Goal: Task Accomplishment & Management: Manage account settings

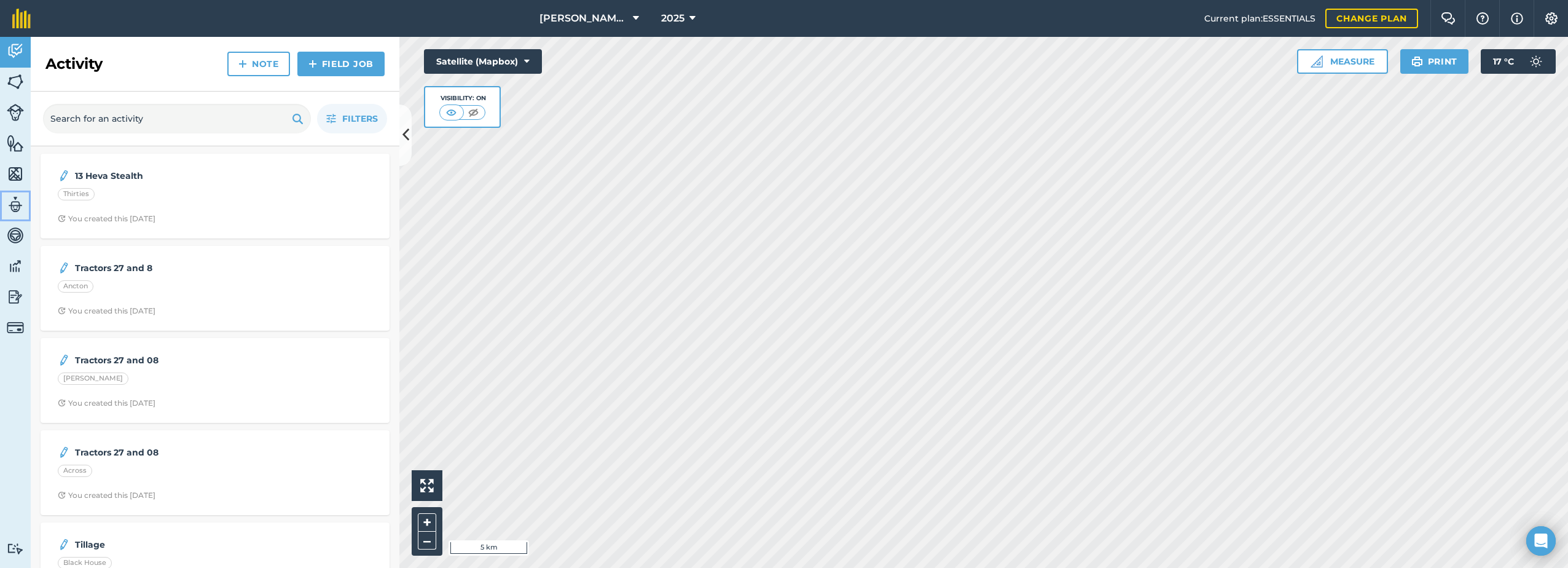
click at [13, 207] on img at bounding box center [15, 204] width 17 height 18
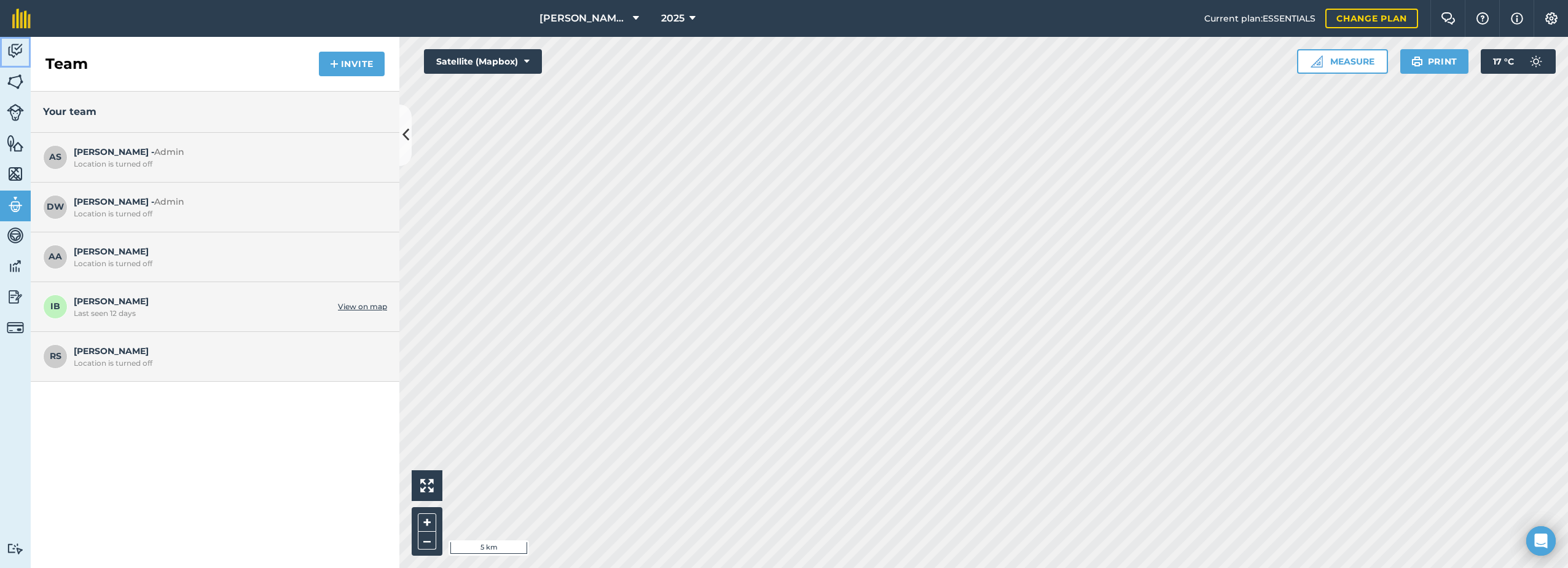
click at [18, 48] on img at bounding box center [15, 51] width 17 height 18
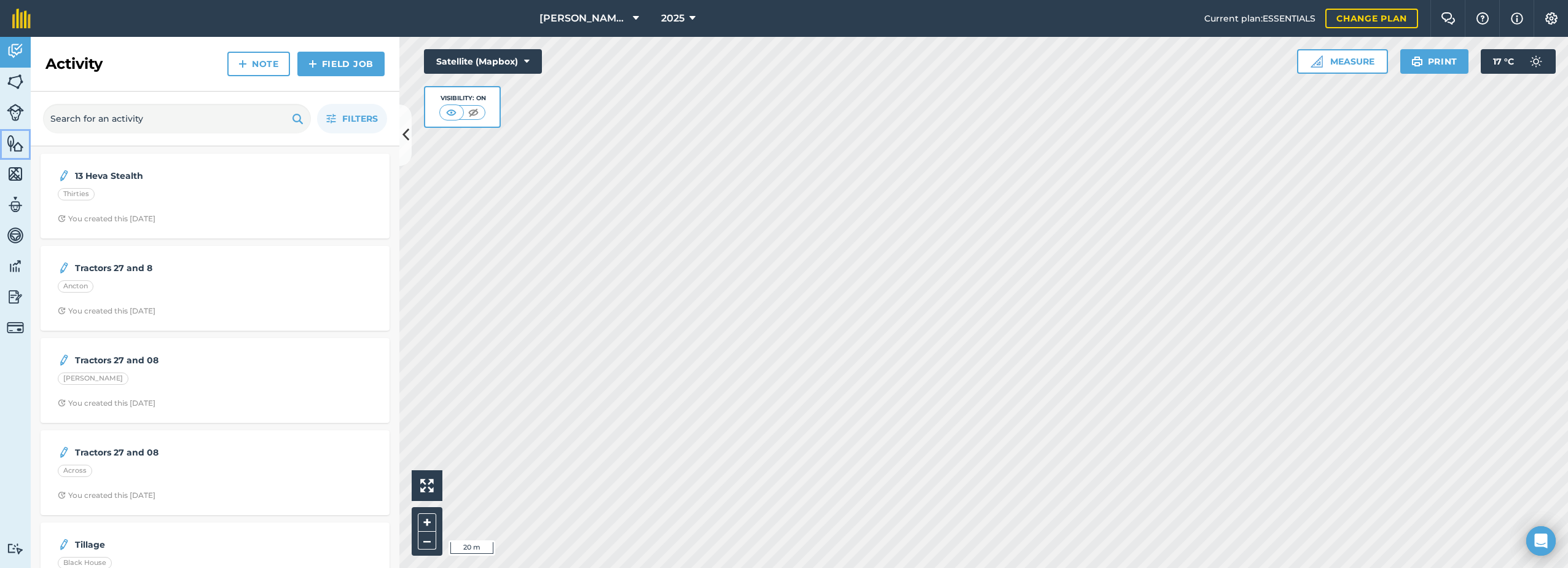
click at [16, 145] on img at bounding box center [15, 143] width 17 height 18
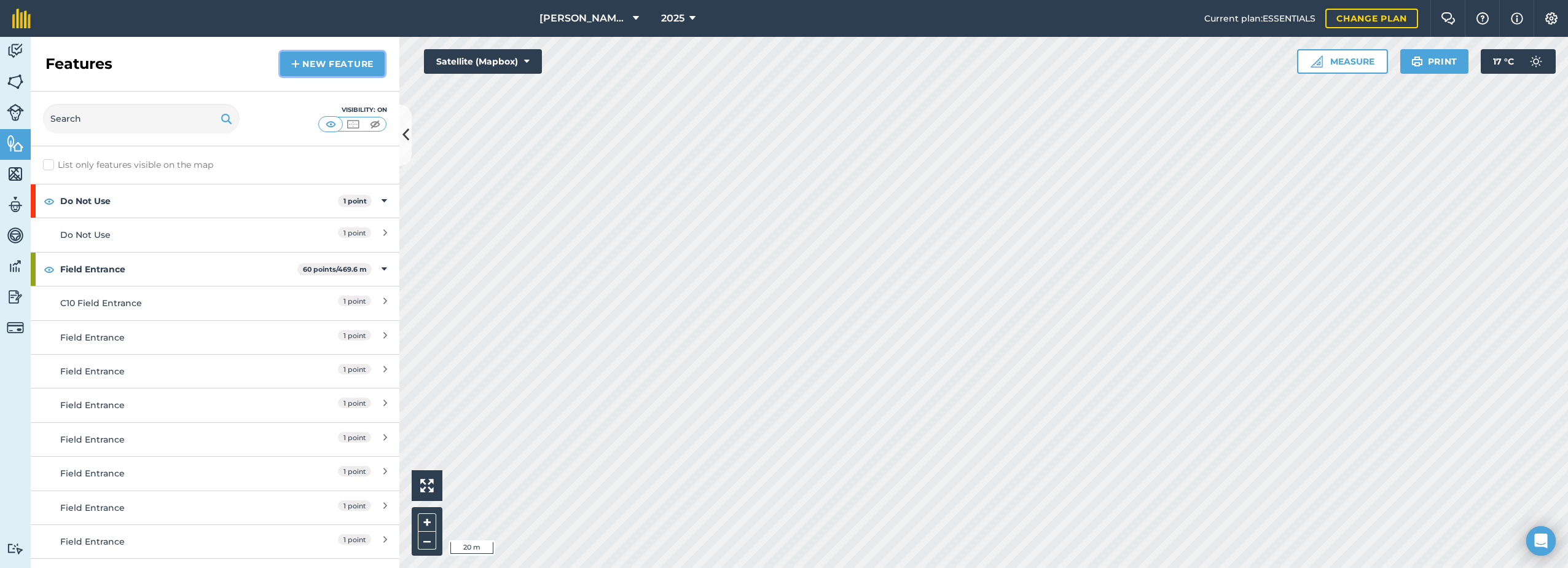
click at [330, 64] on link "New feature" at bounding box center [331, 64] width 104 height 25
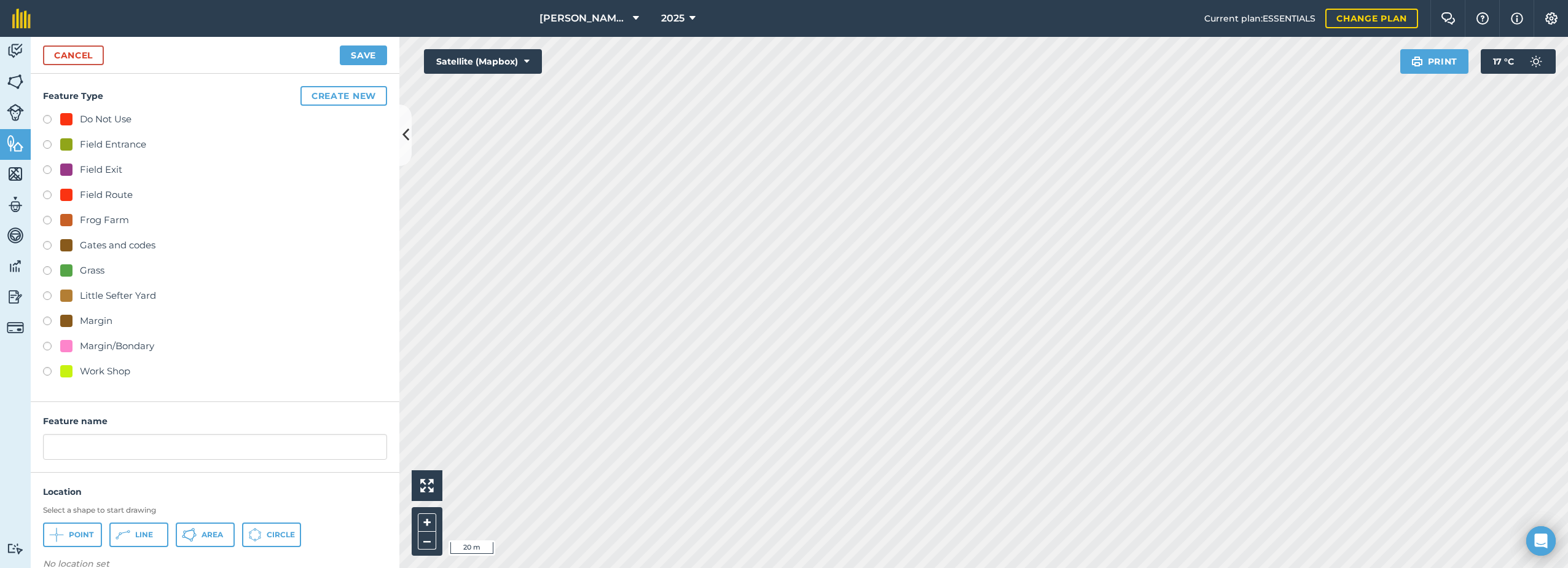
click at [92, 143] on div "Field Entrance" at bounding box center [112, 144] width 66 height 15
radio input "true"
click at [133, 447] on input "Field Entrance 2" at bounding box center [214, 447] width 344 height 25
type input "Field Entrance"
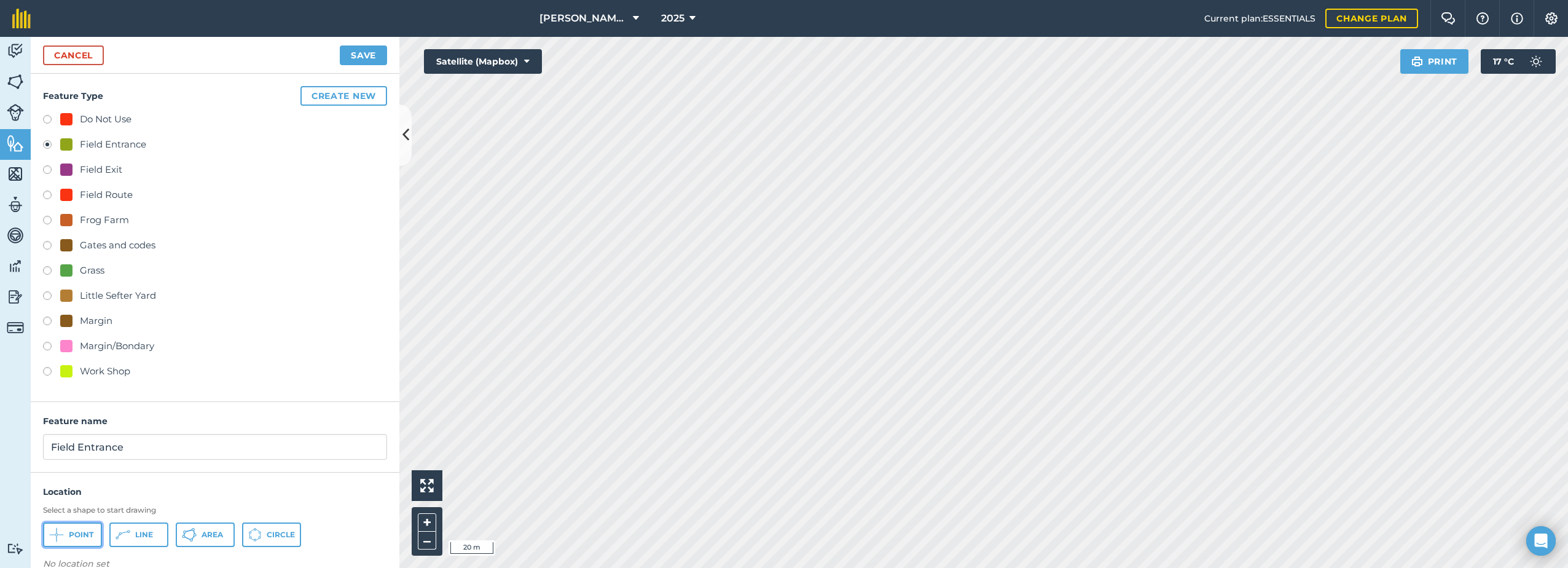
click at [70, 538] on span "Point" at bounding box center [81, 534] width 25 height 10
click at [371, 53] on button "Save" at bounding box center [363, 55] width 48 height 20
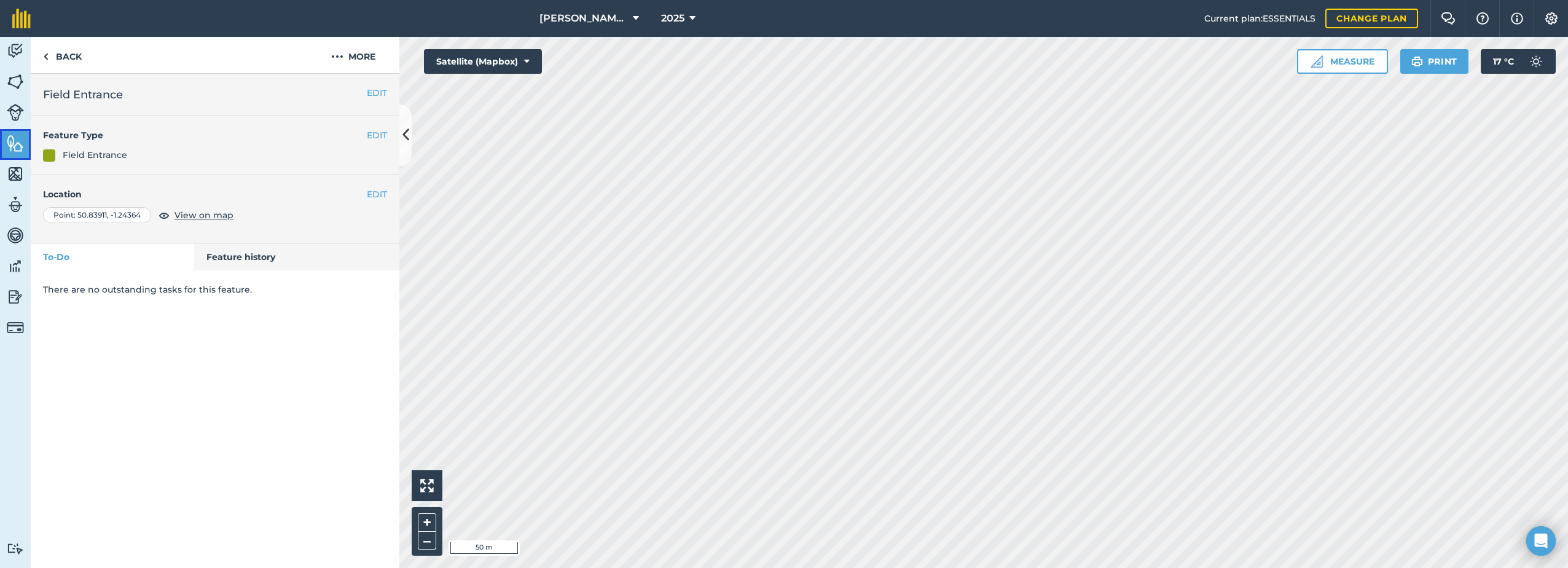
drag, startPoint x: 11, startPoint y: 140, endPoint x: 29, endPoint y: 140, distance: 18.0
click at [11, 140] on img at bounding box center [15, 143] width 17 height 18
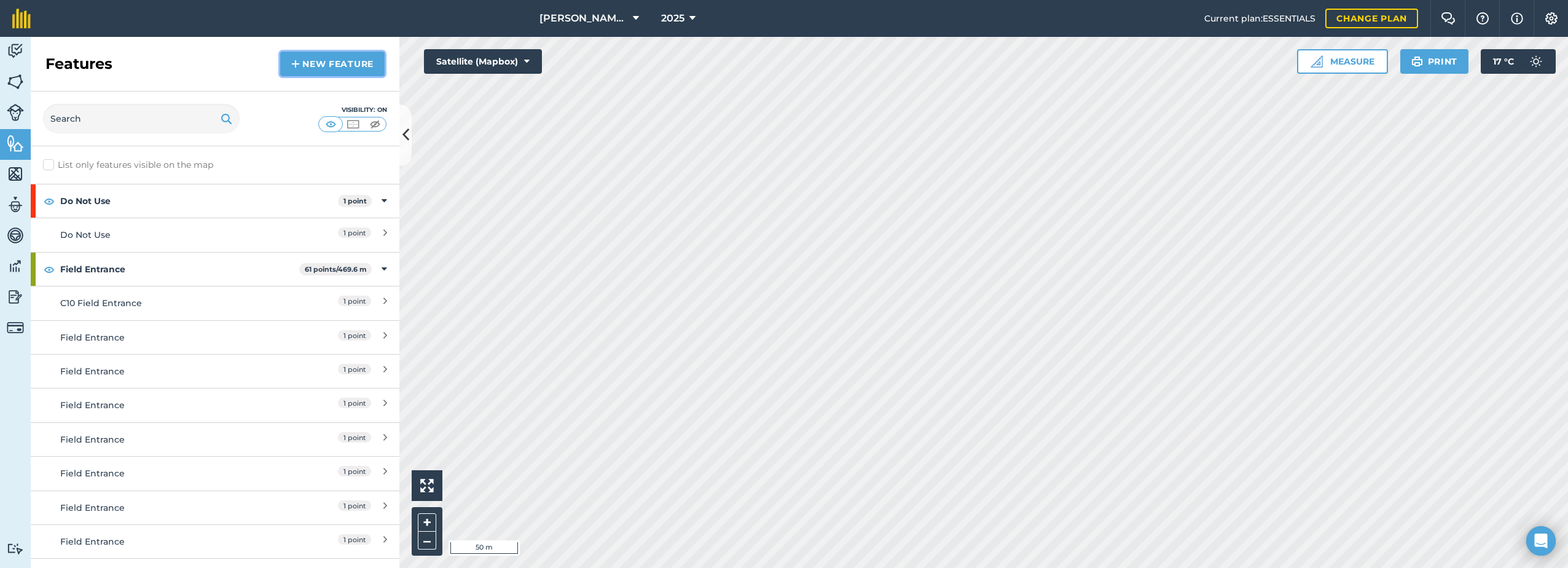
click at [336, 53] on link "New feature" at bounding box center [331, 64] width 104 height 25
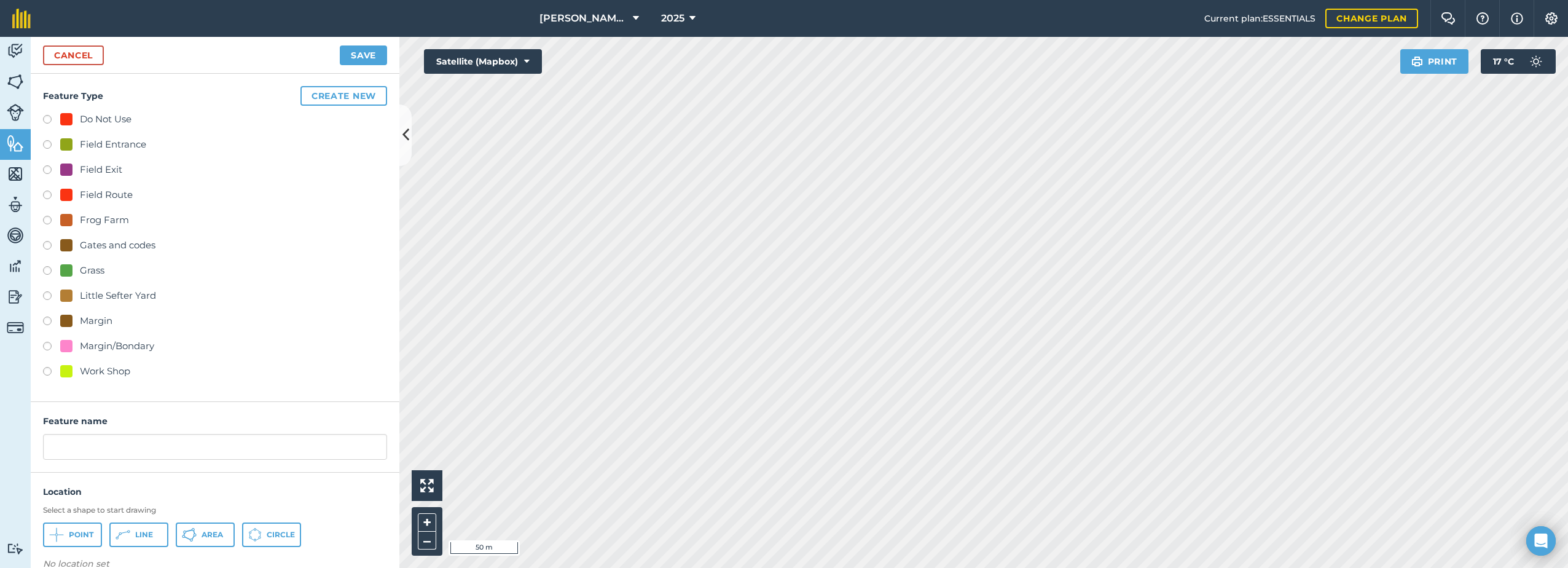
click at [84, 142] on div "Field Entrance" at bounding box center [112, 144] width 66 height 15
radio input "true"
click at [149, 451] on input "Field Entrance 2" at bounding box center [214, 447] width 344 height 25
type input "Field Entrance"
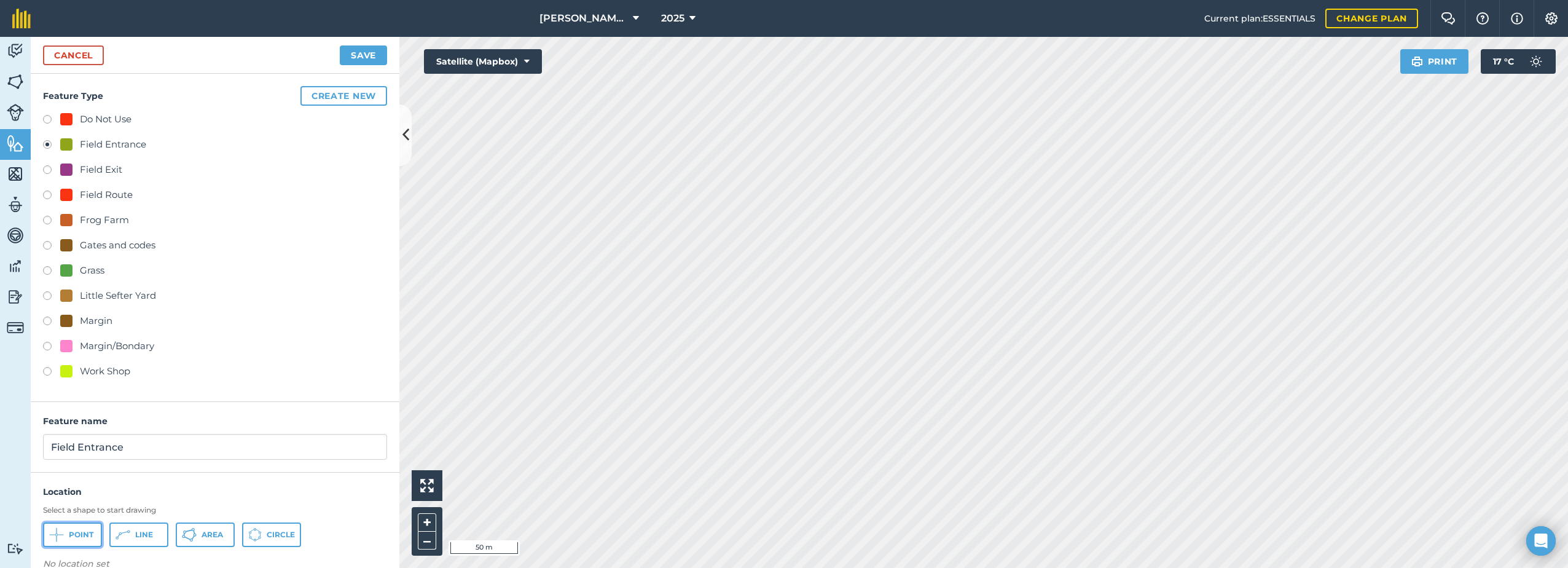
click at [55, 534] on icon at bounding box center [55, 534] width 1 height 1
click at [364, 53] on button "Save" at bounding box center [363, 55] width 48 height 20
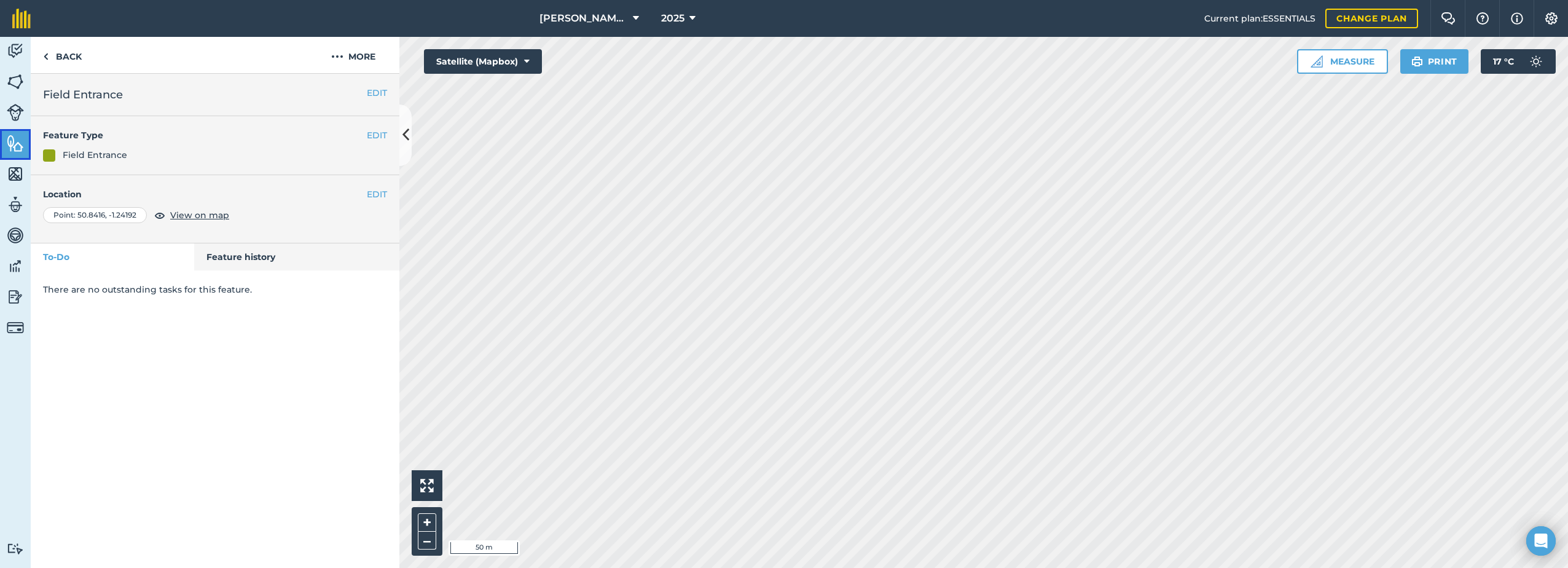
click at [11, 138] on img at bounding box center [15, 143] width 17 height 18
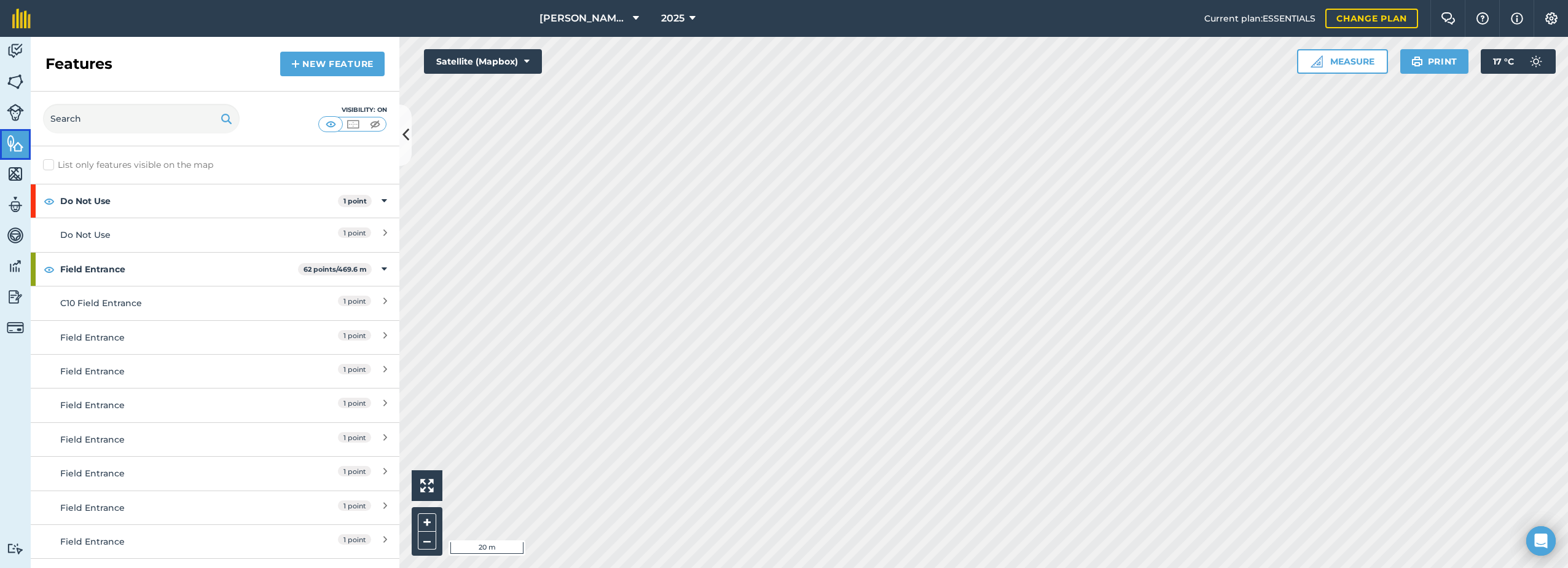
click at [21, 144] on img at bounding box center [15, 143] width 17 height 18
click at [327, 66] on link "New feature" at bounding box center [331, 64] width 104 height 25
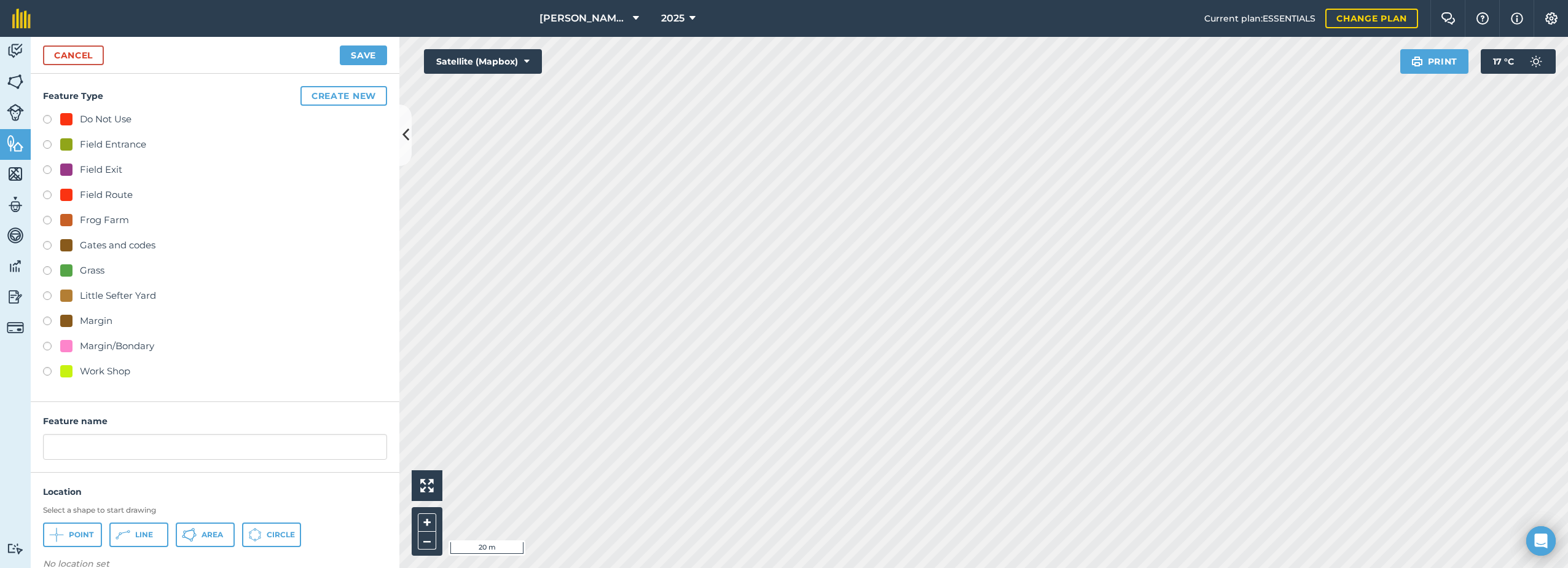
click at [46, 195] on label at bounding box center [51, 196] width 17 height 12
radio input "true"
click at [130, 529] on button "Line" at bounding box center [139, 534] width 59 height 25
click at [182, 451] on input "Field Route 4" at bounding box center [214, 447] width 344 height 25
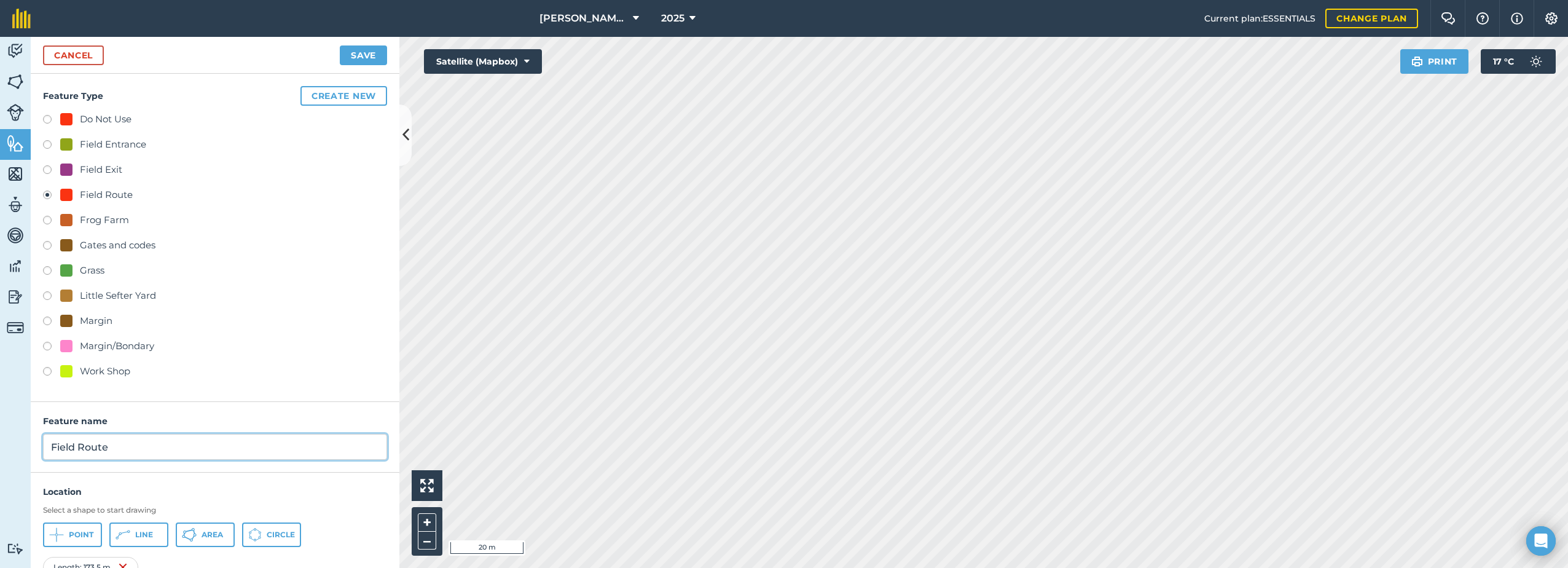
type input "Field Route"
click at [364, 56] on button "Save" at bounding box center [363, 55] width 48 height 20
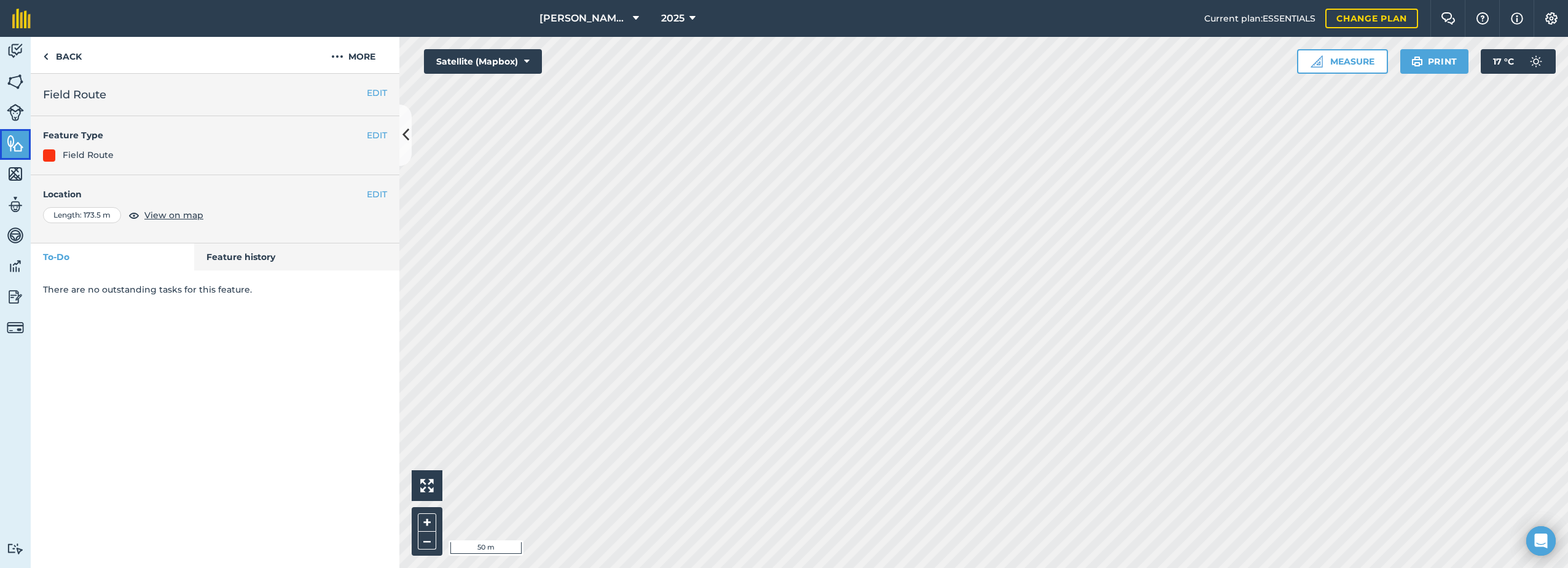
click at [17, 144] on img at bounding box center [15, 143] width 17 height 18
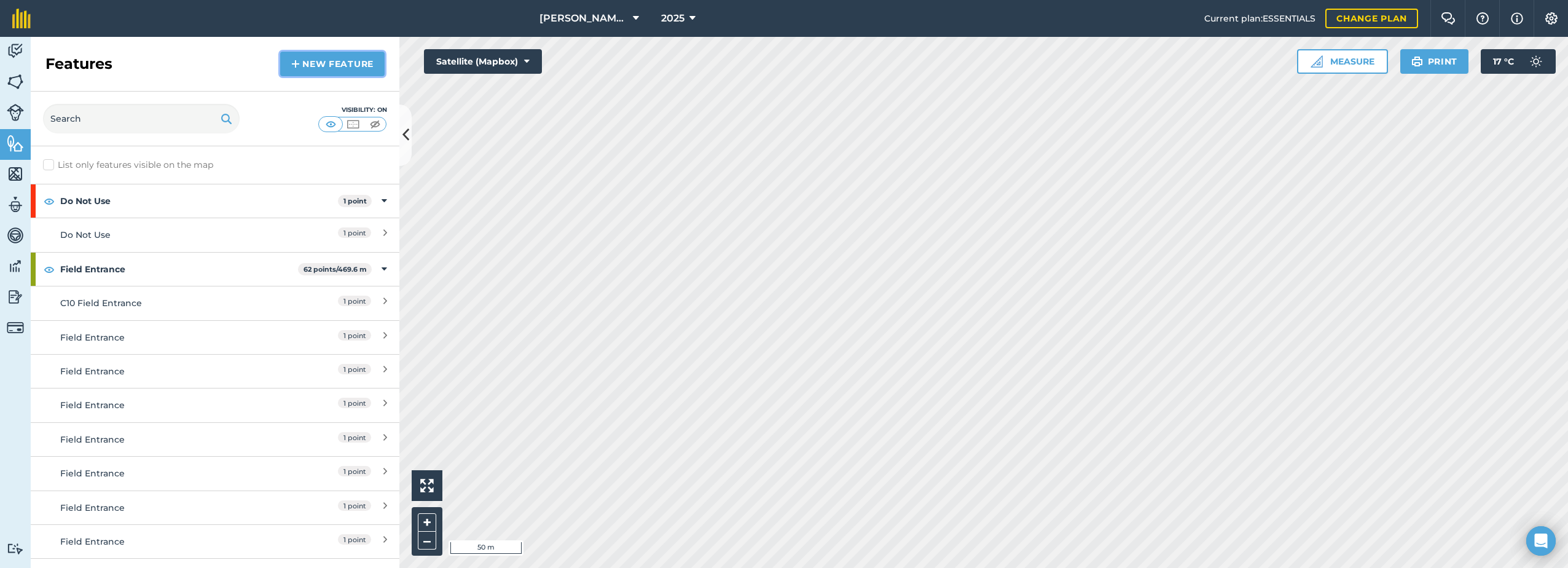
click at [338, 65] on link "New feature" at bounding box center [331, 64] width 104 height 25
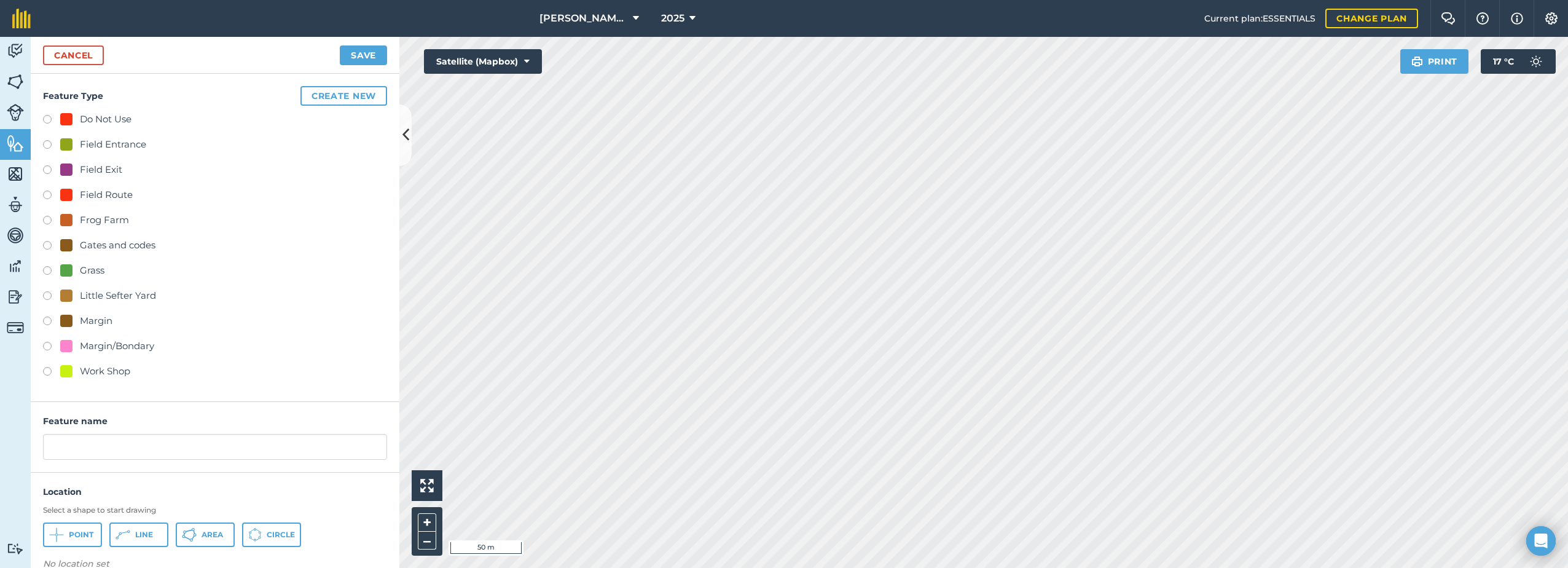
click at [102, 196] on div "Field Route" at bounding box center [106, 195] width 53 height 15
radio input "true"
click at [130, 451] on input "Field Route 4" at bounding box center [214, 447] width 344 height 25
type input "Field Route"
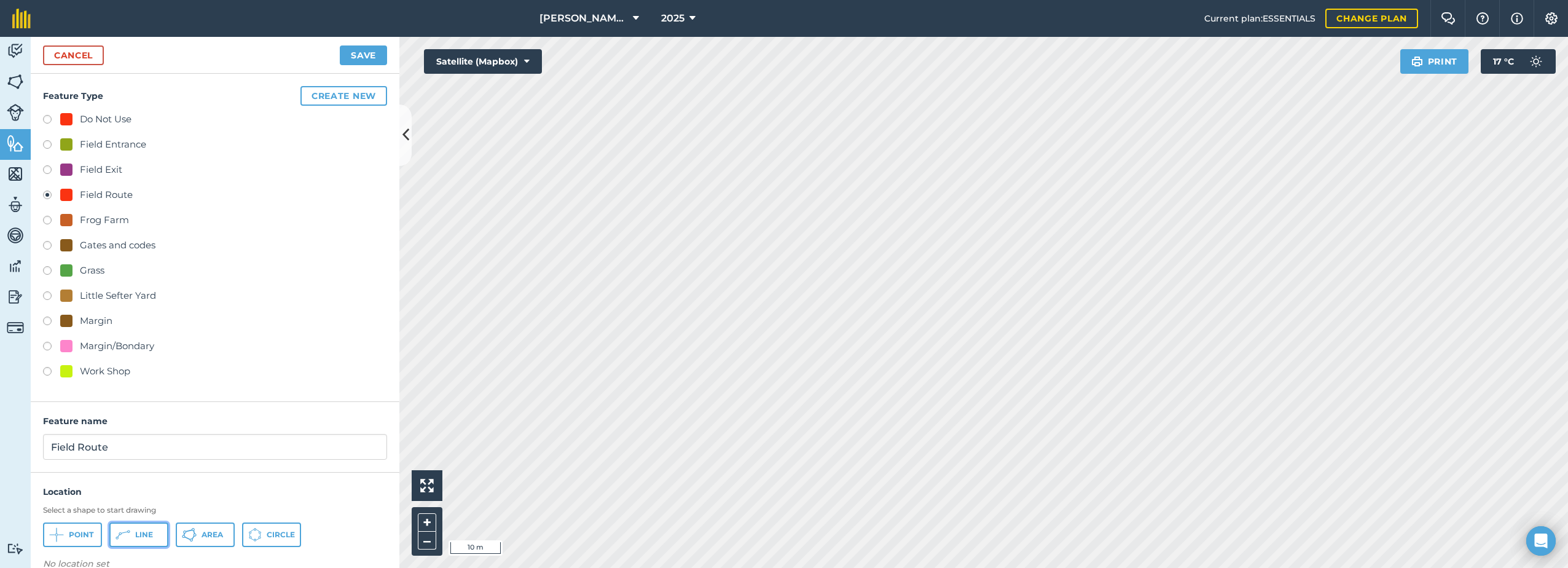
click at [138, 528] on button "Line" at bounding box center [139, 534] width 59 height 25
click at [356, 57] on button "Save" at bounding box center [363, 55] width 48 height 20
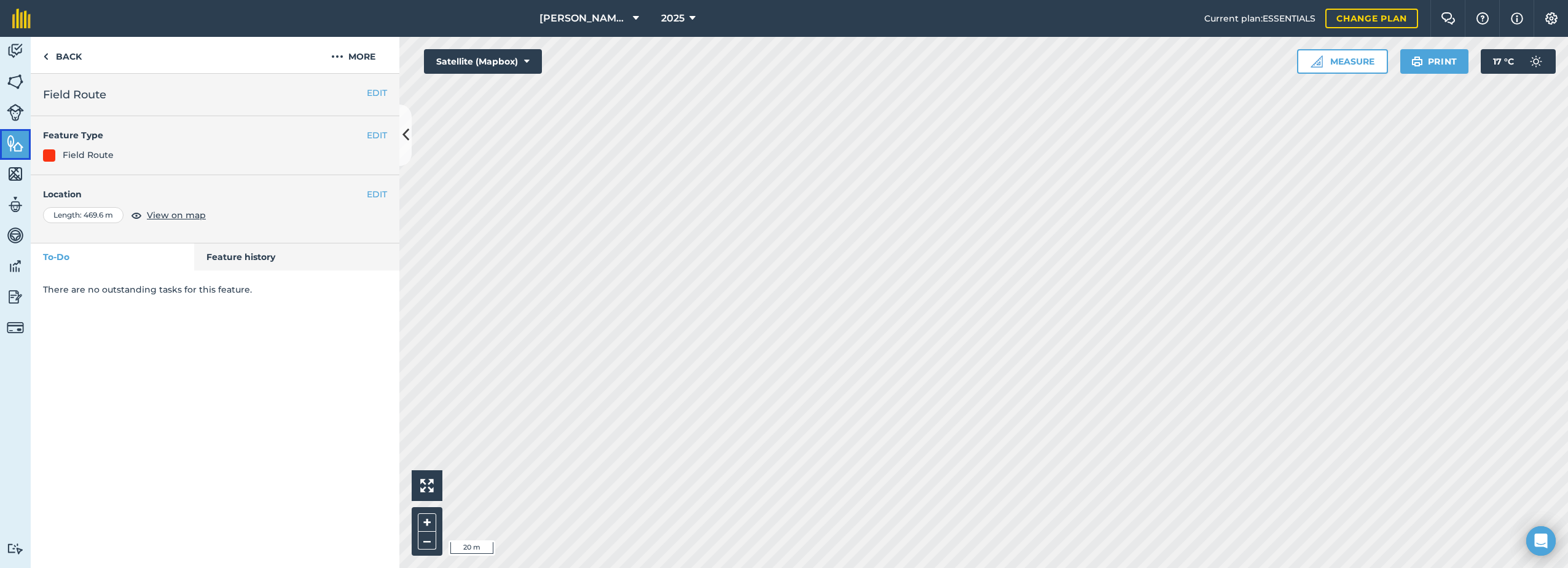
click at [13, 146] on img at bounding box center [15, 143] width 17 height 18
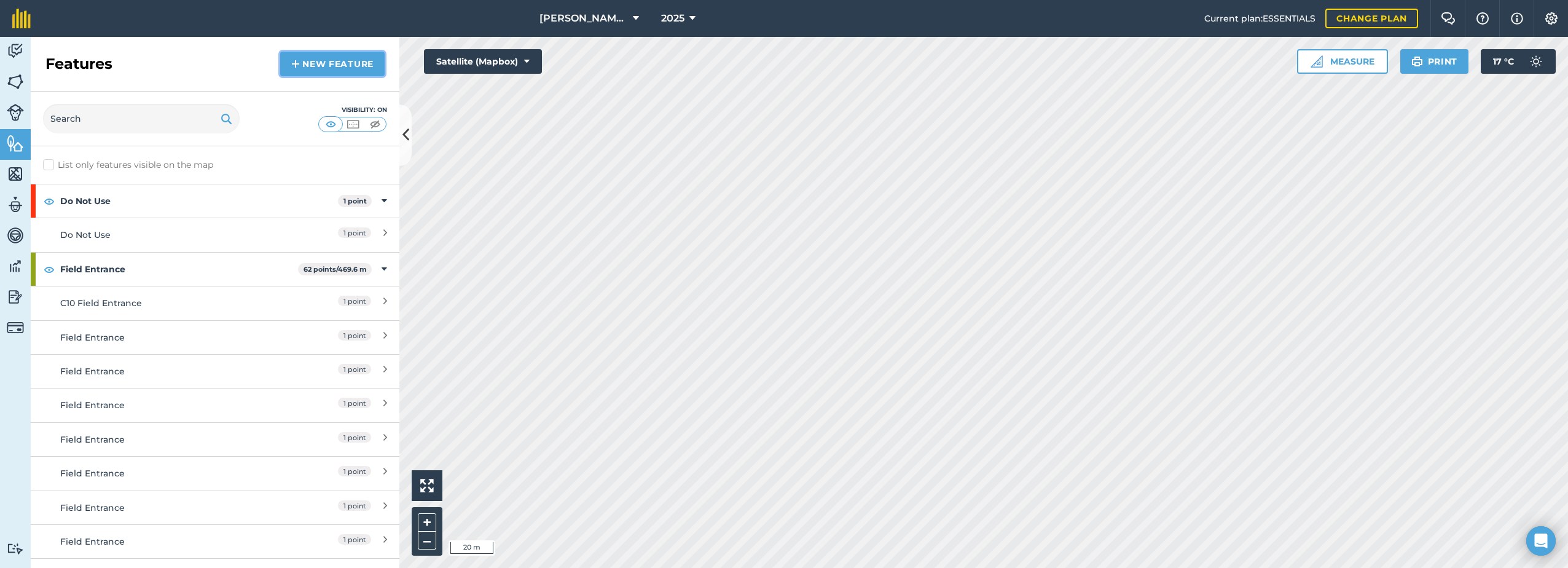
click at [358, 65] on link "New feature" at bounding box center [331, 64] width 104 height 25
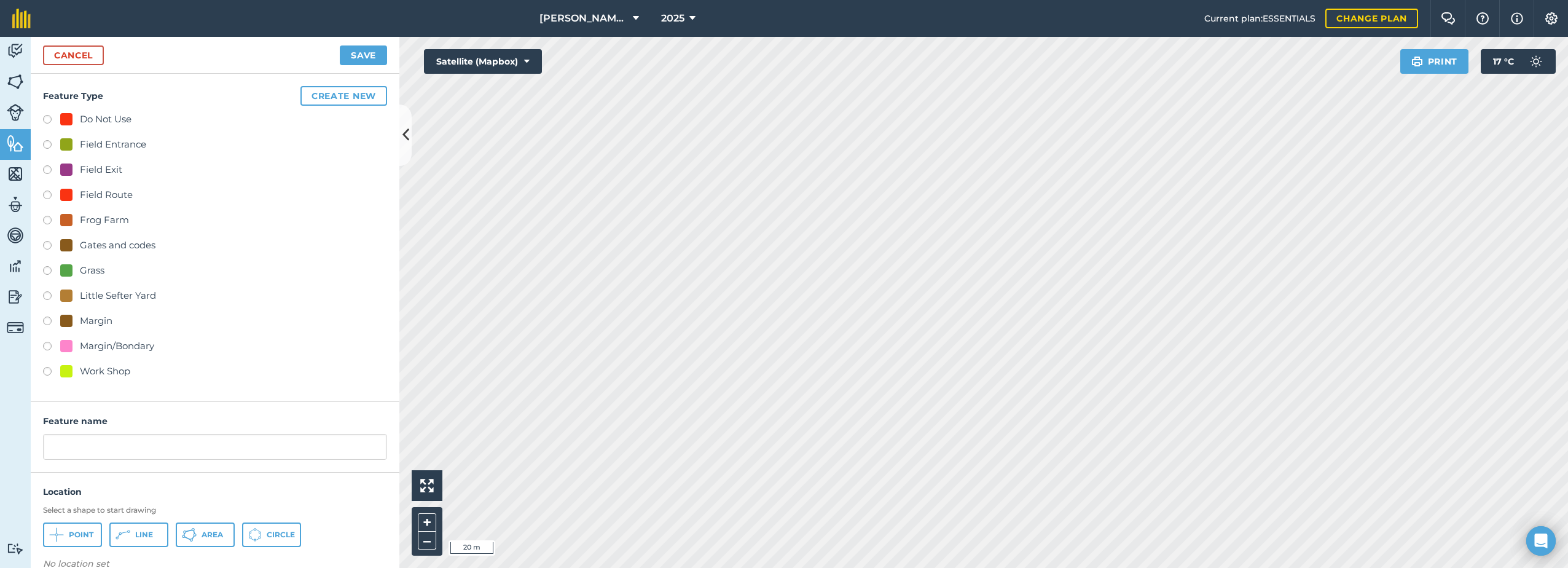
click at [107, 145] on div "Field Entrance" at bounding box center [112, 144] width 66 height 15
radio input "true"
click at [140, 449] on input "Field Entrance 2" at bounding box center [214, 447] width 344 height 25
type input "Field Entrance"
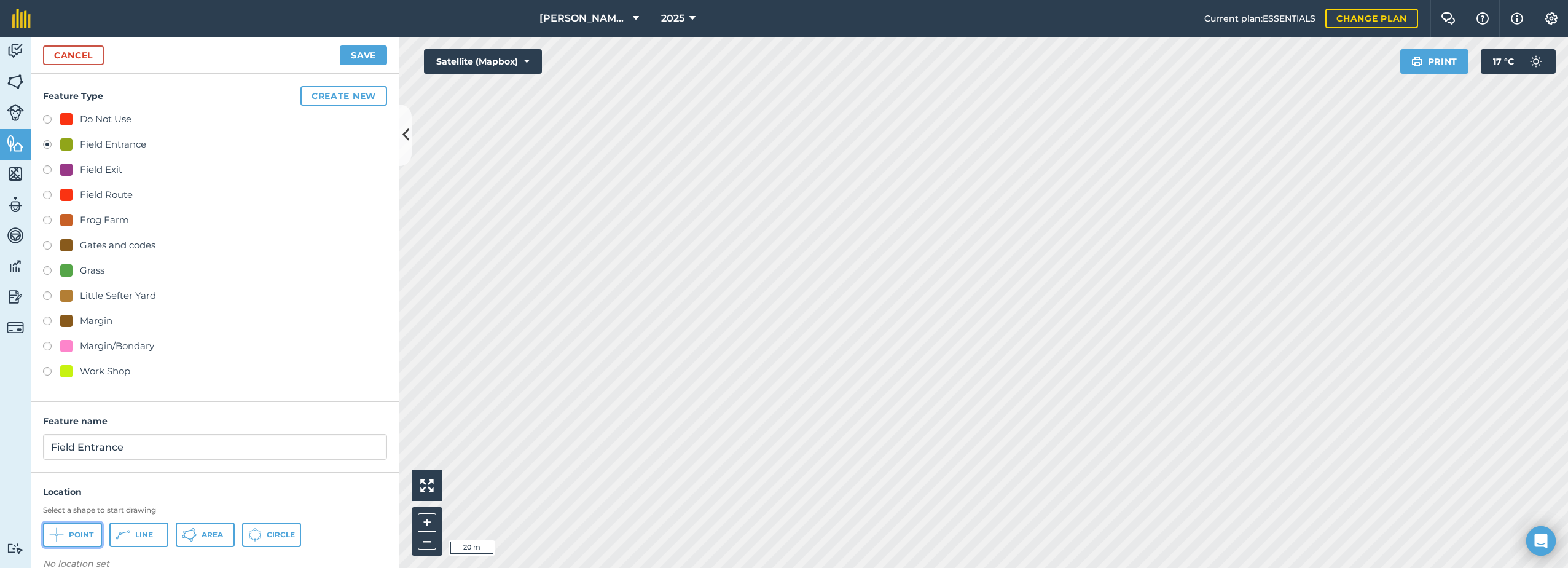
click at [75, 538] on span "Point" at bounding box center [81, 534] width 25 height 10
click at [359, 57] on button "Save" at bounding box center [363, 55] width 48 height 20
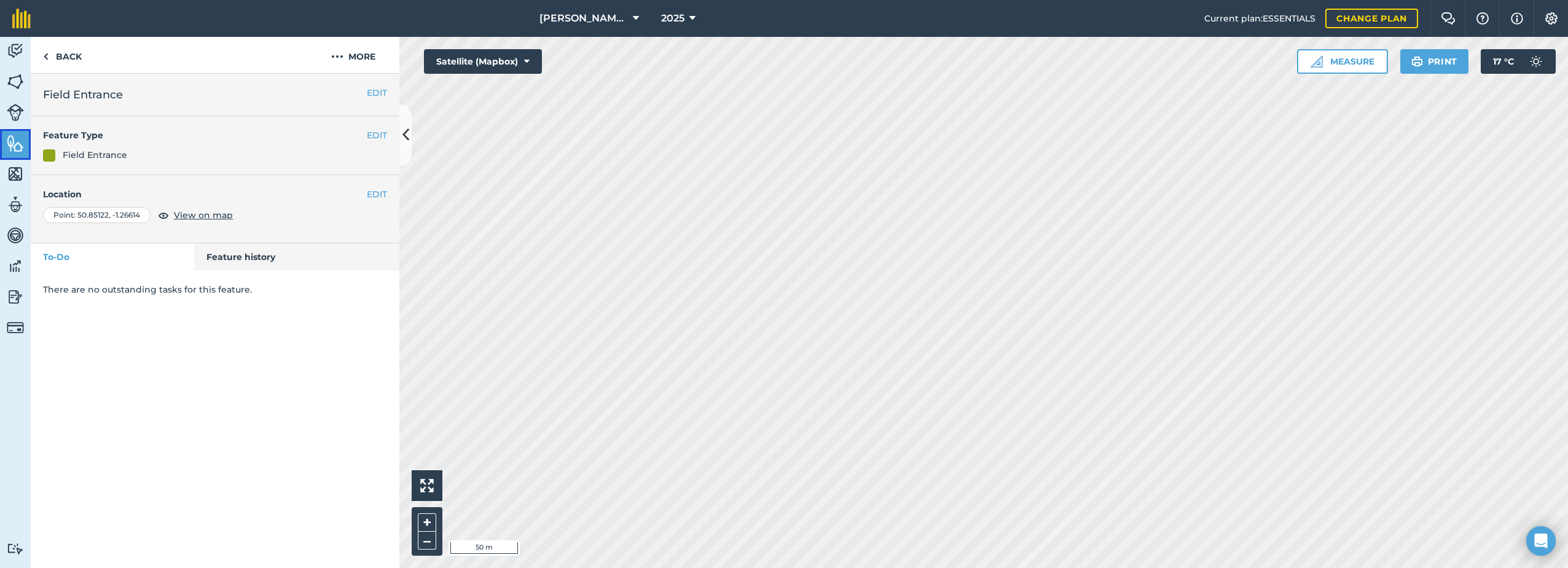
click at [14, 144] on img at bounding box center [15, 143] width 17 height 18
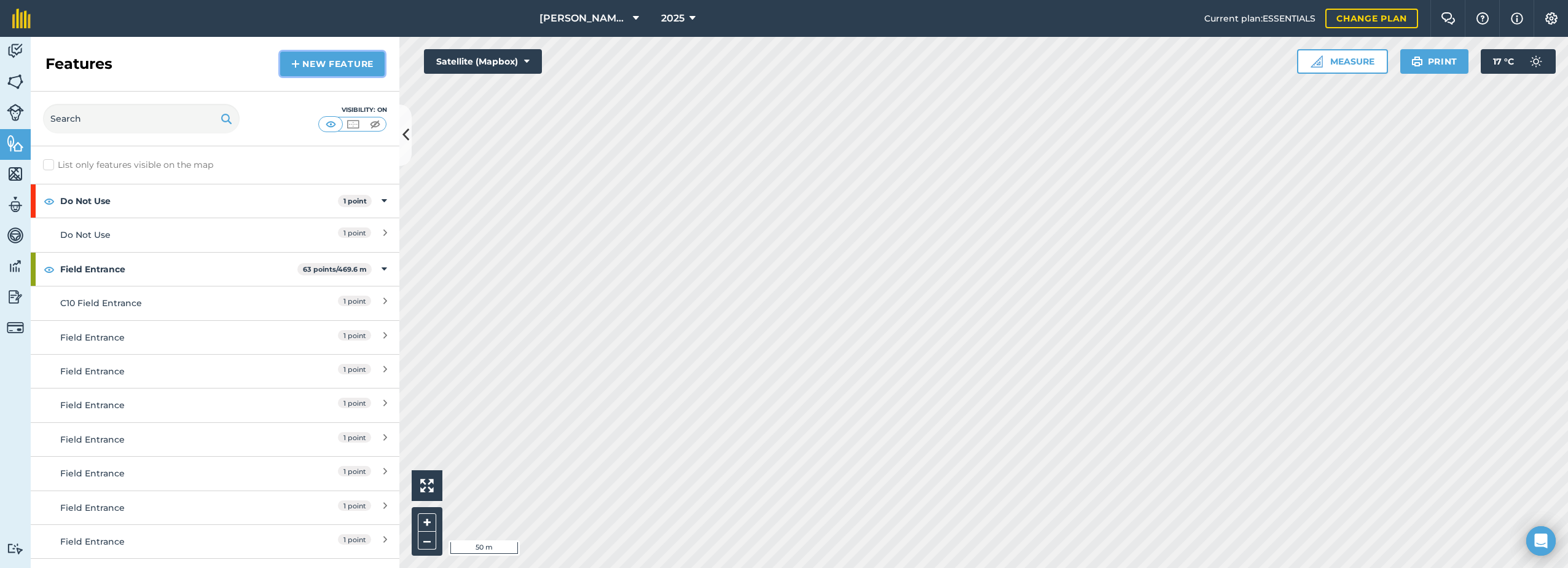
click at [344, 61] on link "New feature" at bounding box center [331, 64] width 104 height 25
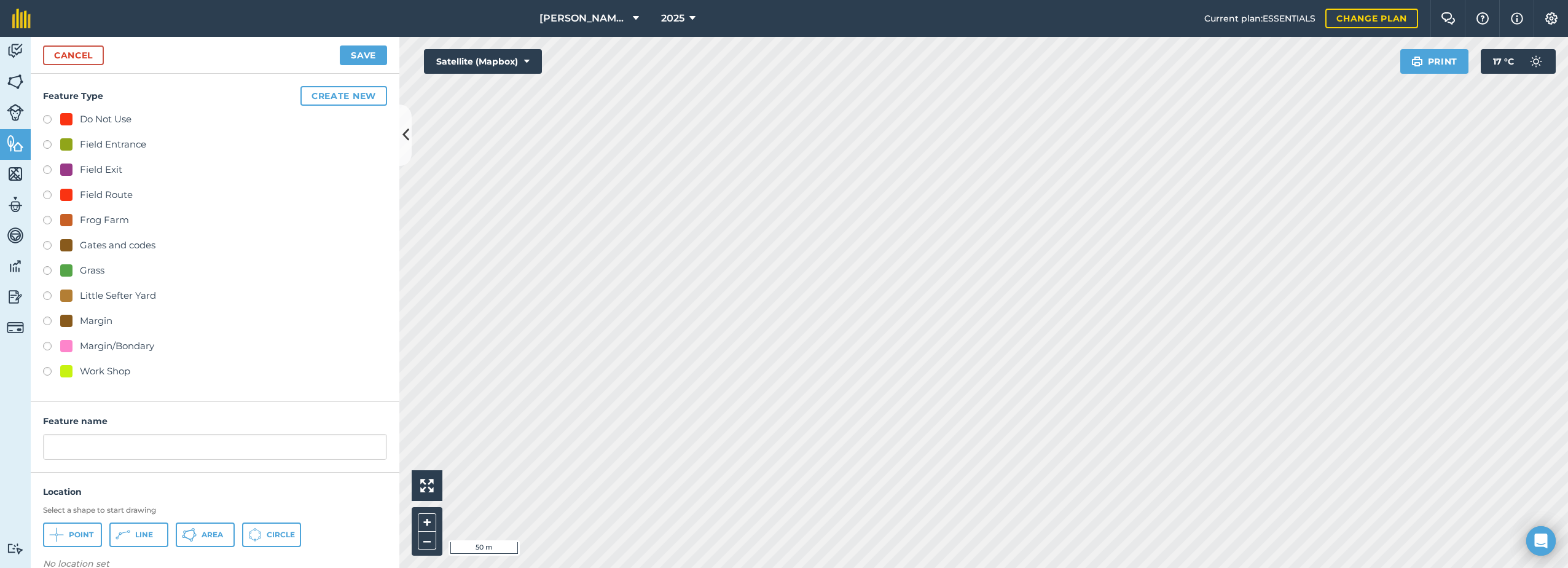
click at [82, 140] on div "Field Entrance" at bounding box center [112, 144] width 66 height 15
radio input "true"
click at [77, 534] on span "Point" at bounding box center [81, 534] width 25 height 10
click at [167, 457] on input "Field Entrance 2" at bounding box center [214, 447] width 344 height 25
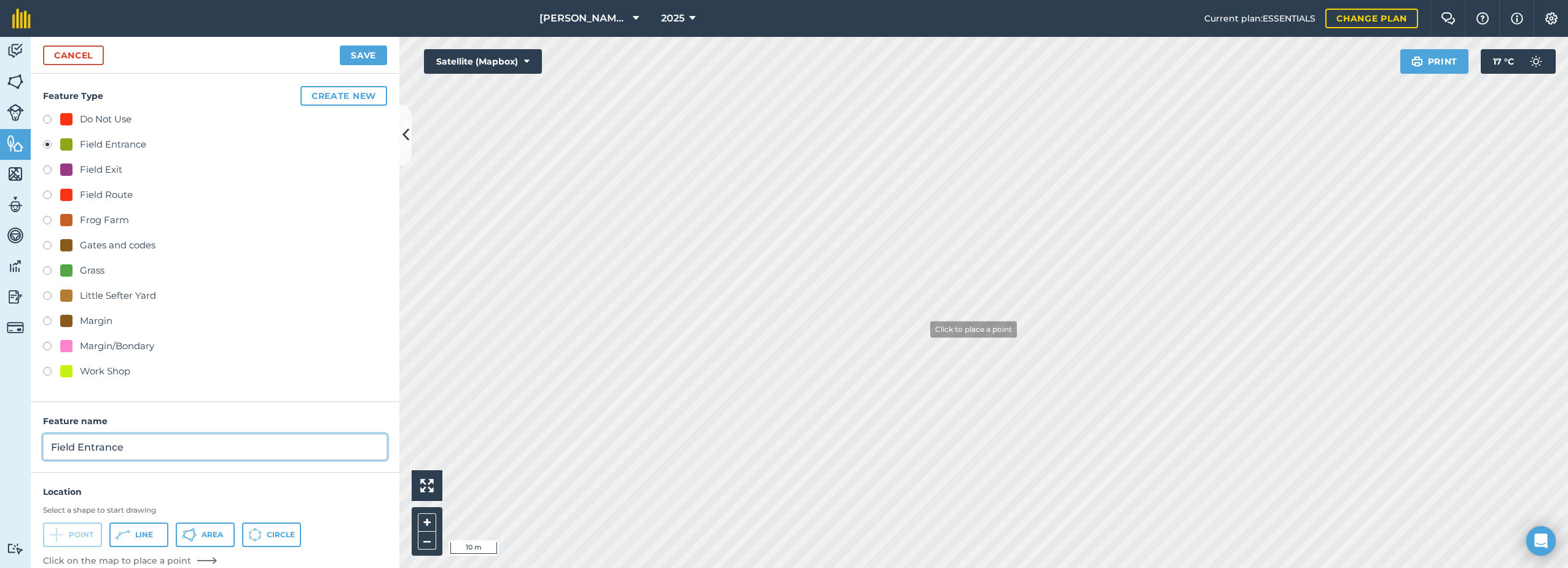
type input "Field Entrance"
click at [358, 49] on button "Save" at bounding box center [363, 55] width 48 height 20
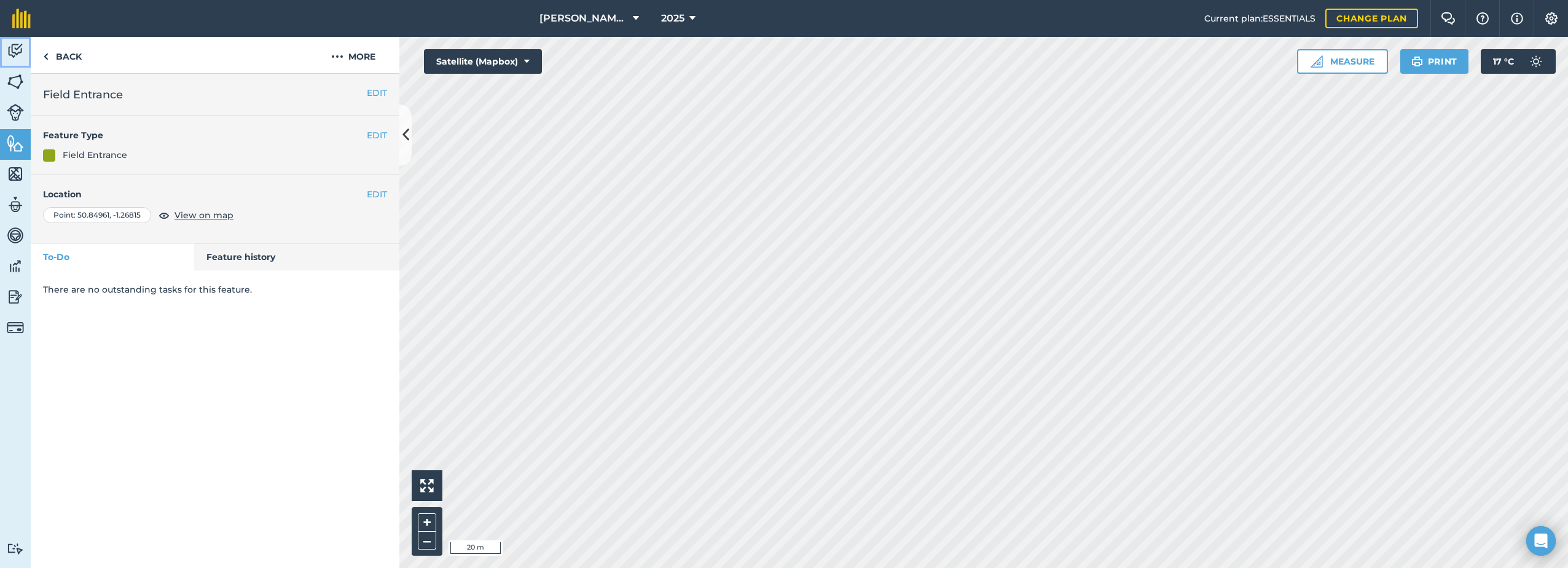
click at [18, 55] on img at bounding box center [15, 51] width 17 height 18
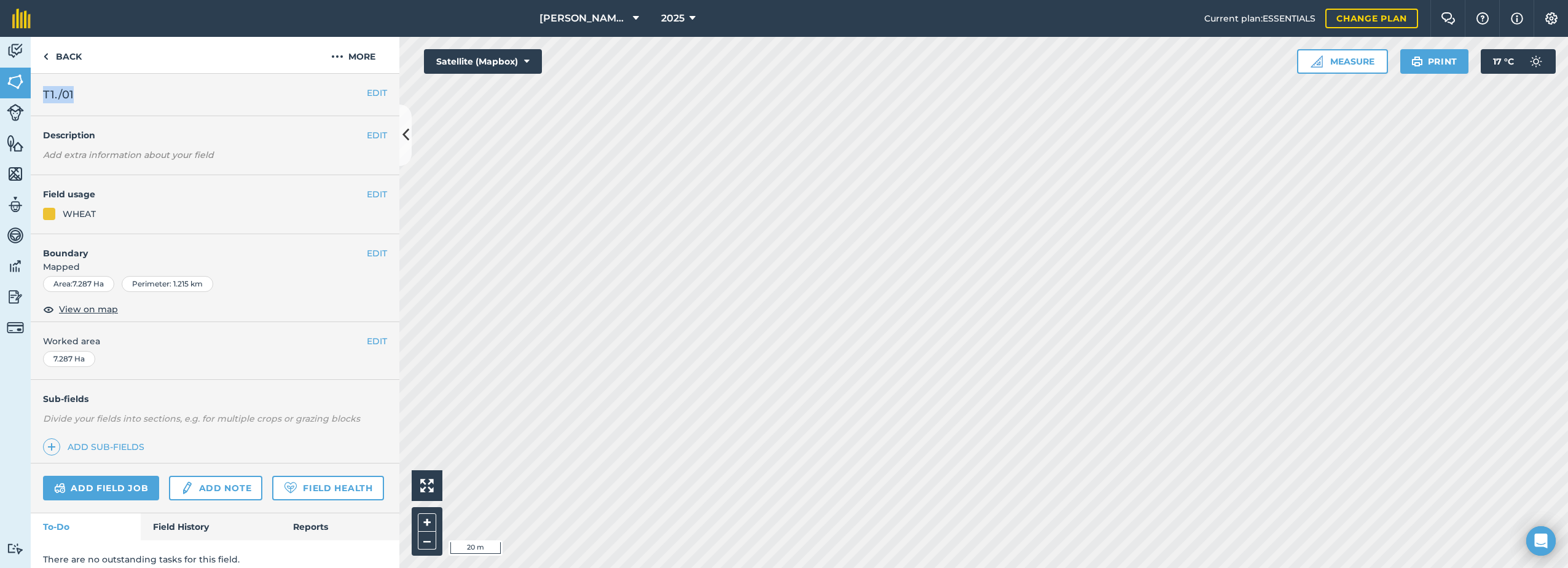
drag, startPoint x: 85, startPoint y: 98, endPoint x: 43, endPoint y: 101, distance: 42.1
click at [43, 101] on h2 "T1./01" at bounding box center [204, 94] width 324 height 17
drag, startPoint x: 43, startPoint y: 101, endPoint x: 43, endPoint y: 93, distance: 8.0
copy span "T1./01"
click at [336, 50] on img at bounding box center [337, 57] width 12 height 15
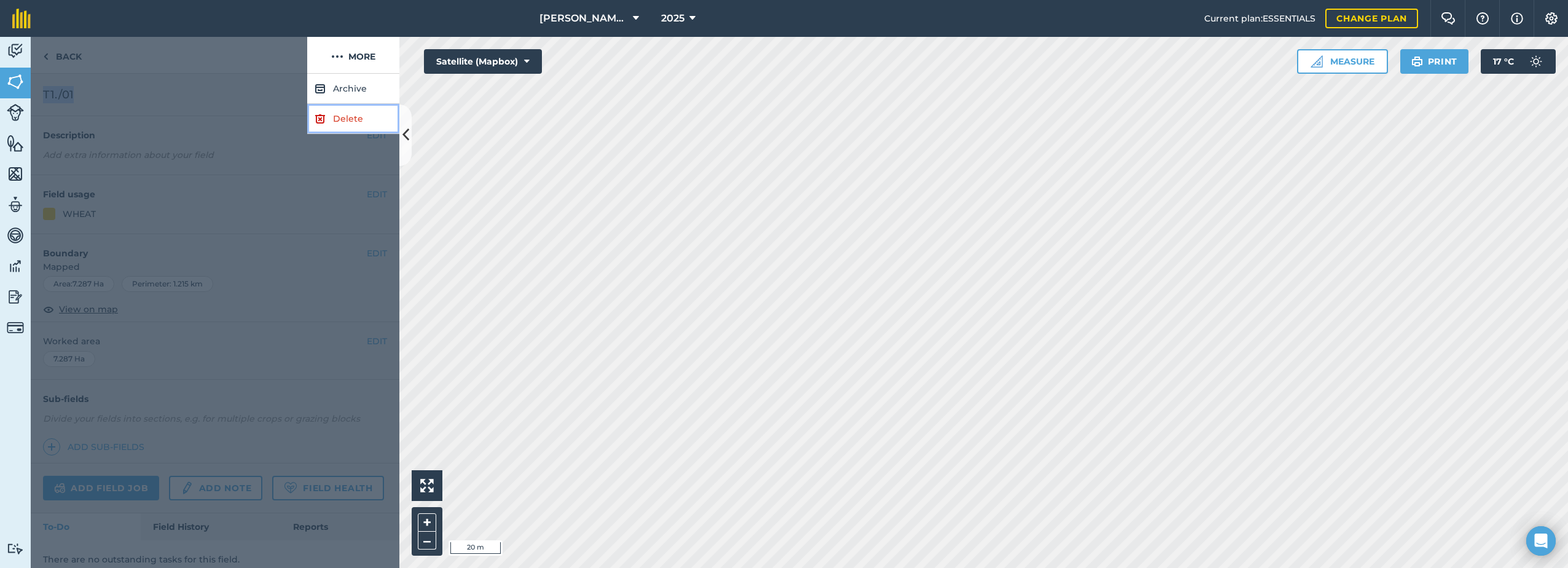
click at [334, 123] on link "Delete" at bounding box center [353, 119] width 92 height 30
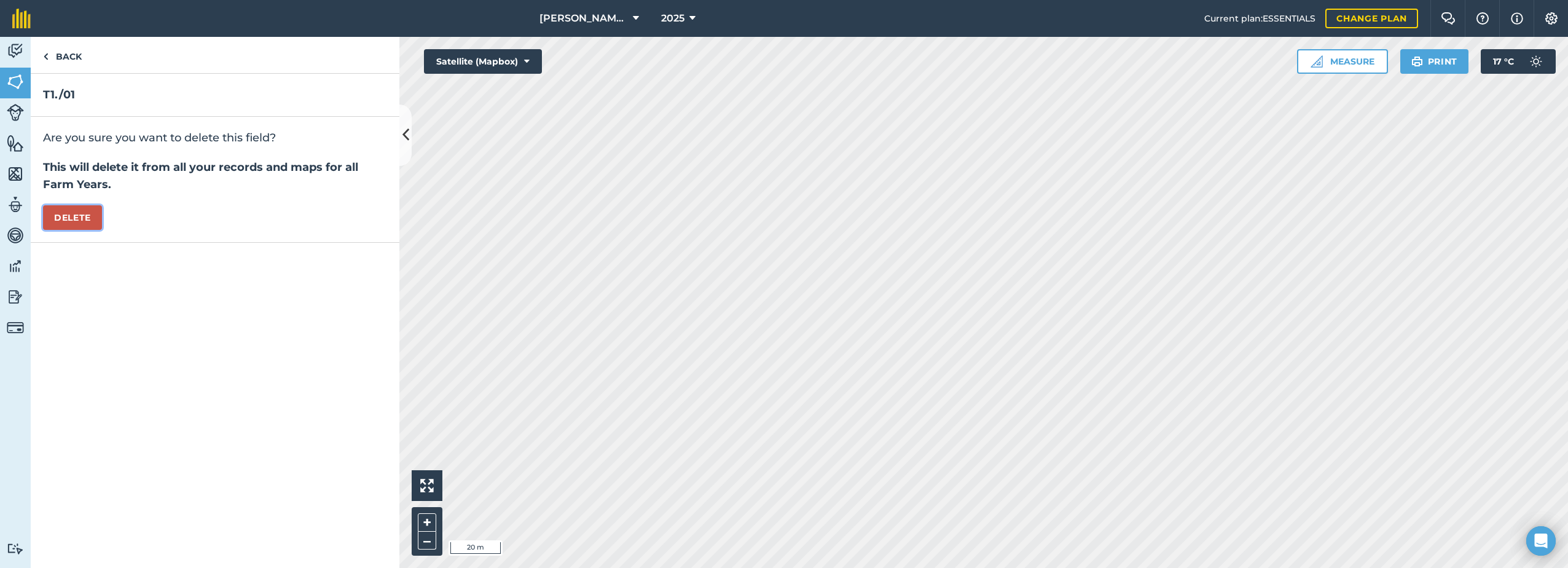
click at [89, 217] on button "Delete" at bounding box center [72, 218] width 59 height 25
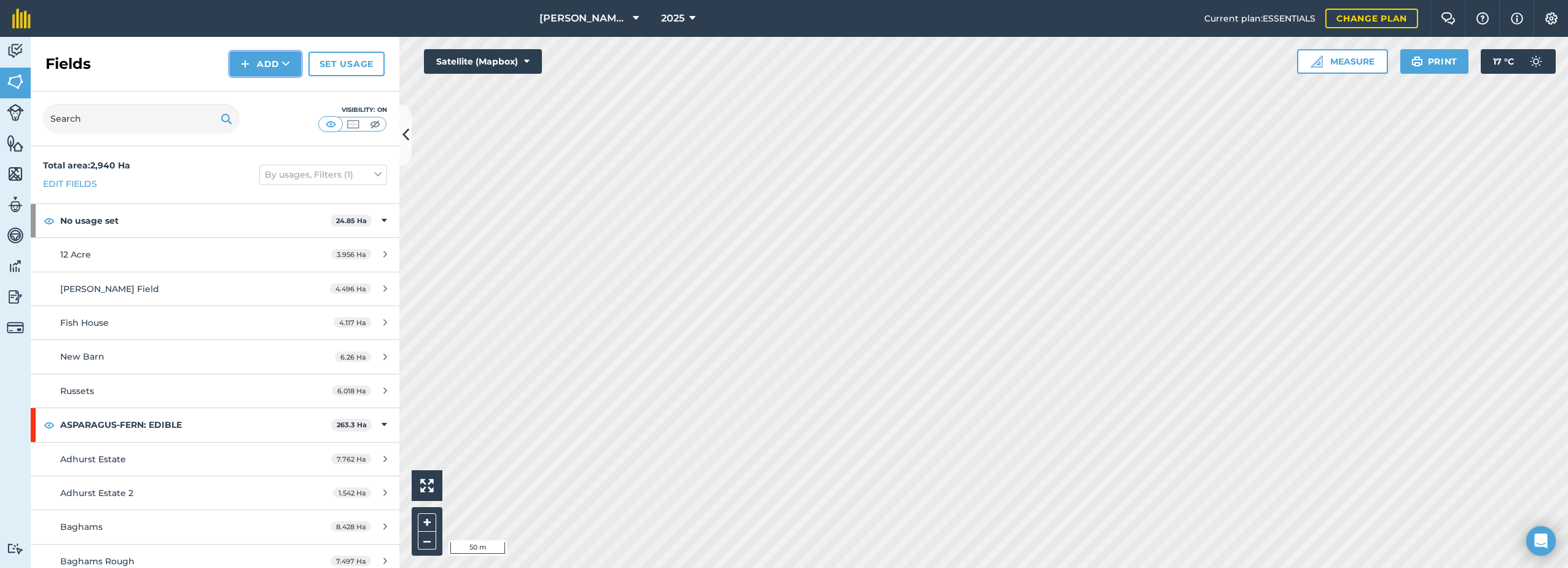
click at [262, 68] on button "Add" at bounding box center [265, 64] width 71 height 25
click at [255, 92] on link "Draw" at bounding box center [265, 91] width 67 height 27
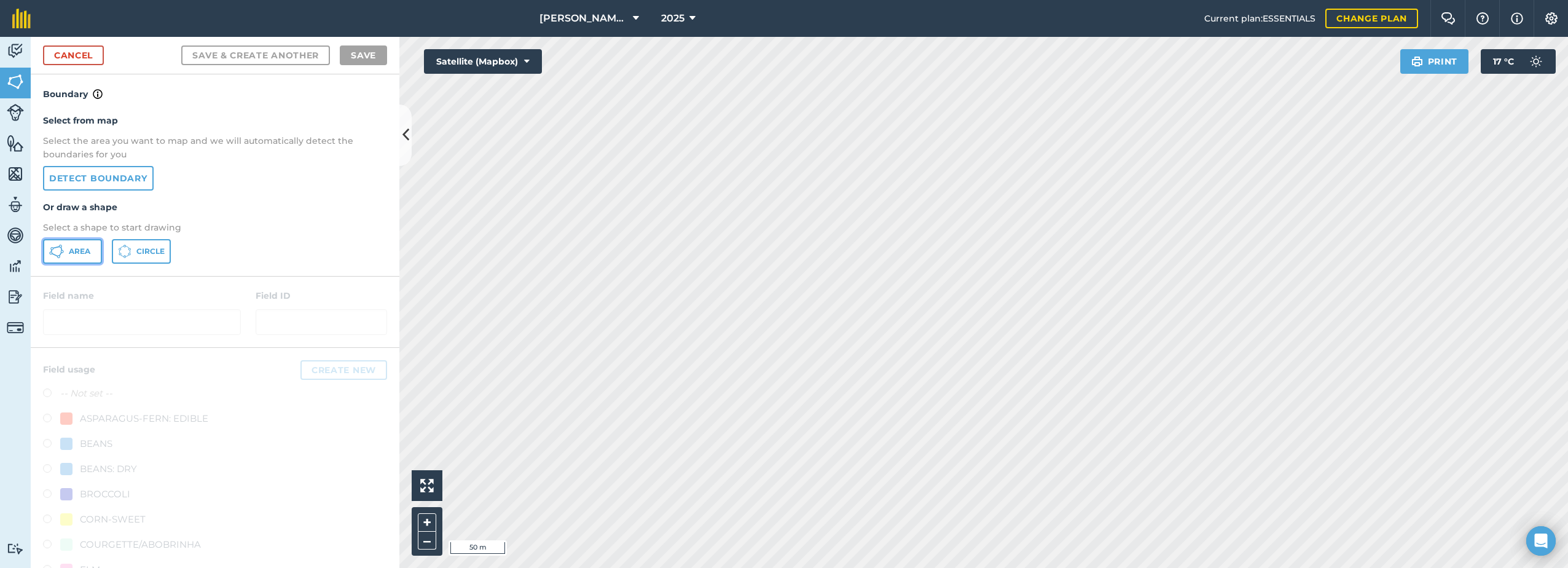
click at [71, 254] on span "Area" at bounding box center [80, 251] width 21 height 10
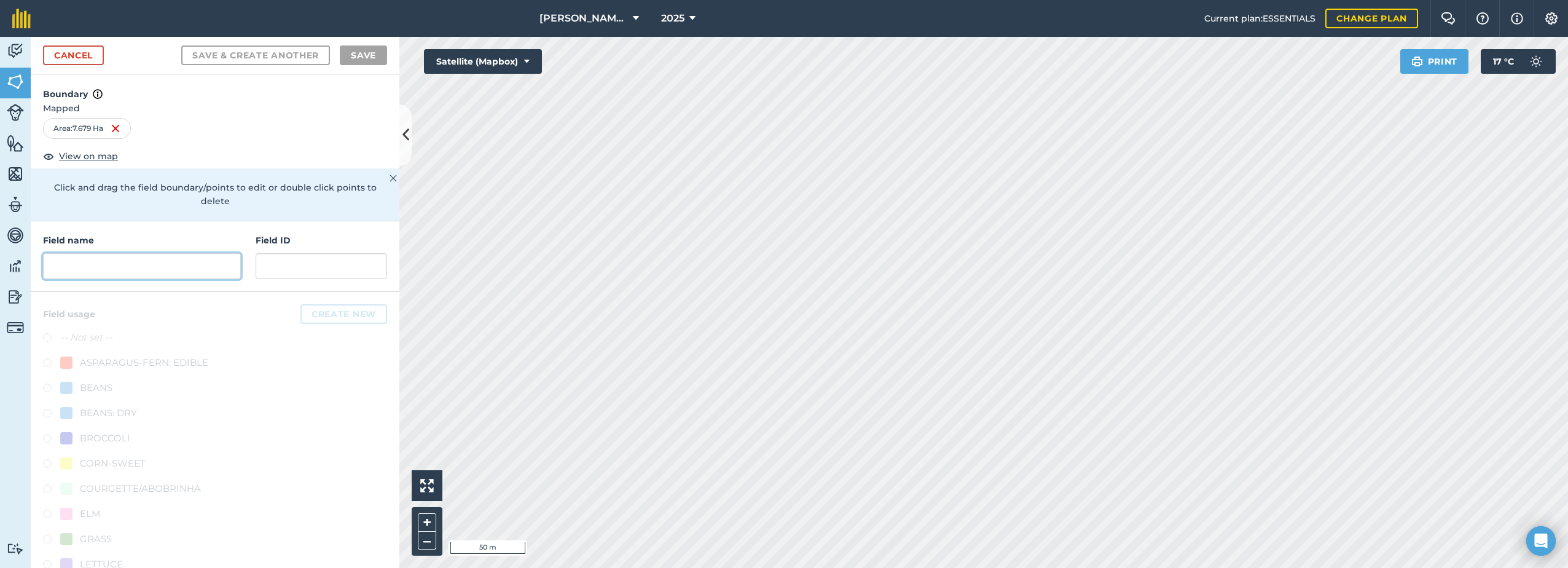
click at [96, 268] on input "text" at bounding box center [141, 265] width 198 height 25
paste input "T1./01"
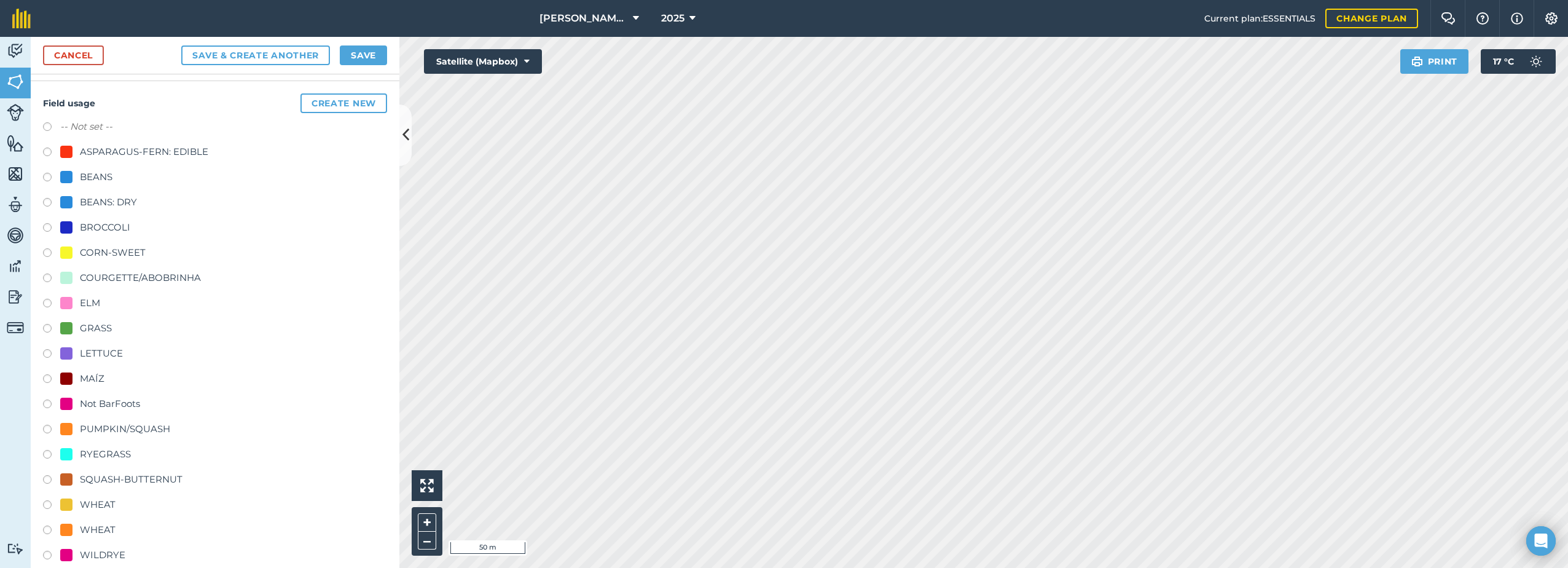
scroll to position [228, 0]
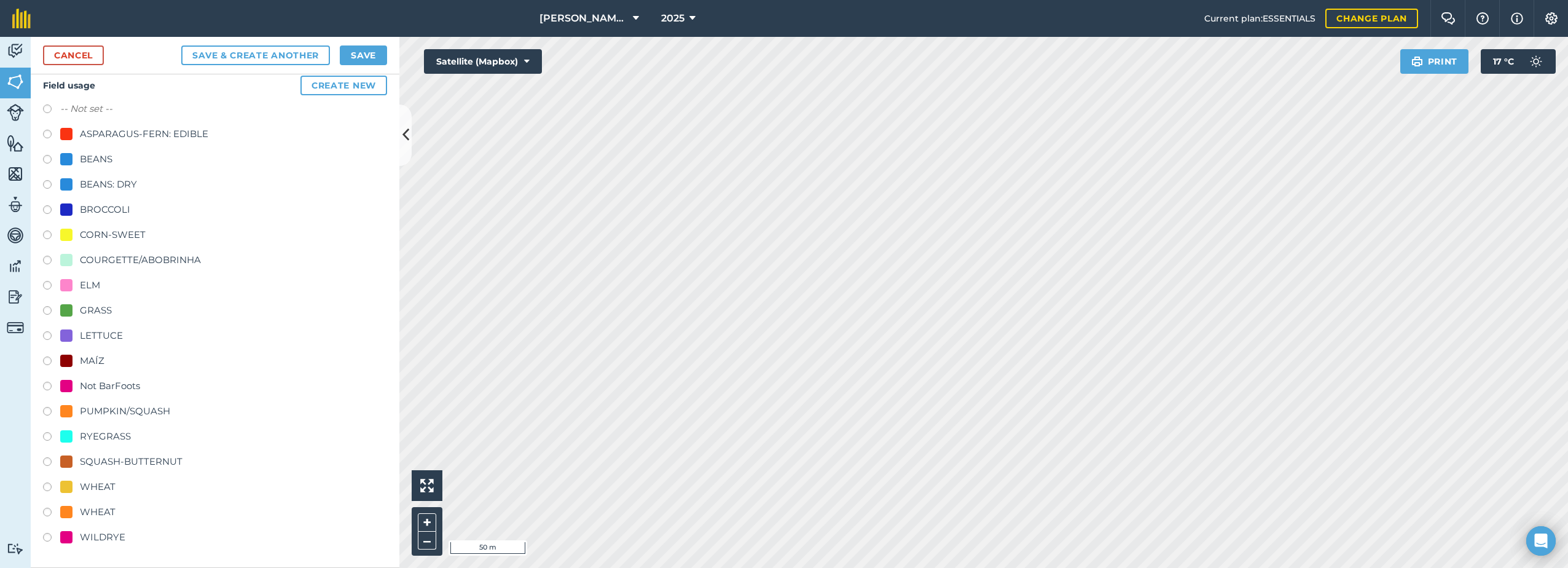
type input "T1./01"
click at [97, 510] on div "WHEAT" at bounding box center [97, 512] width 35 height 15
radio input "true"
click at [82, 486] on div "WHEAT" at bounding box center [97, 487] width 35 height 15
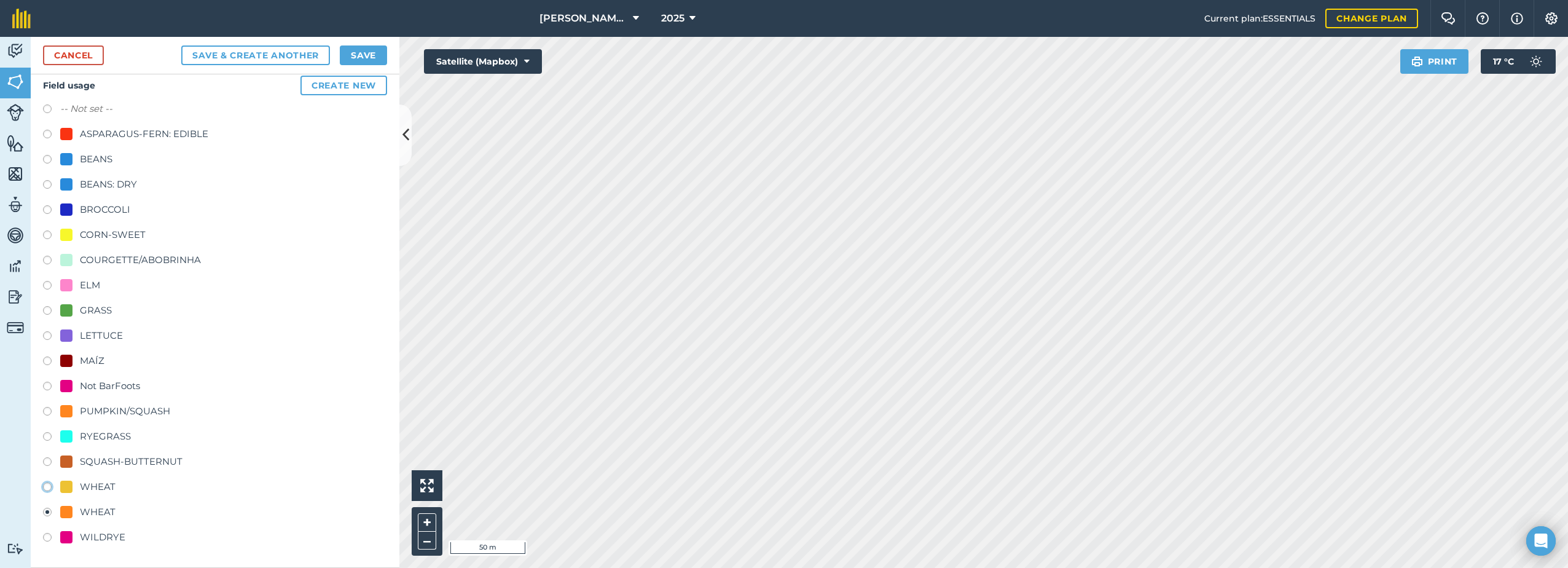
radio input "true"
click at [366, 62] on button "Save" at bounding box center [363, 55] width 48 height 20
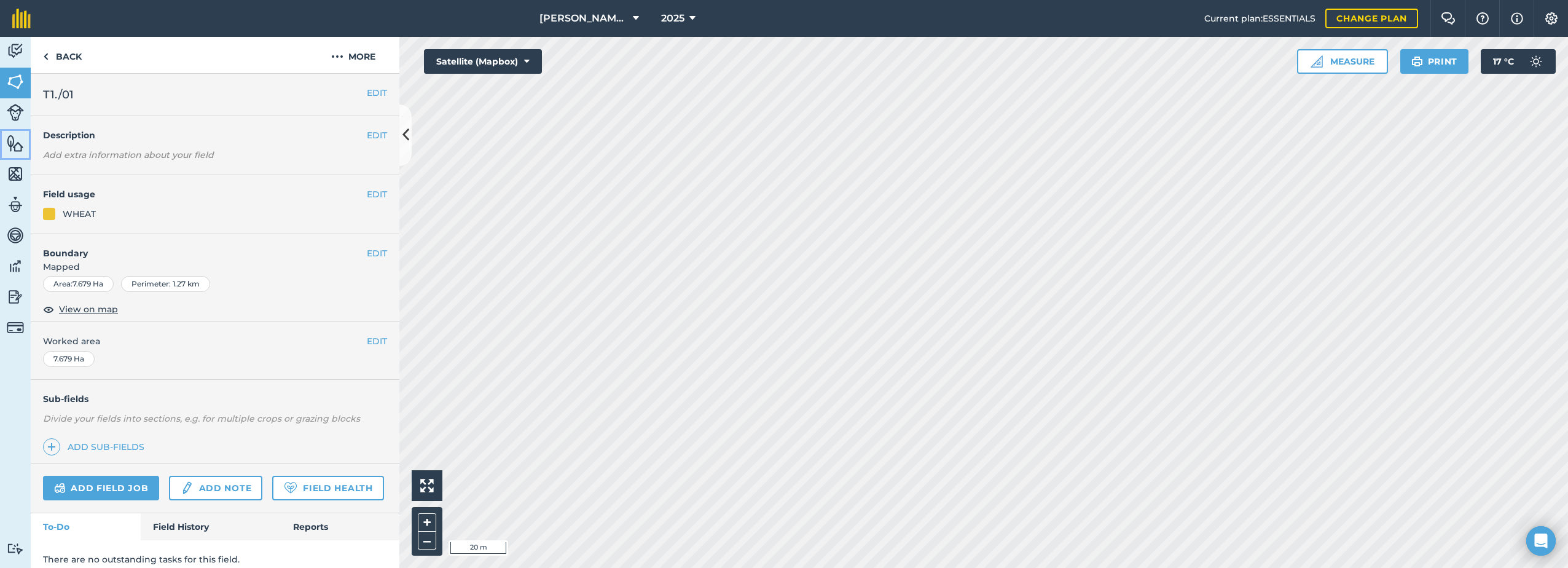
click at [16, 142] on img at bounding box center [15, 143] width 17 height 18
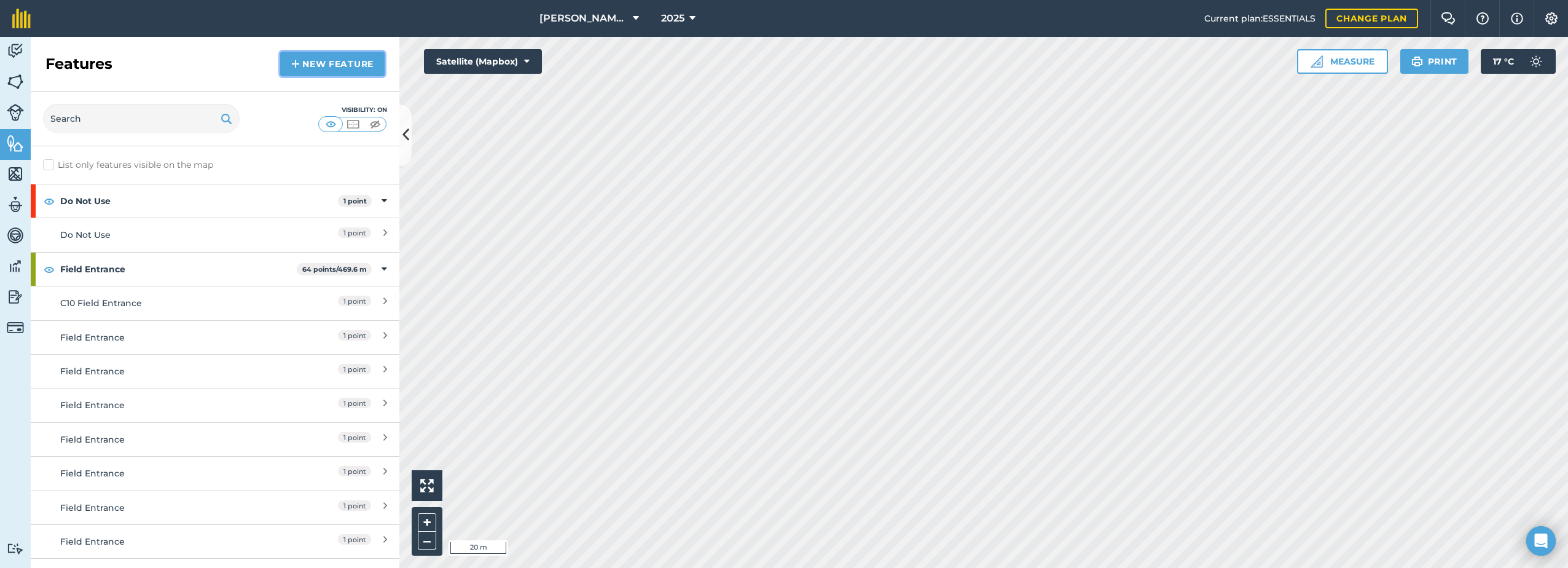
click at [339, 60] on link "New feature" at bounding box center [331, 64] width 104 height 25
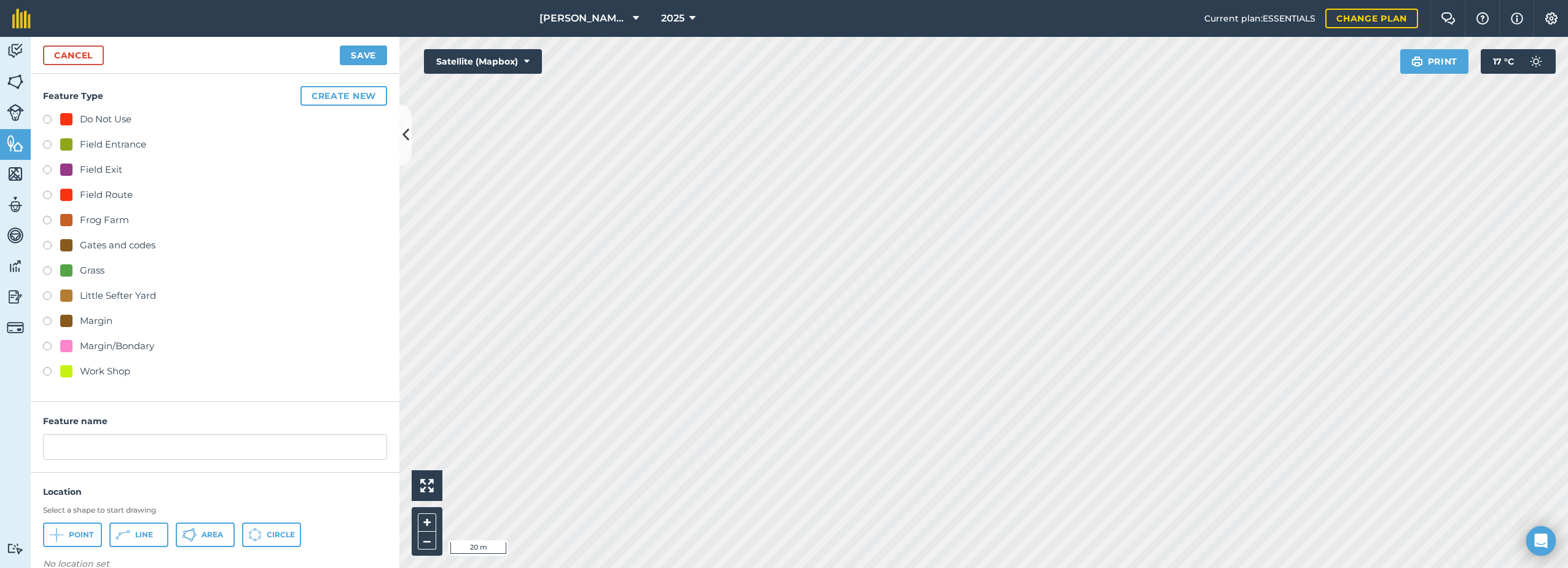
click at [74, 140] on div "Field Entrance" at bounding box center [103, 144] width 86 height 15
radio input "true"
click at [174, 448] on input "Field Entrance 2" at bounding box center [214, 447] width 344 height 25
type input "Field Entrance"
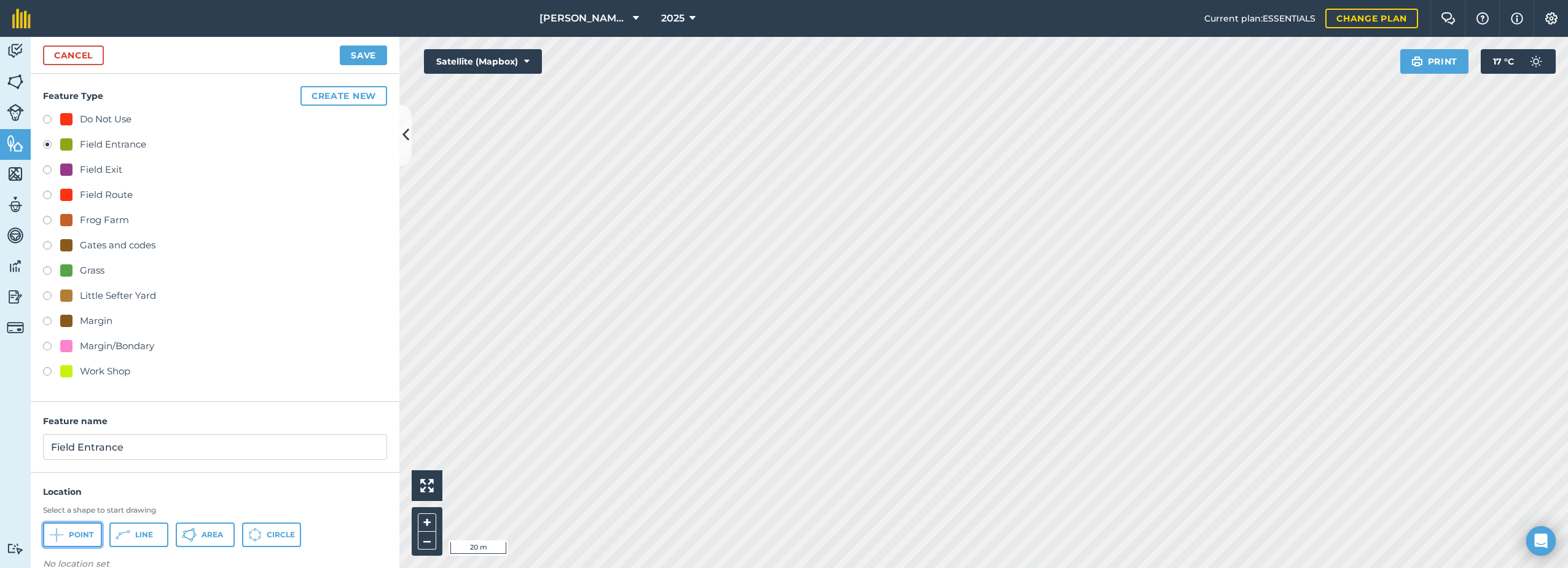
click at [83, 529] on span "Point" at bounding box center [81, 534] width 25 height 10
click at [346, 50] on button "Save" at bounding box center [363, 55] width 48 height 20
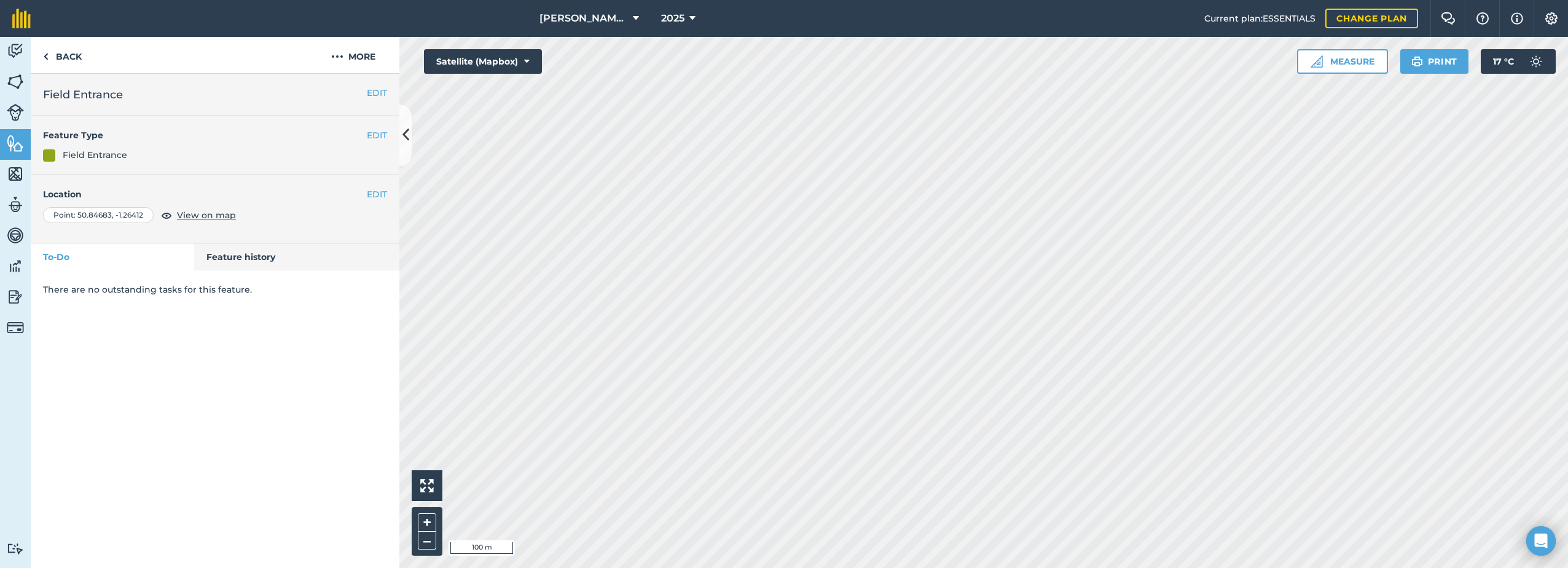
click at [691, 562] on html "[PERSON_NAME] Farm Life 2025 Current plan : ESSENTIALS Change plan Farm Chat He…" at bounding box center [784, 284] width 1568 height 568
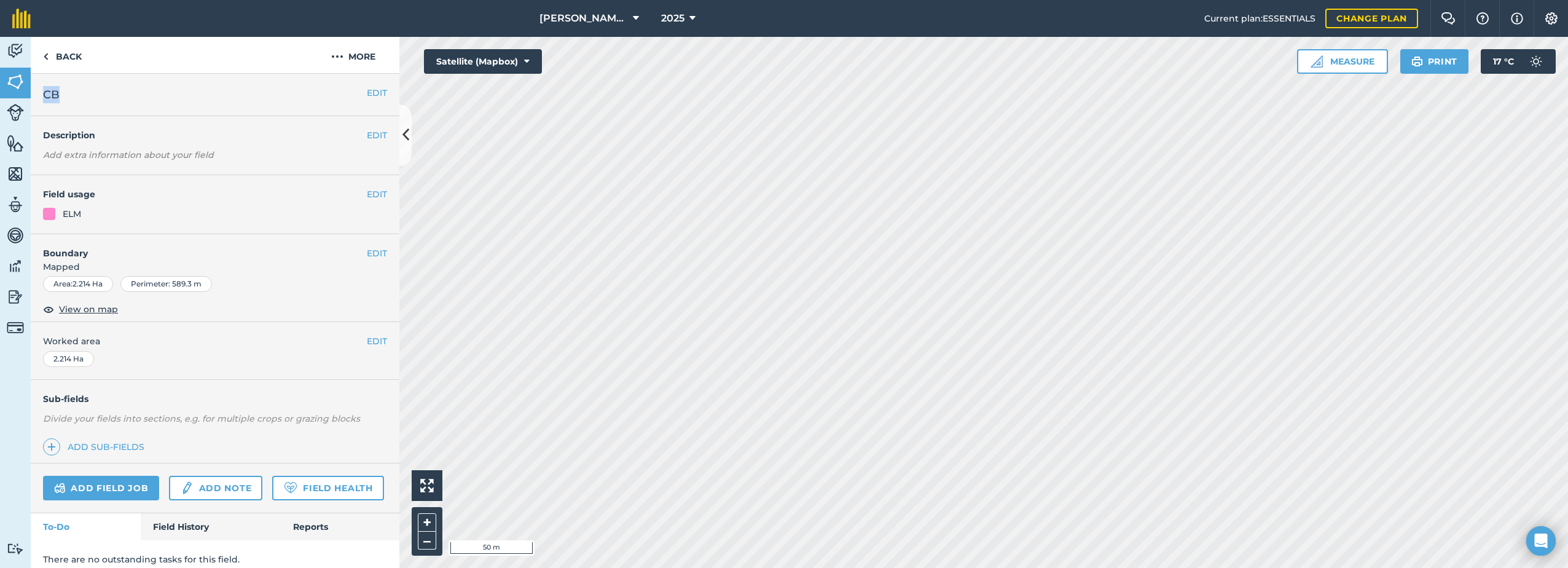
drag, startPoint x: 65, startPoint y: 89, endPoint x: 45, endPoint y: 93, distance: 20.4
click at [45, 93] on h2 "CB" at bounding box center [204, 94] width 324 height 17
copy span "CB"
click at [359, 53] on button "More" at bounding box center [353, 55] width 92 height 36
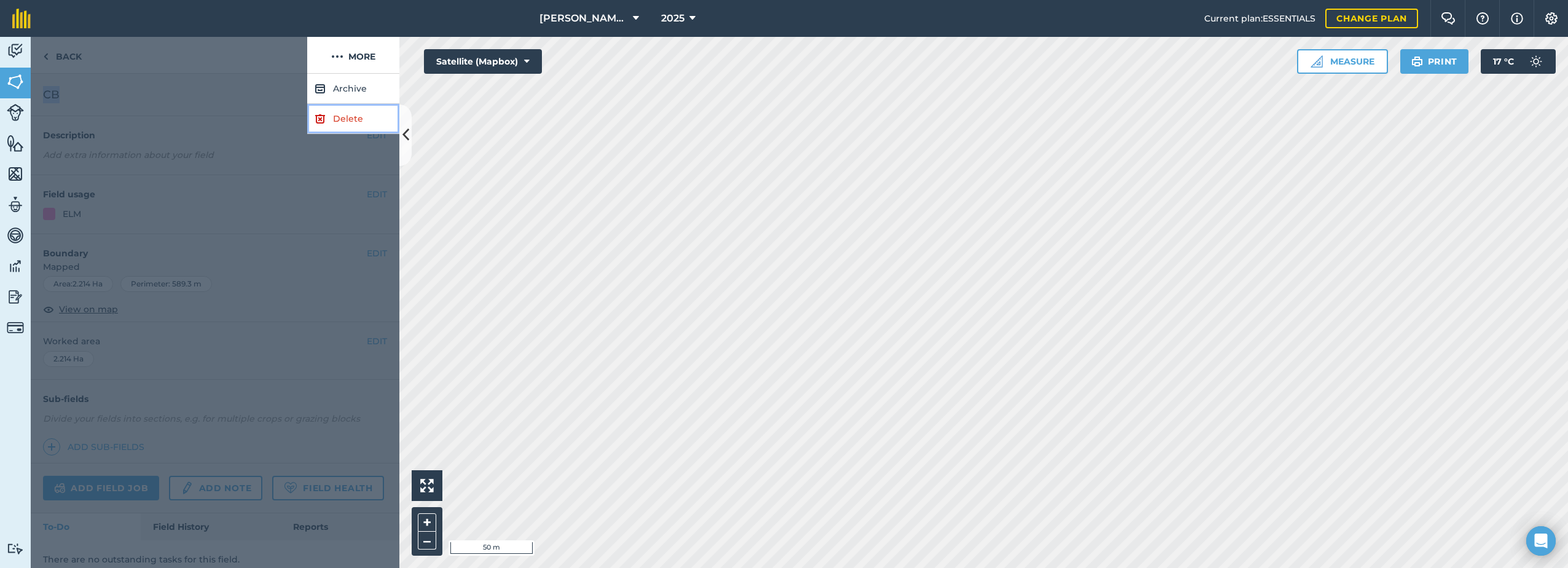
click at [329, 125] on link "Delete" at bounding box center [353, 119] width 92 height 30
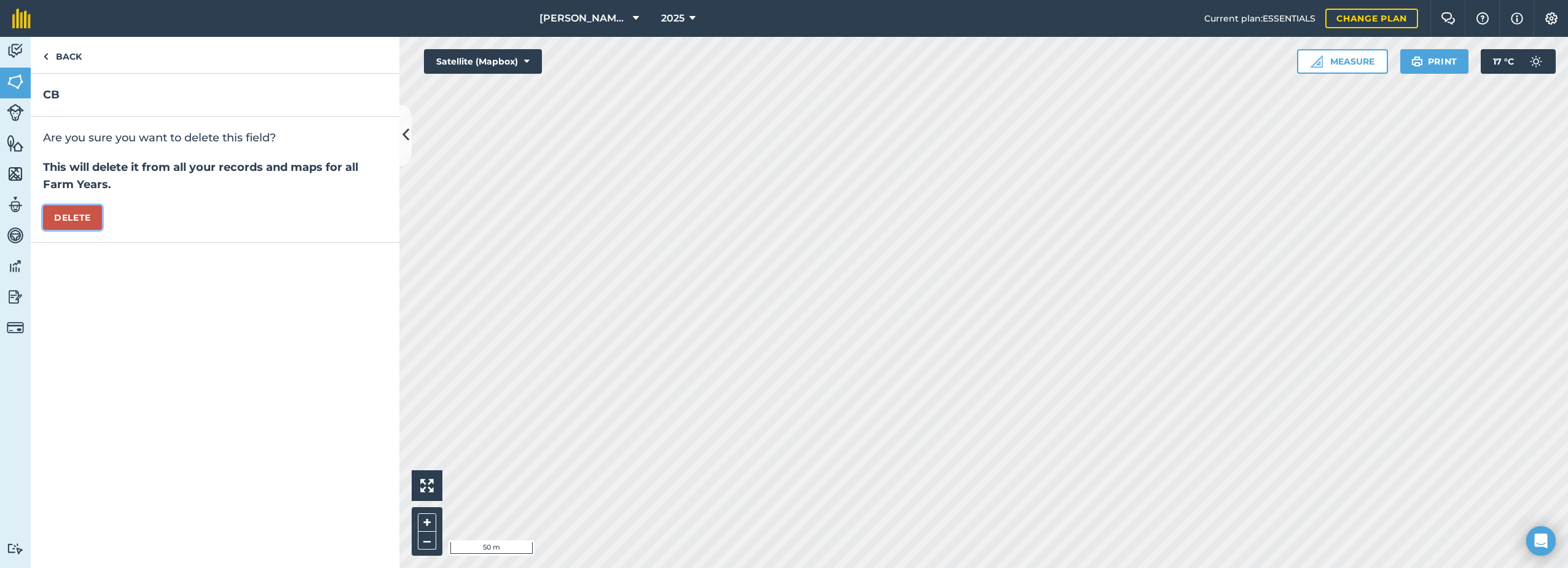
click at [71, 218] on button "Delete" at bounding box center [72, 218] width 59 height 25
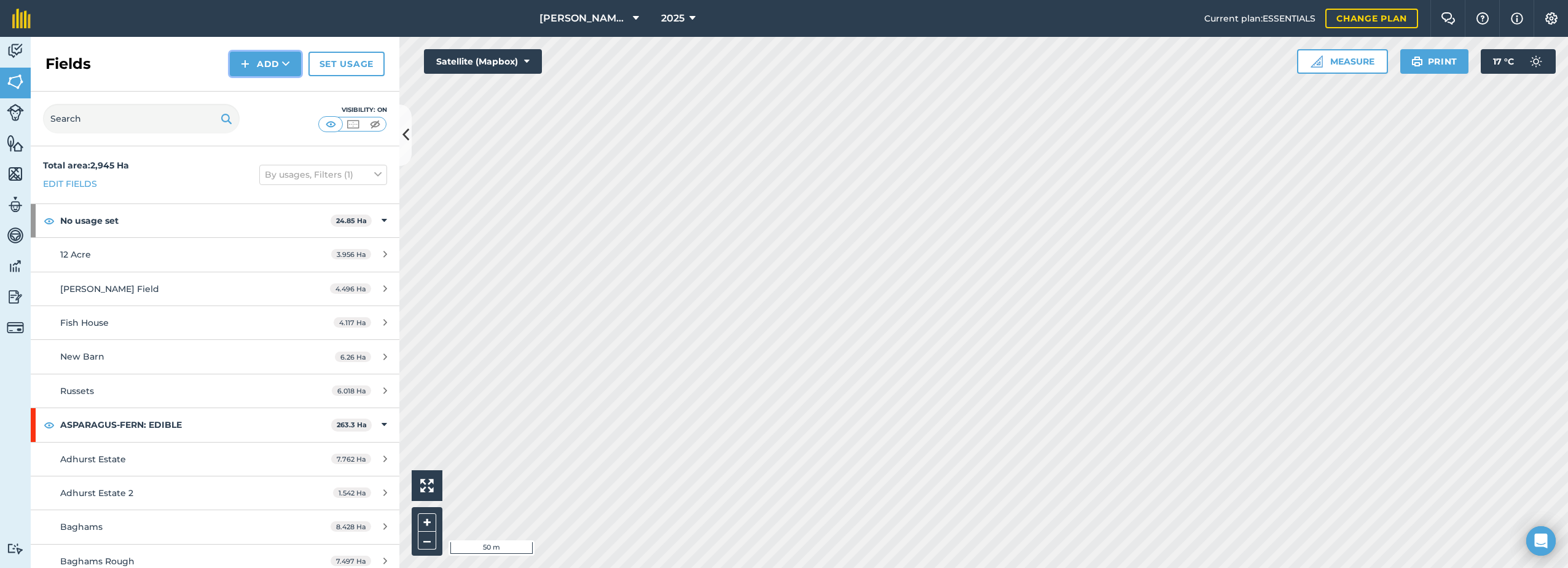
click at [261, 69] on button "Add" at bounding box center [265, 64] width 71 height 25
click at [249, 94] on link "Draw" at bounding box center [265, 91] width 67 height 27
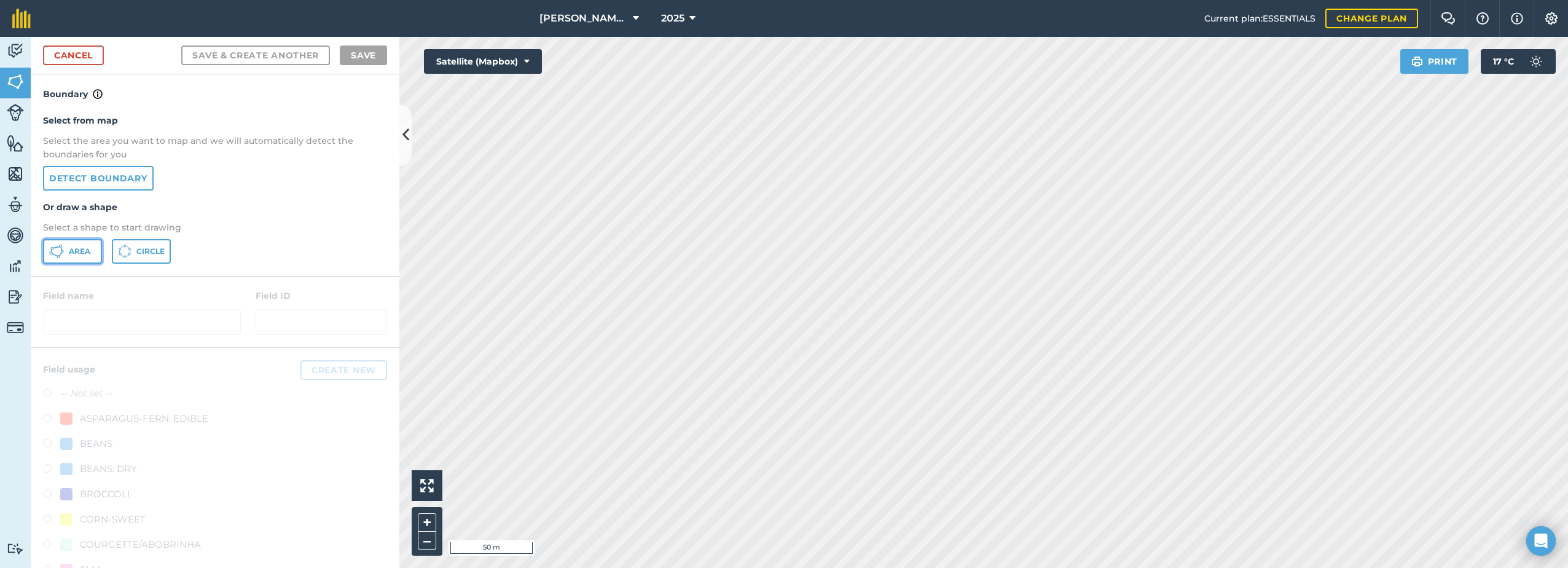
click at [75, 251] on span "Area" at bounding box center [80, 251] width 21 height 10
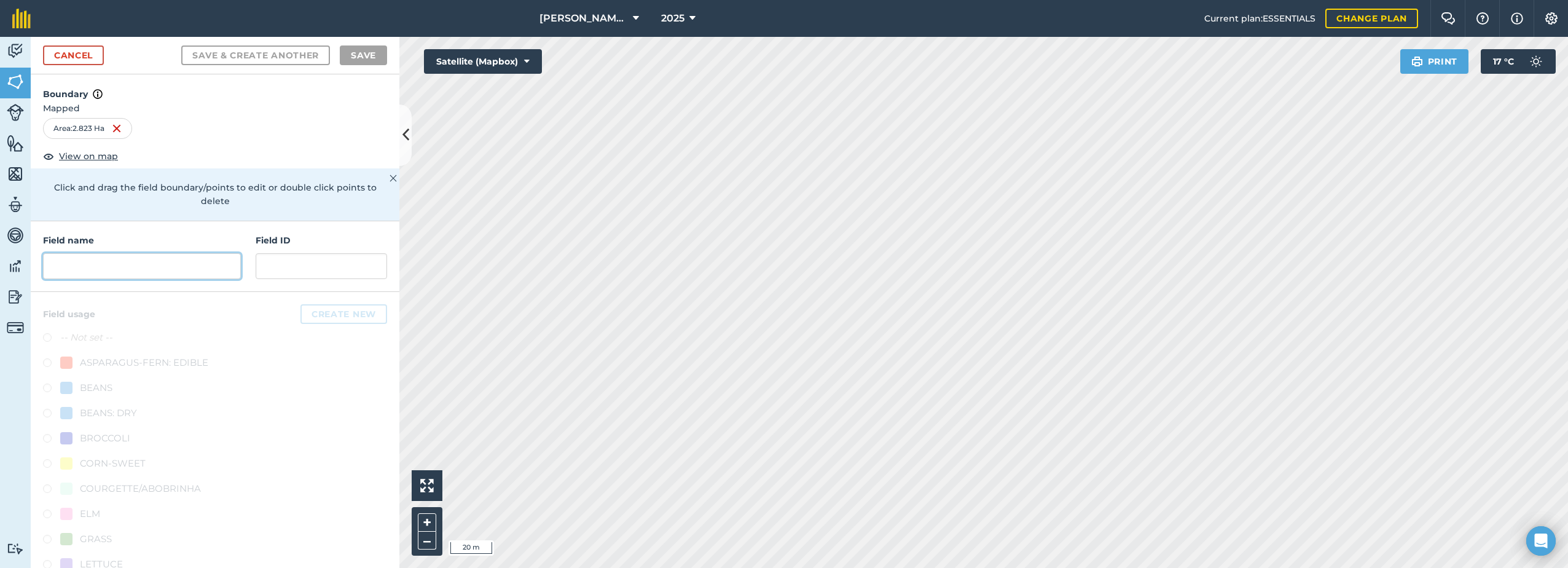
click at [74, 263] on input "text" at bounding box center [141, 265] width 198 height 25
paste input "CB"
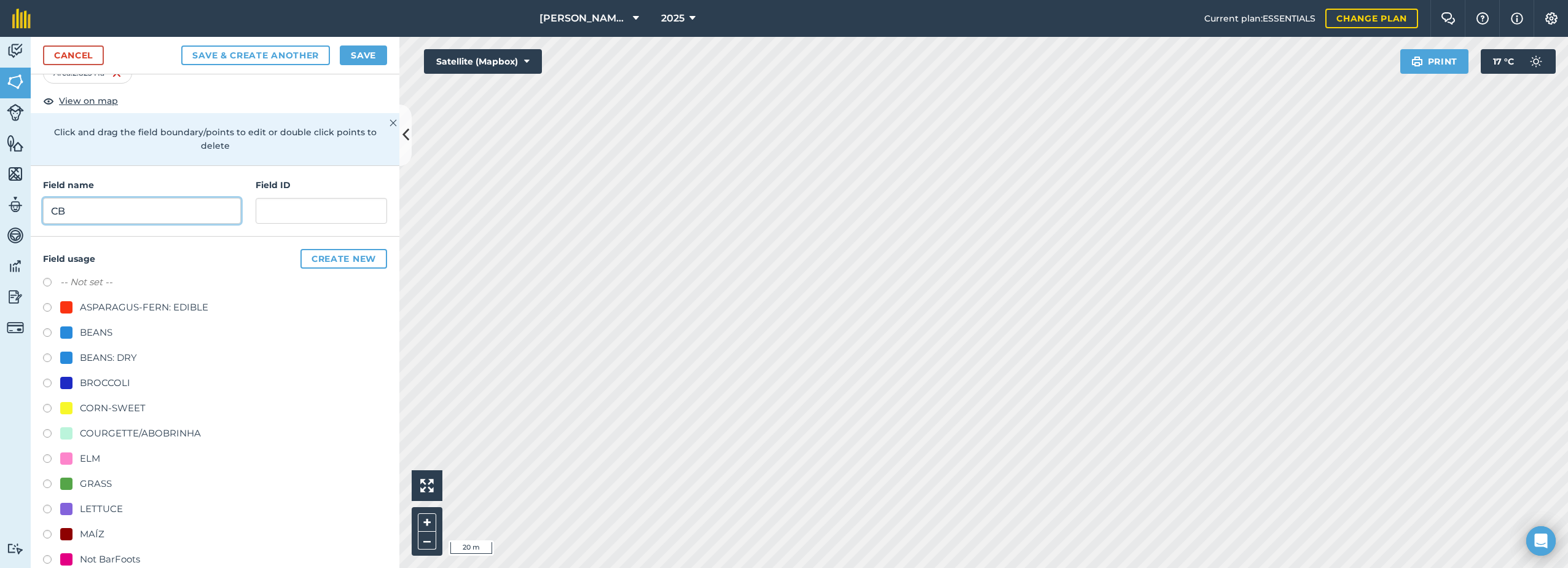
scroll to position [62, 0]
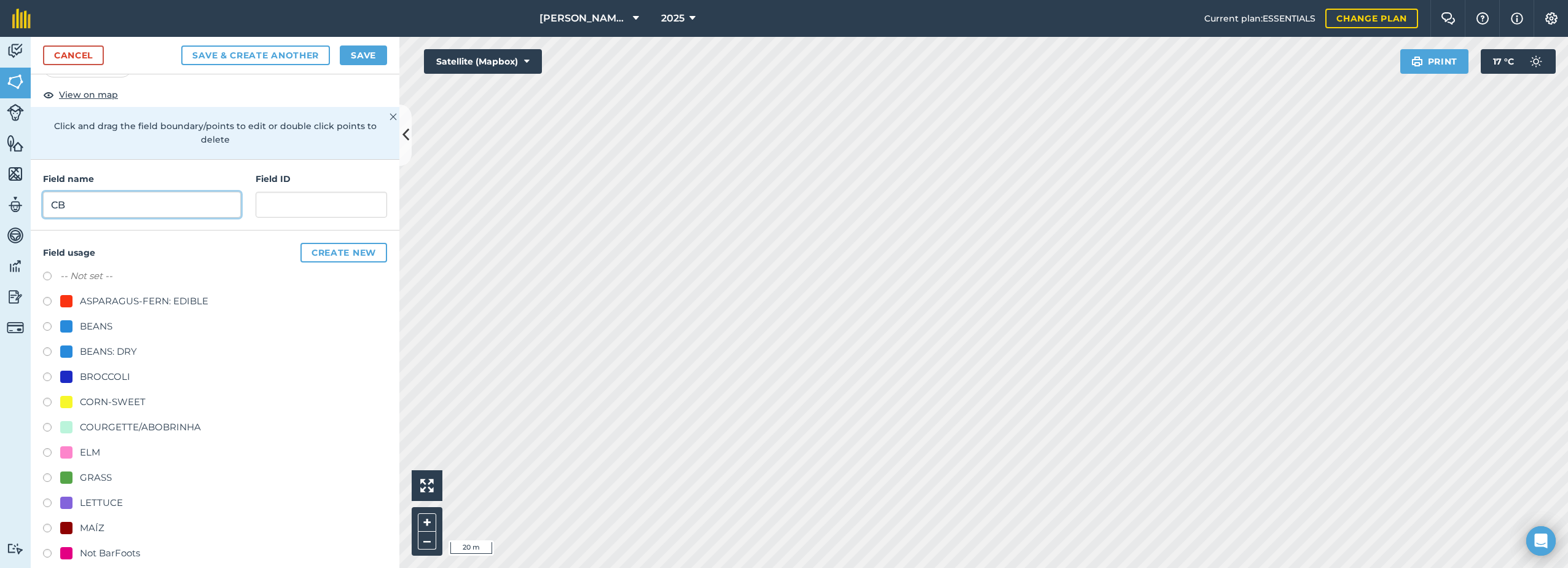
type input "CB"
click at [82, 451] on div "ELM" at bounding box center [89, 452] width 21 height 15
radio input "true"
click at [360, 62] on button "Save" at bounding box center [363, 55] width 48 height 20
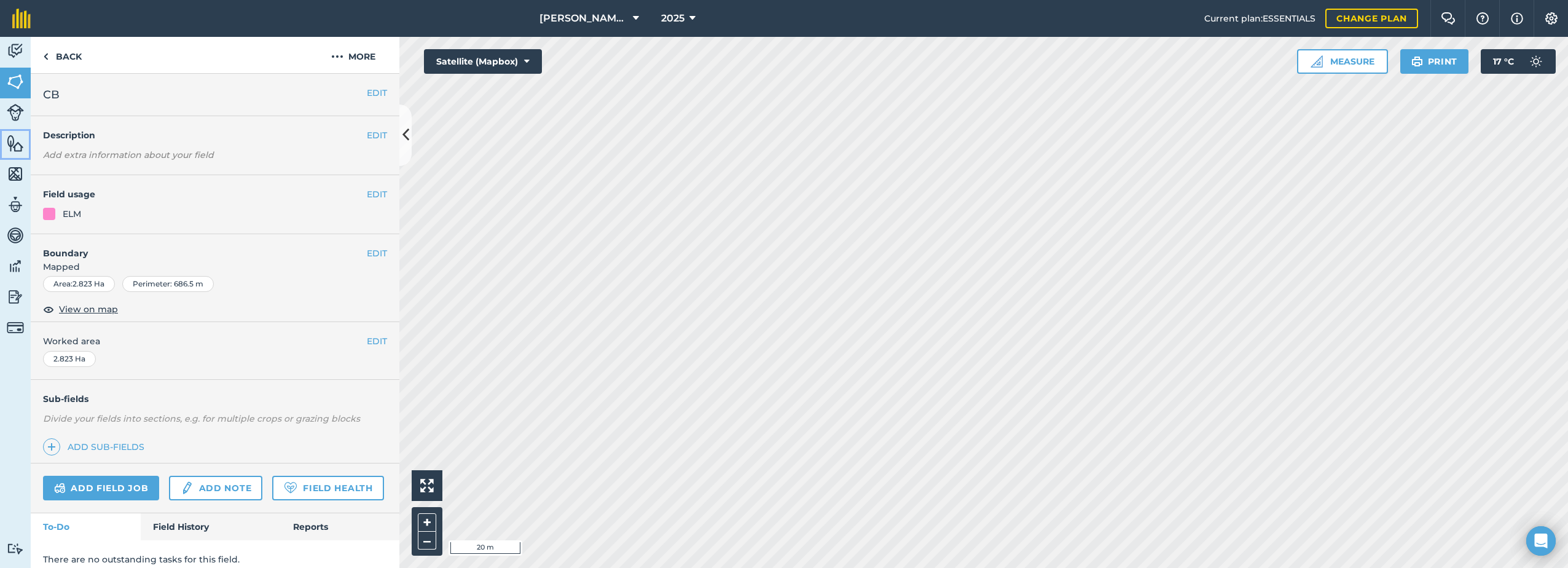
click at [12, 149] on img at bounding box center [15, 143] width 17 height 18
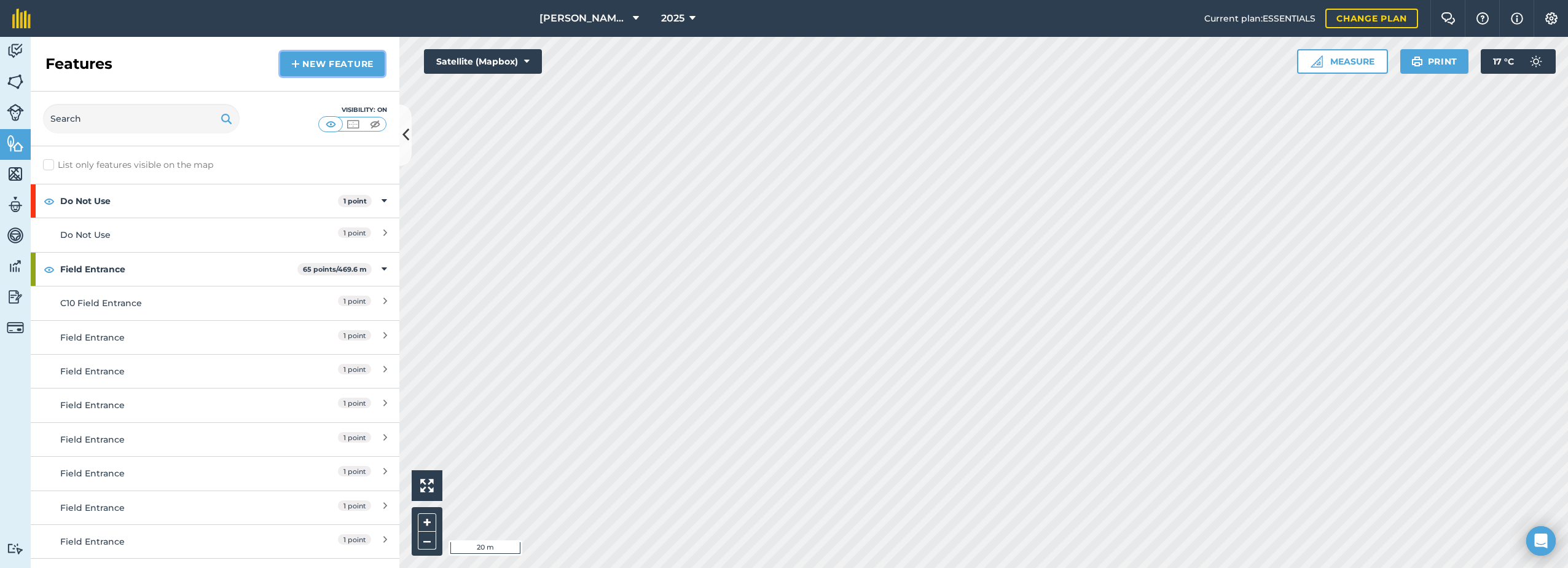
click at [340, 62] on link "New feature" at bounding box center [331, 64] width 104 height 25
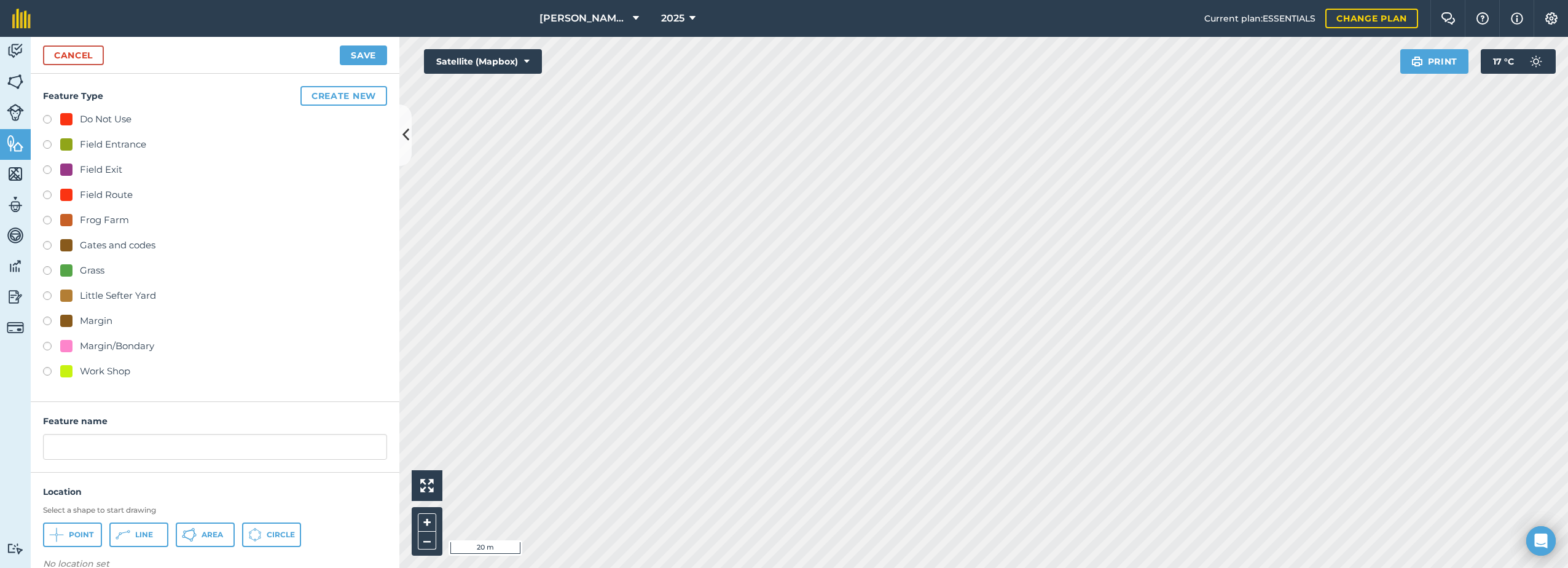
click at [90, 143] on div "Field Entrance" at bounding box center [112, 144] width 66 height 15
radio input "true"
click at [167, 459] on input "Field Entrance 2" at bounding box center [214, 447] width 344 height 25
type input "Field Entrance"
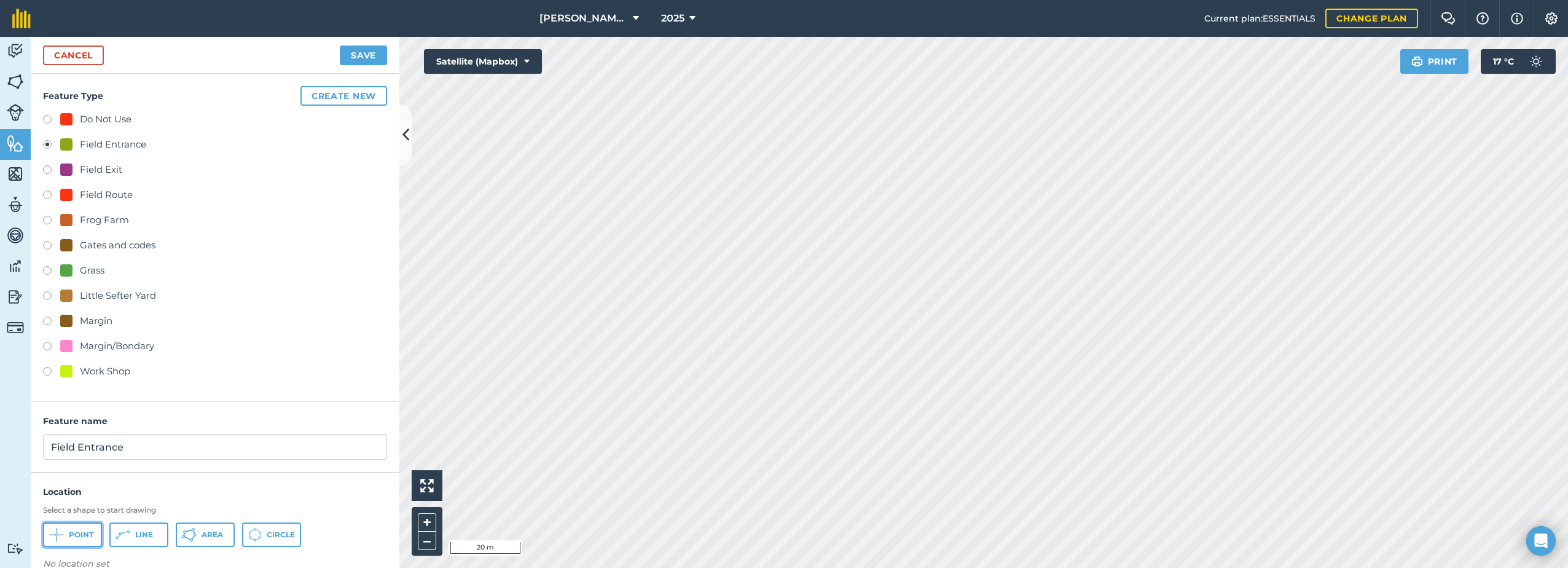
drag, startPoint x: 75, startPoint y: 541, endPoint x: 94, endPoint y: 534, distance: 20.2
click at [81, 537] on button "Point" at bounding box center [72, 534] width 59 height 25
click at [354, 51] on button "Save" at bounding box center [363, 55] width 48 height 20
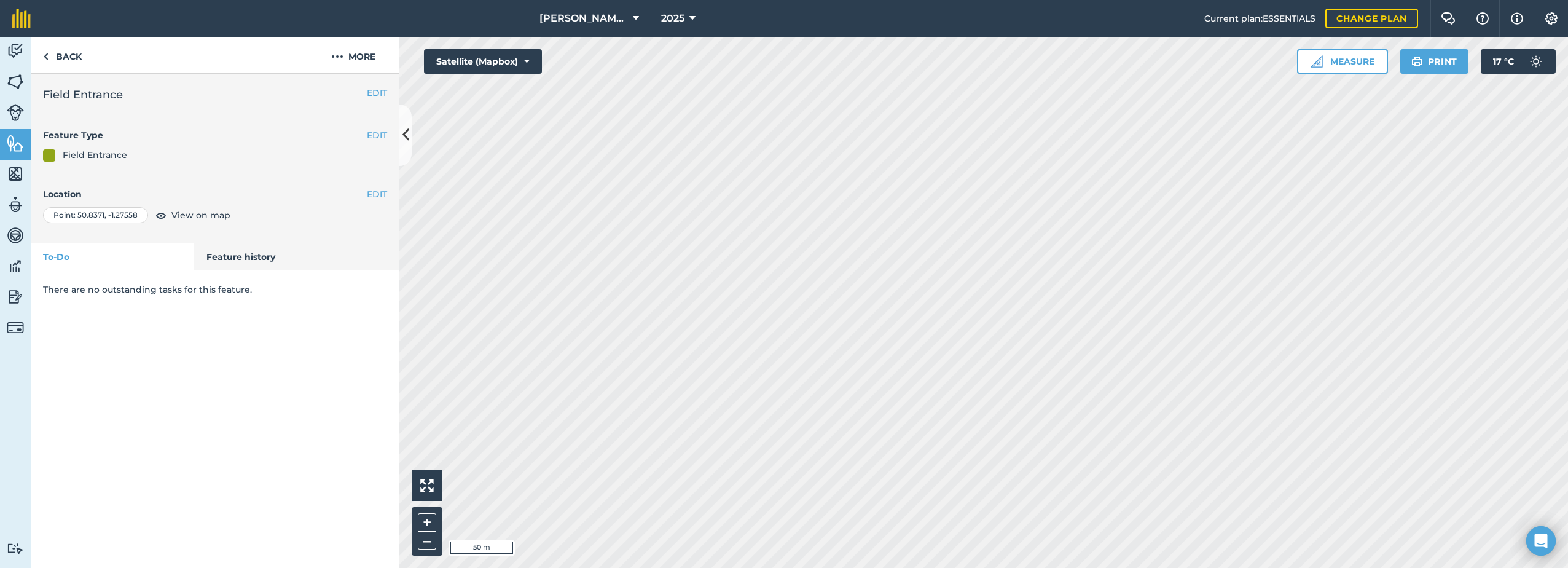
click at [779, 562] on html "[PERSON_NAME] Farm Life 2025 Current plan : ESSENTIALS Change plan Farm Chat He…" at bounding box center [784, 284] width 1568 height 568
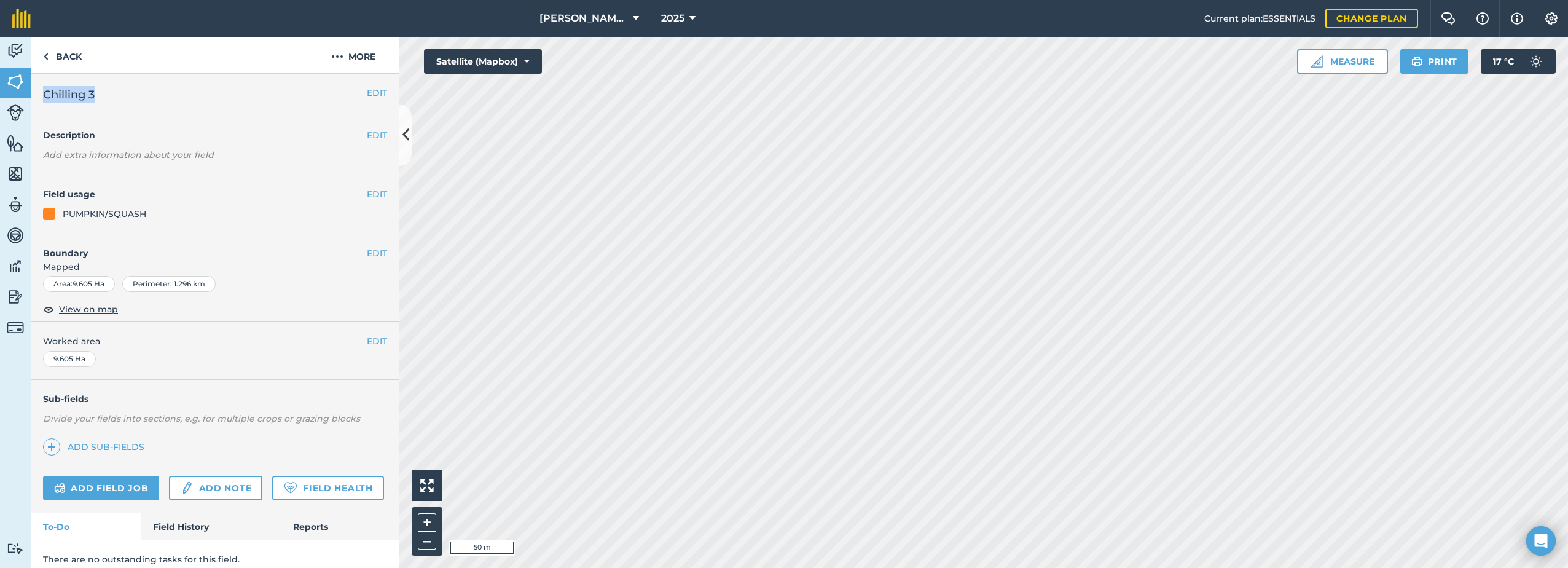
drag, startPoint x: 104, startPoint y: 94, endPoint x: 45, endPoint y: 98, distance: 59.1
click at [45, 98] on h2 "Chilling 3" at bounding box center [204, 94] width 324 height 17
drag, startPoint x: 45, startPoint y: 98, endPoint x: 53, endPoint y: 98, distance: 8.0
copy span "Chilling 3"
click at [350, 55] on button "More" at bounding box center [353, 55] width 92 height 36
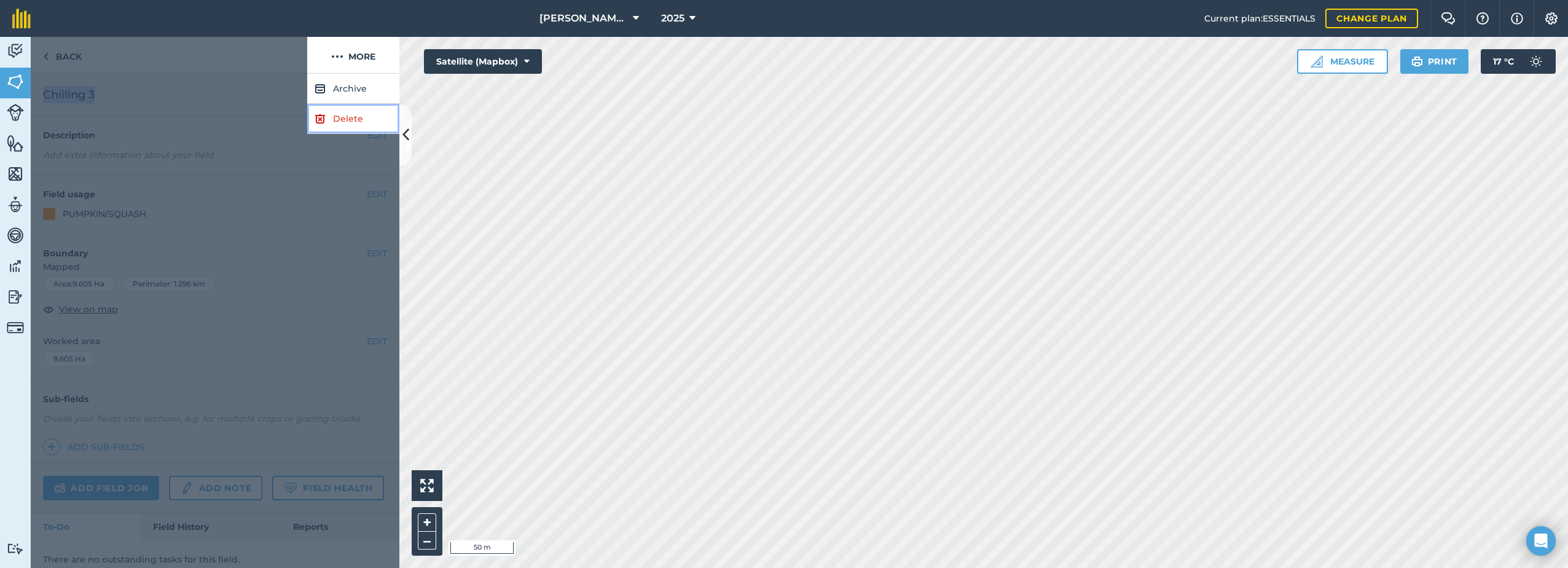
click at [332, 117] on link "Delete" at bounding box center [353, 119] width 92 height 30
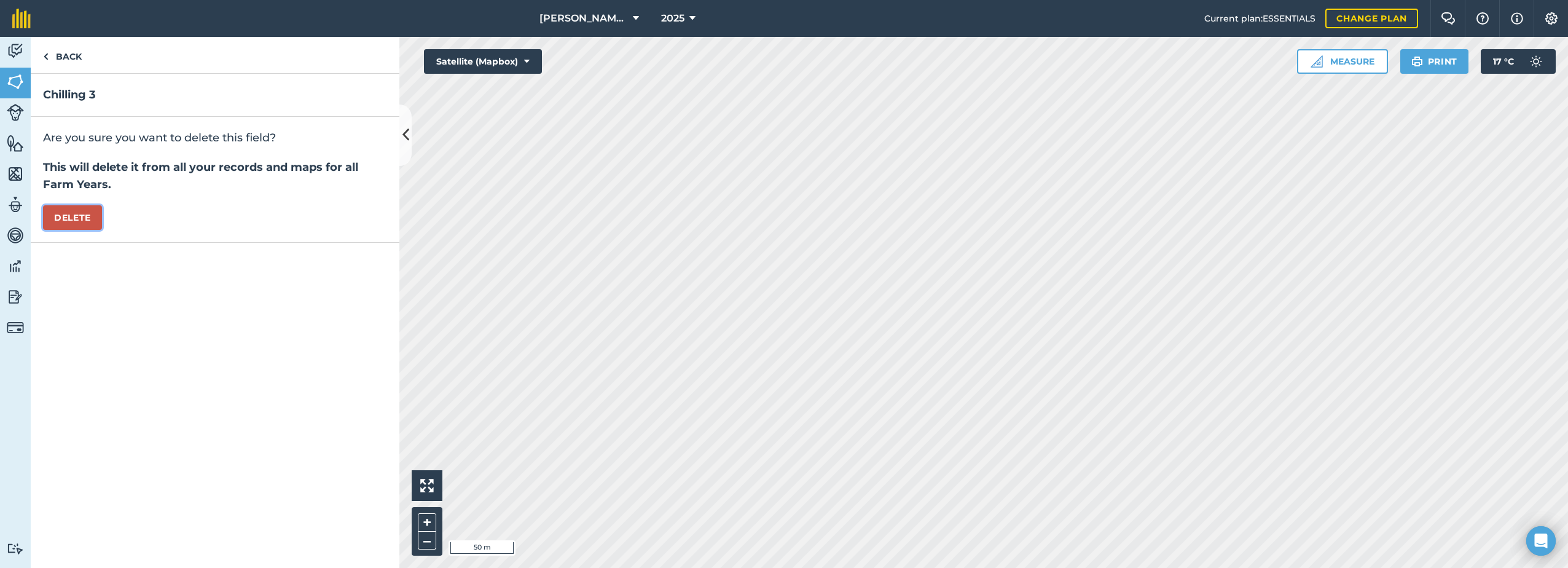
click at [80, 220] on button "Delete" at bounding box center [72, 218] width 59 height 25
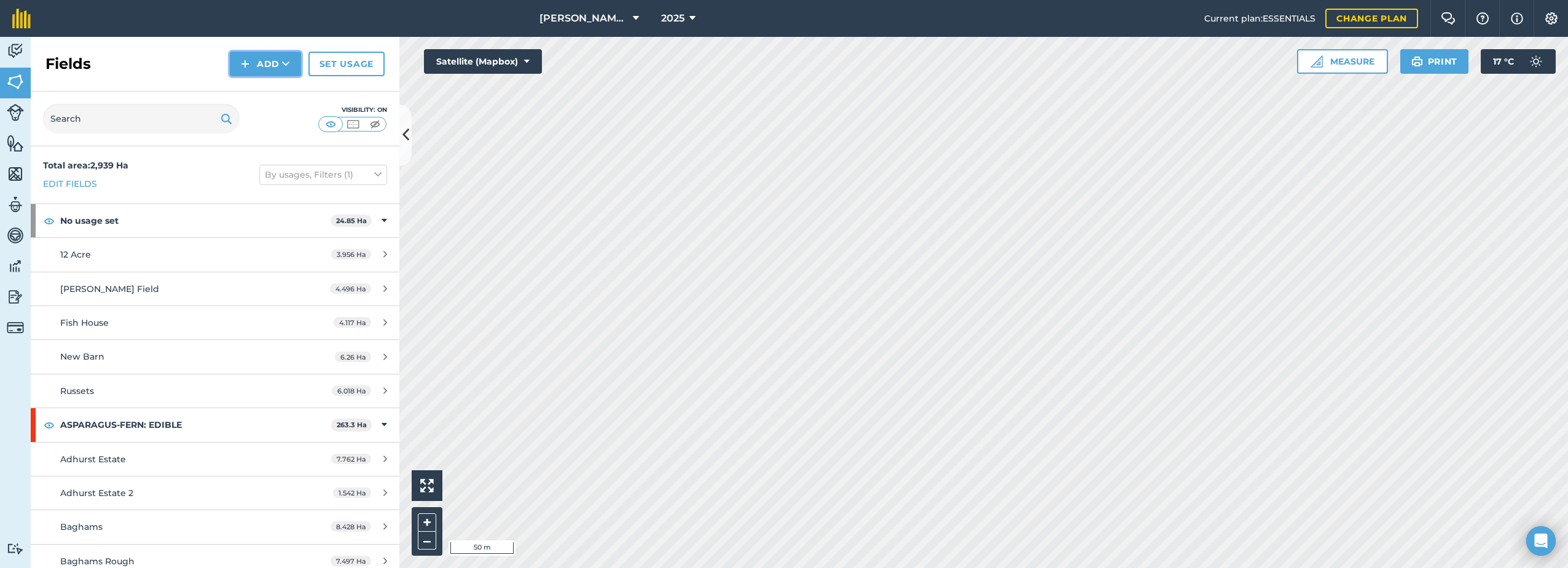
drag, startPoint x: 270, startPoint y: 62, endPoint x: 256, endPoint y: 68, distance: 15.2
click at [269, 62] on button "Add" at bounding box center [265, 64] width 71 height 25
click at [269, 89] on link "Draw" at bounding box center [265, 91] width 67 height 27
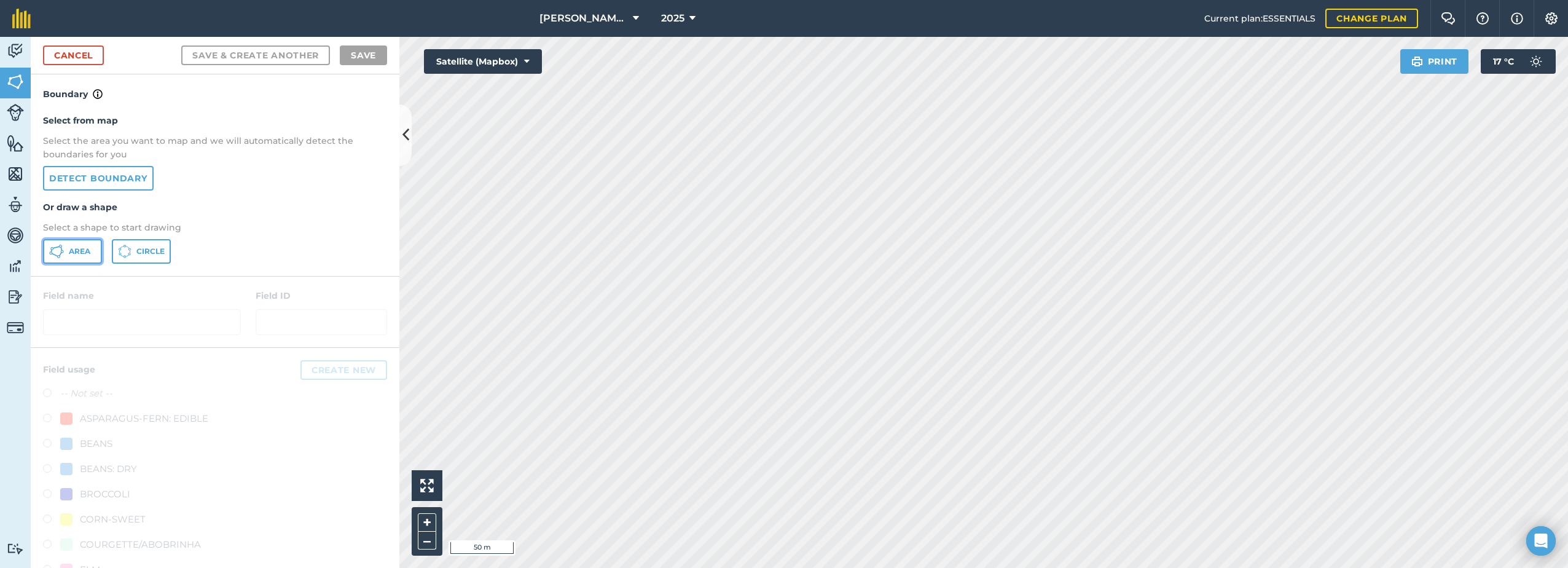
click at [72, 248] on button "Area" at bounding box center [72, 251] width 59 height 25
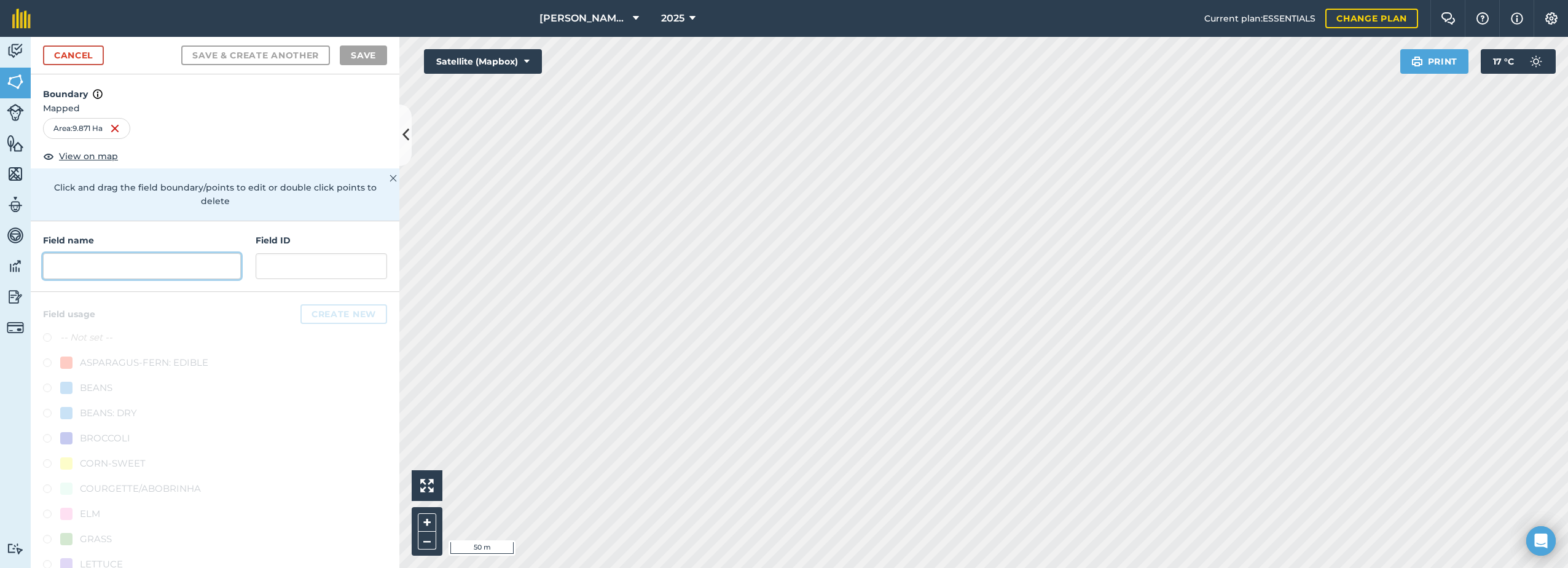
drag, startPoint x: 99, startPoint y: 265, endPoint x: 107, endPoint y: 265, distance: 8.0
click at [103, 265] on input "text" at bounding box center [141, 265] width 198 height 25
paste input "Chilling 3"
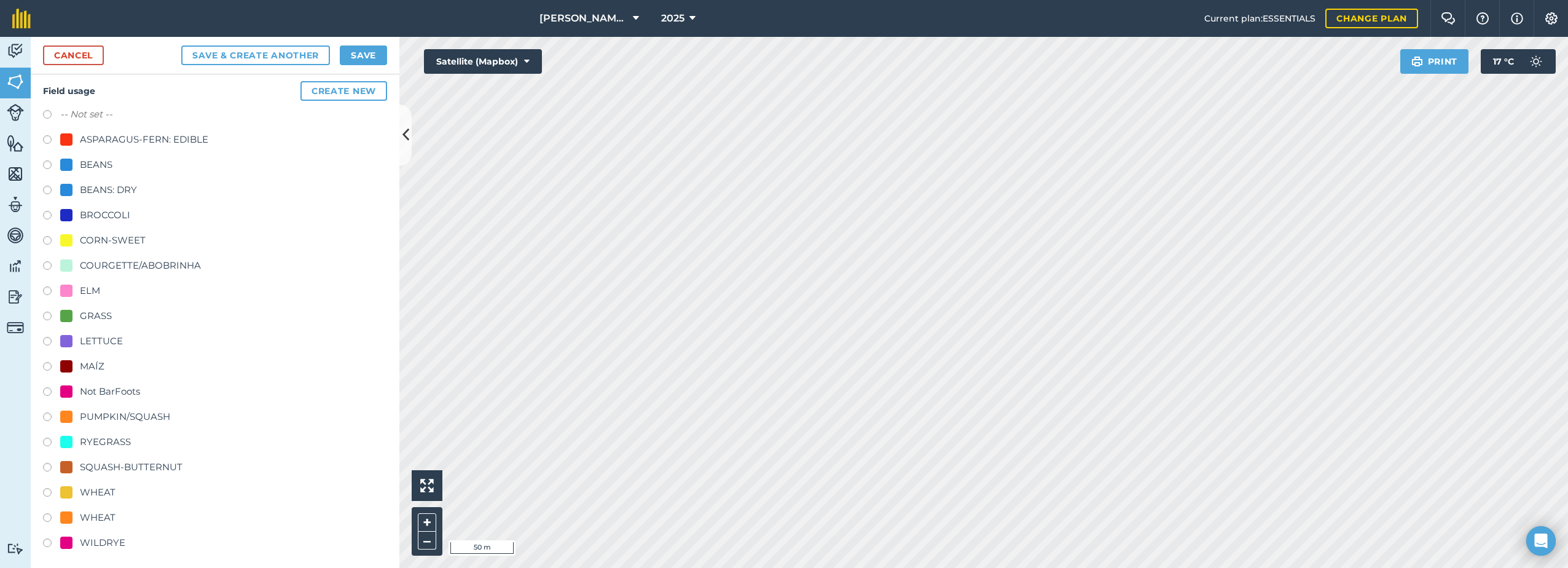
scroll to position [228, 0]
type input "Chilling 3"
click at [93, 410] on div "PUMPKIN/SQUASH" at bounding box center [125, 411] width 90 height 15
click at [65, 407] on div at bounding box center [66, 410] width 12 height 12
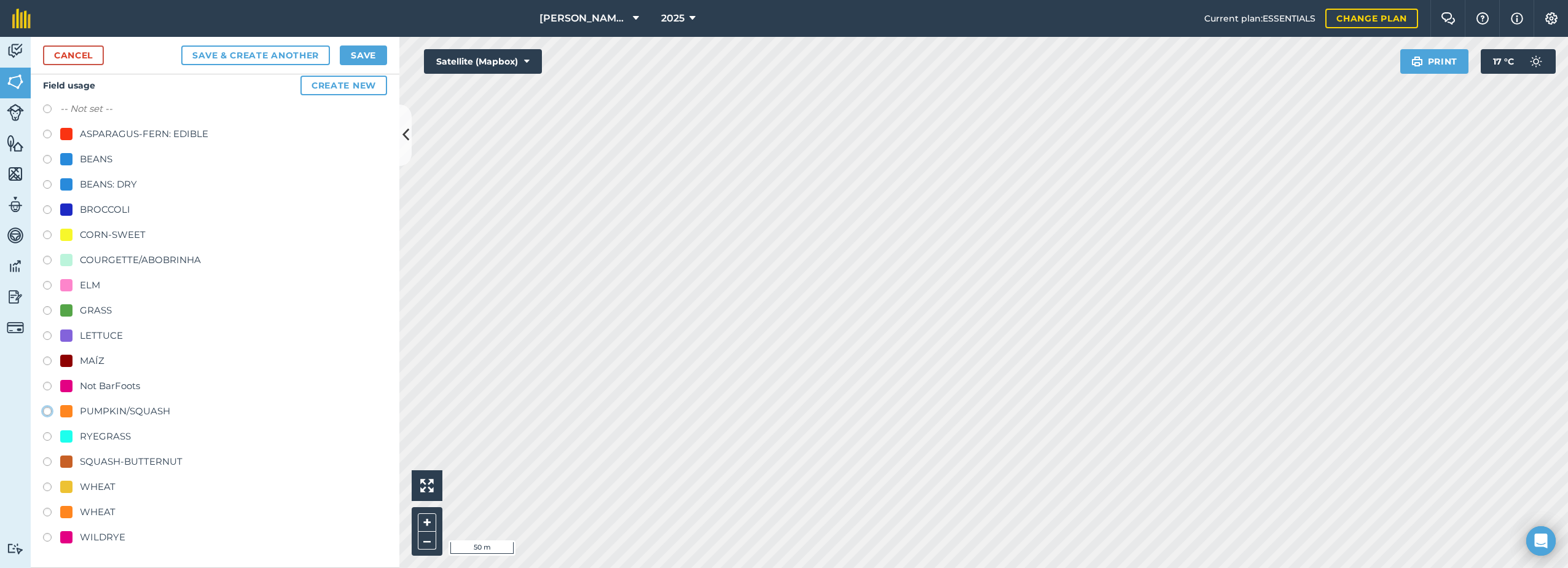
radio input "true"
click at [378, 62] on button "Save" at bounding box center [363, 55] width 48 height 20
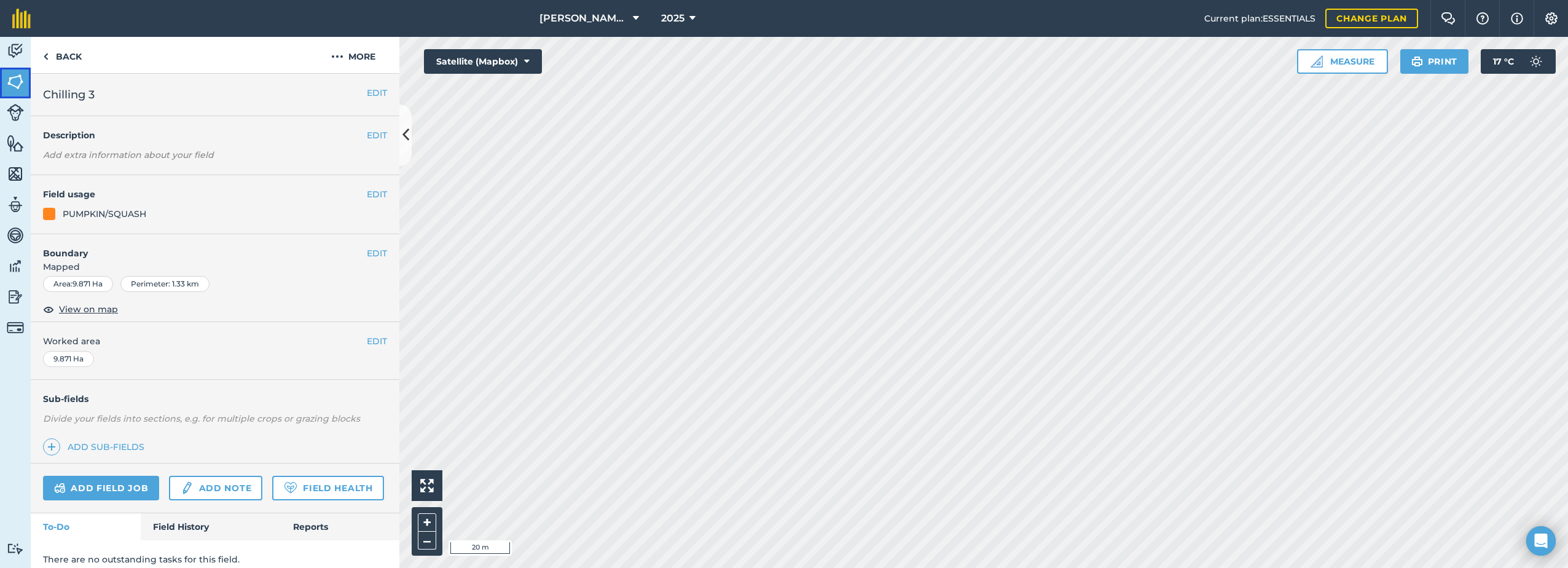
click at [19, 75] on img at bounding box center [15, 81] width 17 height 18
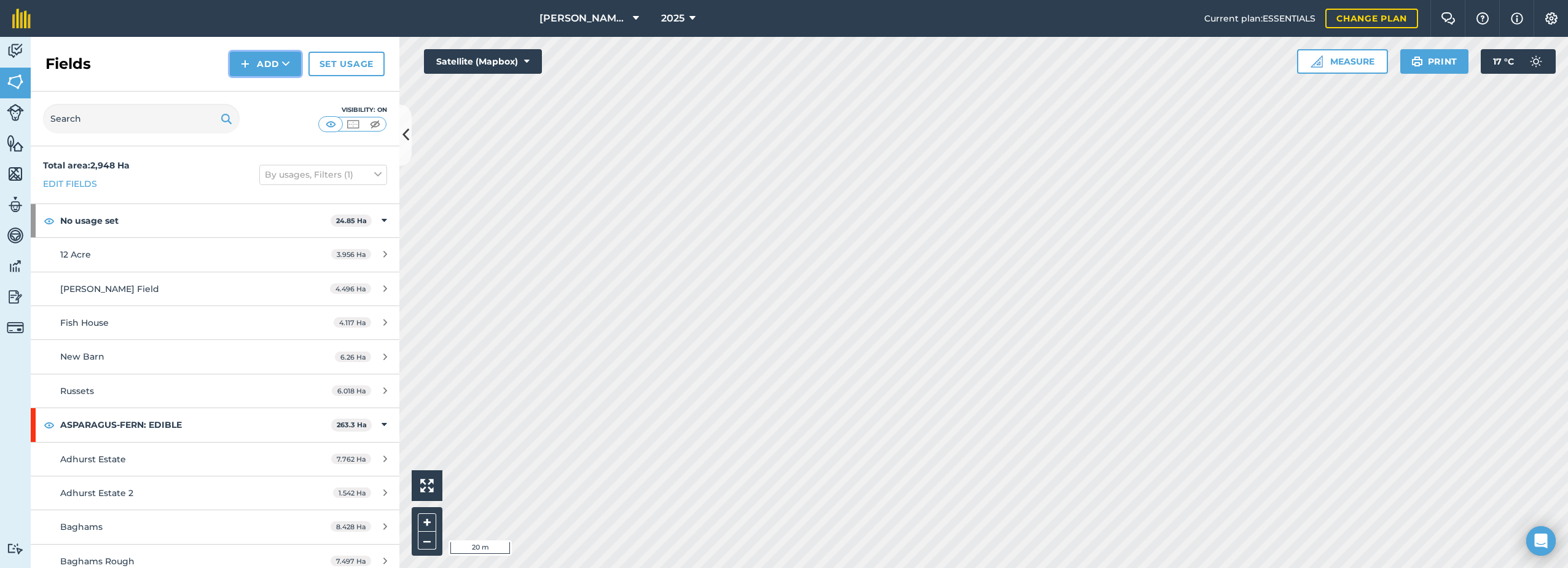
click at [277, 64] on button "Add" at bounding box center [265, 64] width 71 height 25
click at [258, 89] on link "Draw" at bounding box center [265, 91] width 67 height 27
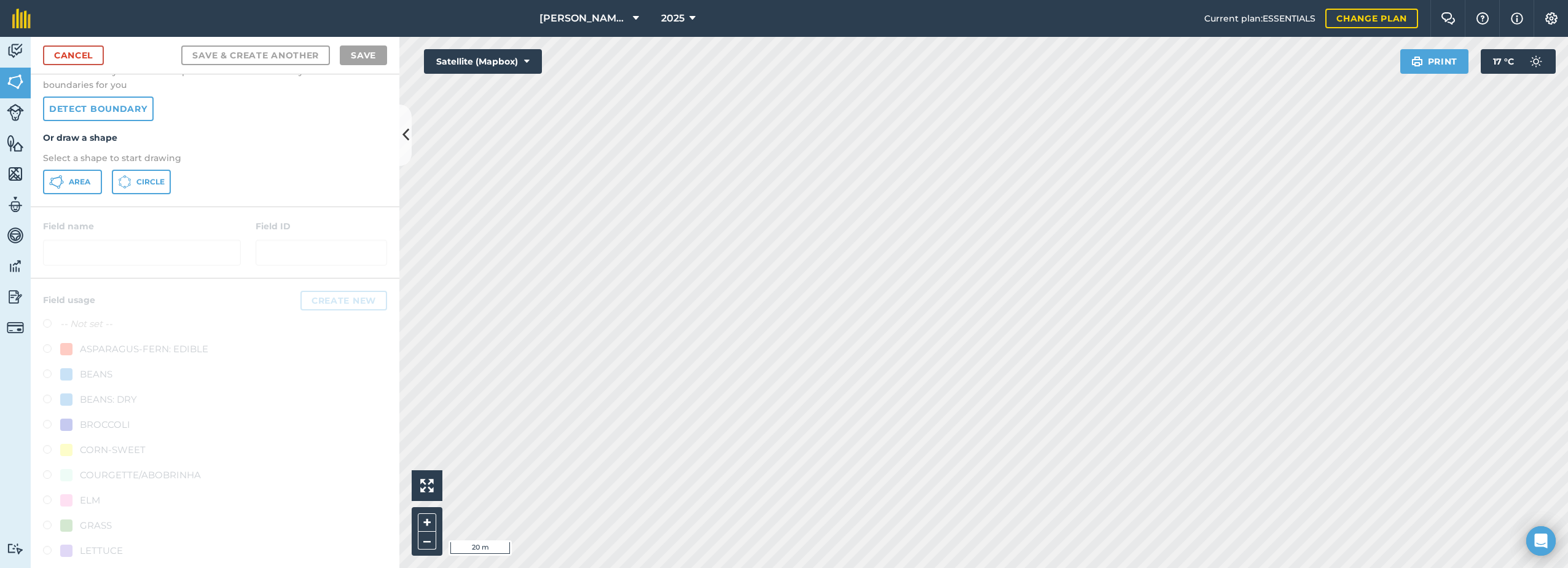
scroll to position [62, 0]
click at [72, 187] on span "Area" at bounding box center [80, 190] width 21 height 10
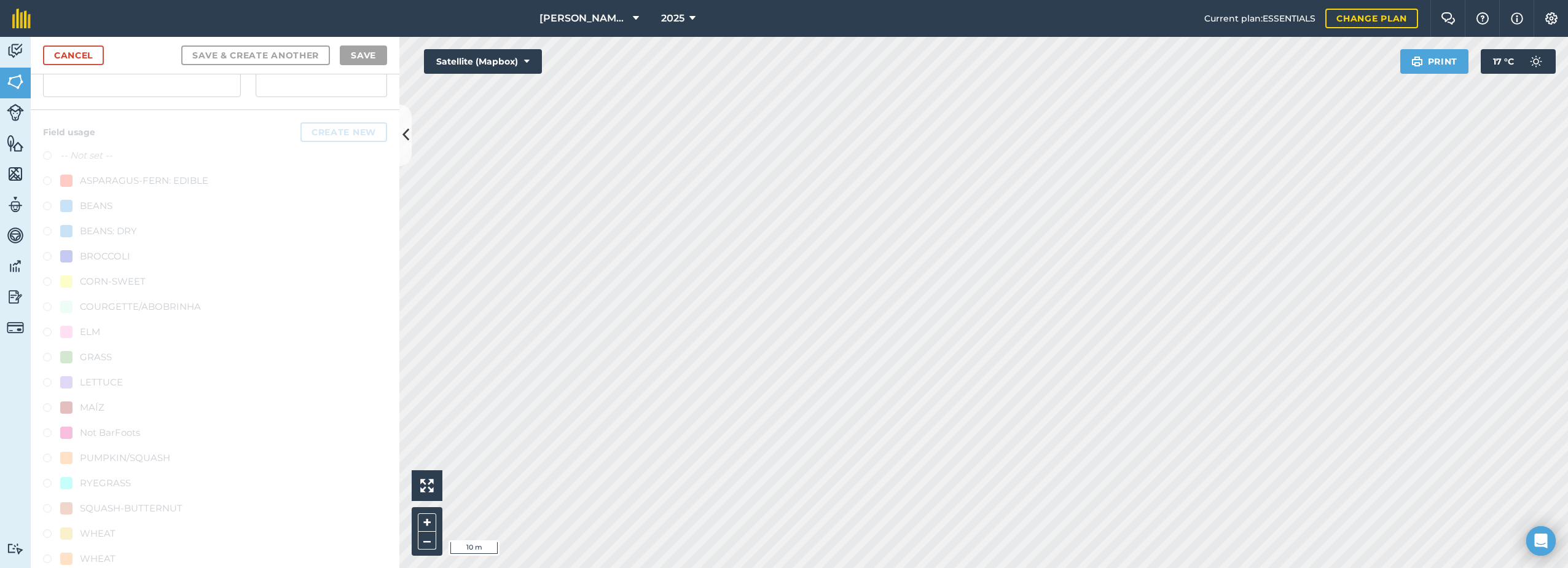
scroll to position [0, 0]
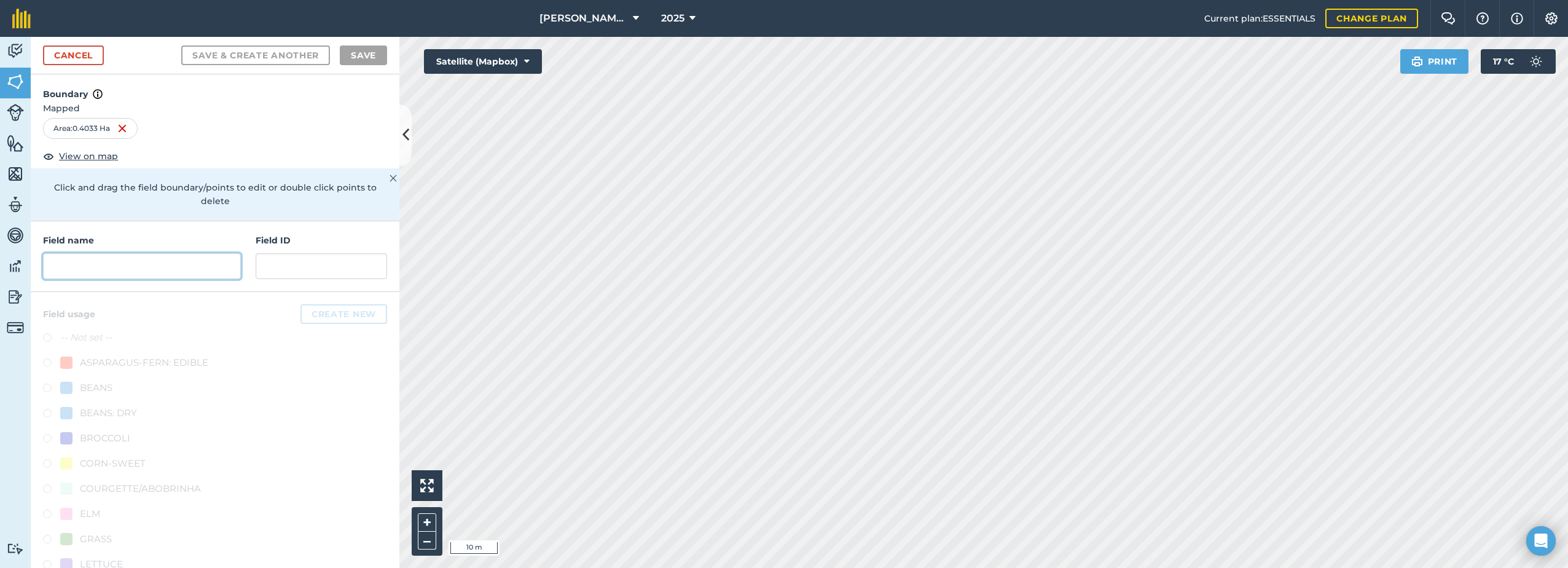
click at [117, 268] on input "text" at bounding box center [141, 265] width 198 height 25
paste input "Chilling 3"
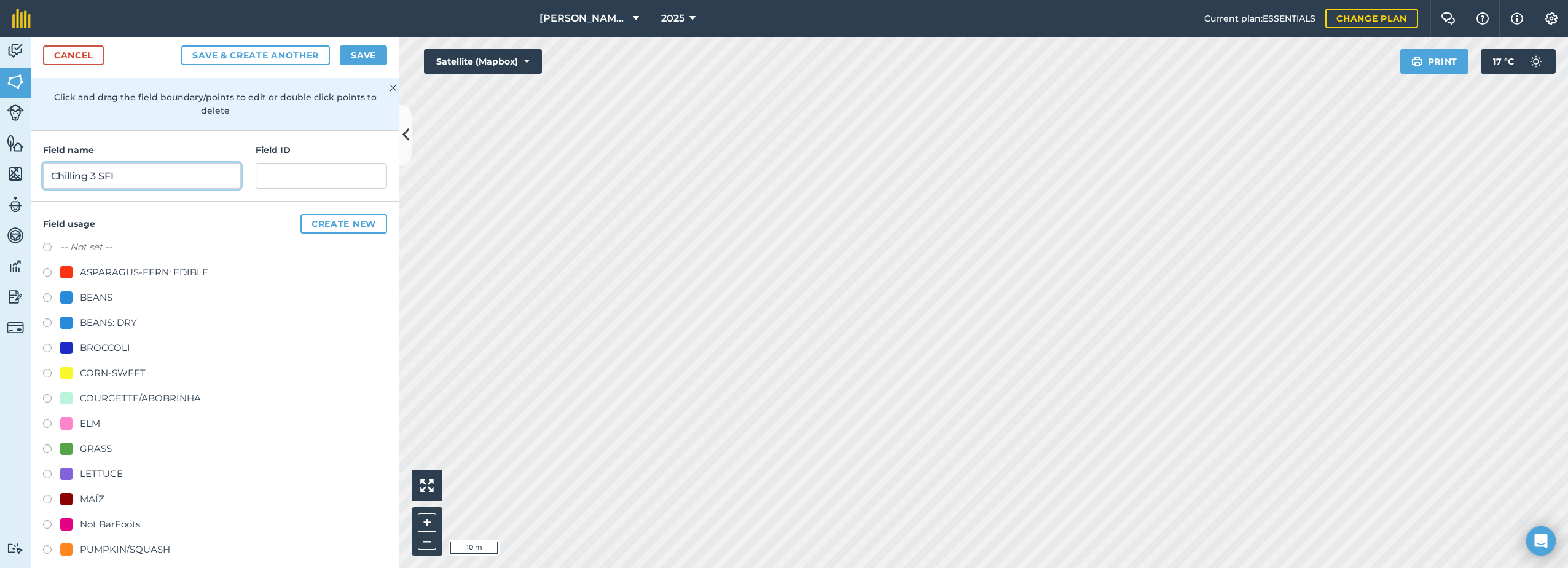
scroll to position [123, 0]
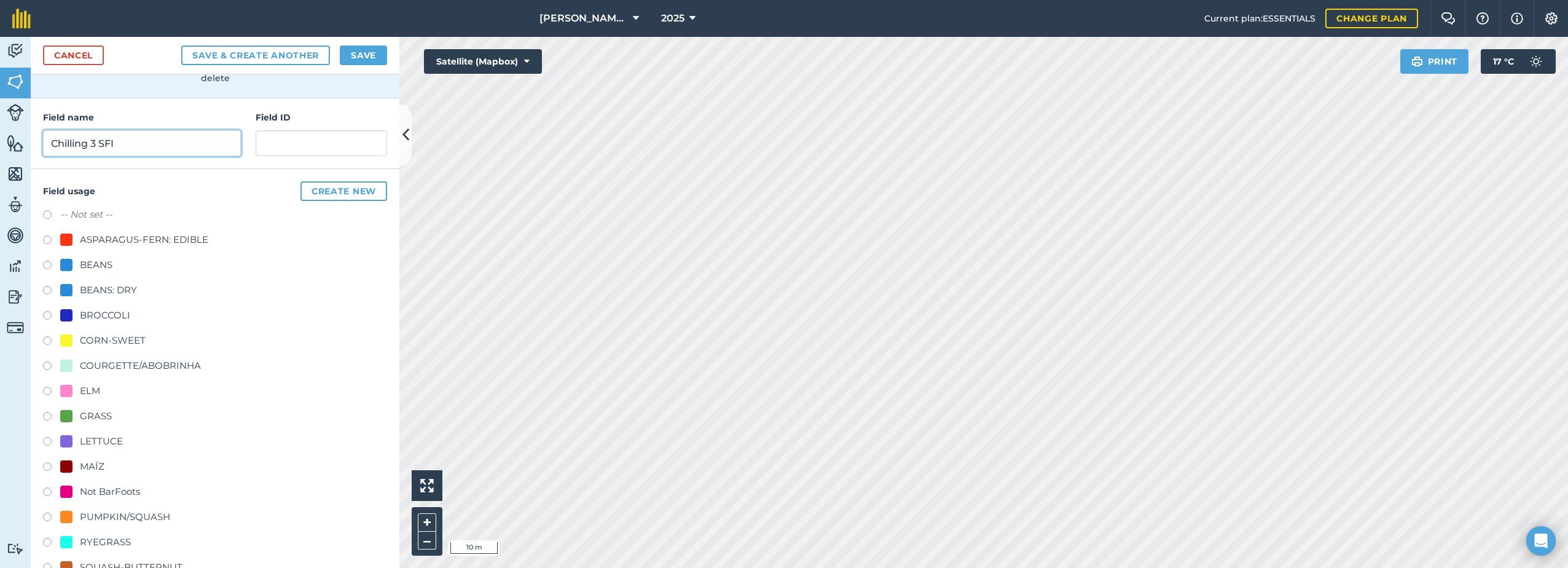
type input "Chilling 3 SFI"
click at [84, 392] on div "ELM" at bounding box center [89, 391] width 21 height 15
radio input "true"
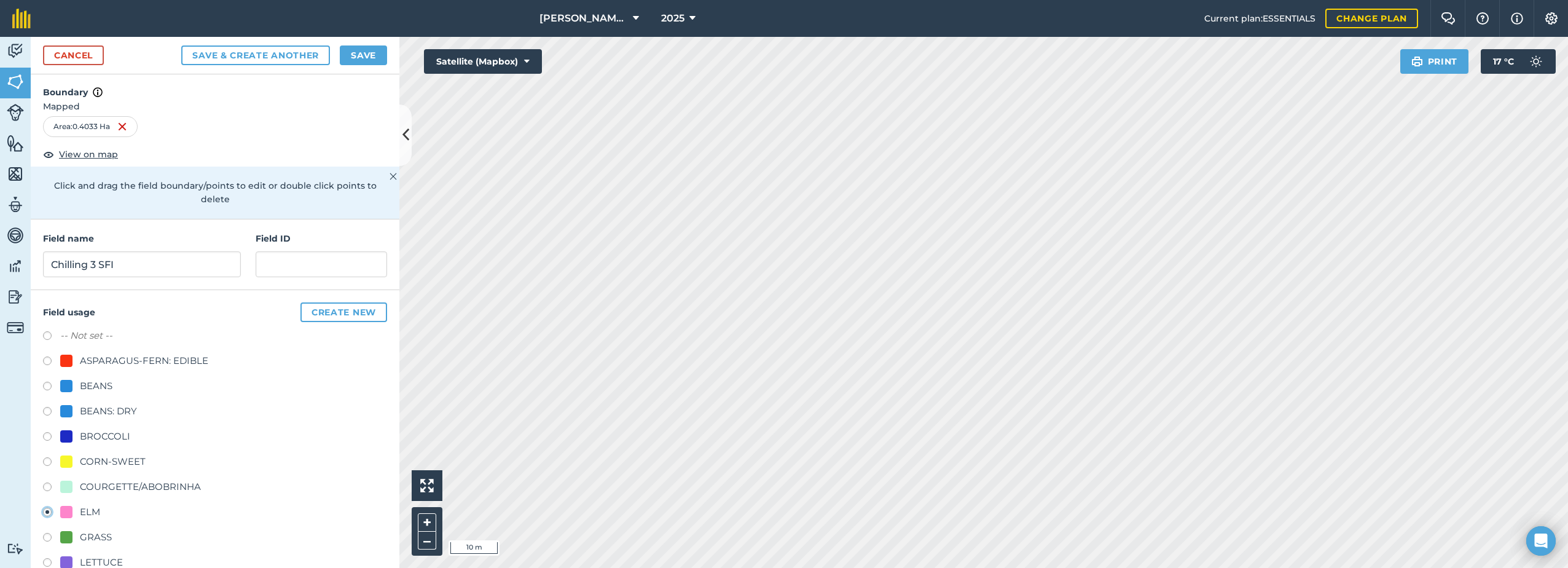
scroll to position [0, 0]
click at [373, 49] on button "Save" at bounding box center [363, 55] width 48 height 20
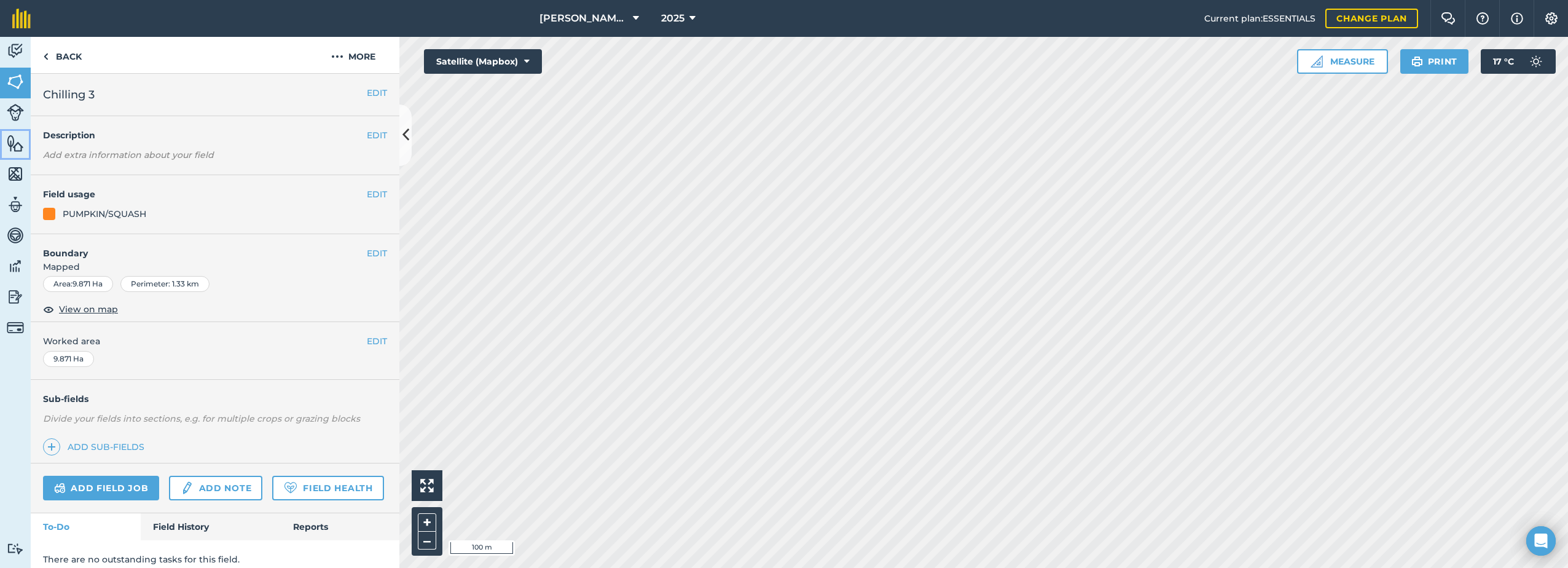
click at [16, 144] on img at bounding box center [15, 143] width 17 height 18
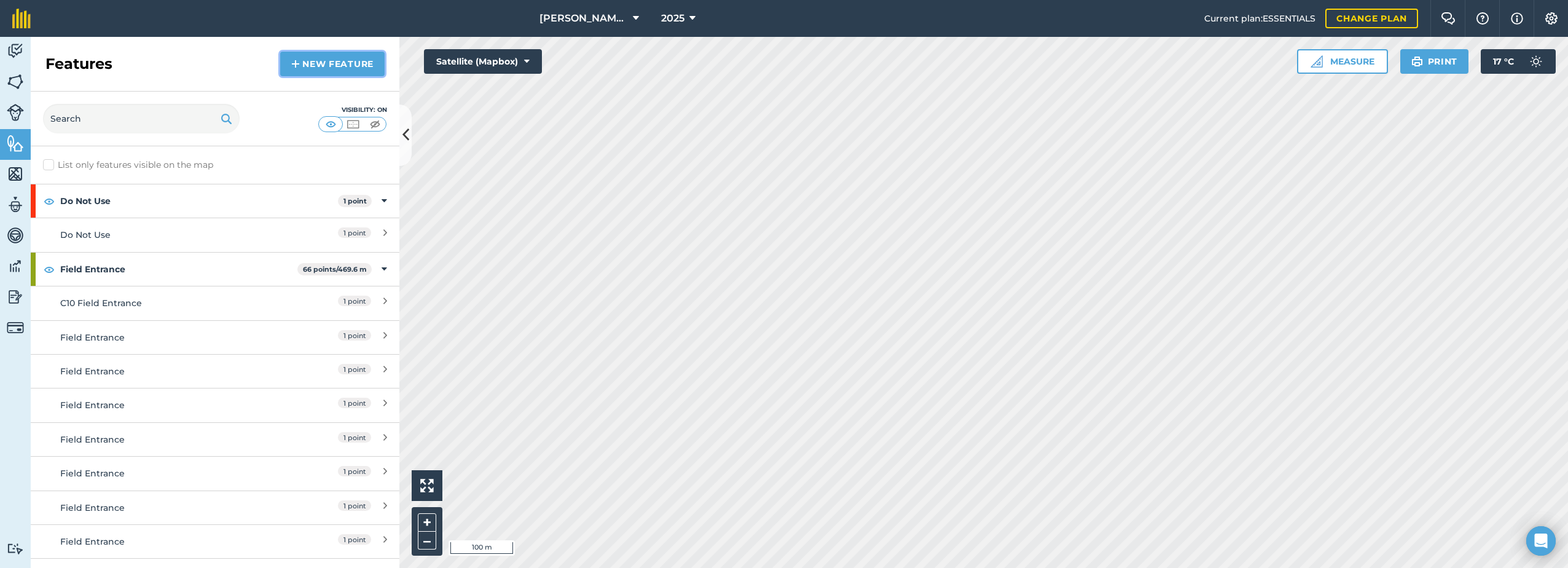
click at [301, 62] on link "New feature" at bounding box center [331, 64] width 104 height 25
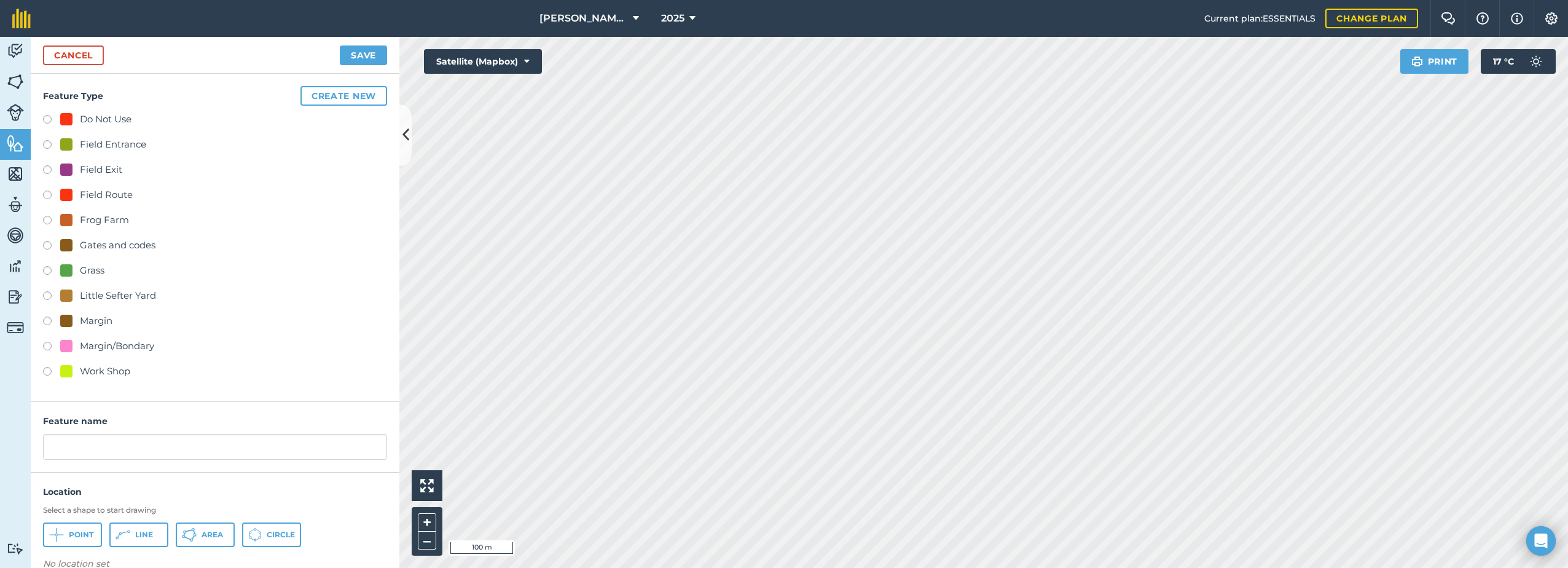
click at [86, 143] on div "Field Entrance" at bounding box center [112, 144] width 66 height 15
radio input "true"
click at [185, 454] on input "Field Entrance 2" at bounding box center [214, 447] width 344 height 25
type input "Field Entrance"
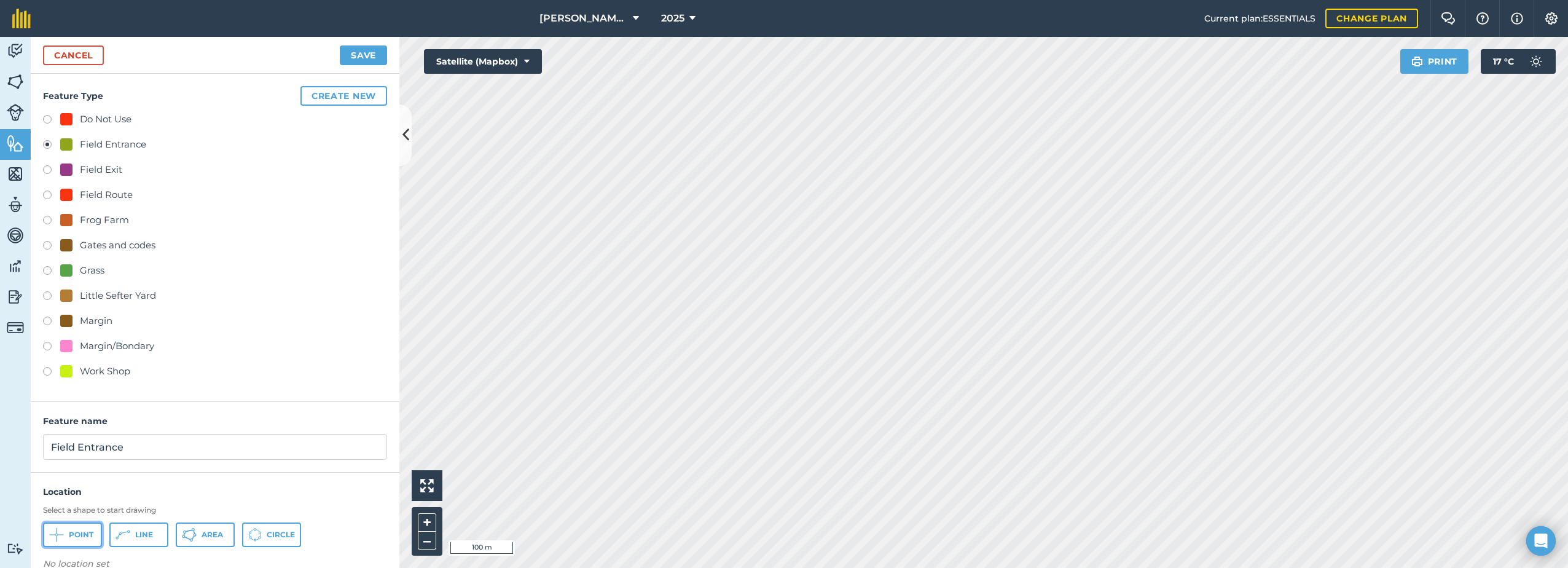
click at [74, 539] on button "Point" at bounding box center [72, 534] width 59 height 25
click at [360, 53] on button "Save" at bounding box center [363, 55] width 48 height 20
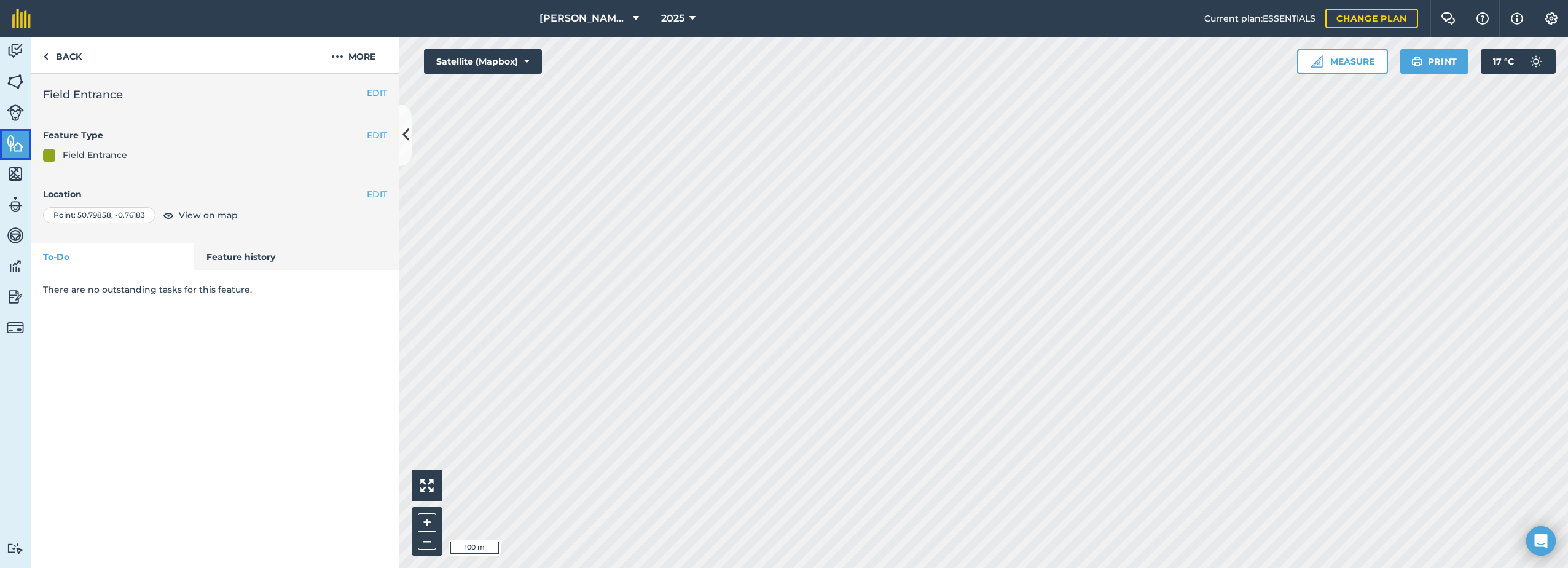
click at [11, 143] on img at bounding box center [15, 143] width 17 height 18
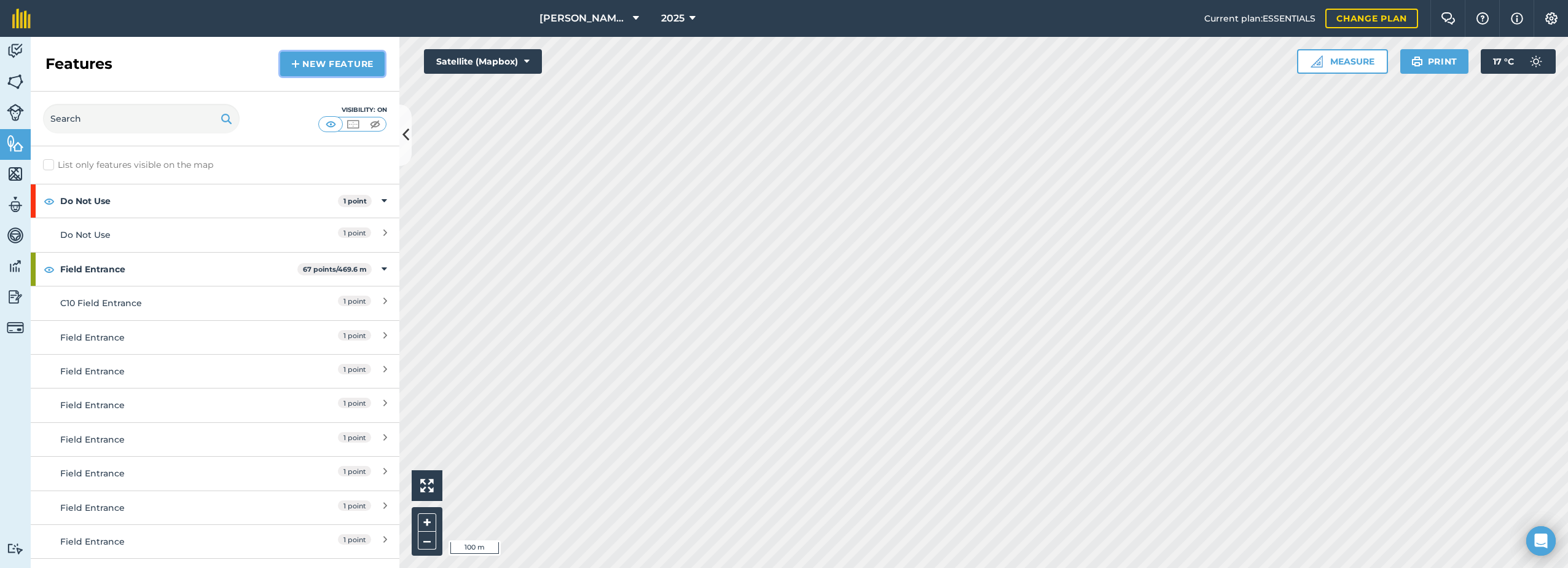
click at [341, 65] on link "New feature" at bounding box center [331, 64] width 104 height 25
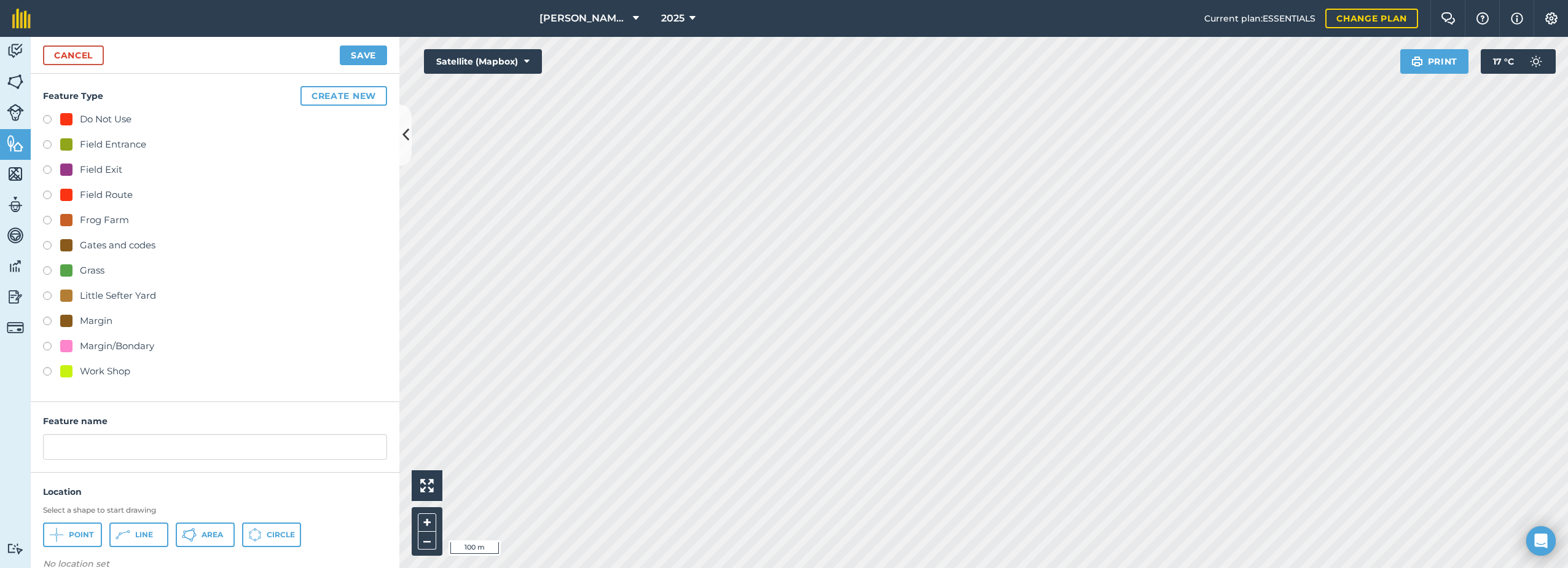
click at [71, 143] on div at bounding box center [66, 144] width 12 height 12
radio input "true"
click at [153, 454] on input "Field Entrance 2" at bounding box center [214, 447] width 344 height 25
type input "Field Entrance"
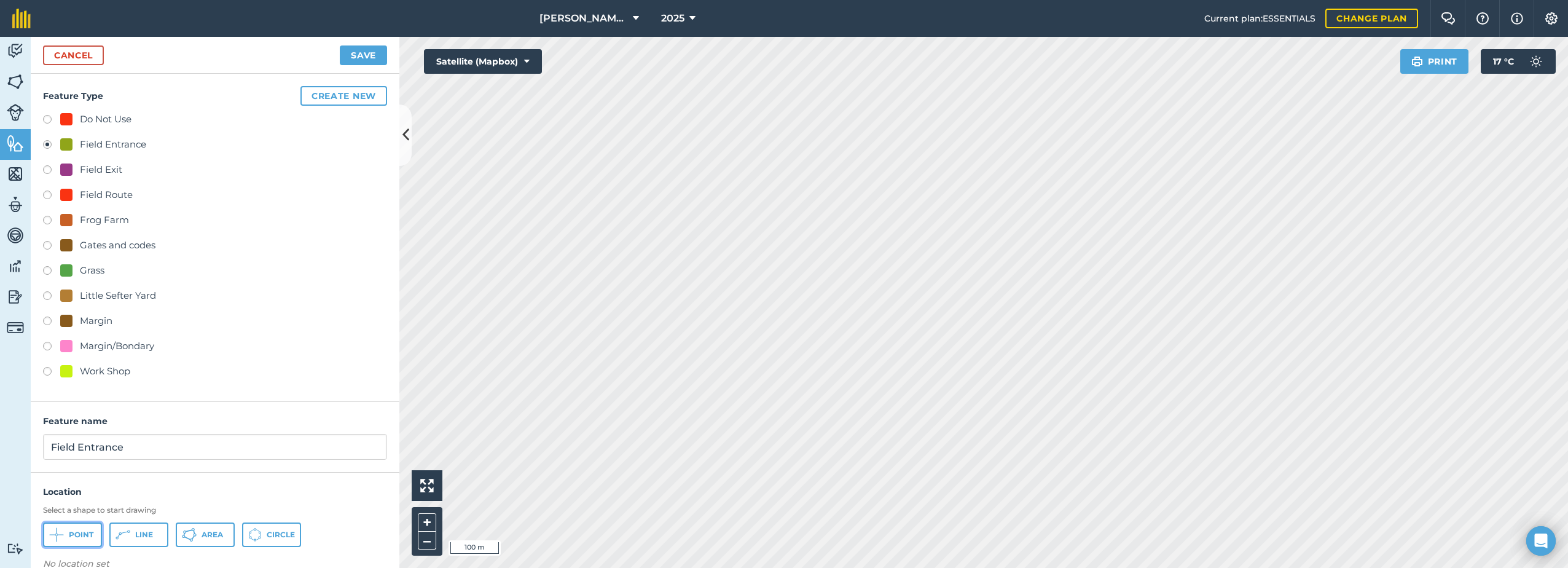
click at [62, 534] on button "Point" at bounding box center [72, 534] width 59 height 25
click at [375, 45] on button "Save" at bounding box center [363, 55] width 48 height 20
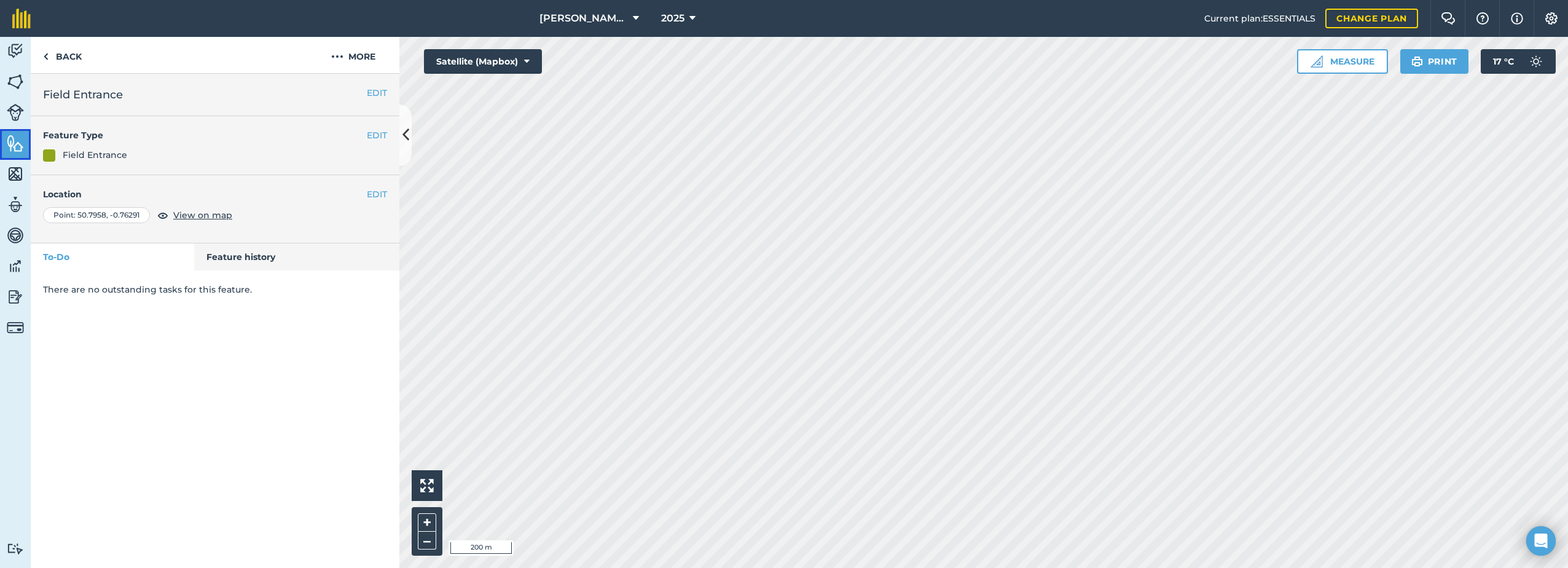
click at [18, 144] on img at bounding box center [15, 143] width 17 height 18
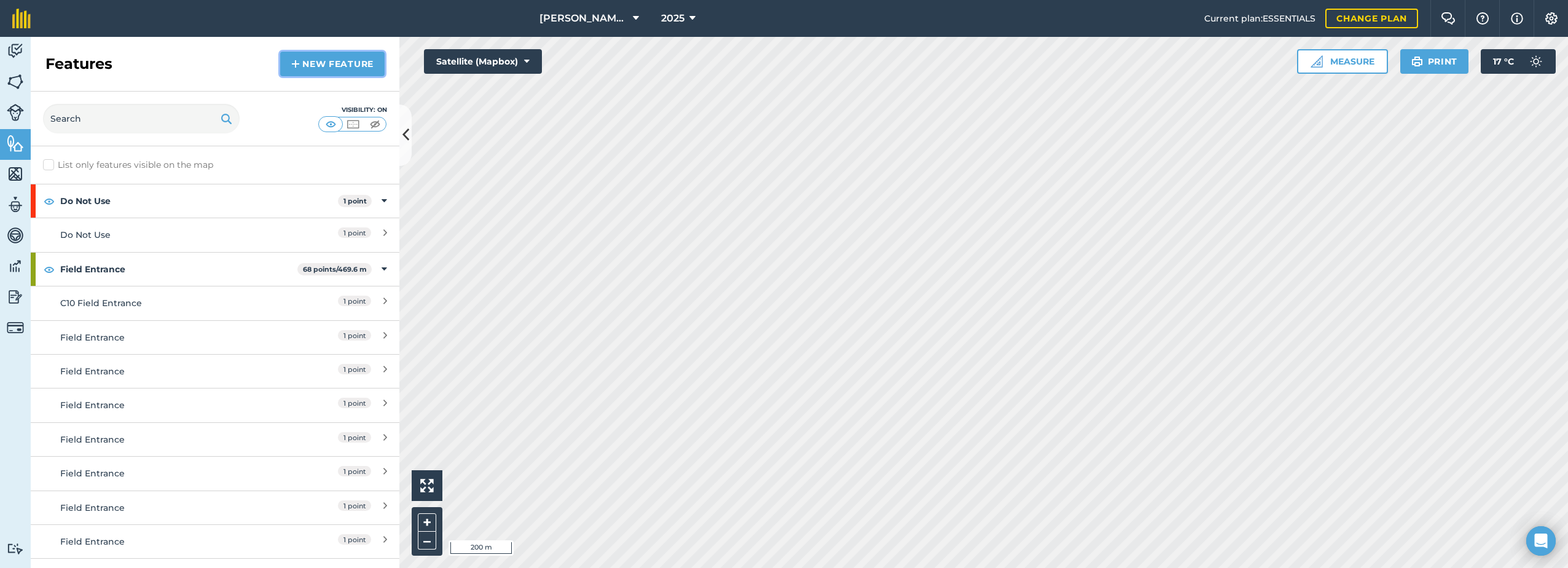
click at [359, 62] on link "New feature" at bounding box center [331, 64] width 104 height 25
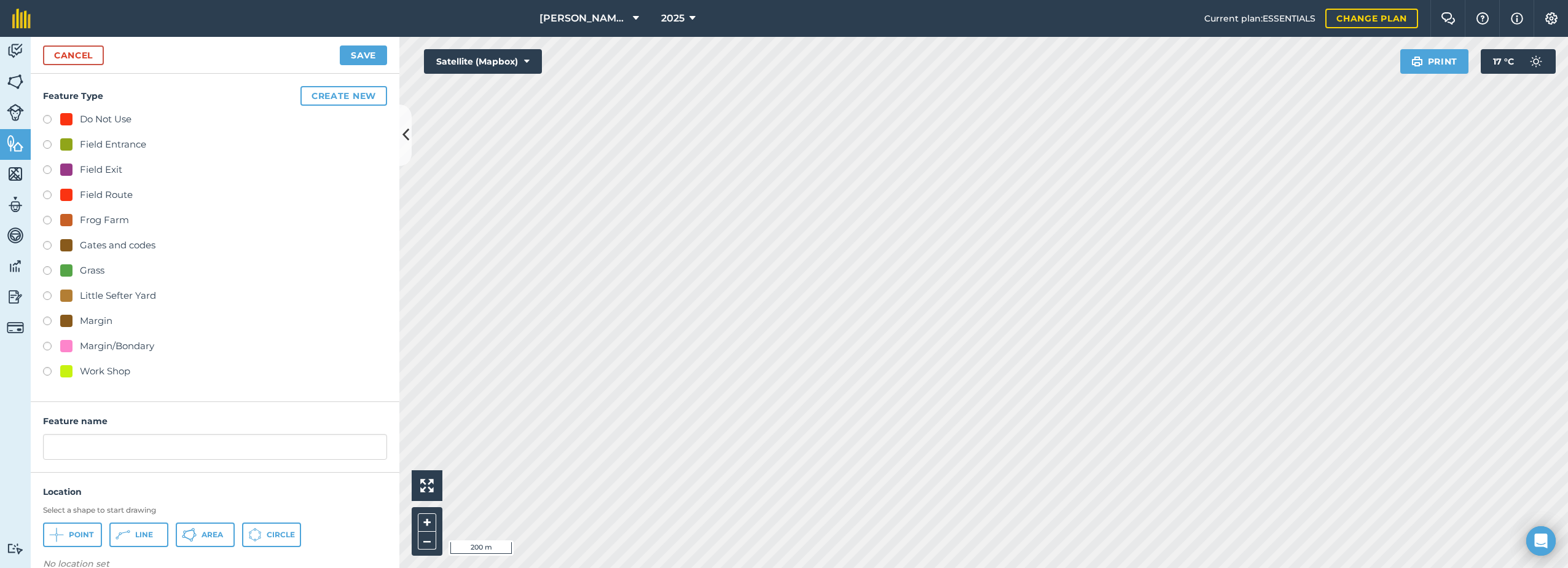
click at [77, 145] on div "Field Entrance" at bounding box center [103, 144] width 86 height 15
radio input "true"
click at [149, 448] on input "Field Entrance 2" at bounding box center [214, 447] width 344 height 25
type input "Field Entrance"
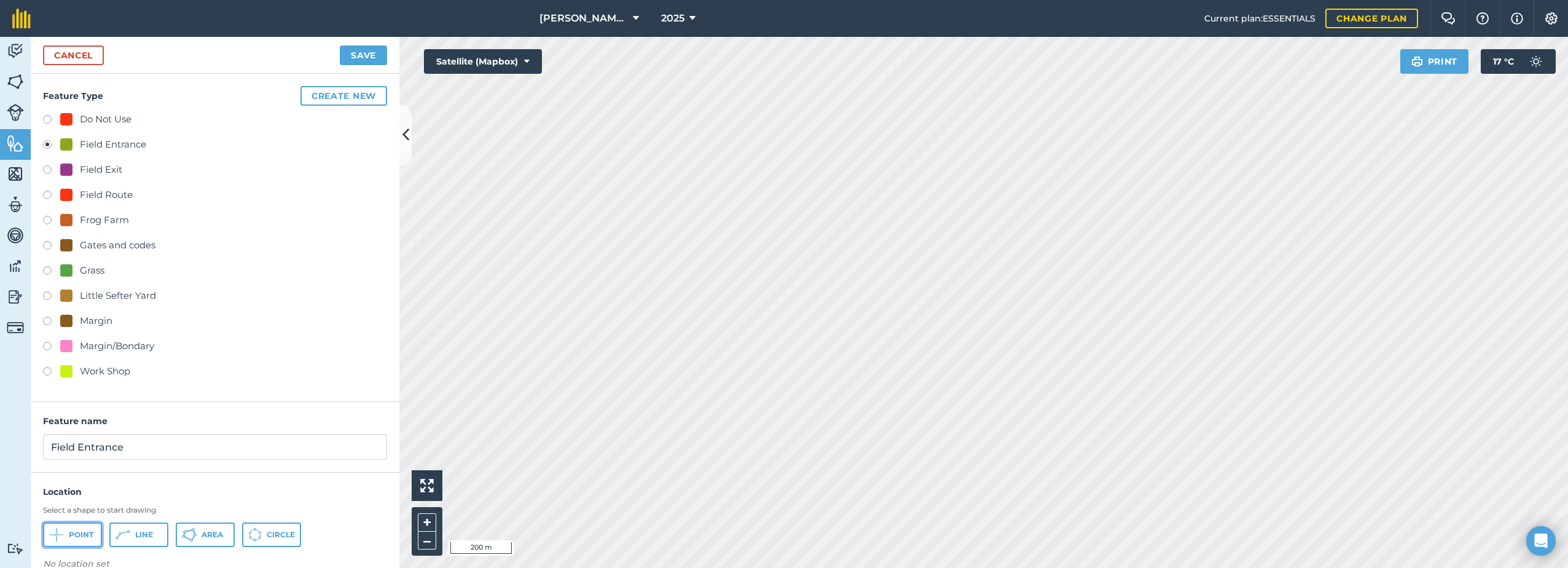
drag, startPoint x: 68, startPoint y: 532, endPoint x: 90, endPoint y: 521, distance: 24.6
click at [68, 529] on button "Point" at bounding box center [72, 534] width 59 height 25
click at [354, 54] on button "Save" at bounding box center [363, 55] width 48 height 20
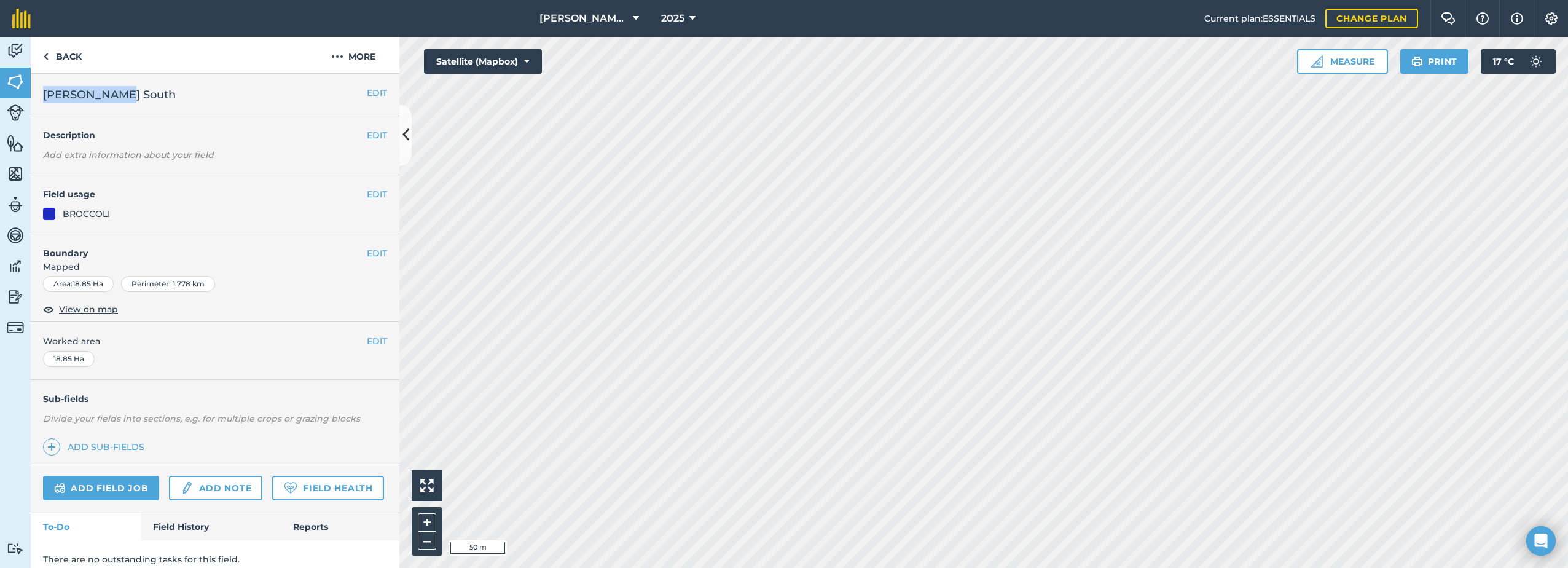
drag, startPoint x: 114, startPoint y: 97, endPoint x: 43, endPoint y: 99, distance: 71.0
click at [43, 99] on h2 "[PERSON_NAME] South" at bounding box center [204, 94] width 324 height 17
drag, startPoint x: 43, startPoint y: 99, endPoint x: 85, endPoint y: 99, distance: 42.0
copy span "[PERSON_NAME] South"
click at [356, 51] on button "More" at bounding box center [353, 55] width 92 height 36
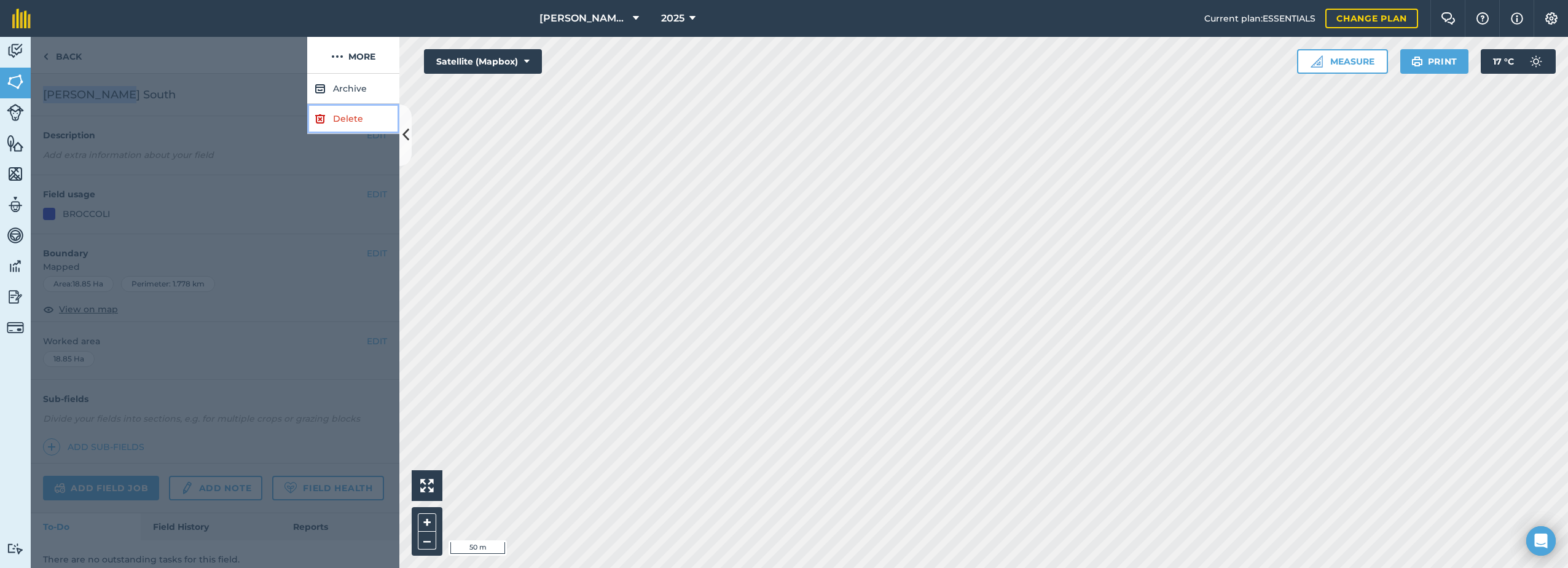
click at [339, 114] on link "Delete" at bounding box center [353, 119] width 92 height 30
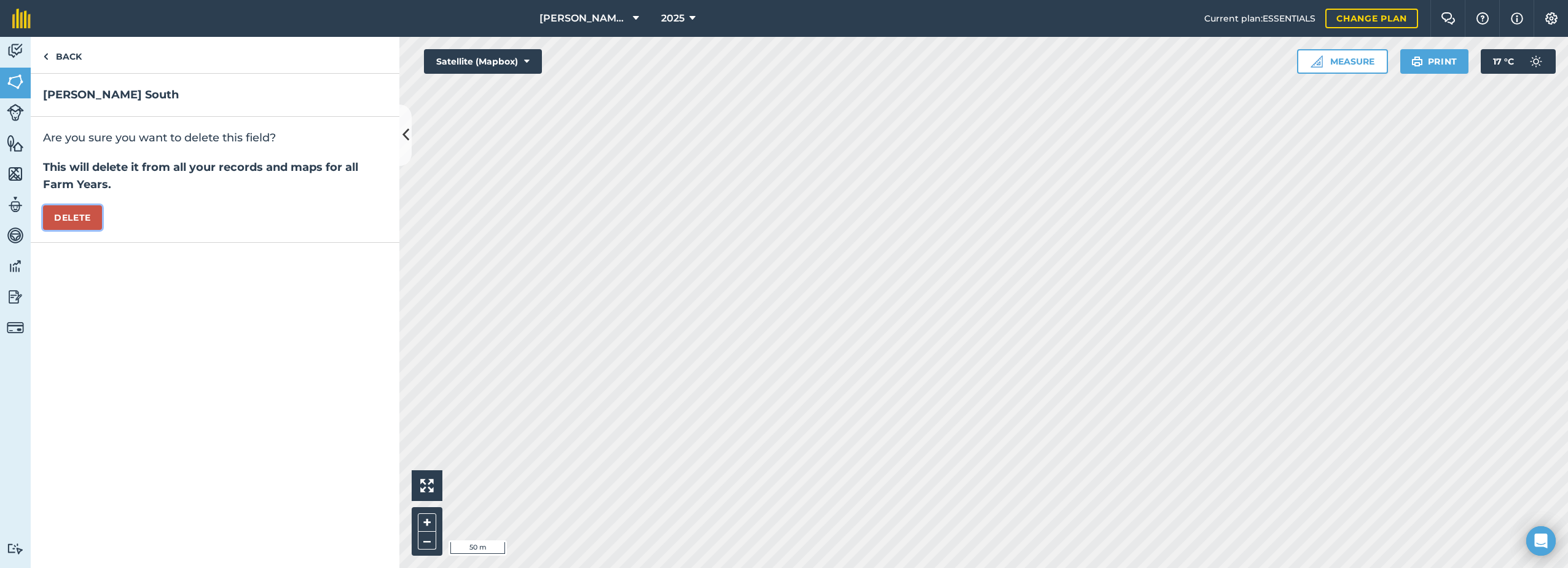
click at [63, 218] on button "Delete" at bounding box center [72, 218] width 59 height 25
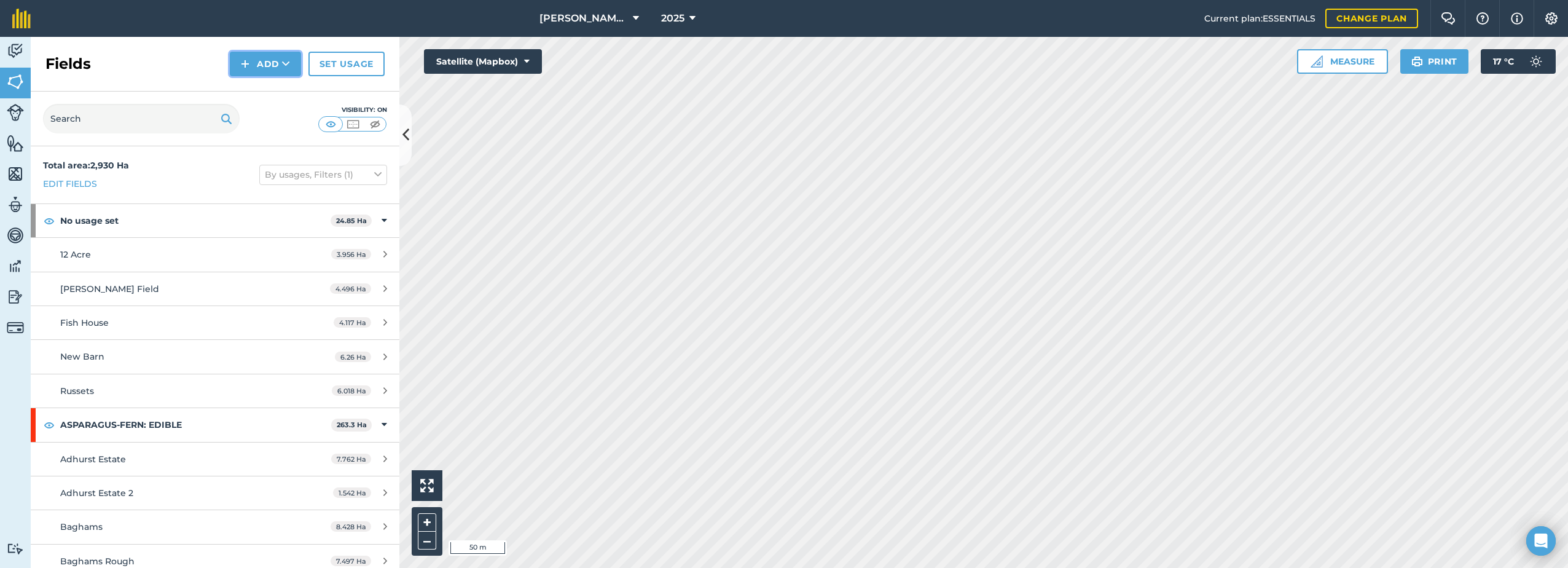
click at [255, 58] on button "Add" at bounding box center [265, 64] width 71 height 25
click at [253, 90] on link "Draw" at bounding box center [265, 91] width 67 height 27
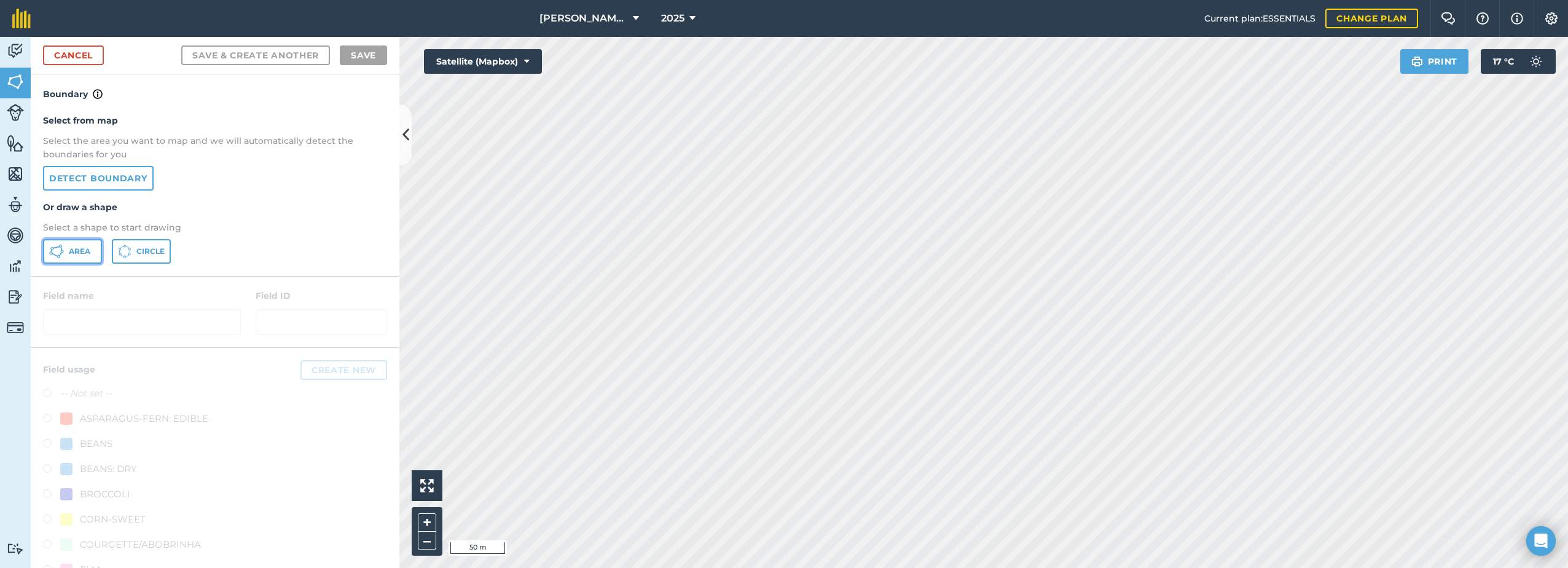
click at [67, 250] on button "Area" at bounding box center [72, 251] width 59 height 25
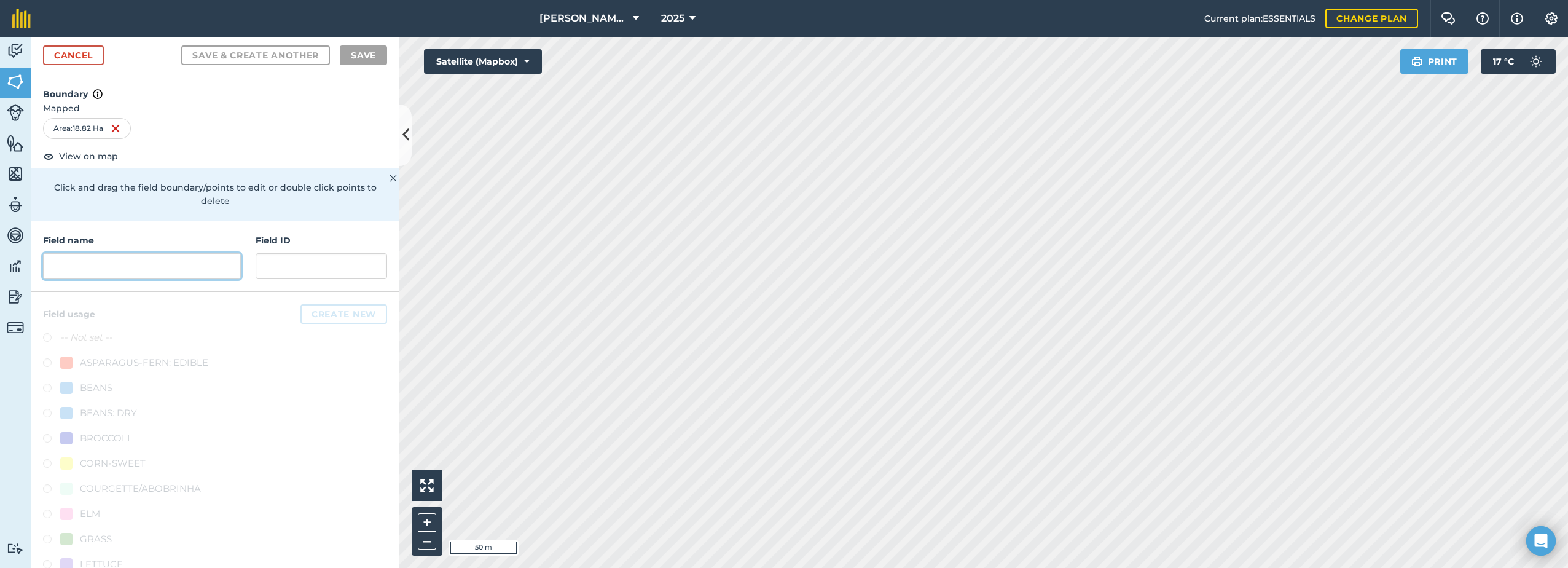
click at [109, 264] on input "text" at bounding box center [141, 265] width 198 height 25
paste input "[PERSON_NAME] South"
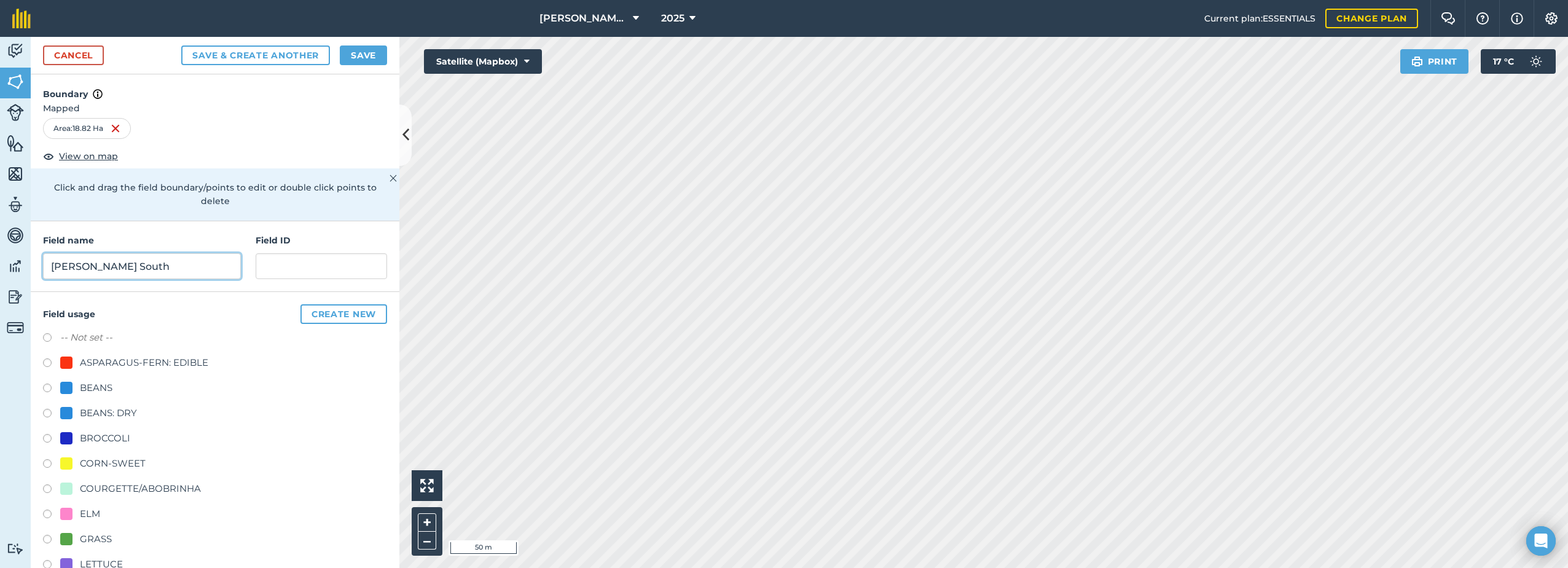
type input "[PERSON_NAME] South"
drag, startPoint x: 87, startPoint y: 437, endPoint x: 100, endPoint y: 432, distance: 13.9
click at [89, 437] on div "BROCCOLI" at bounding box center [104, 438] width 50 height 15
radio input "true"
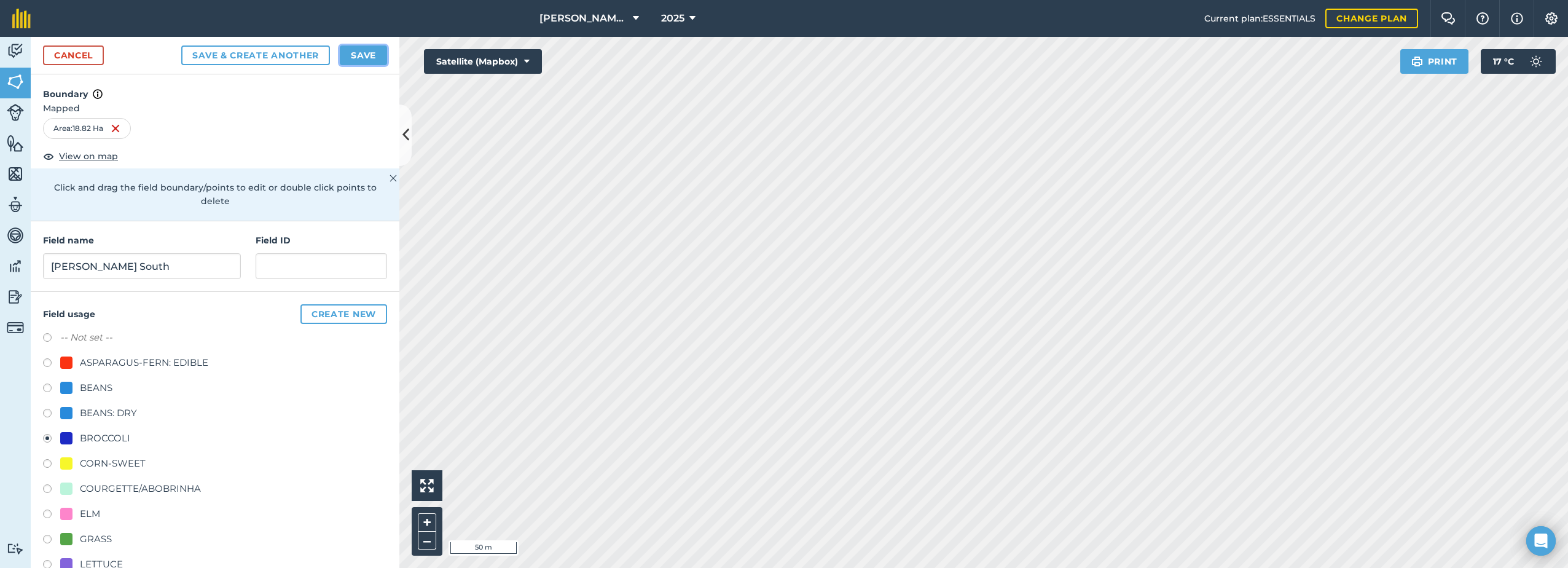
click at [368, 56] on button "Save" at bounding box center [363, 55] width 48 height 20
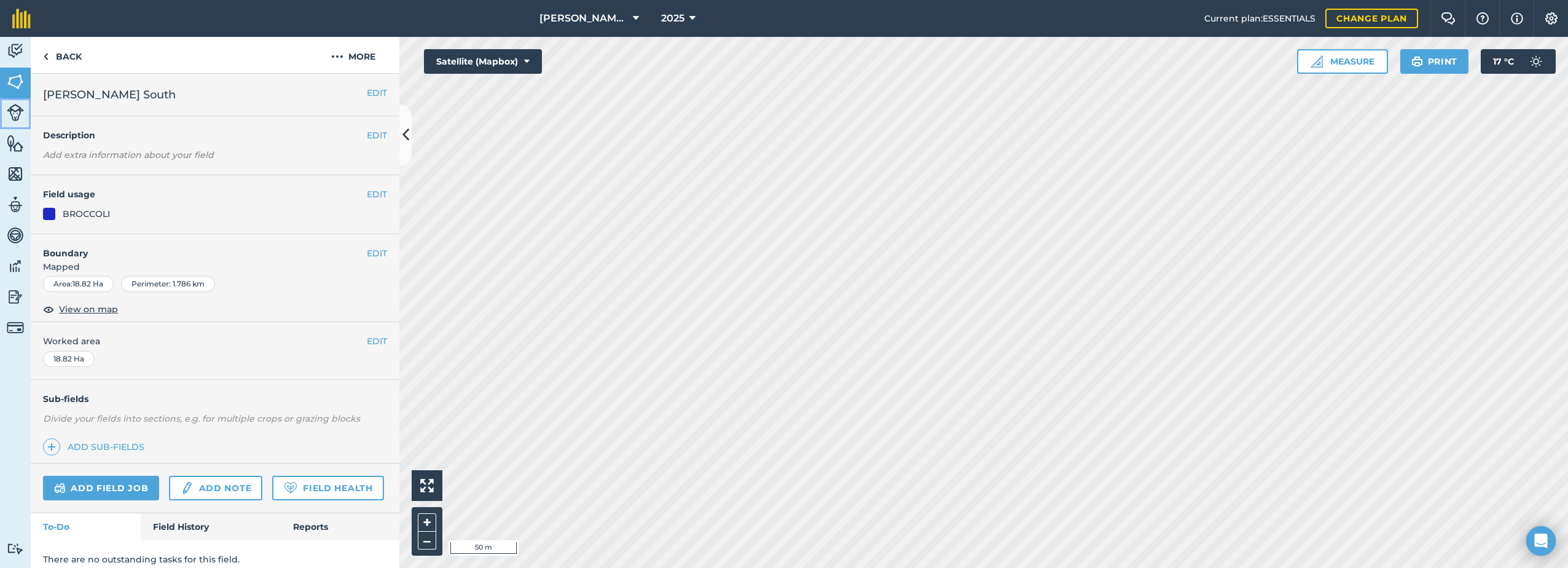
click at [11, 114] on img at bounding box center [15, 112] width 17 height 17
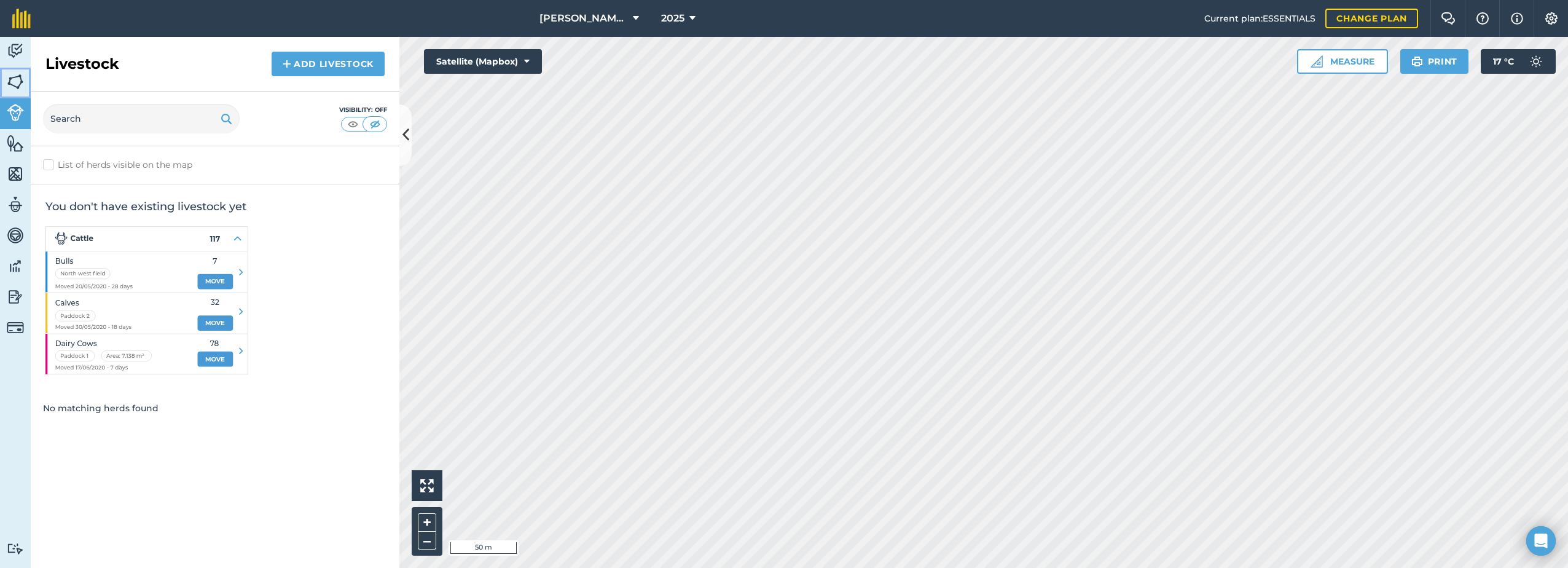
click at [16, 80] on img at bounding box center [15, 81] width 17 height 18
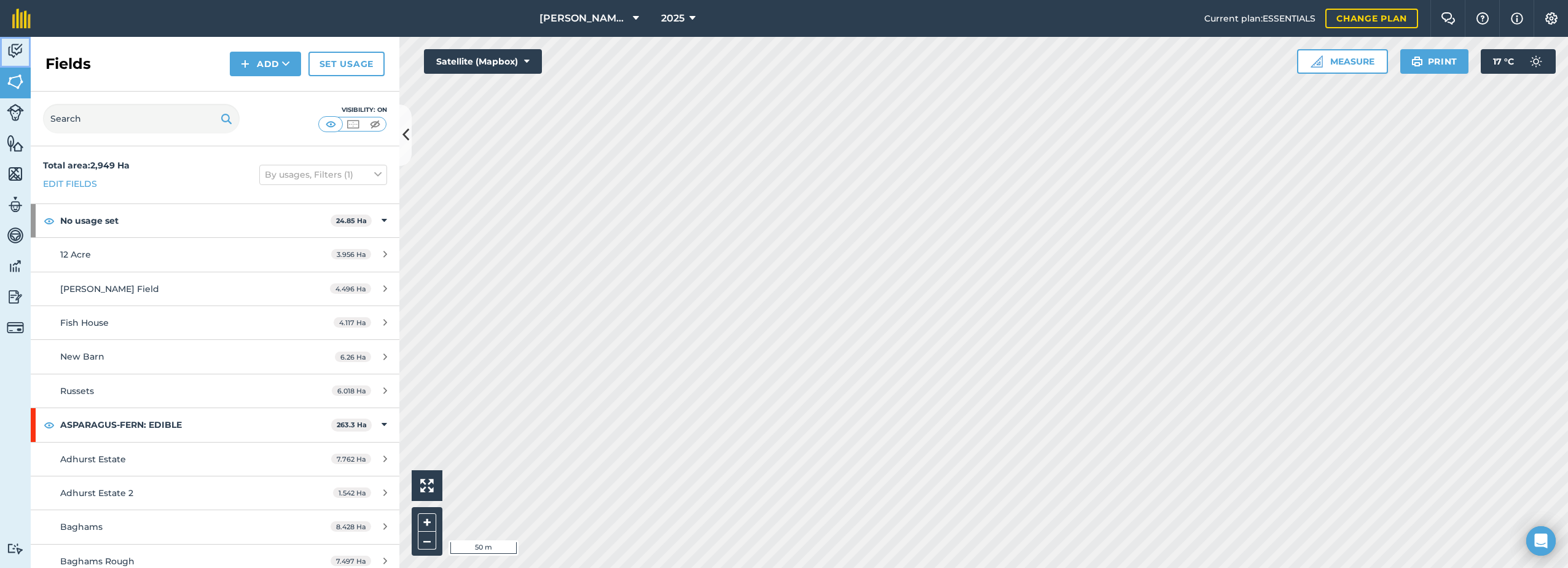
click at [7, 55] on img at bounding box center [15, 51] width 17 height 18
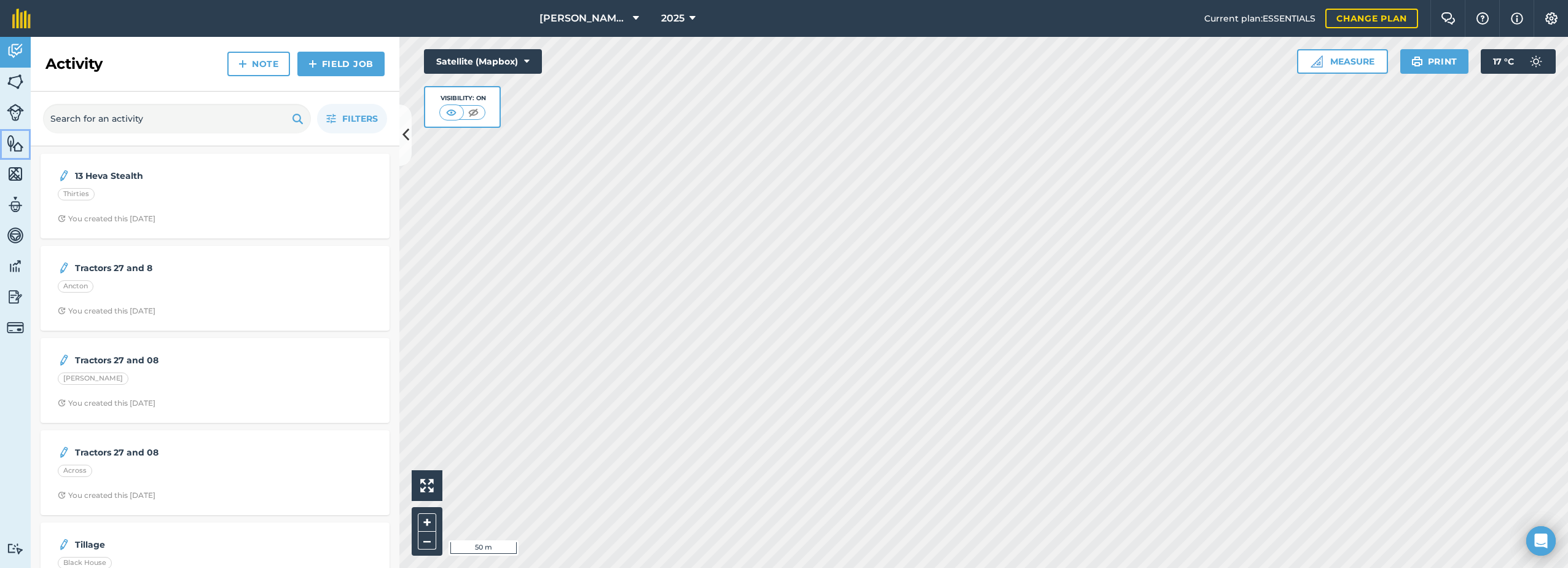
click at [20, 146] on img at bounding box center [15, 143] width 17 height 18
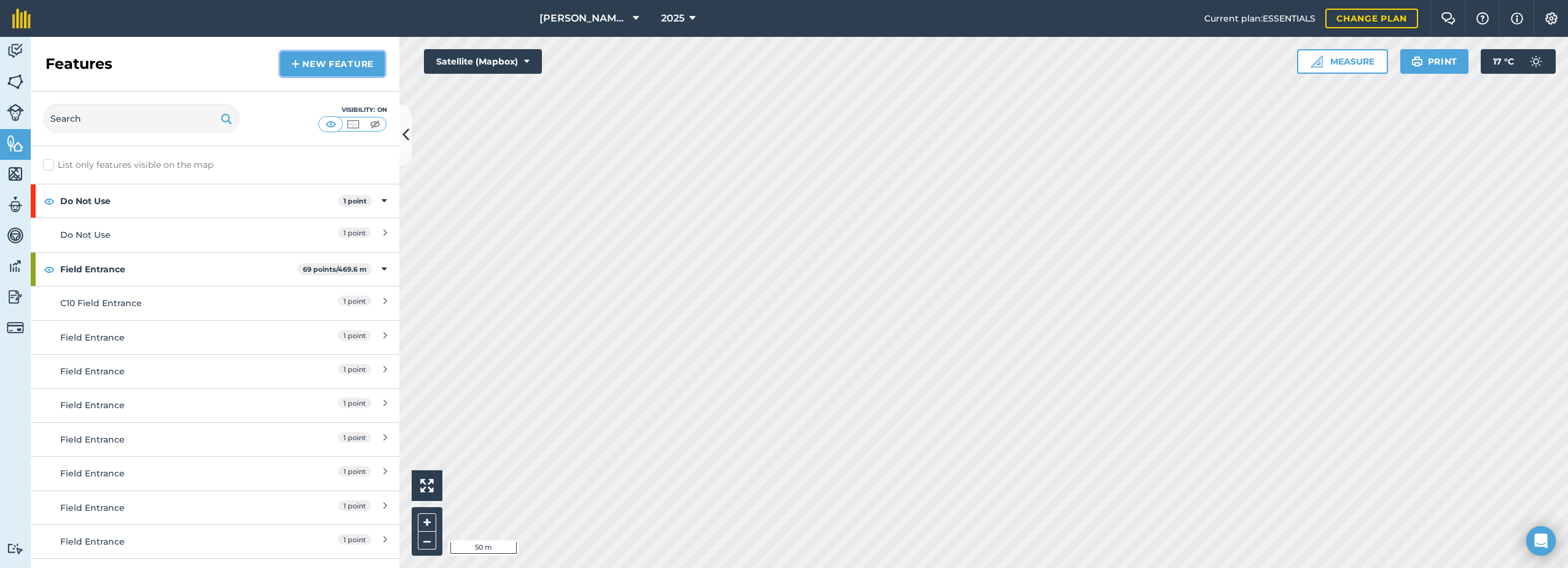
click at [309, 66] on link "New feature" at bounding box center [331, 64] width 104 height 25
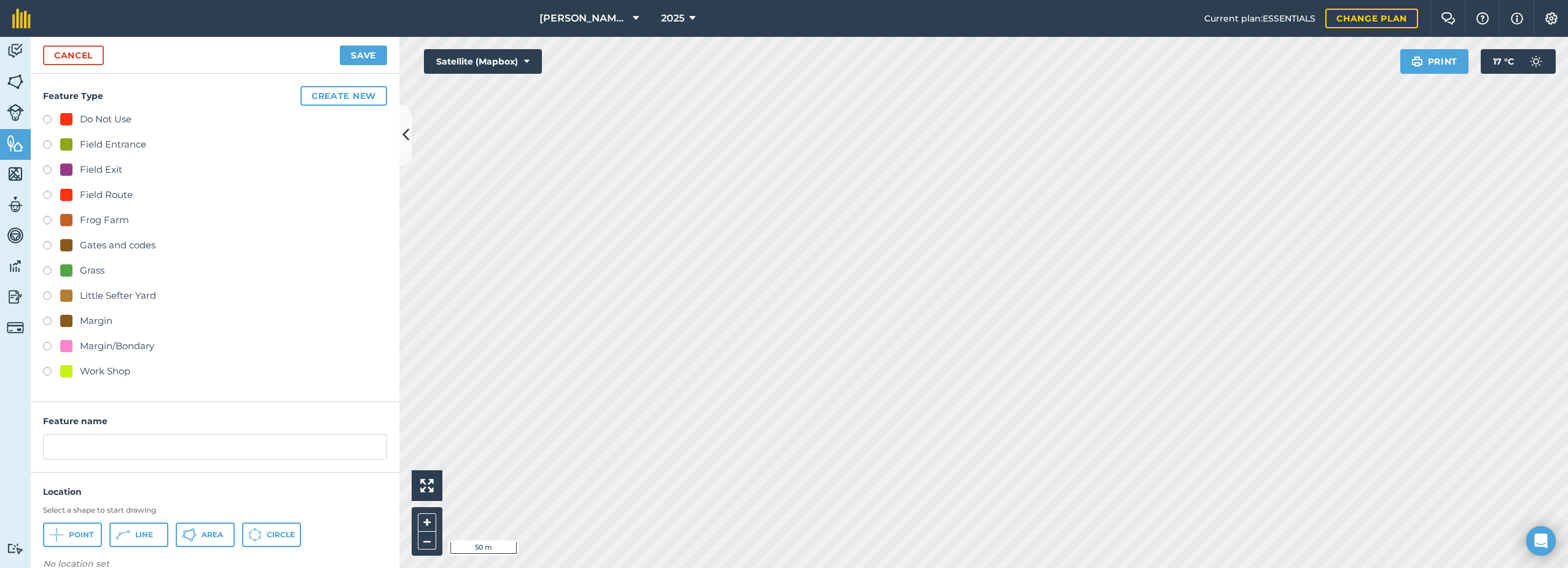
click at [93, 346] on div "Margin/Bondary" at bounding box center [117, 346] width 75 height 15
radio input "true"
drag, startPoint x: 190, startPoint y: 537, endPoint x: 201, endPoint y: 528, distance: 14.2
click at [64, 537] on icon at bounding box center [57, 534] width 15 height 15
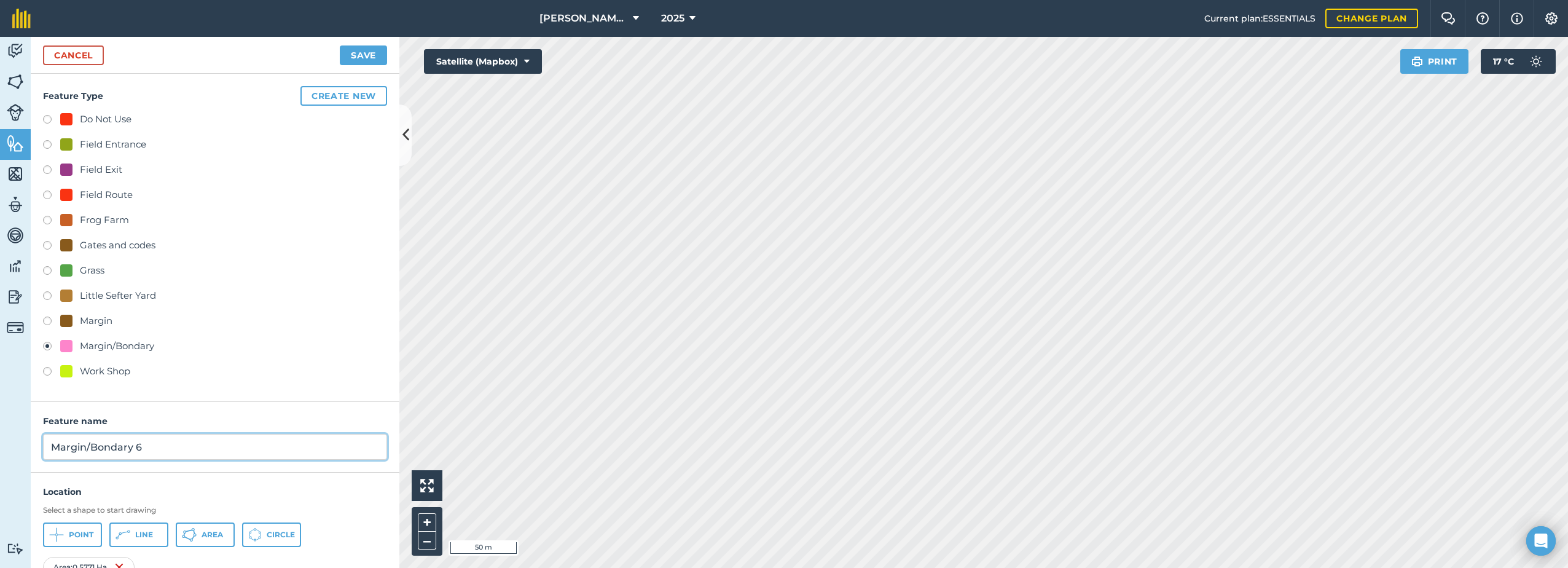
click at [175, 450] on input "Margin/Bondary 6" at bounding box center [214, 447] width 344 height 25
type input "Margin/Bondary"
click at [353, 53] on button "Save" at bounding box center [363, 55] width 48 height 20
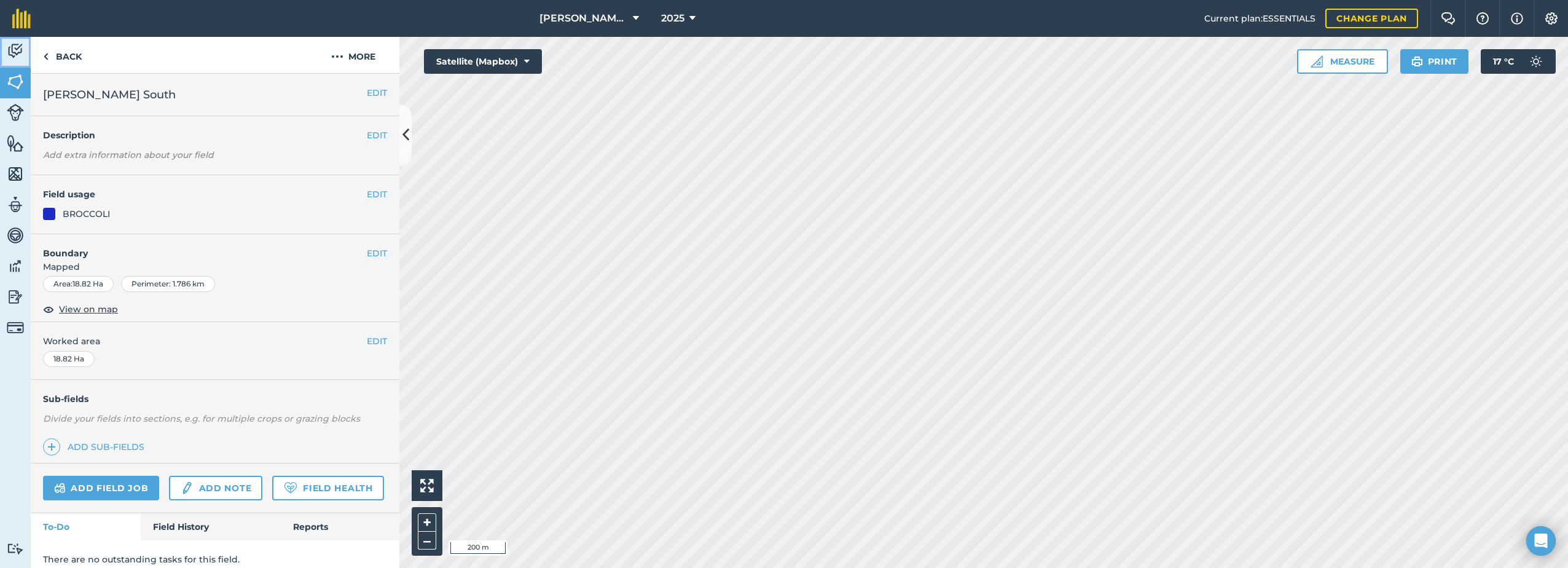
click at [23, 48] on img at bounding box center [15, 51] width 17 height 18
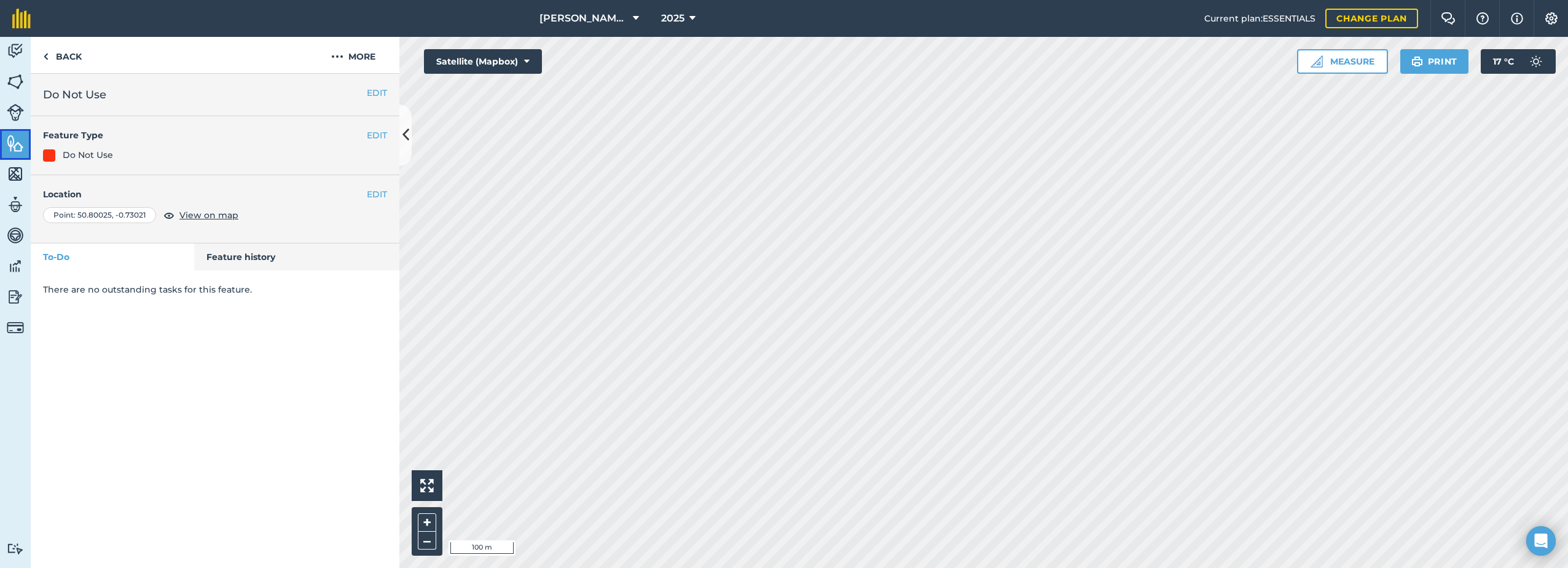
click at [16, 145] on img at bounding box center [15, 143] width 17 height 18
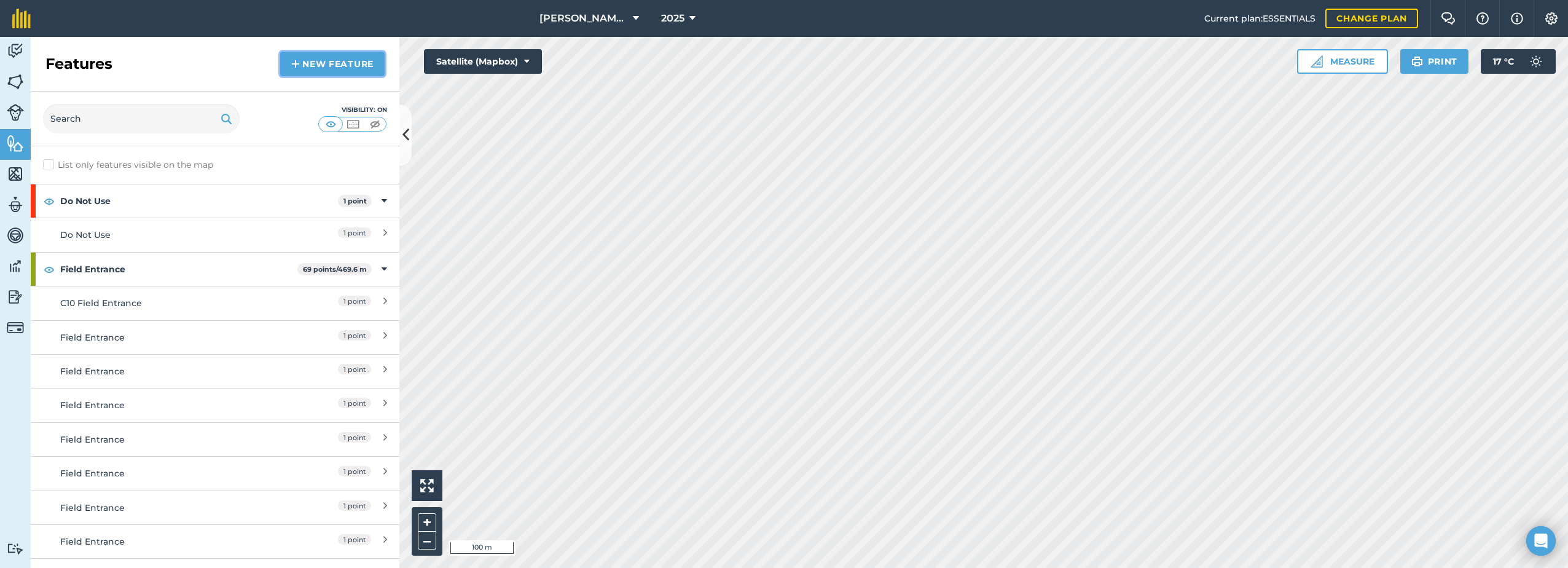
click at [298, 65] on img at bounding box center [295, 64] width 8 height 15
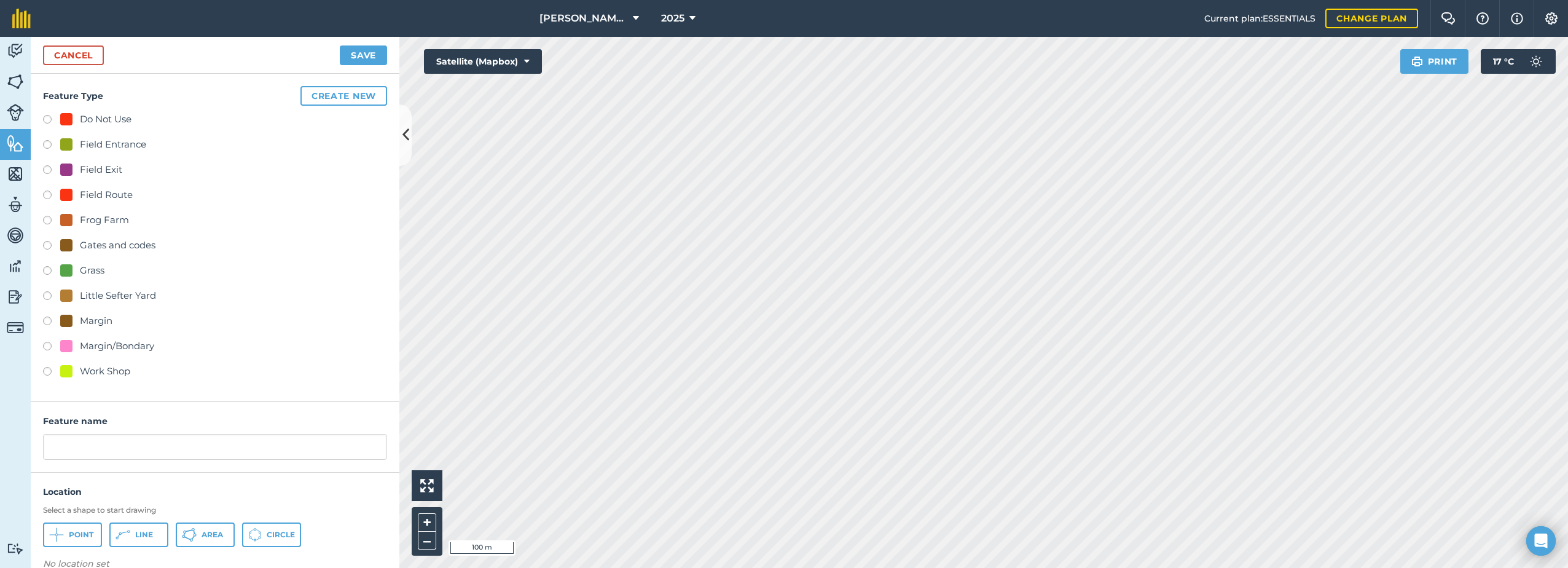
click at [74, 118] on div "Do Not Use" at bounding box center [95, 119] width 71 height 15
radio input "true"
click at [130, 447] on input "Do Not Use 2" at bounding box center [214, 447] width 344 height 25
type input "Do Not Use"
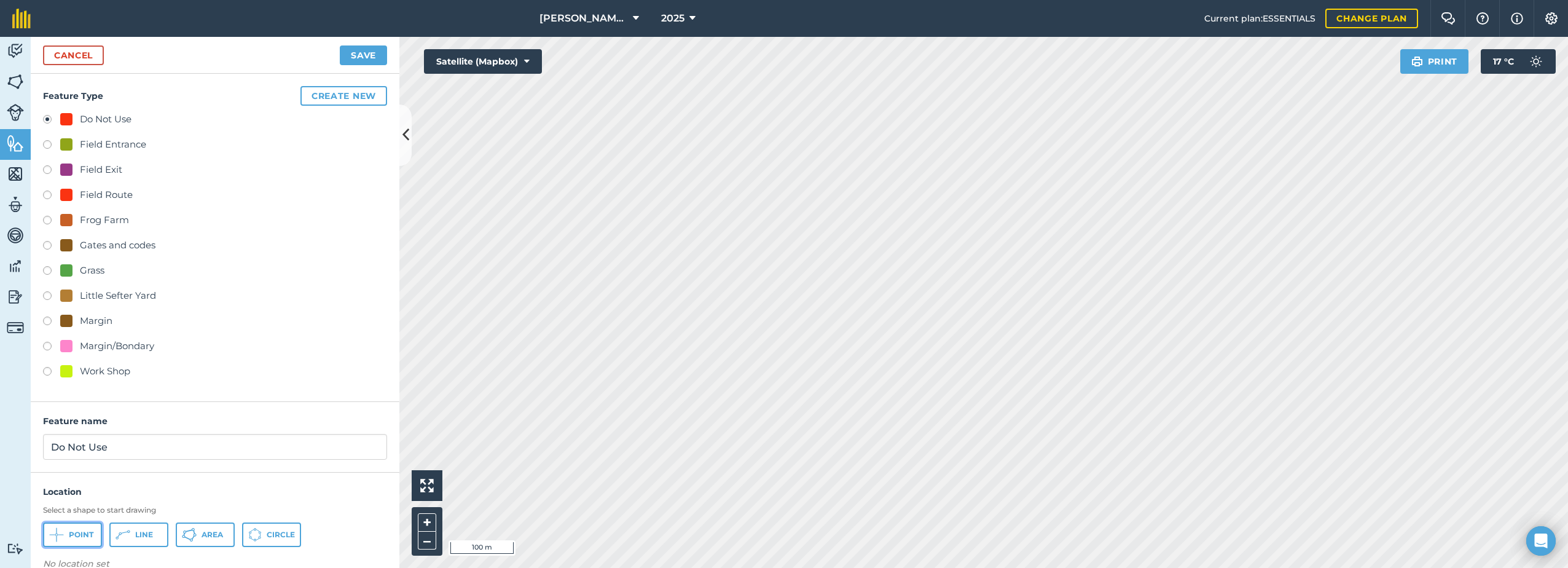
click at [68, 532] on button "Point" at bounding box center [72, 534] width 59 height 25
click at [360, 55] on button "Save" at bounding box center [363, 55] width 48 height 20
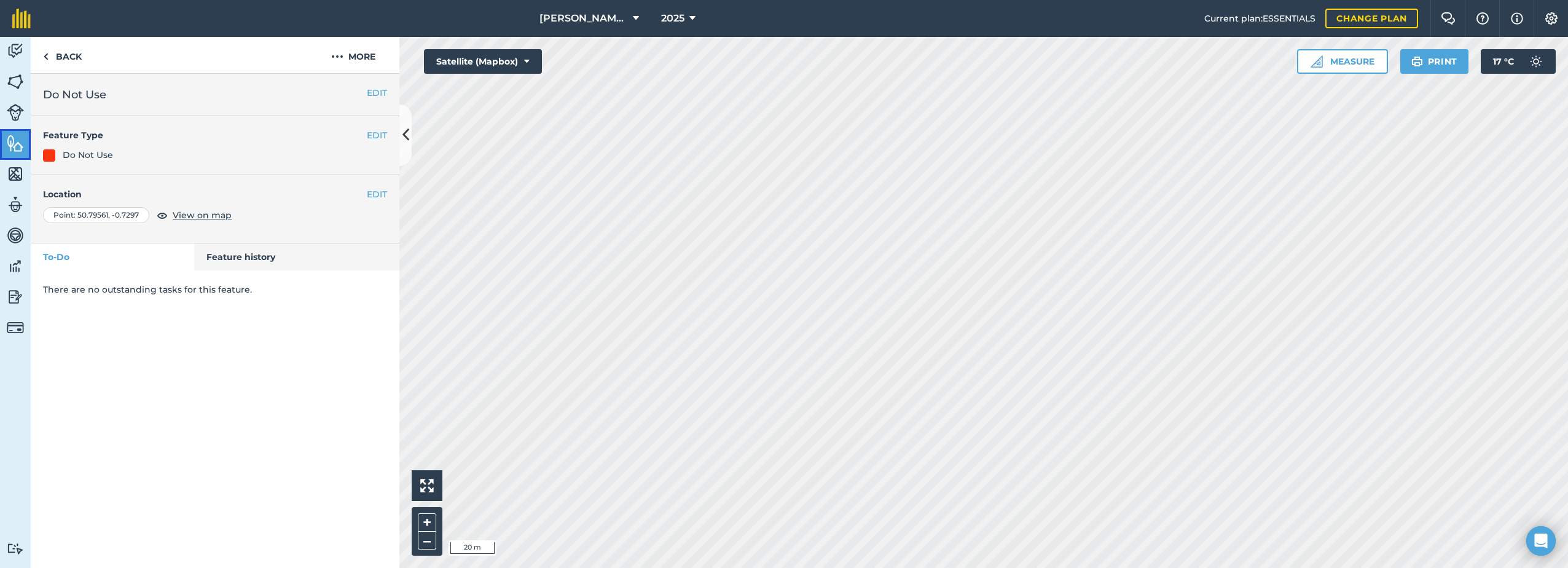
click at [16, 146] on img at bounding box center [15, 143] width 17 height 18
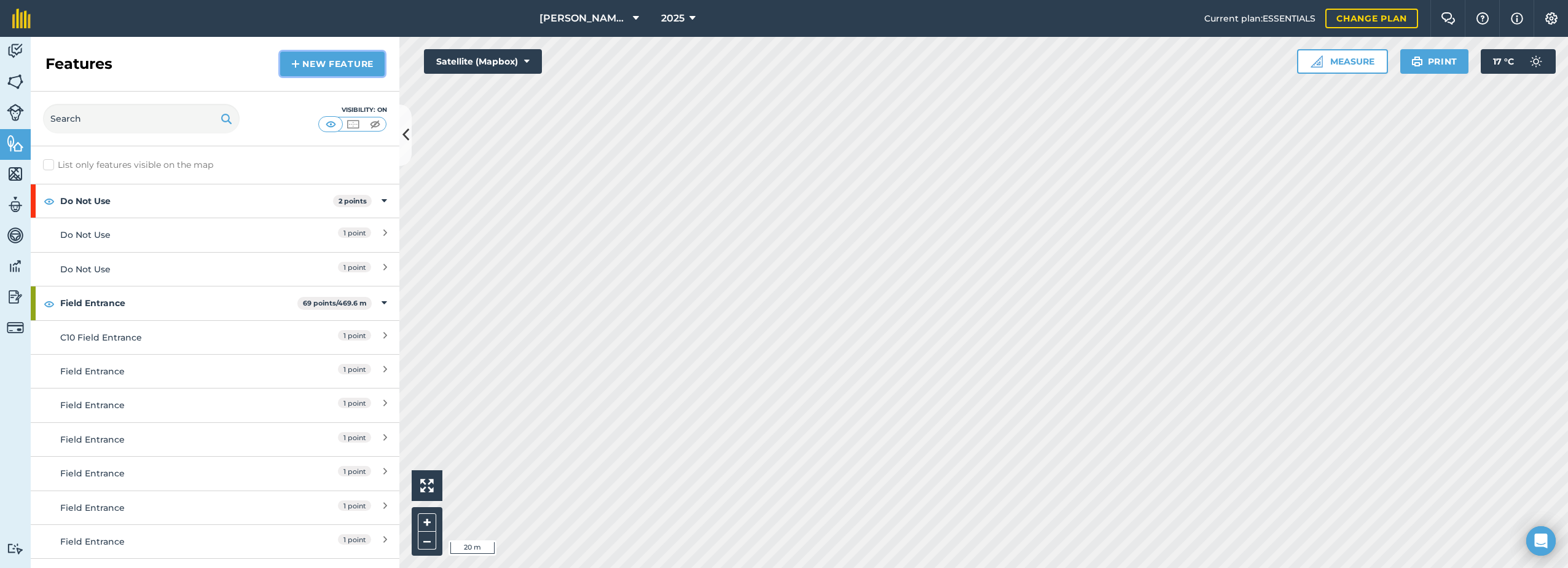
click at [335, 64] on link "New feature" at bounding box center [331, 64] width 104 height 25
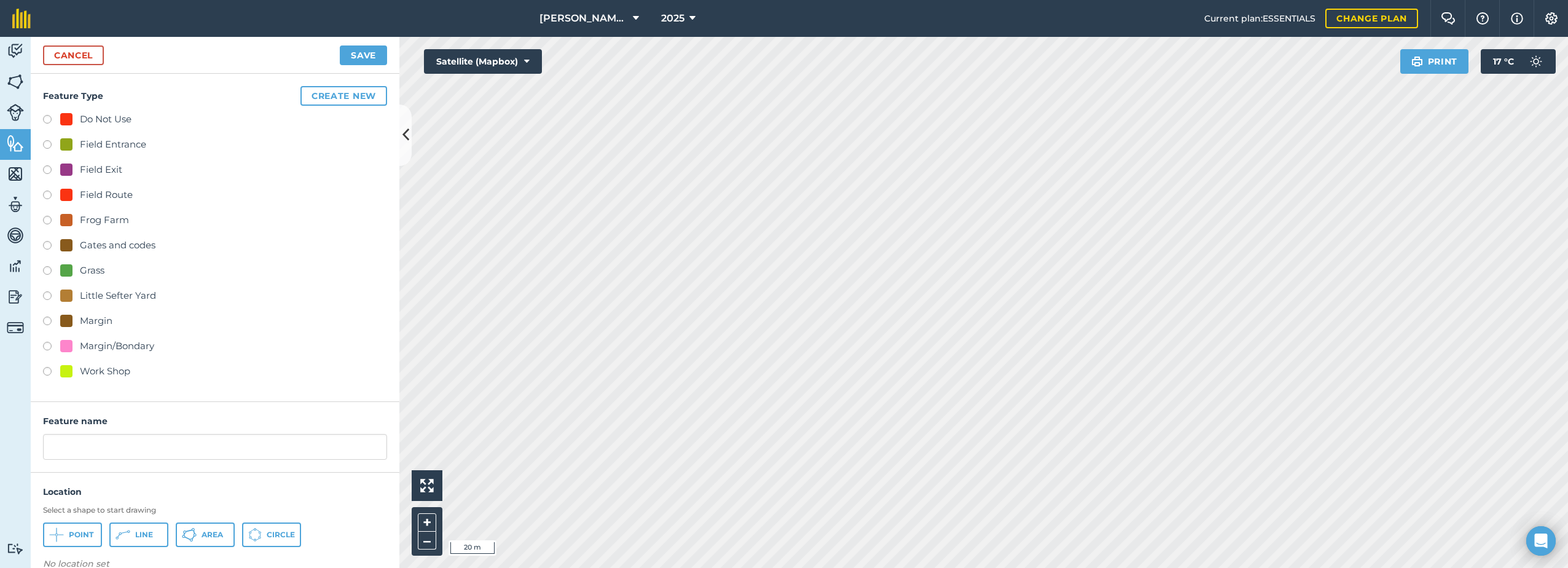
click at [94, 117] on div "Do Not Use" at bounding box center [105, 119] width 52 height 15
radio input "true"
drag, startPoint x: 135, startPoint y: 532, endPoint x: 134, endPoint y: 518, distance: 14.0
click at [135, 529] on button "Line" at bounding box center [139, 534] width 59 height 25
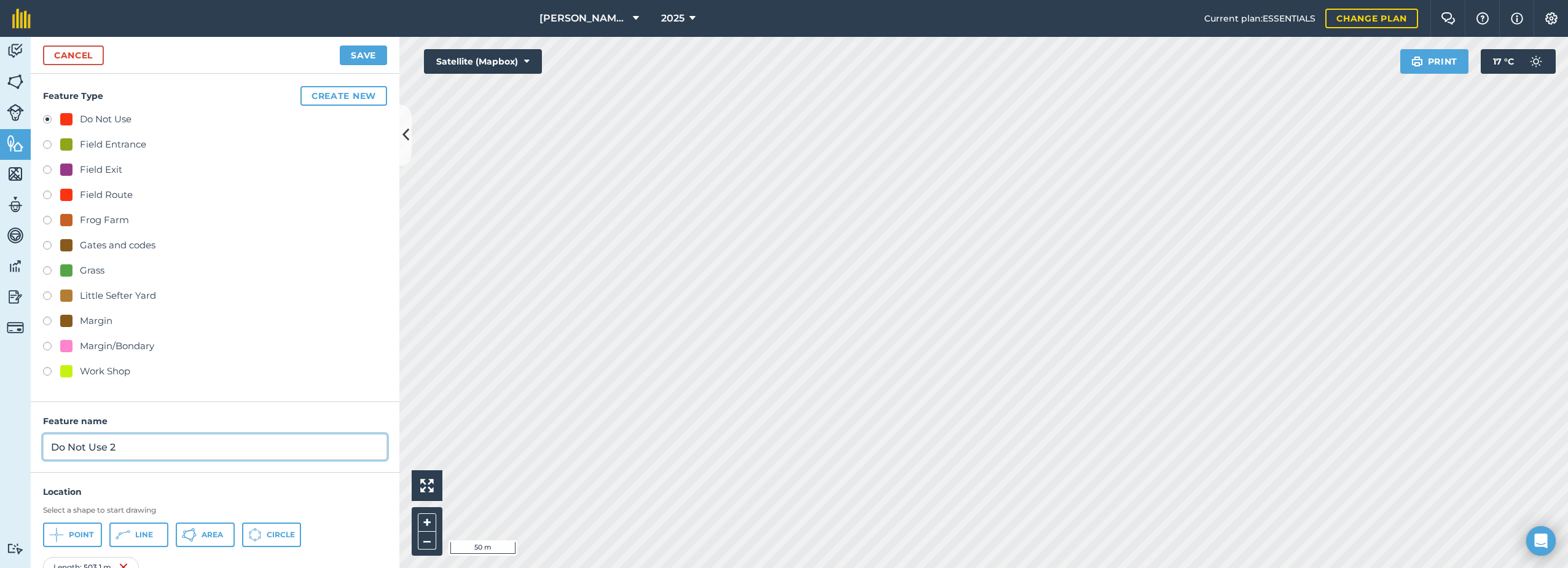
click at [140, 451] on input "Do Not Use 2" at bounding box center [214, 447] width 344 height 25
type input "Do Not Use"
click at [374, 53] on button "Save" at bounding box center [363, 55] width 48 height 20
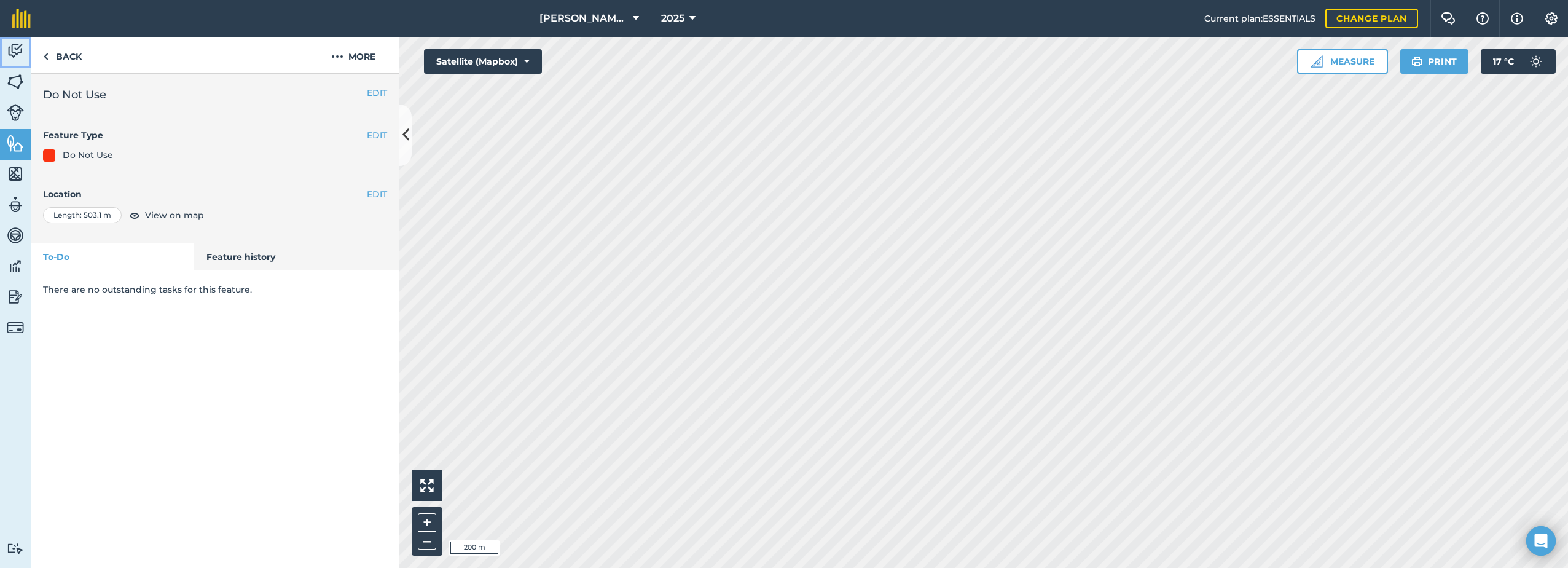
click at [13, 58] on img at bounding box center [15, 51] width 17 height 18
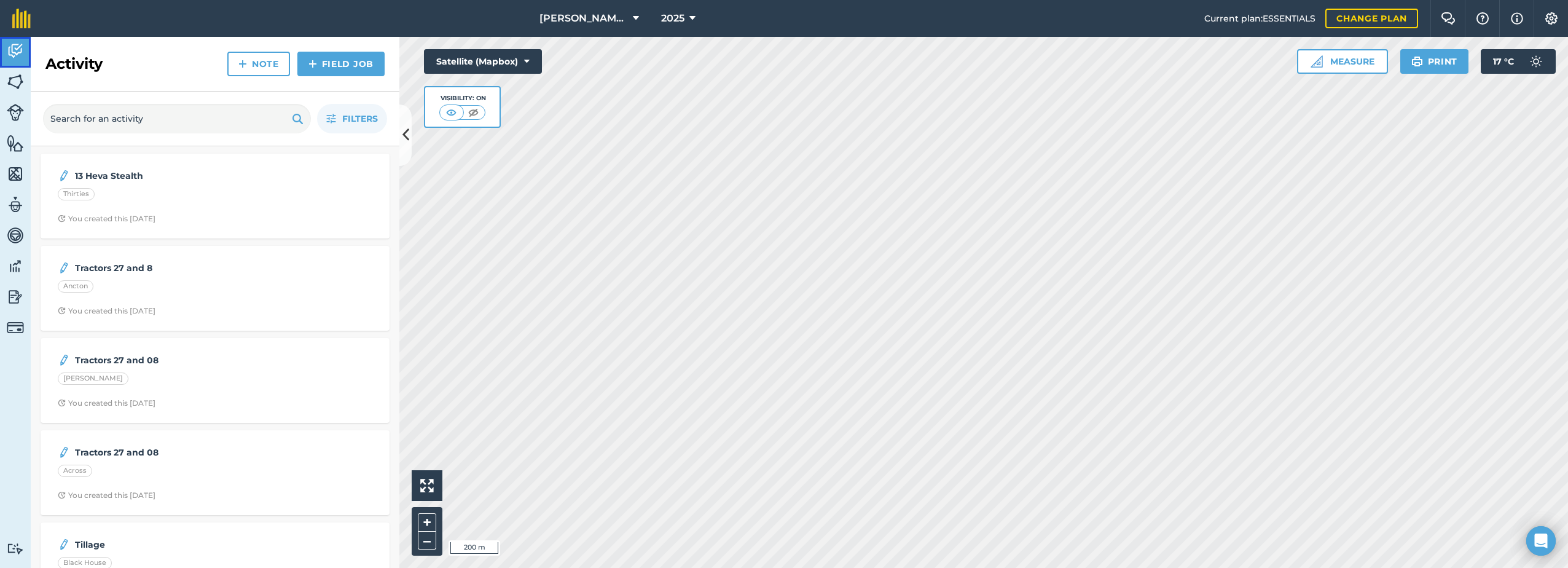
click at [8, 53] on img at bounding box center [15, 51] width 17 height 18
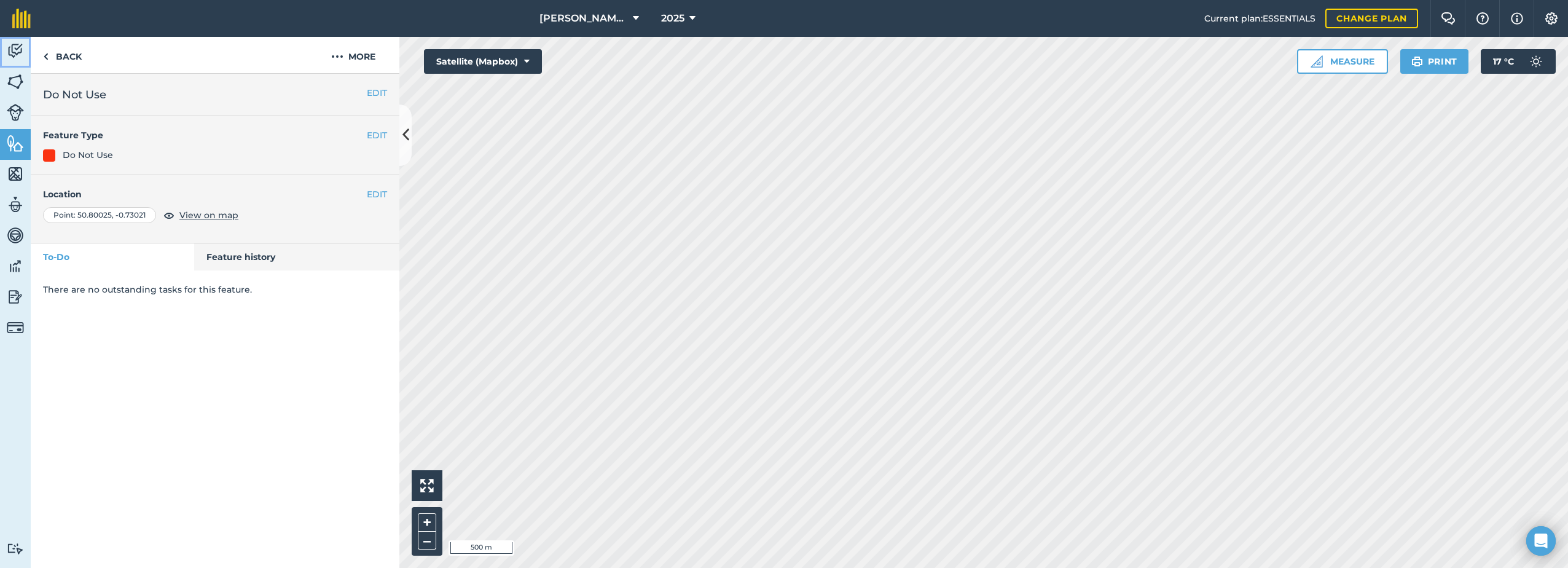
click at [15, 53] on img at bounding box center [15, 51] width 17 height 18
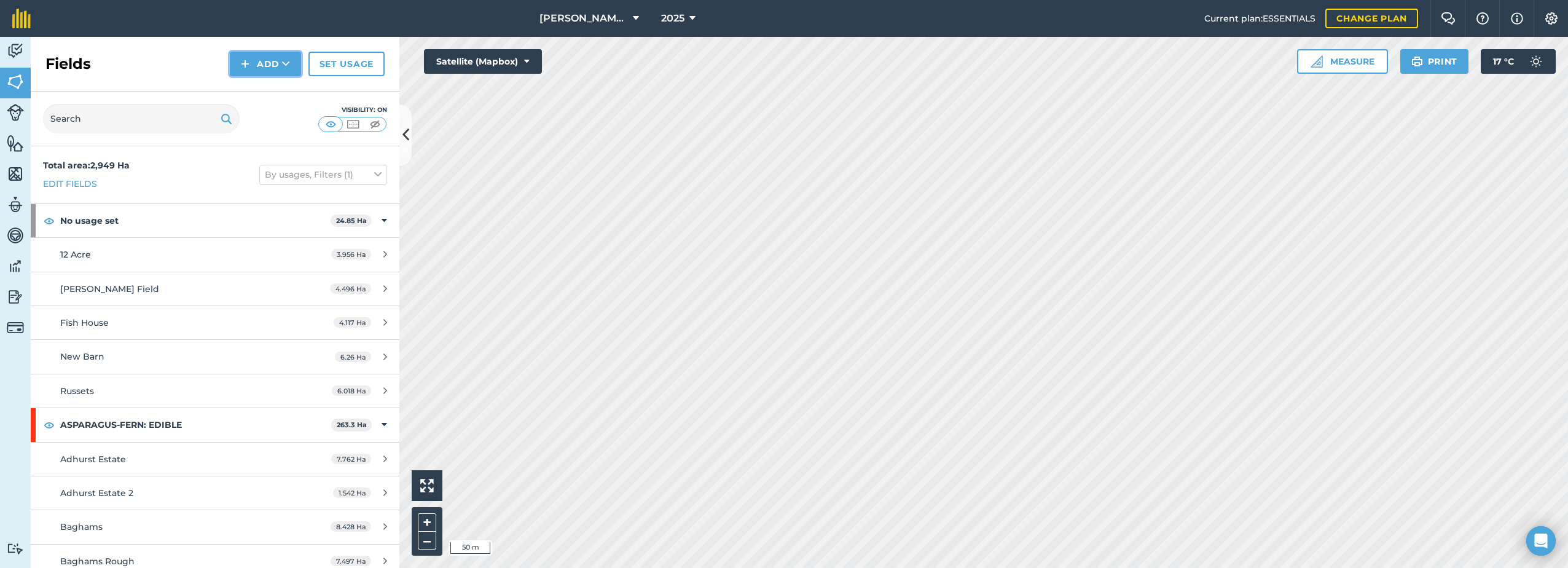
click at [277, 59] on button "Add" at bounding box center [265, 64] width 71 height 25
click at [271, 90] on link "Draw" at bounding box center [265, 91] width 67 height 27
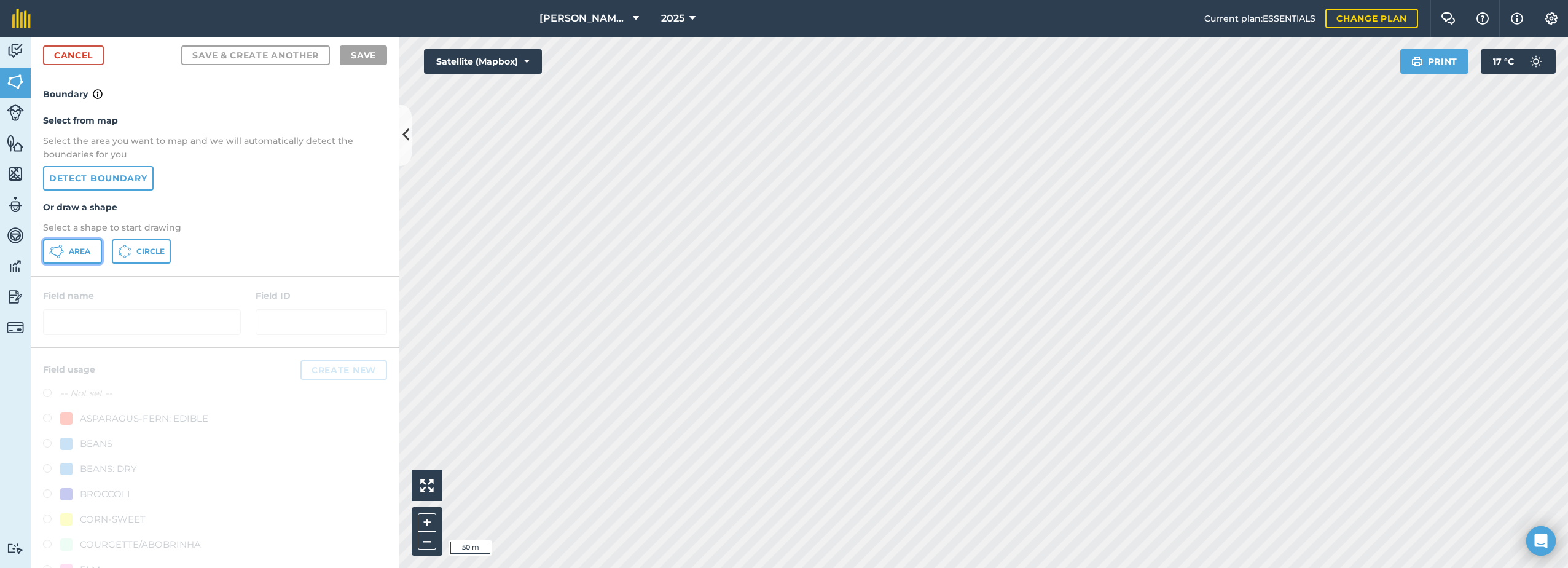
click at [69, 250] on span "Area" at bounding box center [80, 251] width 21 height 10
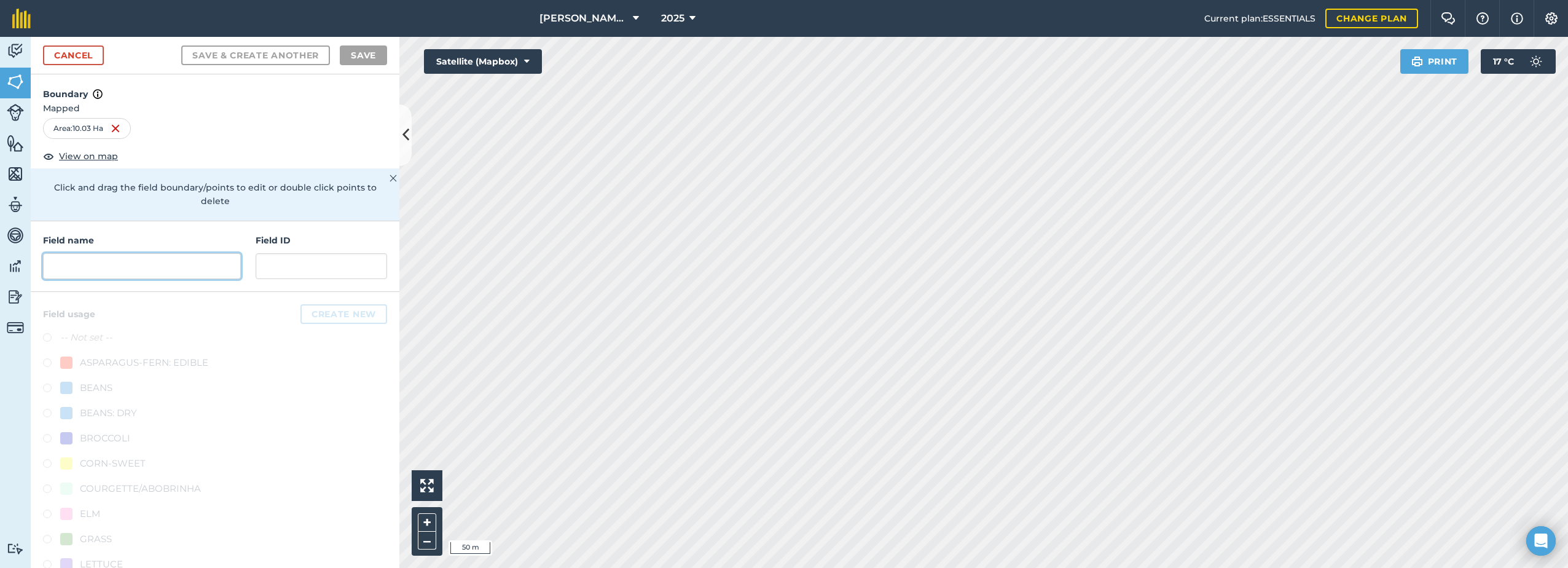
click at [81, 268] on input "text" at bounding box center [141, 265] width 198 height 25
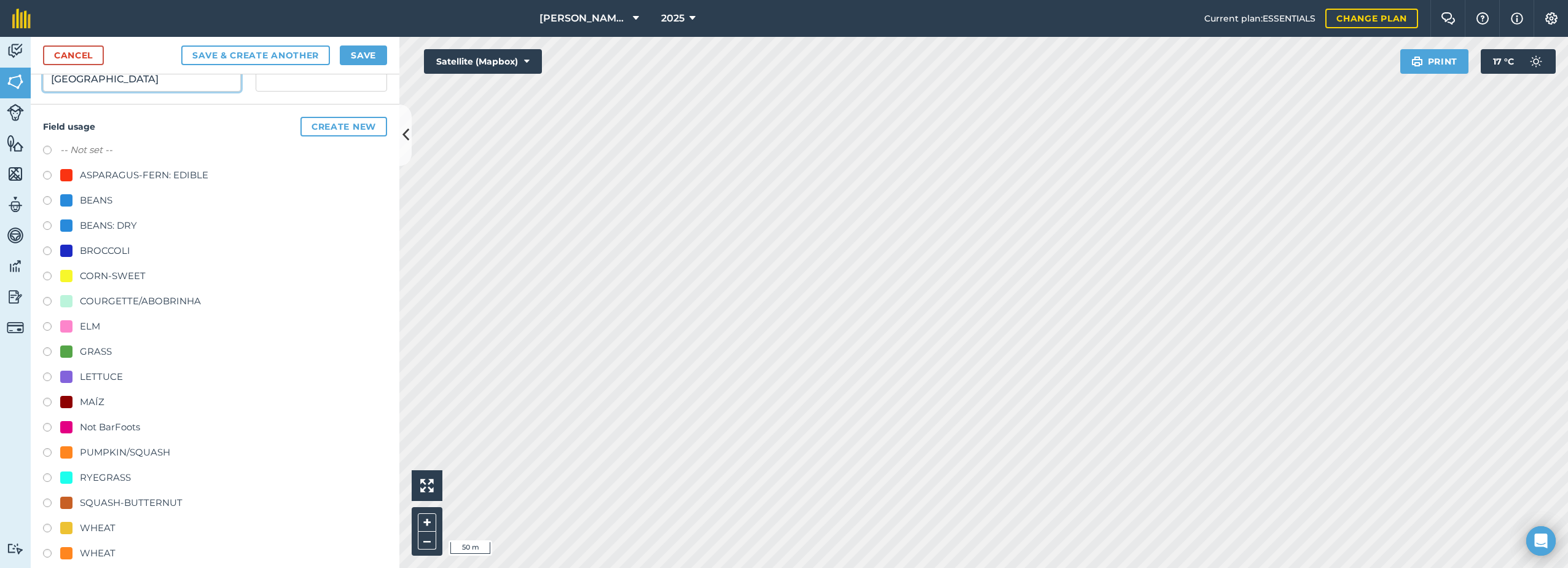
scroll to position [228, 0]
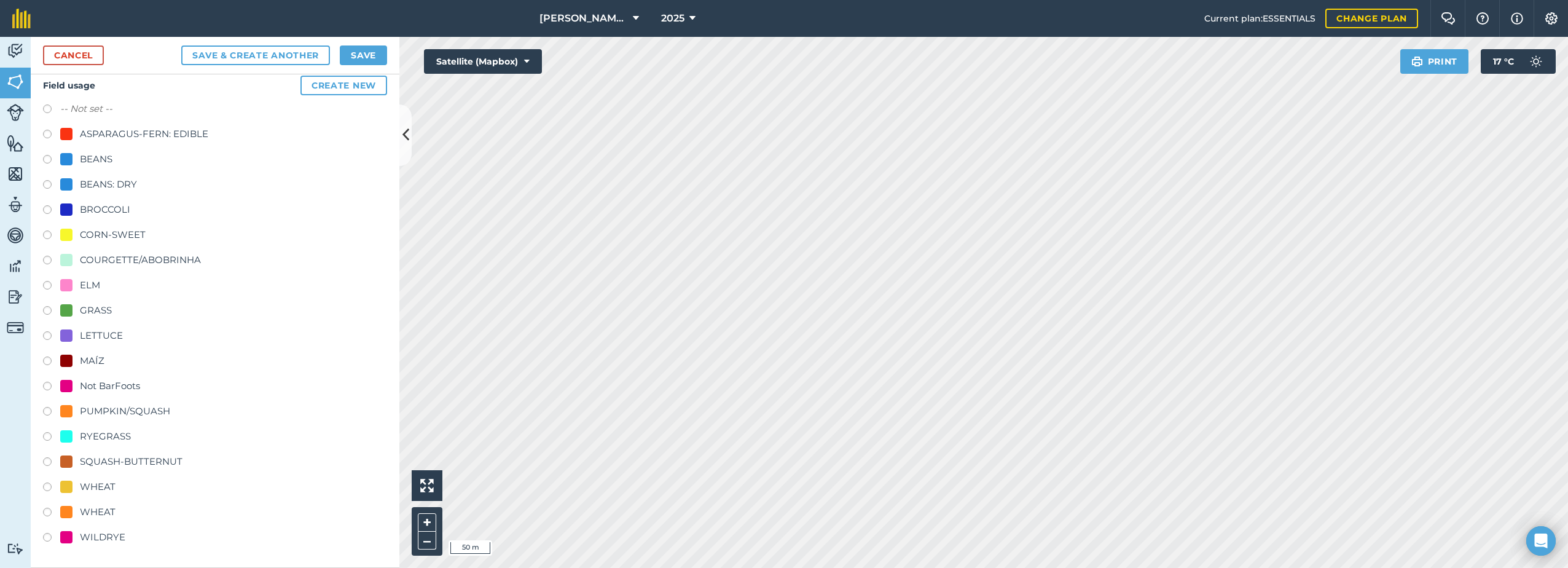
type input "[GEOGRAPHIC_DATA]"
click at [101, 483] on div "WHEAT" at bounding box center [97, 487] width 35 height 15
radio input "true"
click at [355, 62] on button "Save" at bounding box center [363, 55] width 48 height 20
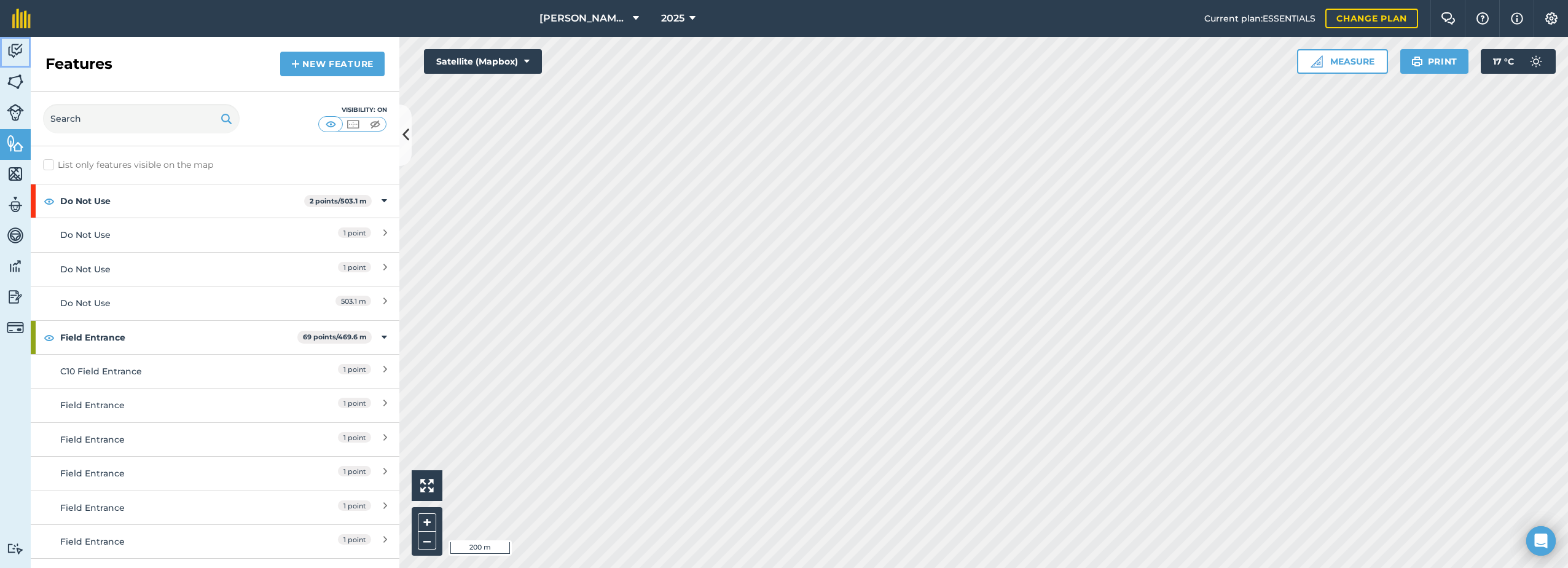
click at [8, 51] on img at bounding box center [15, 51] width 17 height 18
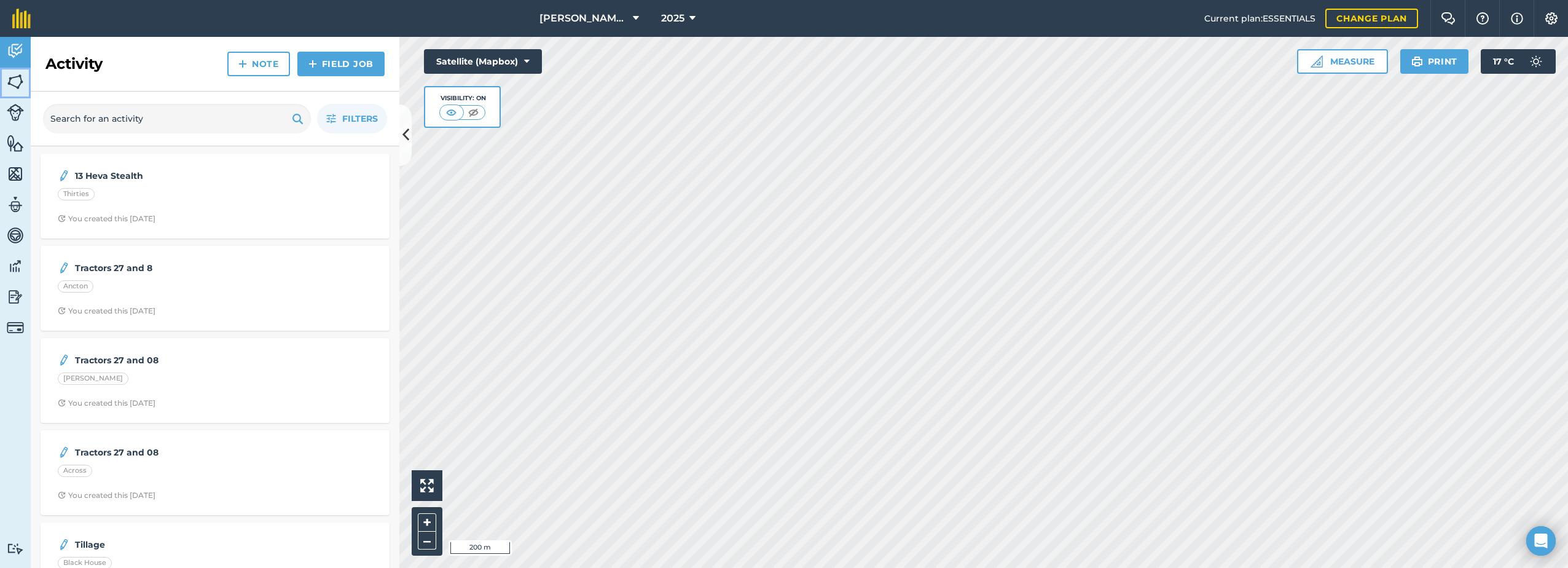
click at [20, 78] on img at bounding box center [15, 81] width 17 height 18
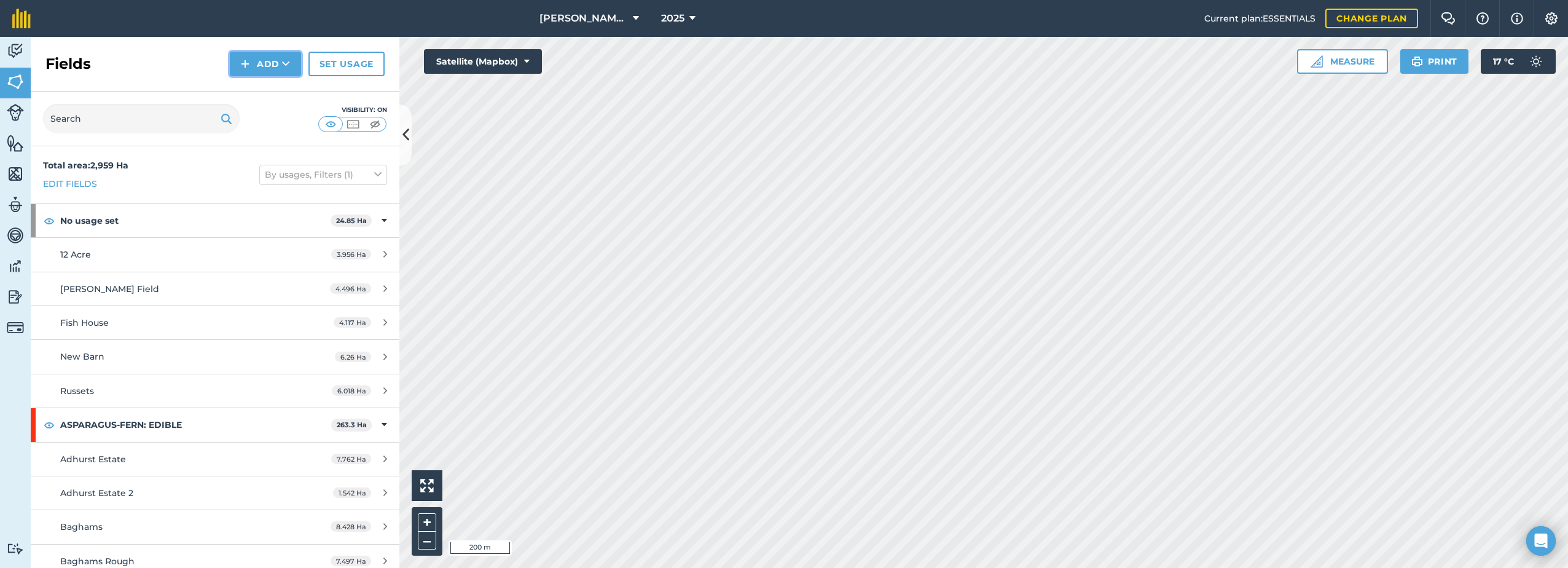
click at [256, 70] on button "Add" at bounding box center [265, 64] width 71 height 25
click at [248, 94] on link "Draw" at bounding box center [265, 91] width 67 height 27
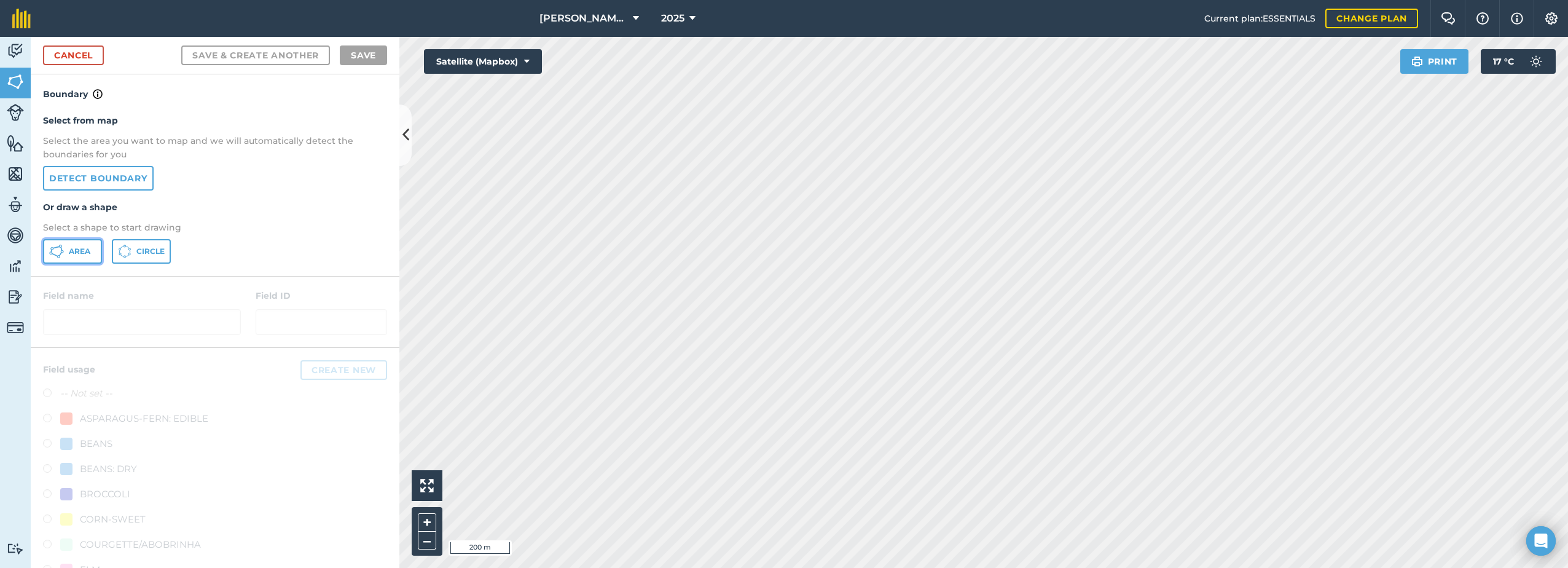
click at [67, 250] on button "Area" at bounding box center [72, 251] width 59 height 25
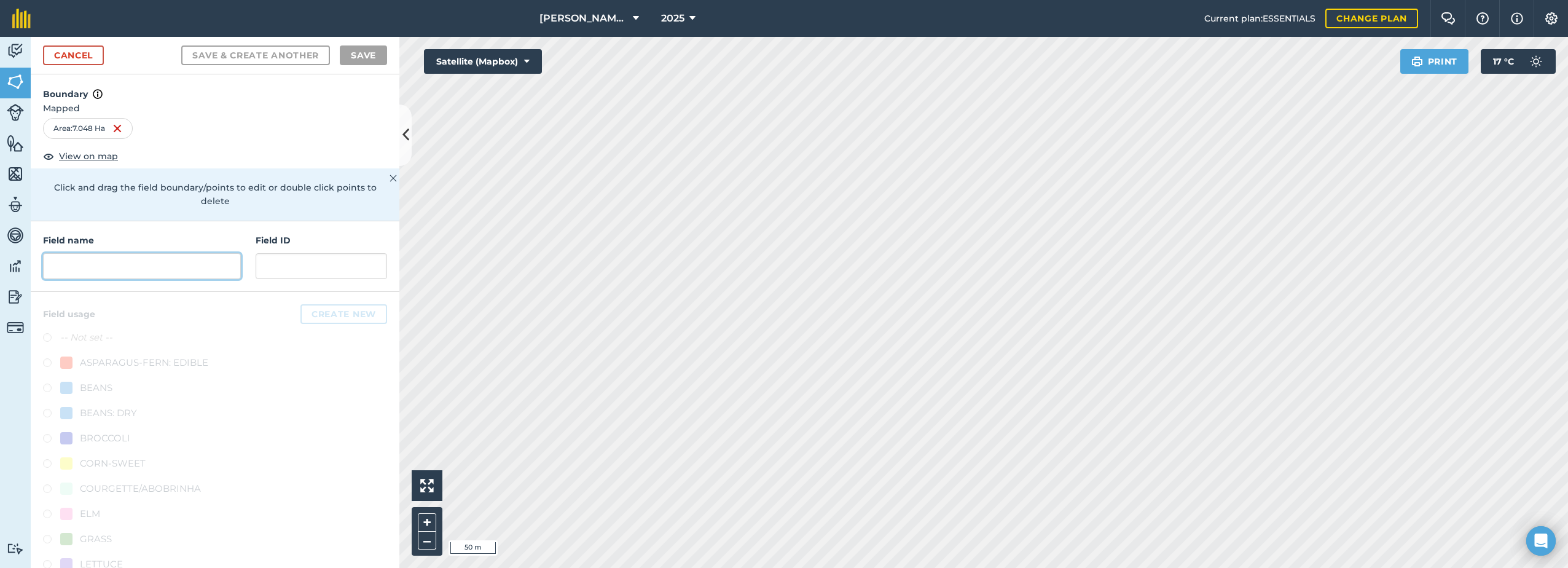
click at [129, 269] on input "text" at bounding box center [141, 265] width 198 height 25
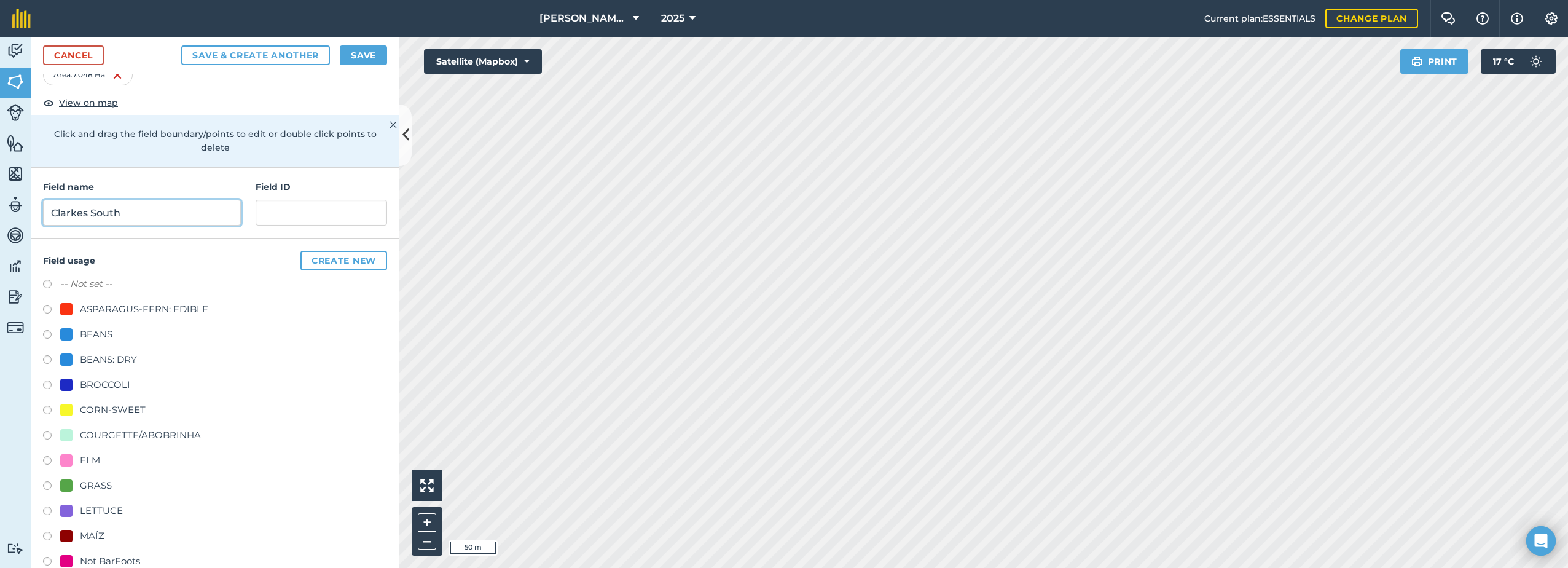
scroll to position [62, 0]
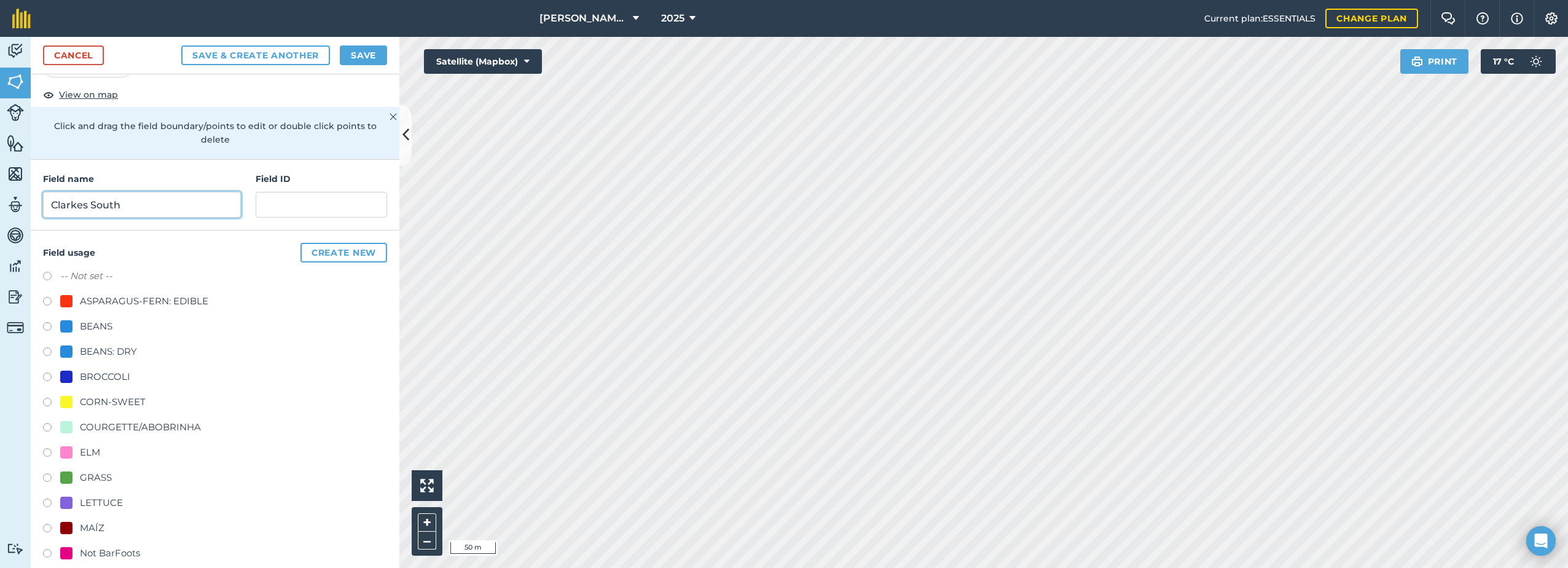
type input "Clarkes South"
click at [131, 399] on div "CORN-SWEET" at bounding box center [112, 402] width 66 height 15
radio input "true"
drag, startPoint x: 353, startPoint y: 55, endPoint x: 341, endPoint y: 62, distance: 13.9
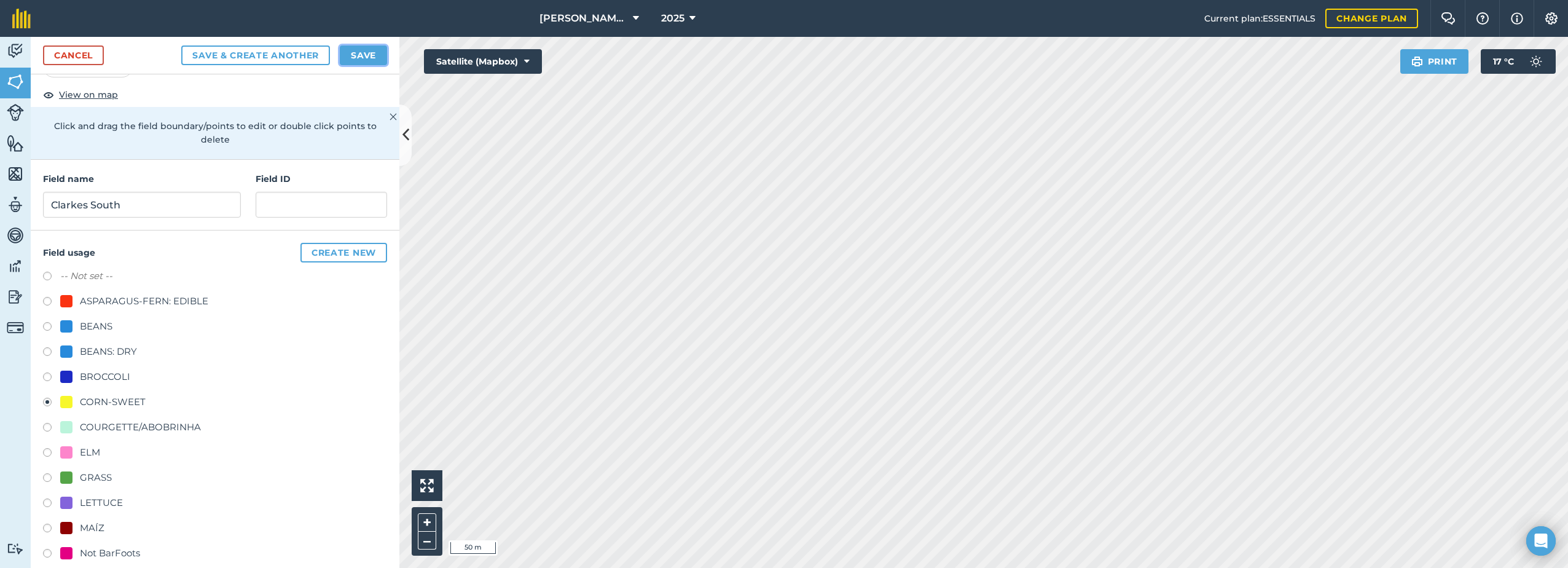
click at [353, 55] on button "Save" at bounding box center [363, 55] width 48 height 20
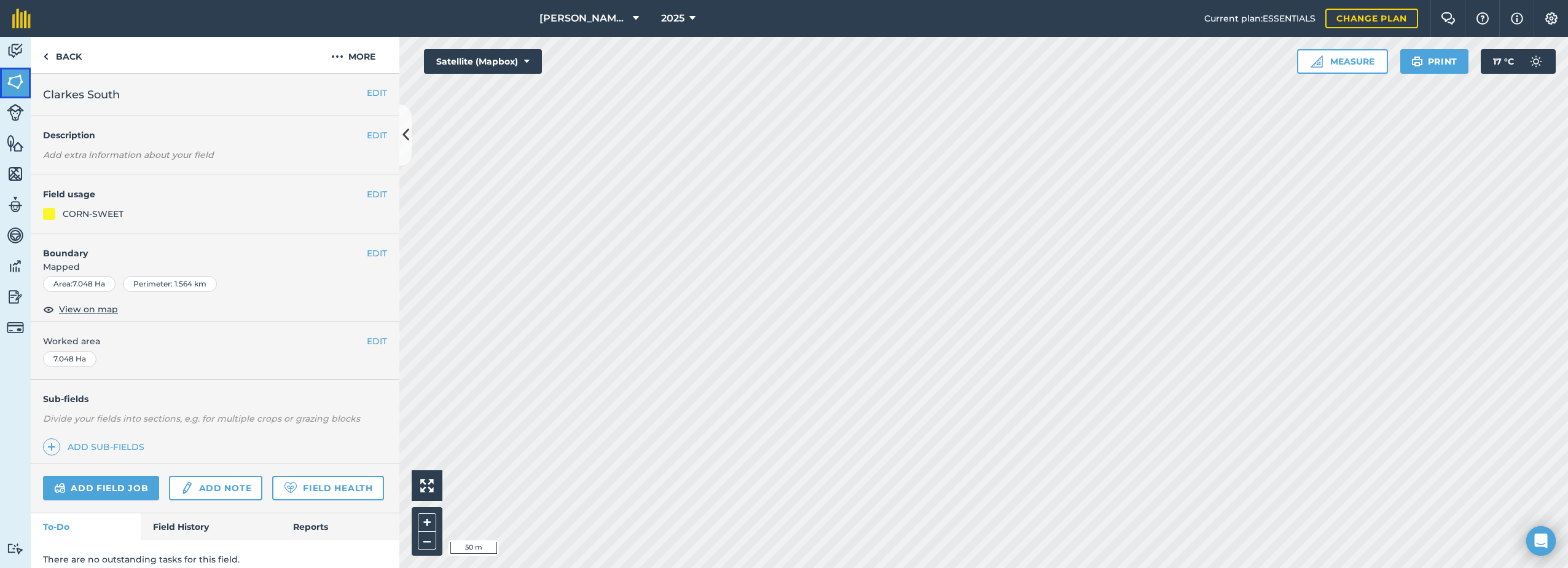
drag, startPoint x: 19, startPoint y: 87, endPoint x: 27, endPoint y: 94, distance: 10.6
click at [19, 87] on img at bounding box center [15, 81] width 17 height 18
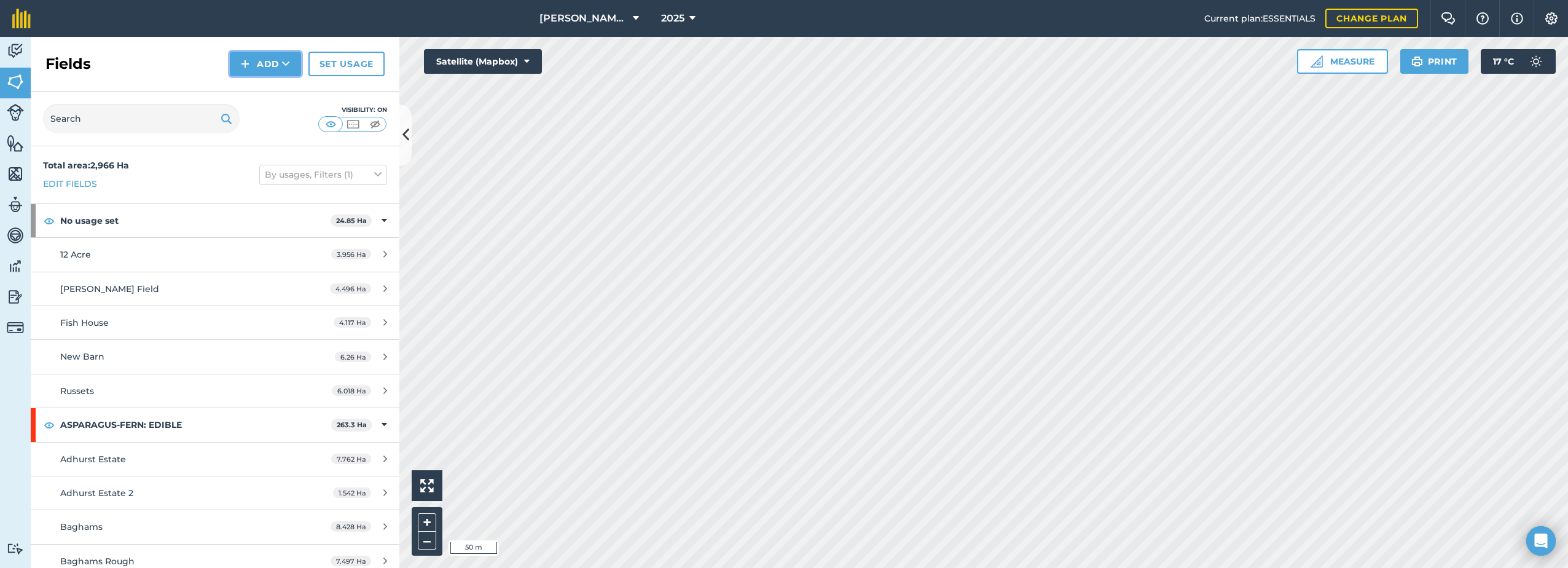
click at [254, 66] on button "Add" at bounding box center [265, 64] width 71 height 25
click at [258, 86] on link "Draw" at bounding box center [265, 91] width 67 height 27
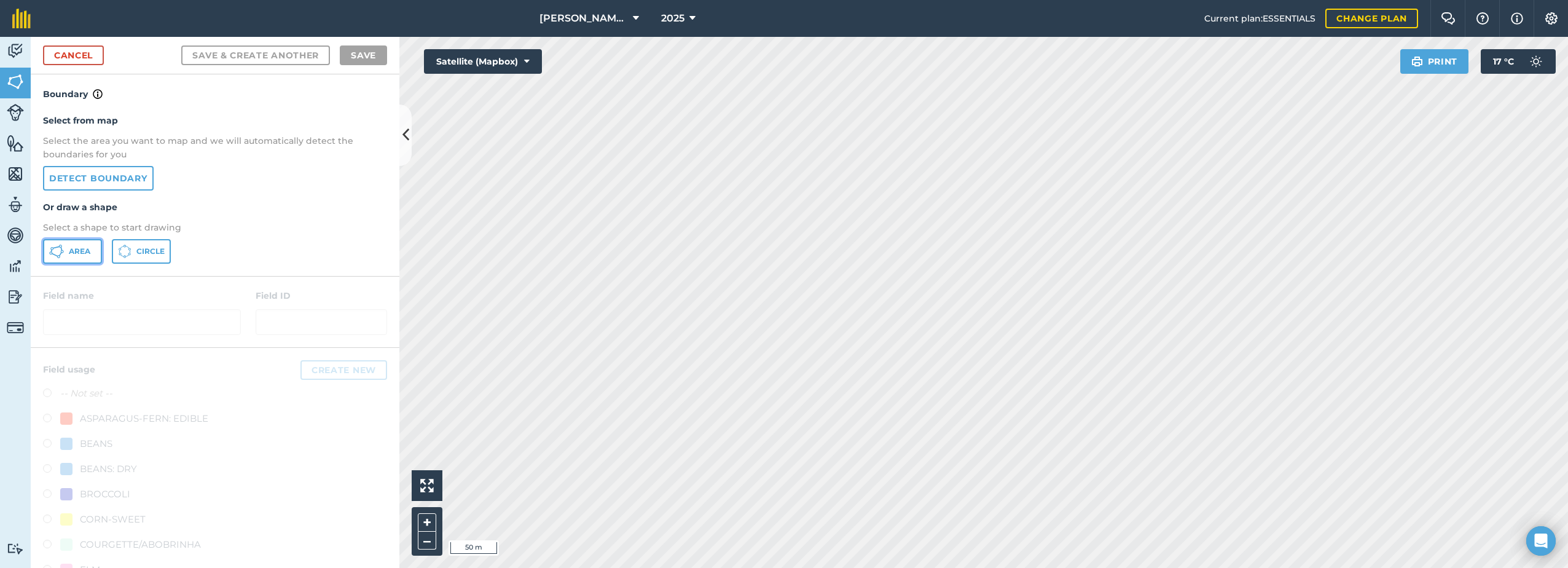
click at [67, 249] on button "Area" at bounding box center [72, 251] width 59 height 25
click at [116, 177] on link "Detect boundary" at bounding box center [98, 178] width 111 height 25
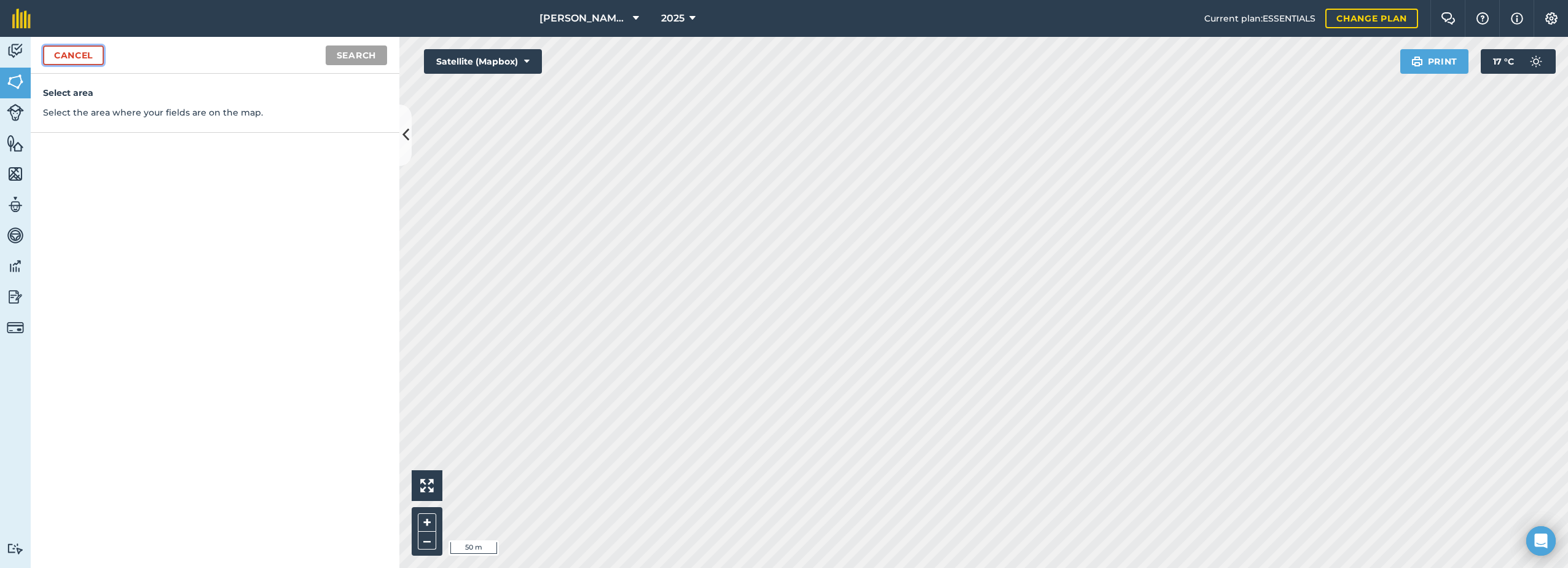
click at [64, 54] on link "Cancel" at bounding box center [73, 55] width 61 height 20
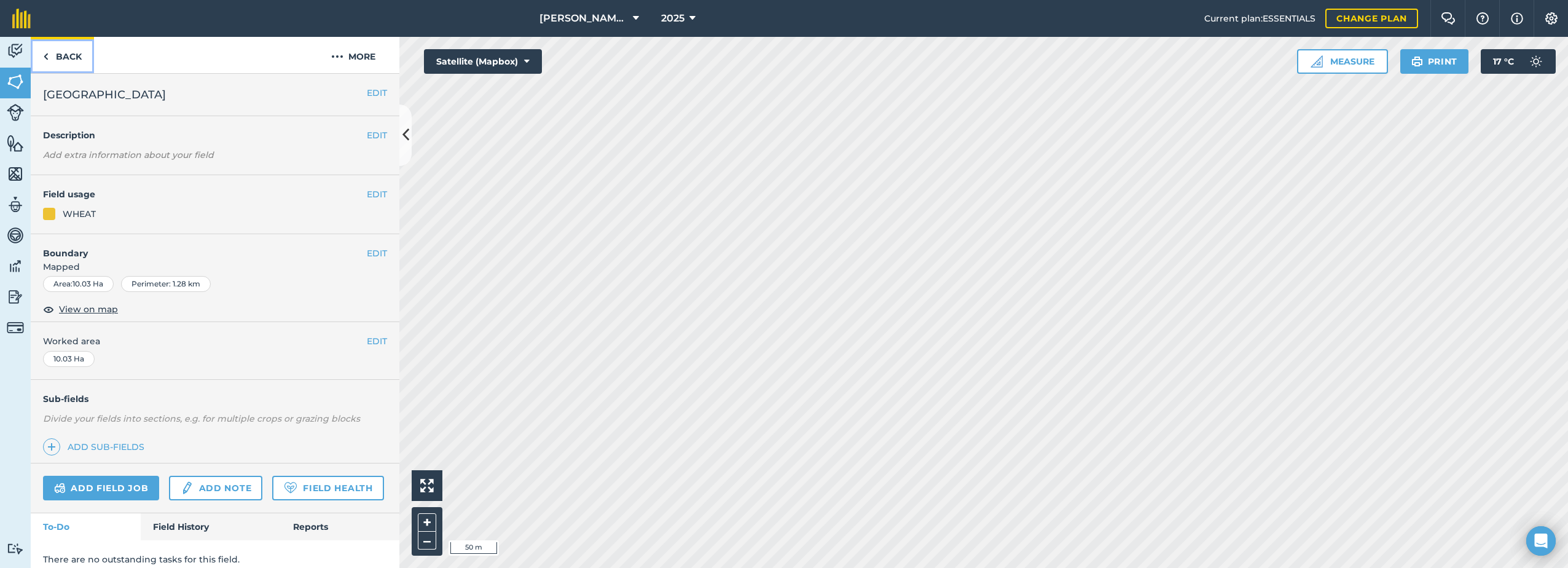
click at [58, 60] on link "Back" at bounding box center [62, 55] width 63 height 36
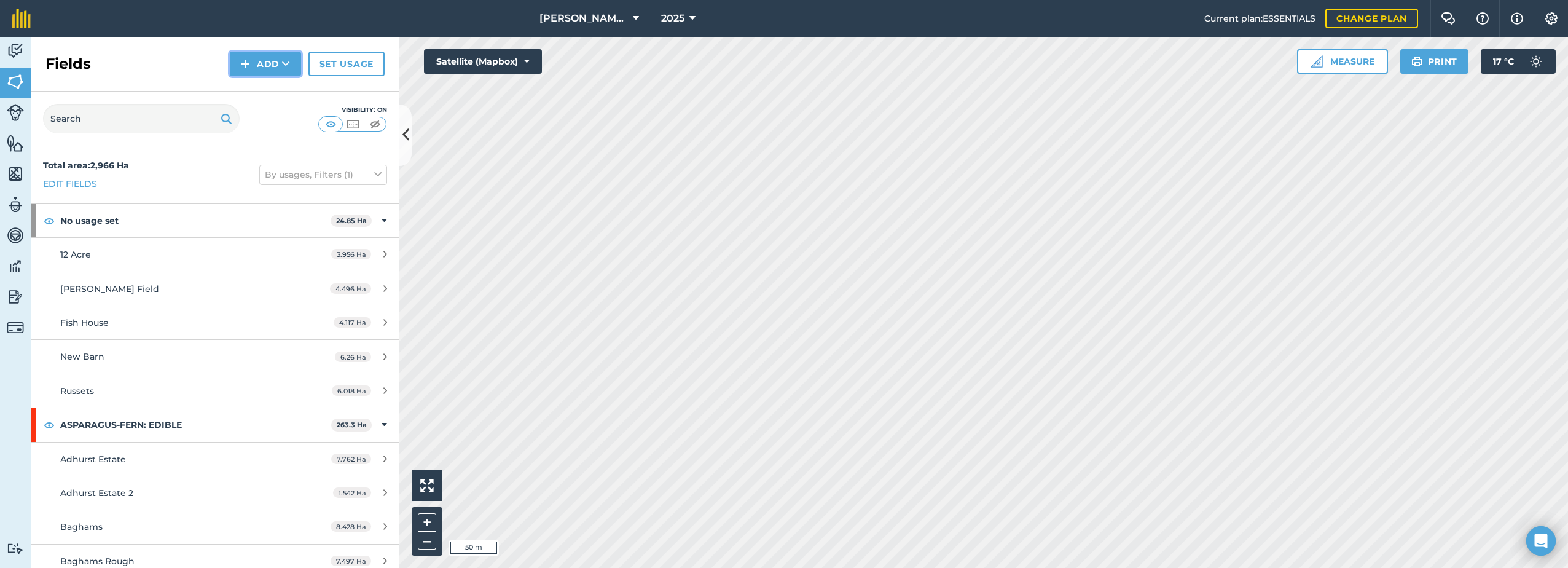
click at [269, 60] on button "Add" at bounding box center [265, 64] width 71 height 25
click at [255, 94] on link "Draw" at bounding box center [265, 91] width 67 height 27
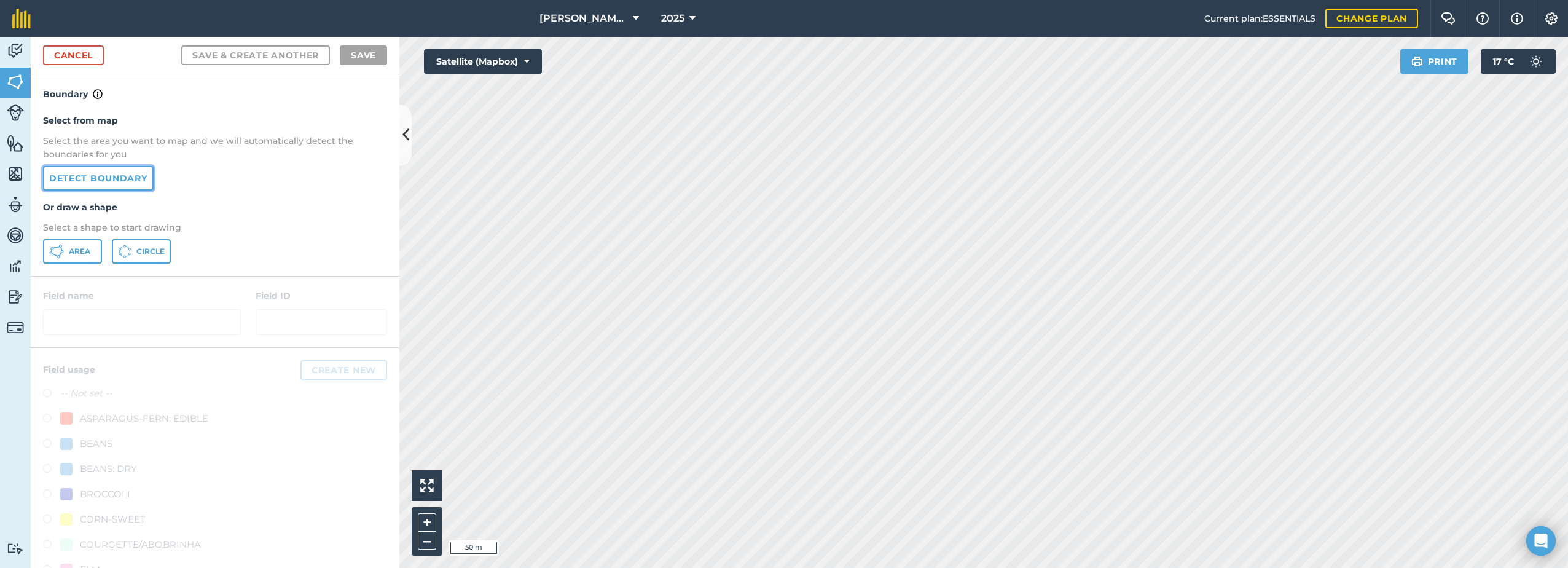
click at [94, 174] on link "Detect boundary" at bounding box center [98, 178] width 111 height 25
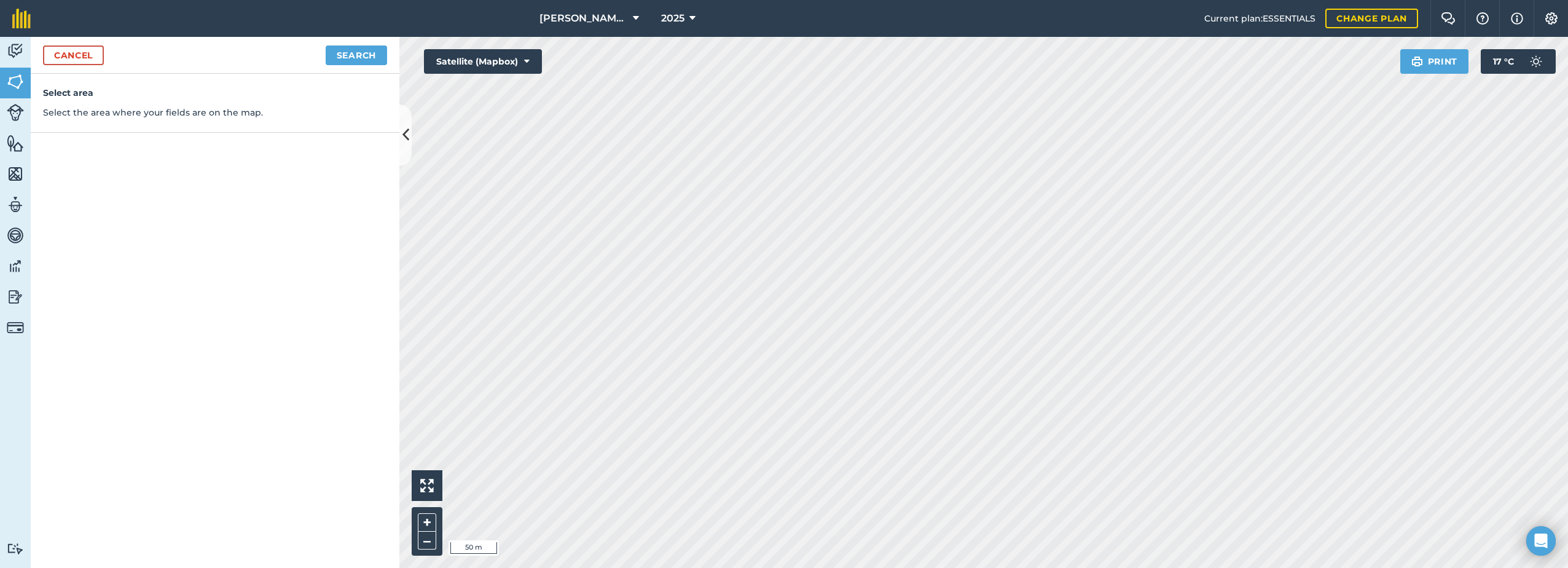
drag, startPoint x: 906, startPoint y: 304, endPoint x: 296, endPoint y: 92, distance: 645.8
click at [292, 92] on h4 "Select area" at bounding box center [214, 93] width 344 height 13
click at [70, 58] on link "Cancel" at bounding box center [73, 55] width 61 height 20
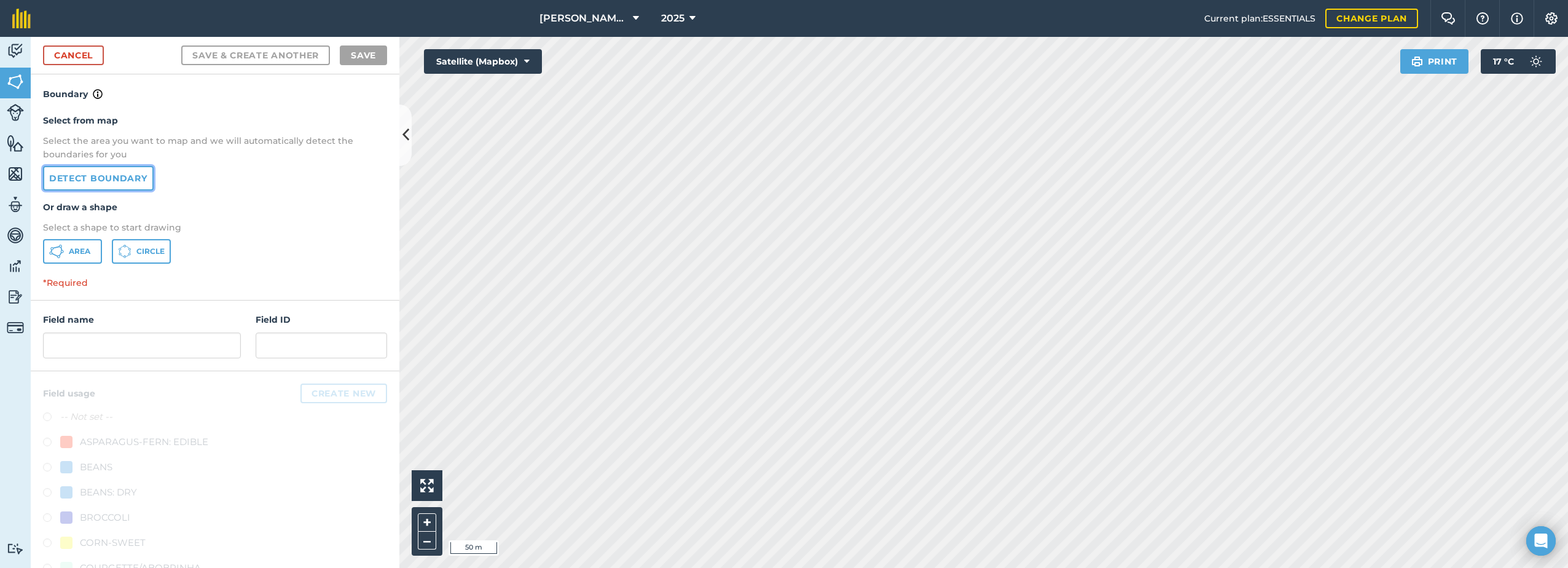
click at [85, 181] on link "Detect boundary" at bounding box center [98, 178] width 111 height 25
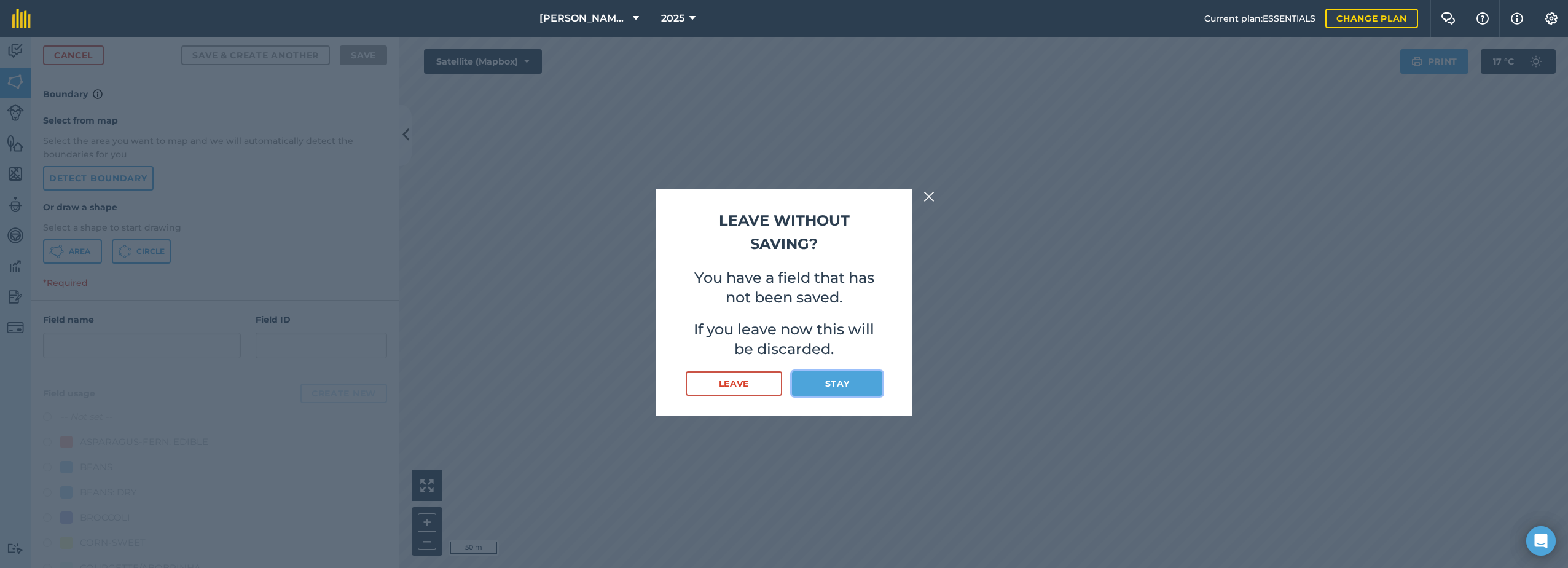
click at [779, 386] on button "Stay" at bounding box center [837, 383] width 90 height 25
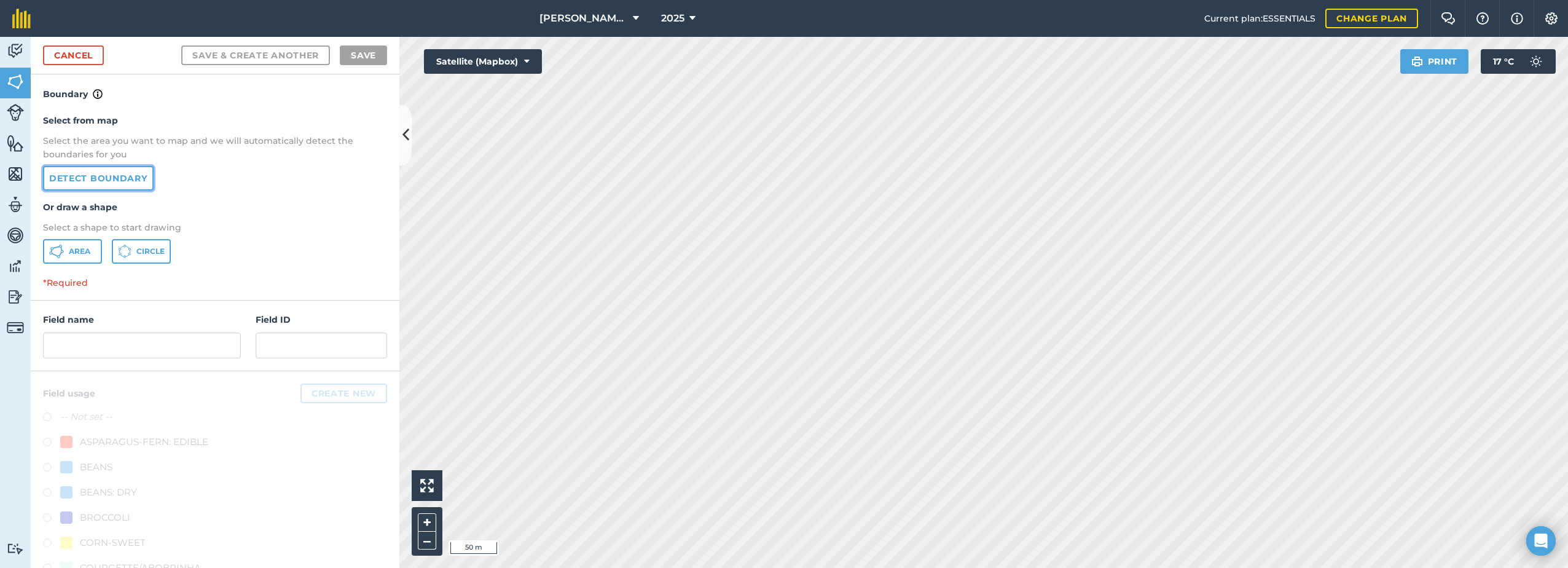
click at [82, 183] on link "Detect boundary" at bounding box center [98, 178] width 111 height 25
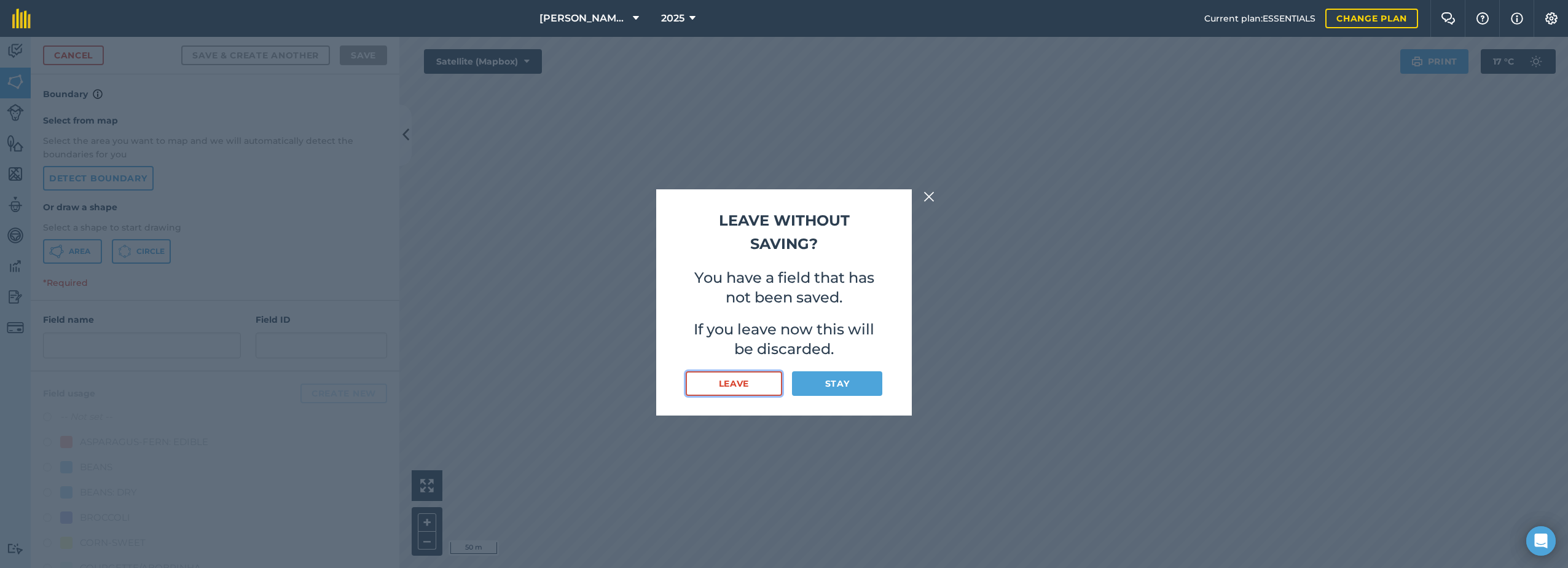
click at [755, 380] on button "Leave" at bounding box center [734, 383] width 97 height 25
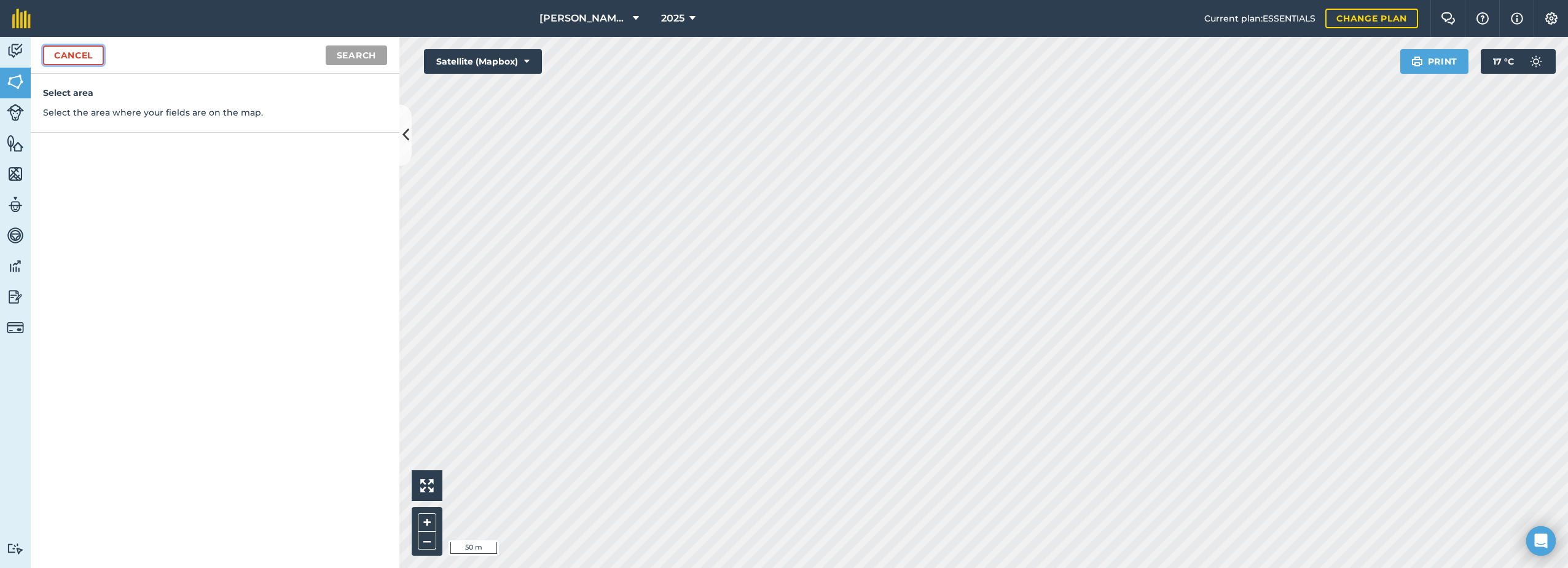
click at [75, 53] on link "Cancel" at bounding box center [73, 55] width 61 height 20
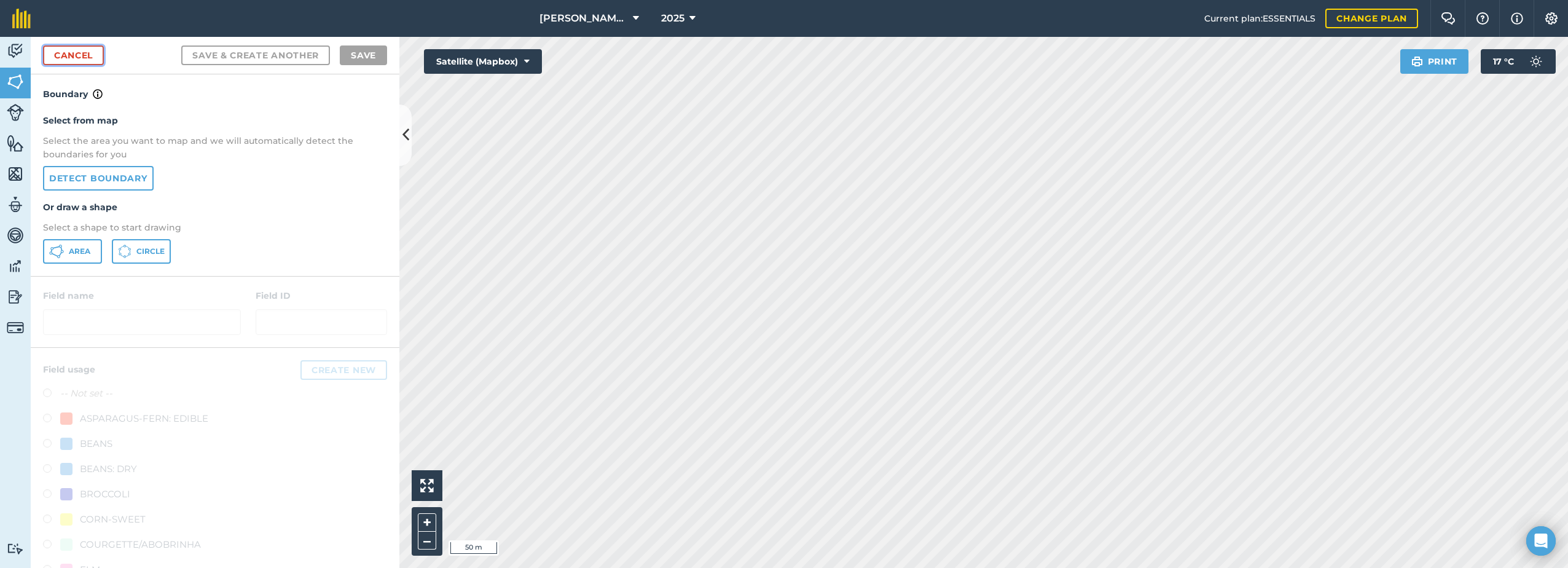
click at [70, 57] on link "Cancel" at bounding box center [73, 55] width 61 height 20
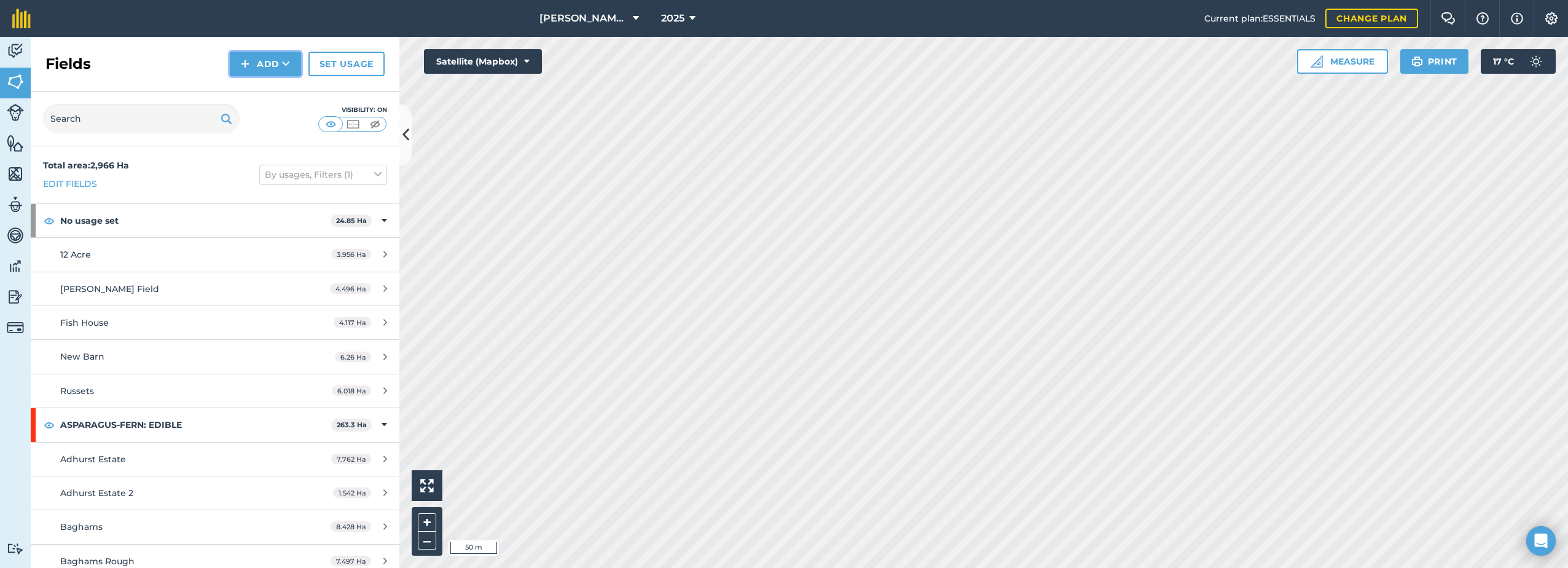
click at [253, 65] on button "Add" at bounding box center [265, 64] width 71 height 25
click at [258, 94] on link "Draw" at bounding box center [265, 91] width 67 height 27
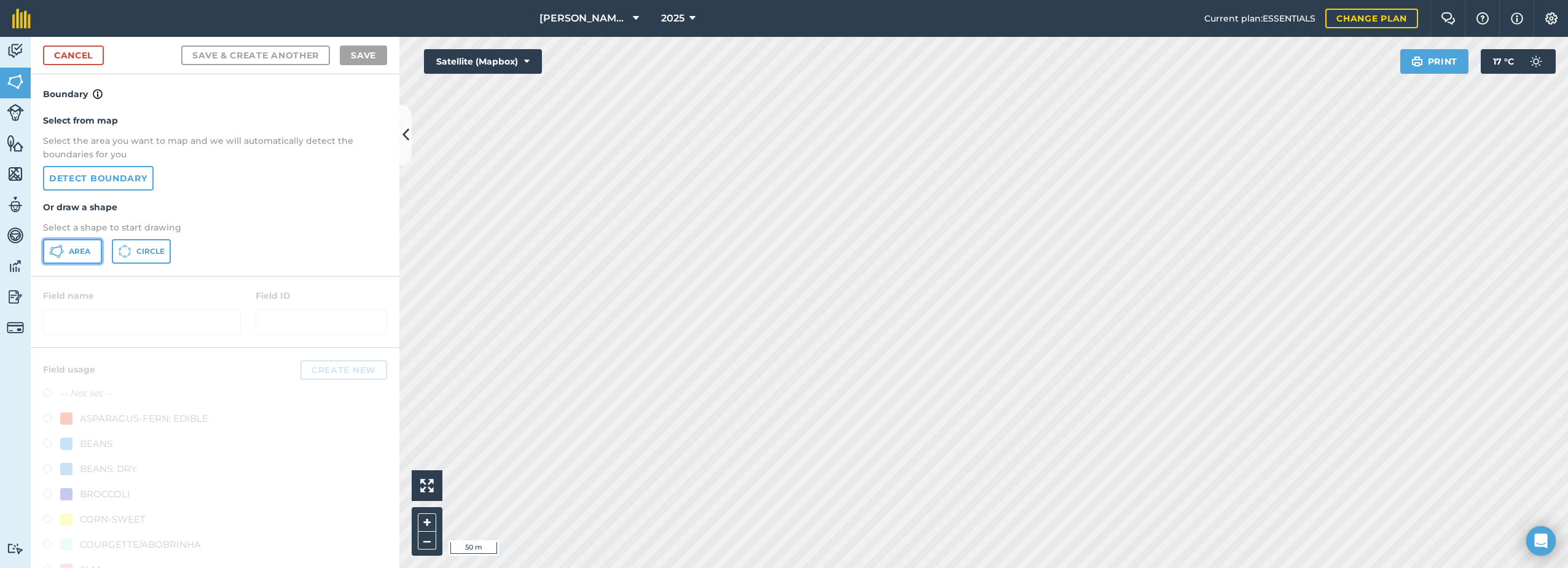
click at [79, 254] on span "Area" at bounding box center [80, 251] width 21 height 10
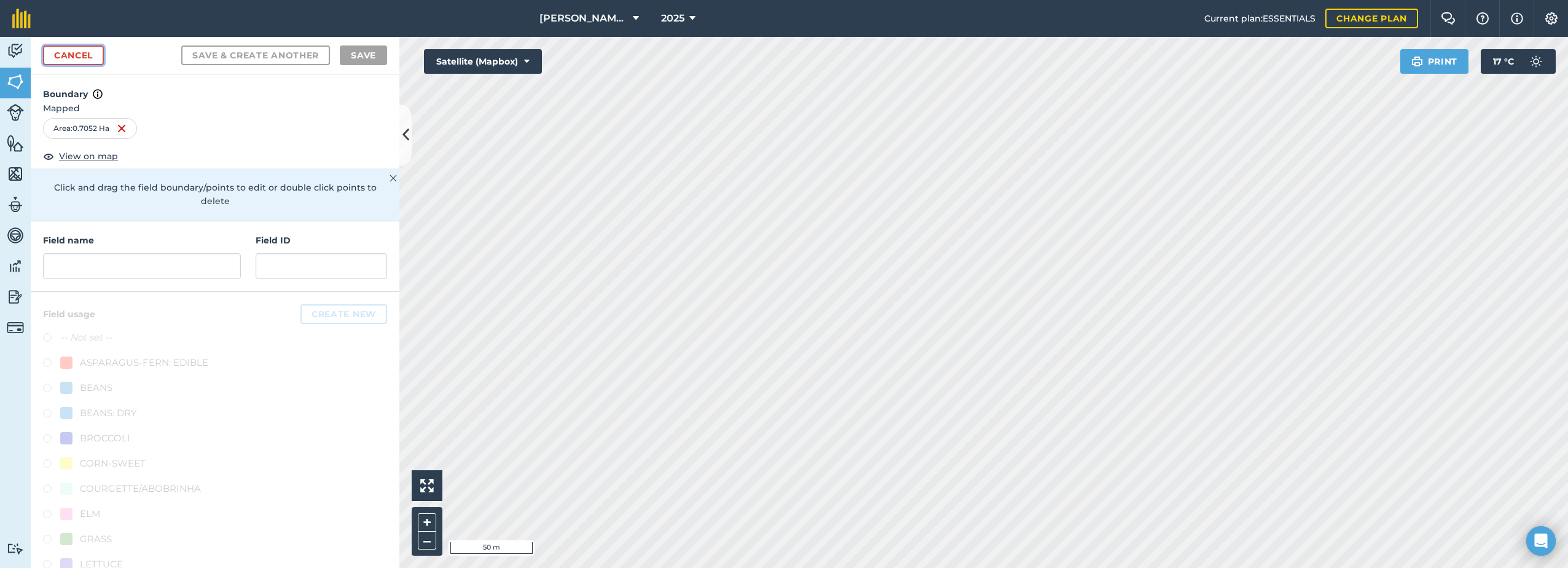
click at [72, 50] on link "Cancel" at bounding box center [73, 55] width 61 height 20
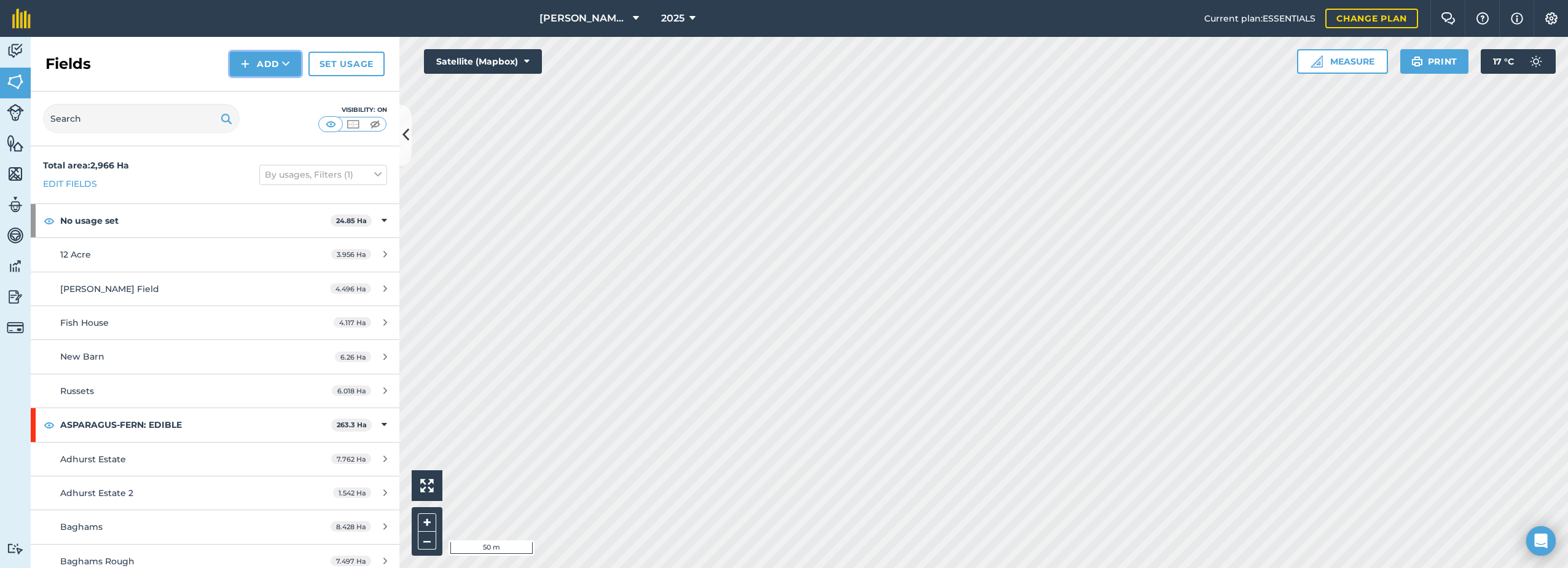
click at [280, 59] on button "Add" at bounding box center [265, 64] width 71 height 25
click at [267, 92] on link "Draw" at bounding box center [265, 91] width 67 height 27
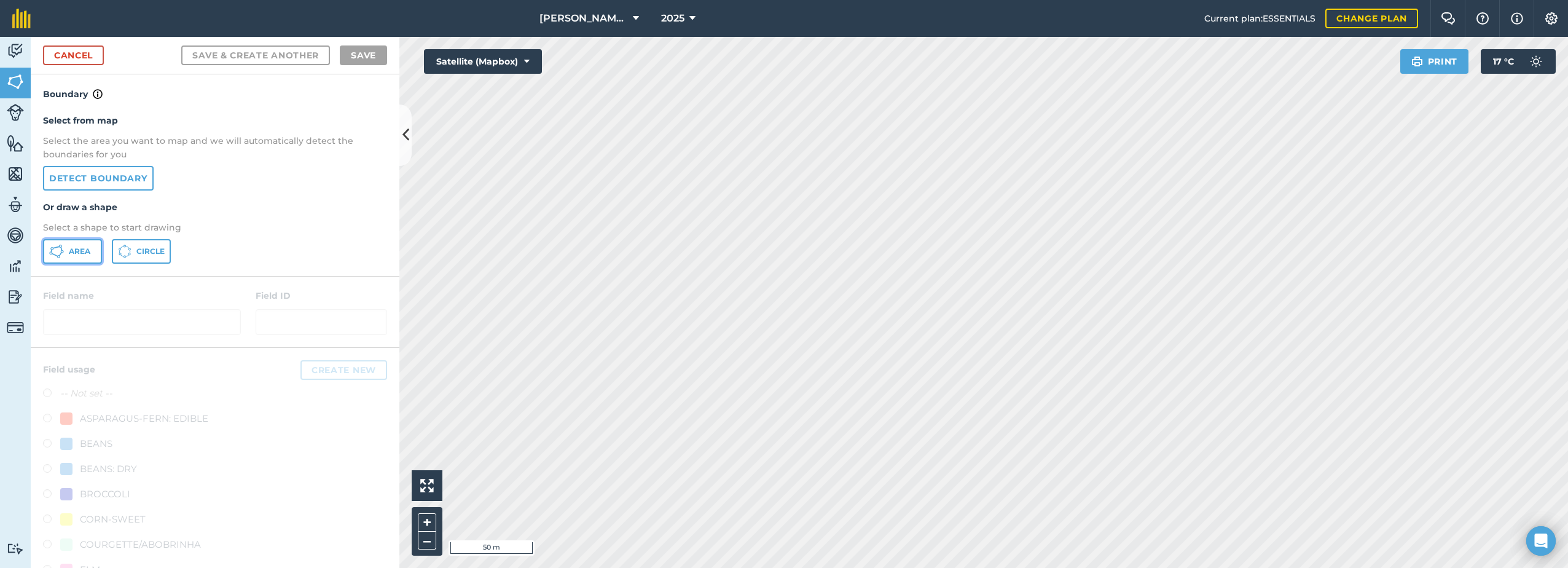
drag, startPoint x: 67, startPoint y: 253, endPoint x: 79, endPoint y: 254, distance: 12.0
click at [68, 253] on button "Area" at bounding box center [72, 251] width 59 height 25
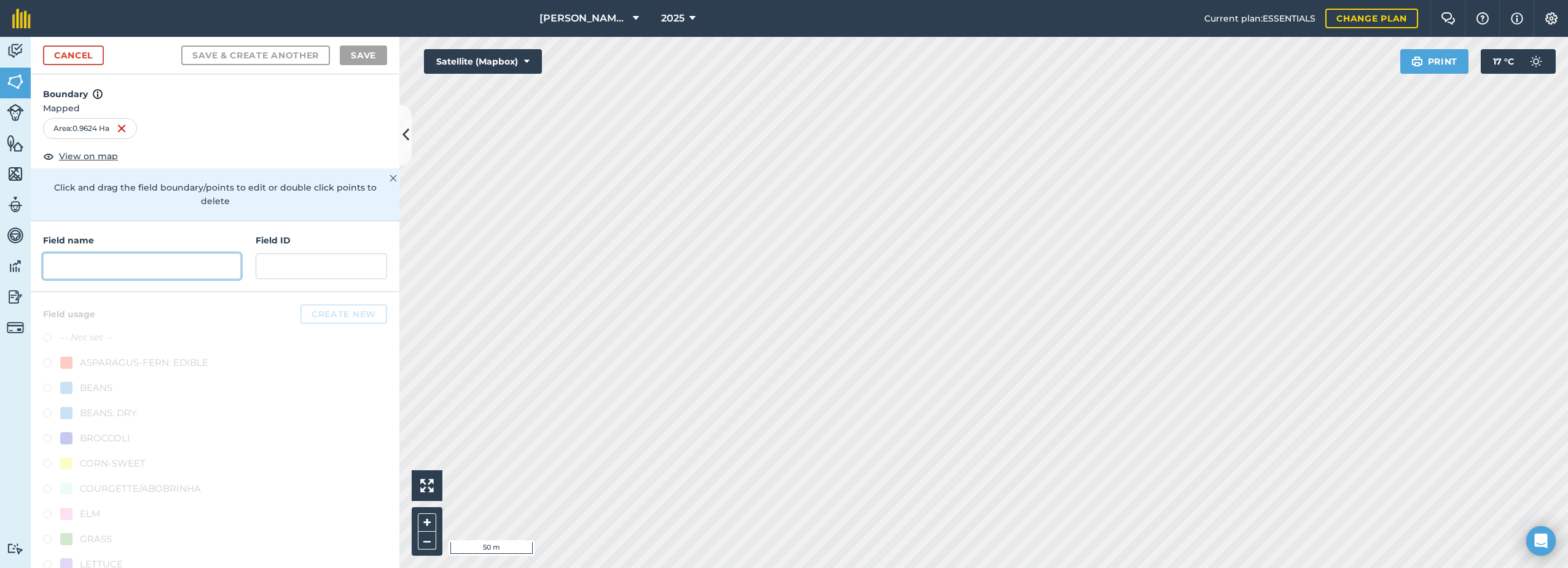
click at [75, 266] on input "text" at bounding box center [141, 265] width 198 height 25
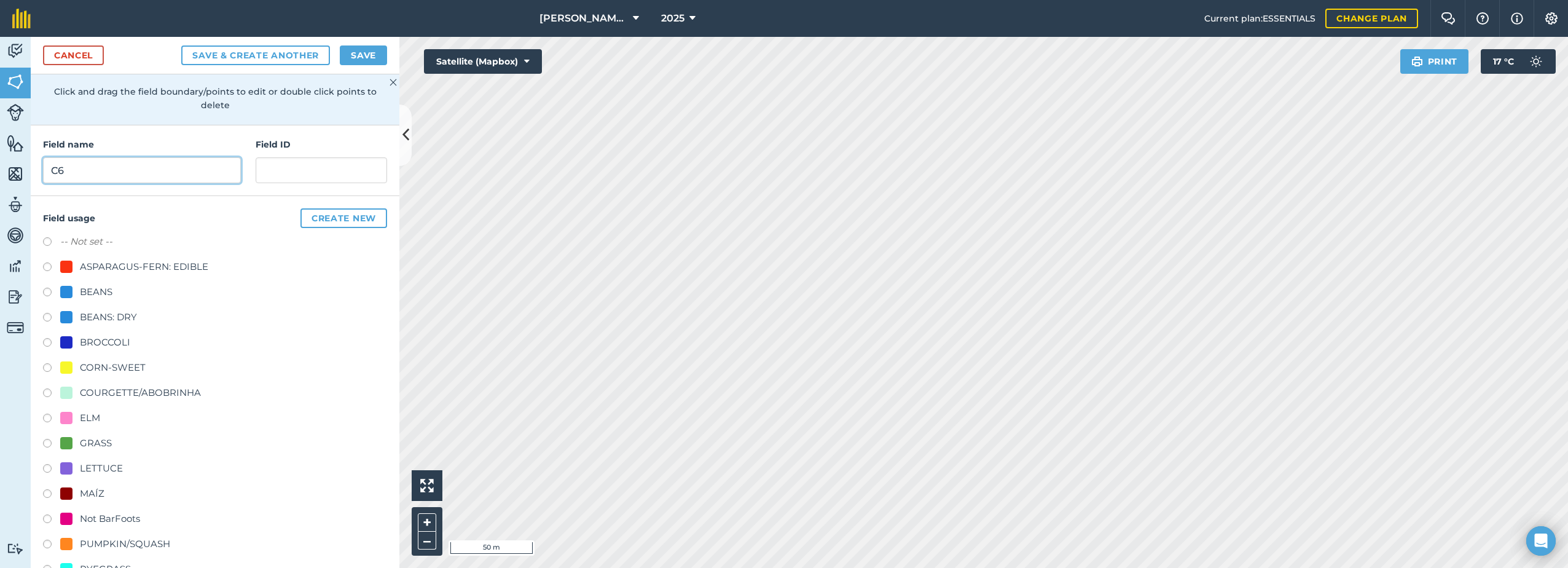
scroll to position [123, 0]
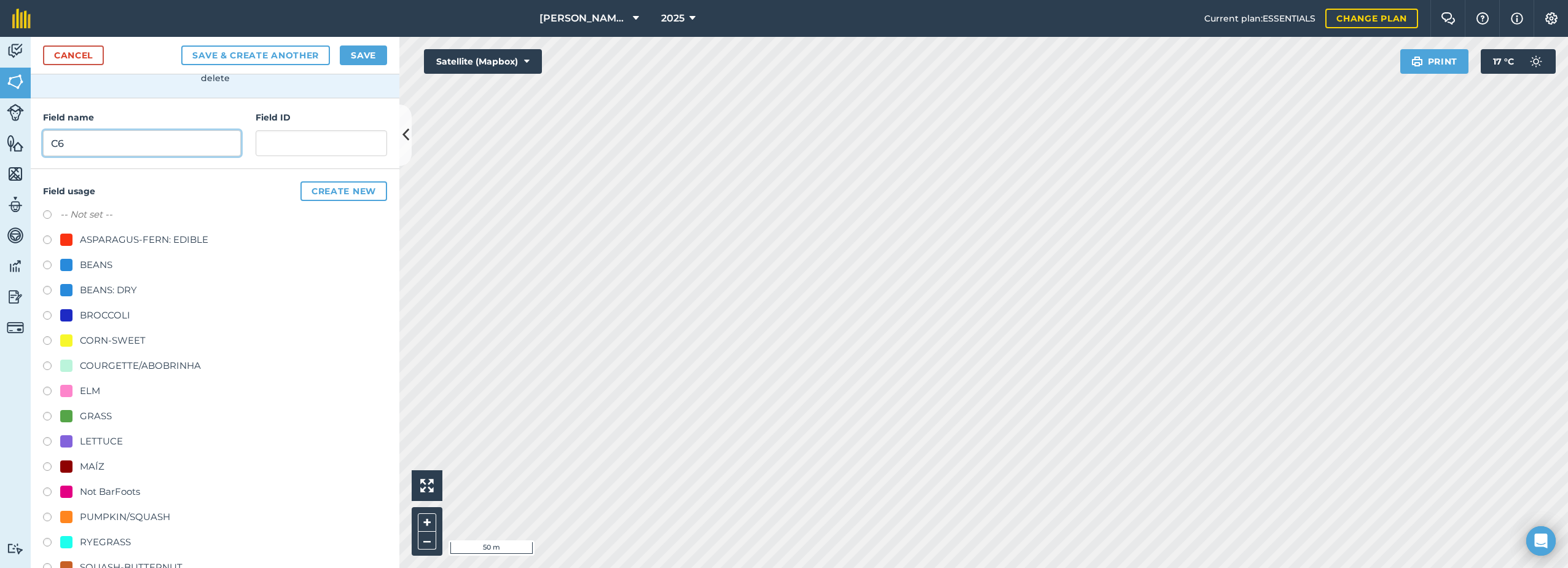
type input "C6"
click at [85, 390] on div "ELM" at bounding box center [89, 391] width 21 height 15
radio input "true"
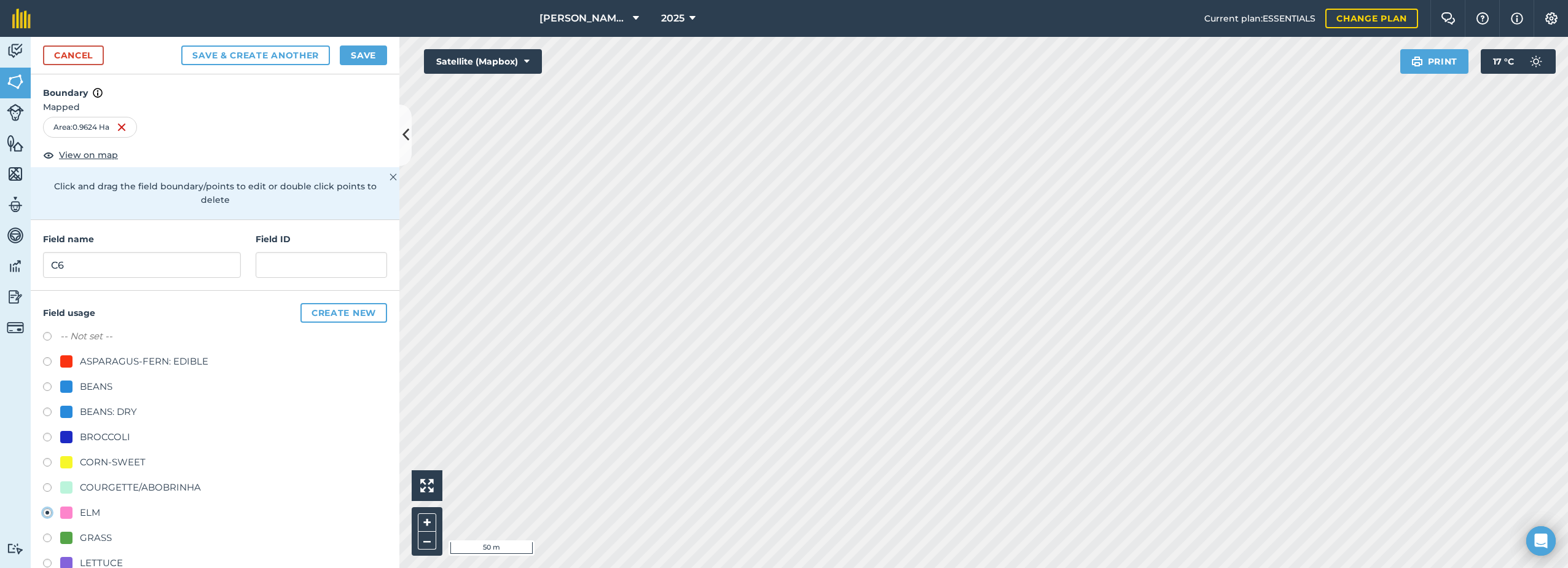
scroll to position [0, 0]
click at [360, 48] on button "Save" at bounding box center [363, 55] width 48 height 20
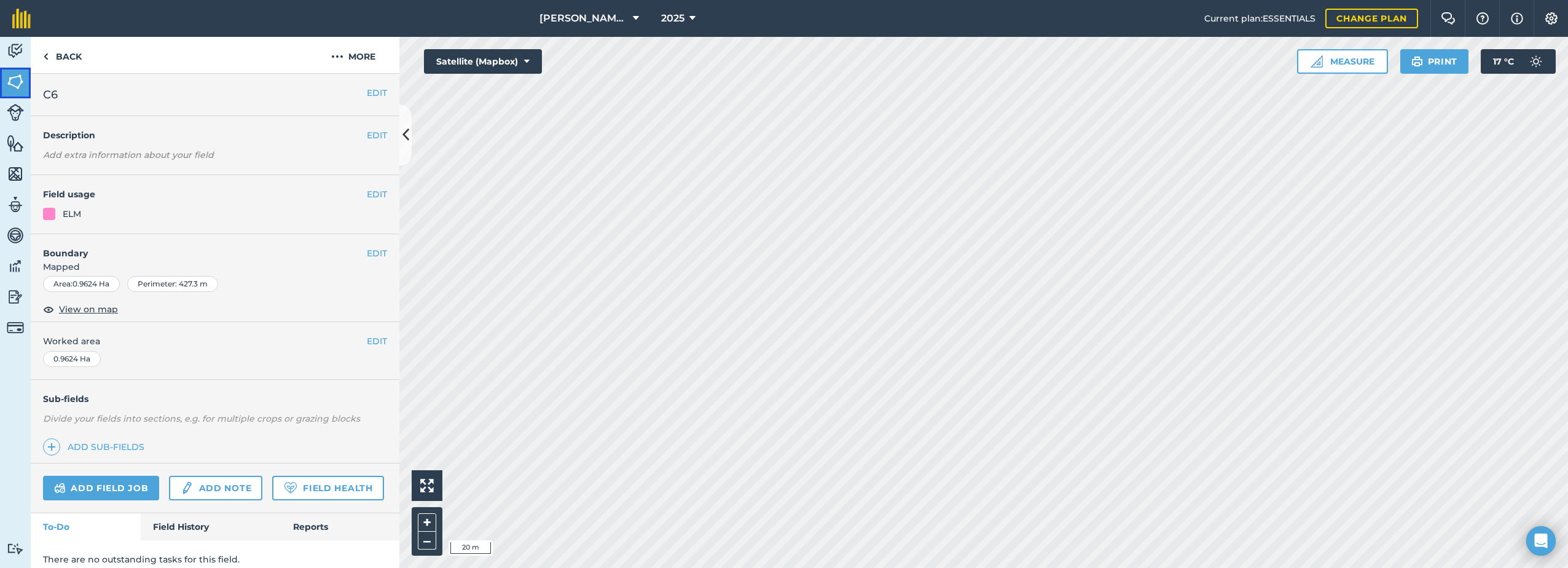
click at [18, 77] on img at bounding box center [15, 81] width 17 height 18
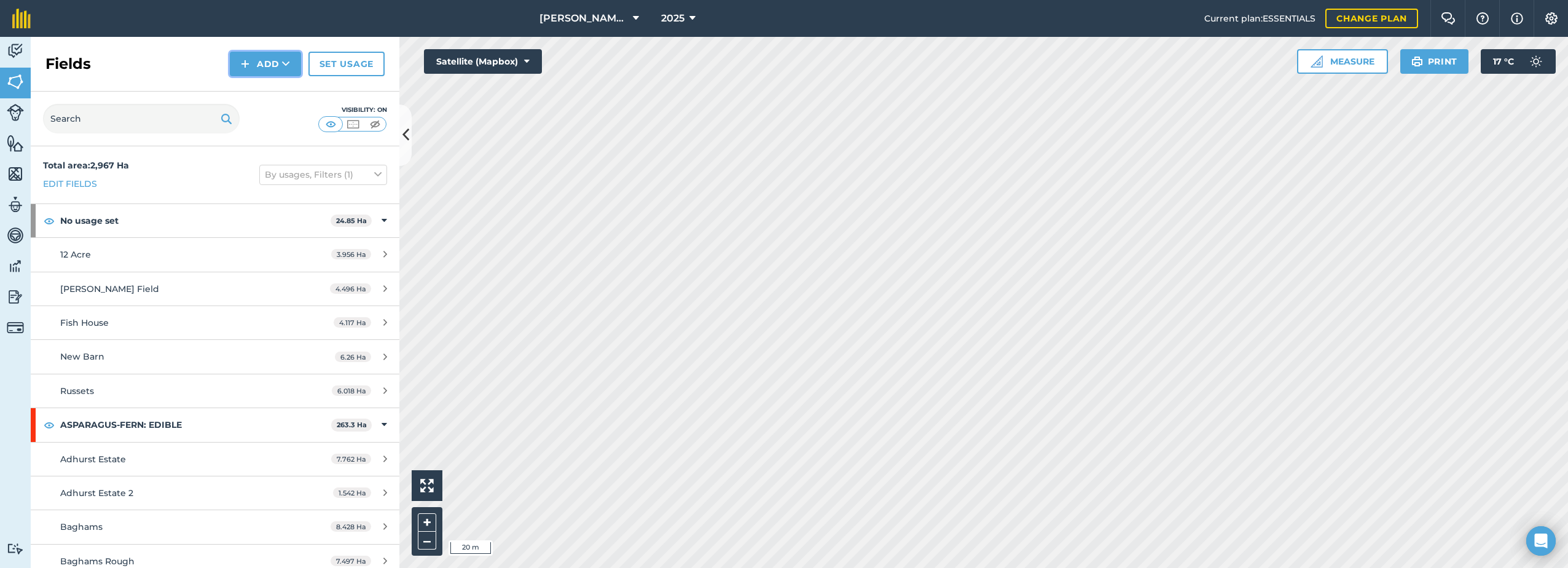
click at [262, 60] on button "Add" at bounding box center [265, 64] width 71 height 25
click at [250, 91] on link "Draw" at bounding box center [265, 91] width 67 height 27
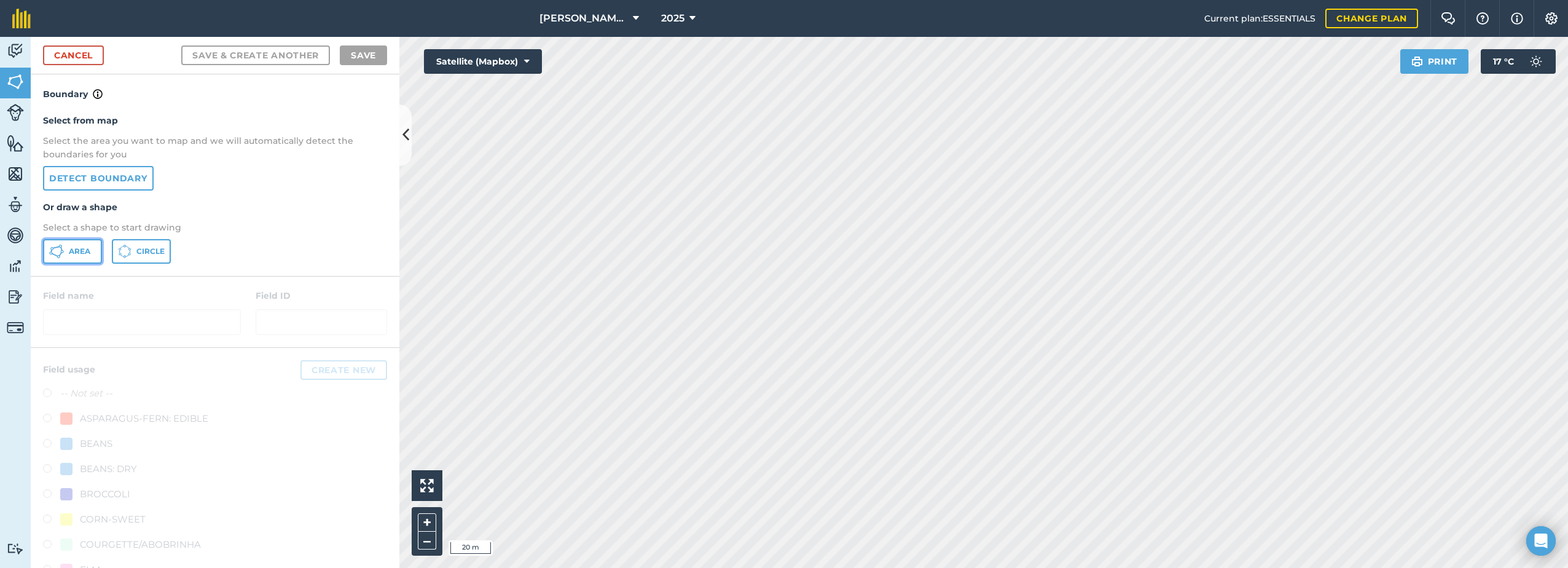
click at [84, 257] on button "Area" at bounding box center [72, 251] width 59 height 25
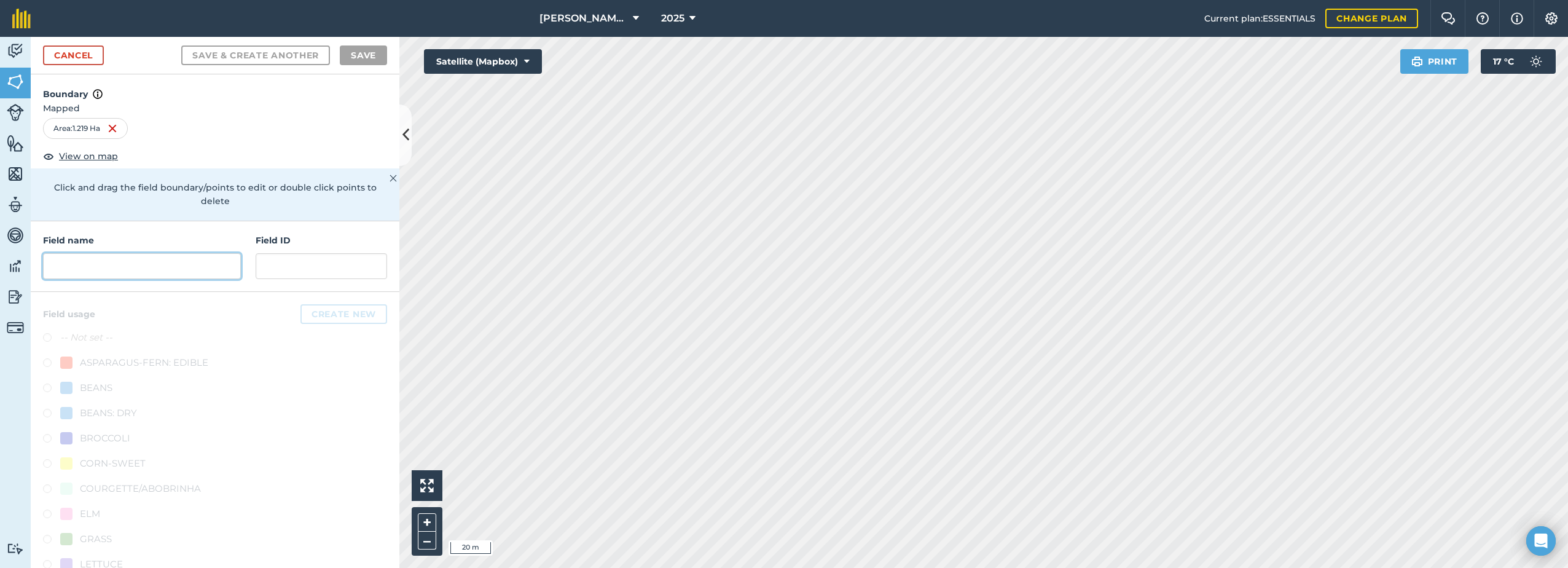
click at [105, 260] on input "text" at bounding box center [141, 265] width 198 height 25
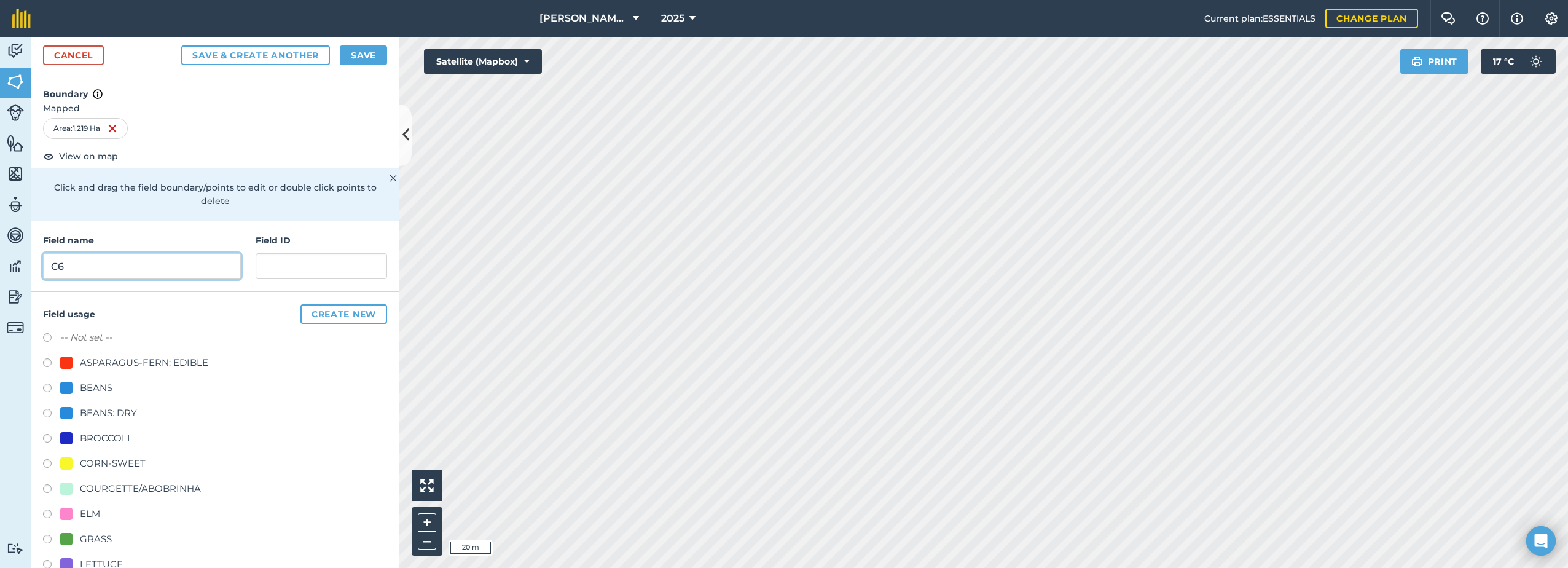
type input "C6"
click at [53, 510] on label at bounding box center [51, 515] width 17 height 12
radio input "true"
click at [357, 49] on button "Save" at bounding box center [363, 55] width 48 height 20
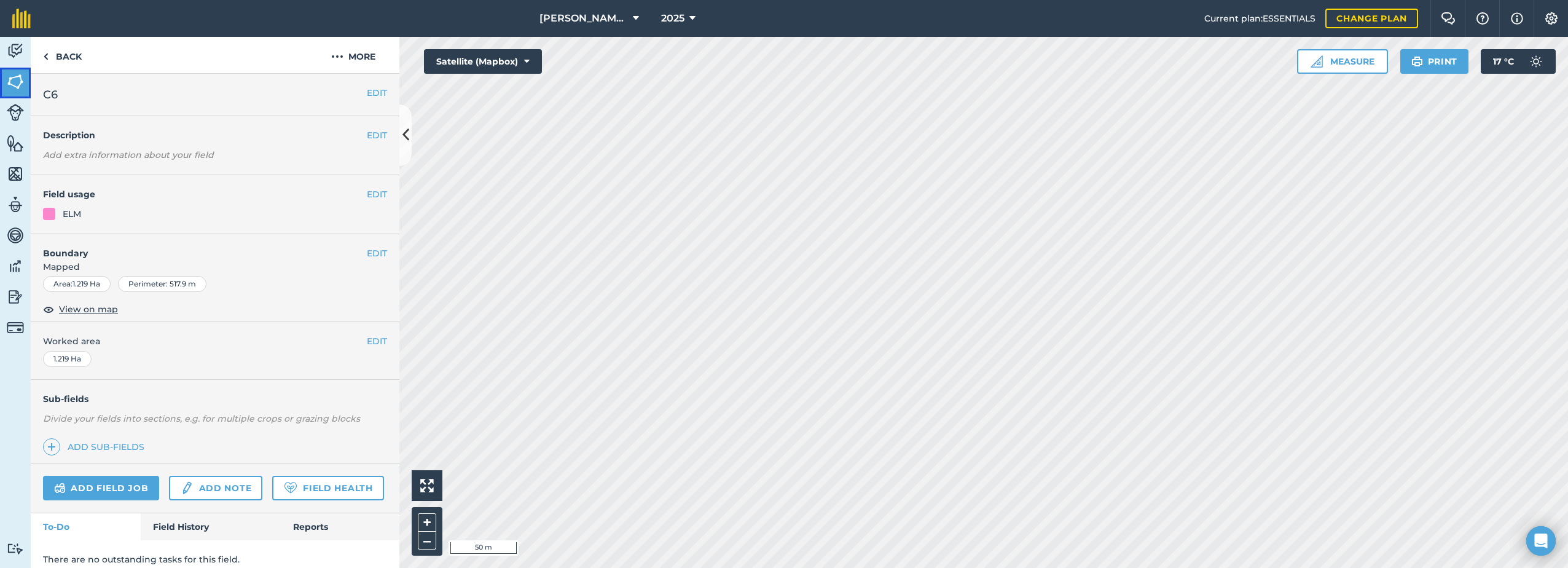
click at [16, 85] on img at bounding box center [15, 81] width 17 height 18
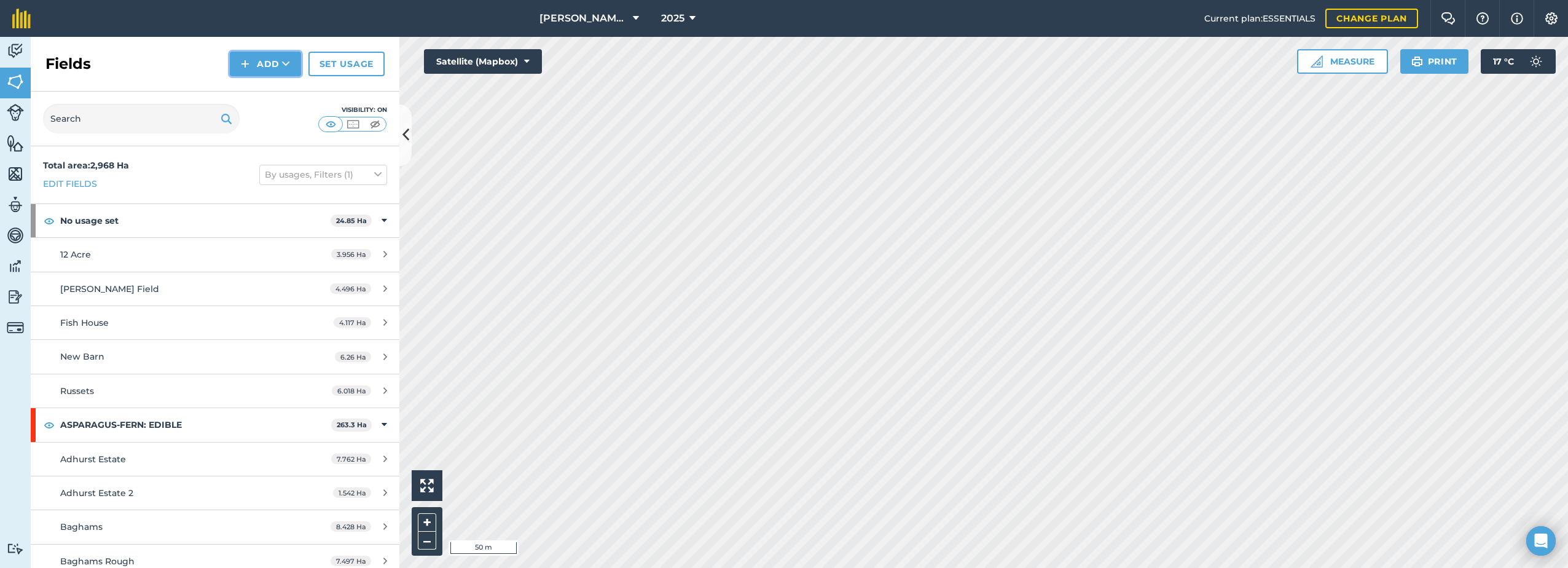
click at [268, 62] on button "Add" at bounding box center [265, 64] width 71 height 25
click at [253, 89] on link "Draw" at bounding box center [265, 91] width 67 height 27
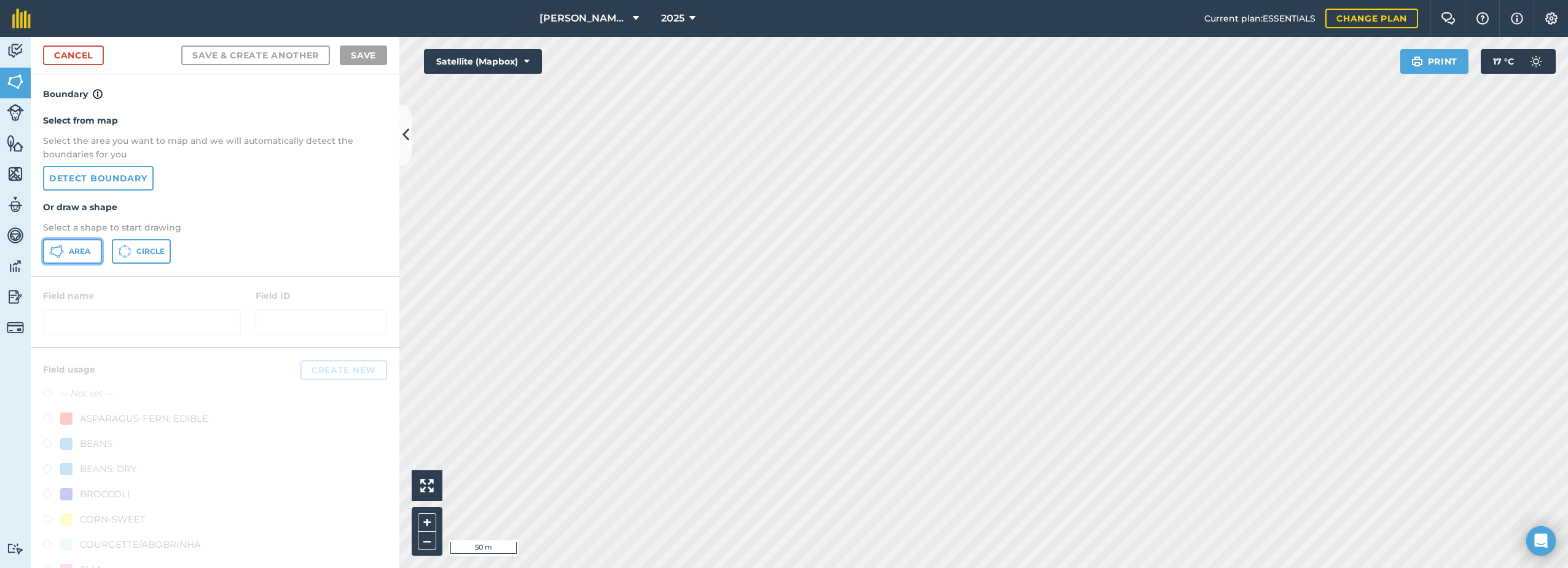
click at [84, 248] on span "Area" at bounding box center [80, 251] width 21 height 10
click at [58, 52] on link "Cancel" at bounding box center [73, 55] width 61 height 20
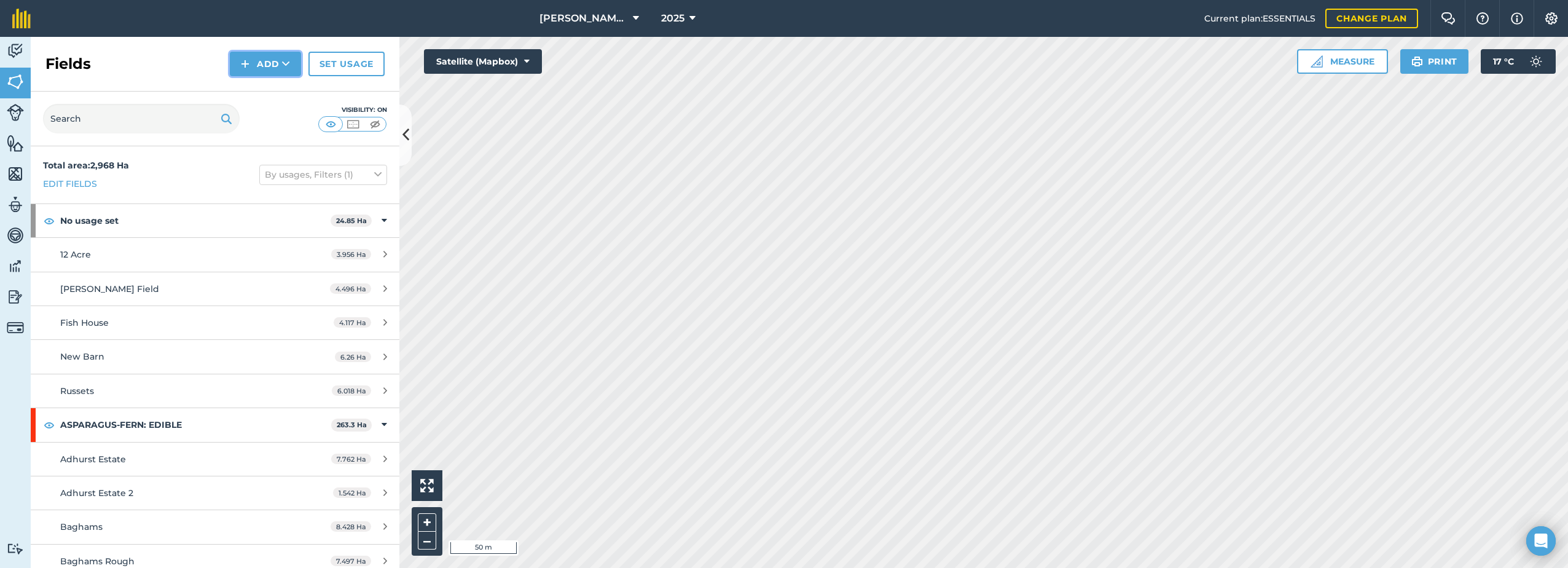
drag, startPoint x: 277, startPoint y: 61, endPoint x: 270, endPoint y: 64, distance: 7.6
click at [277, 61] on button "Add" at bounding box center [265, 64] width 71 height 25
click at [248, 94] on link "Draw" at bounding box center [265, 91] width 67 height 27
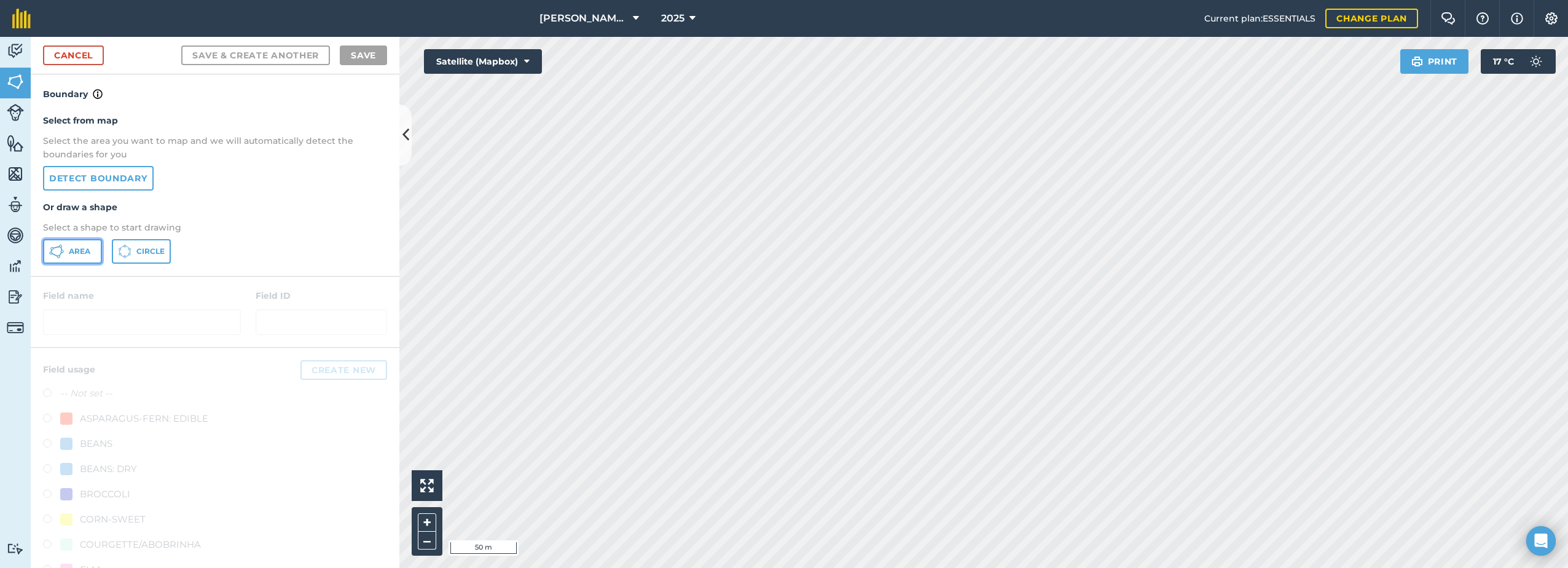
drag, startPoint x: 88, startPoint y: 249, endPoint x: 98, endPoint y: 250, distance: 10.0
click at [87, 249] on span "Area" at bounding box center [80, 251] width 21 height 10
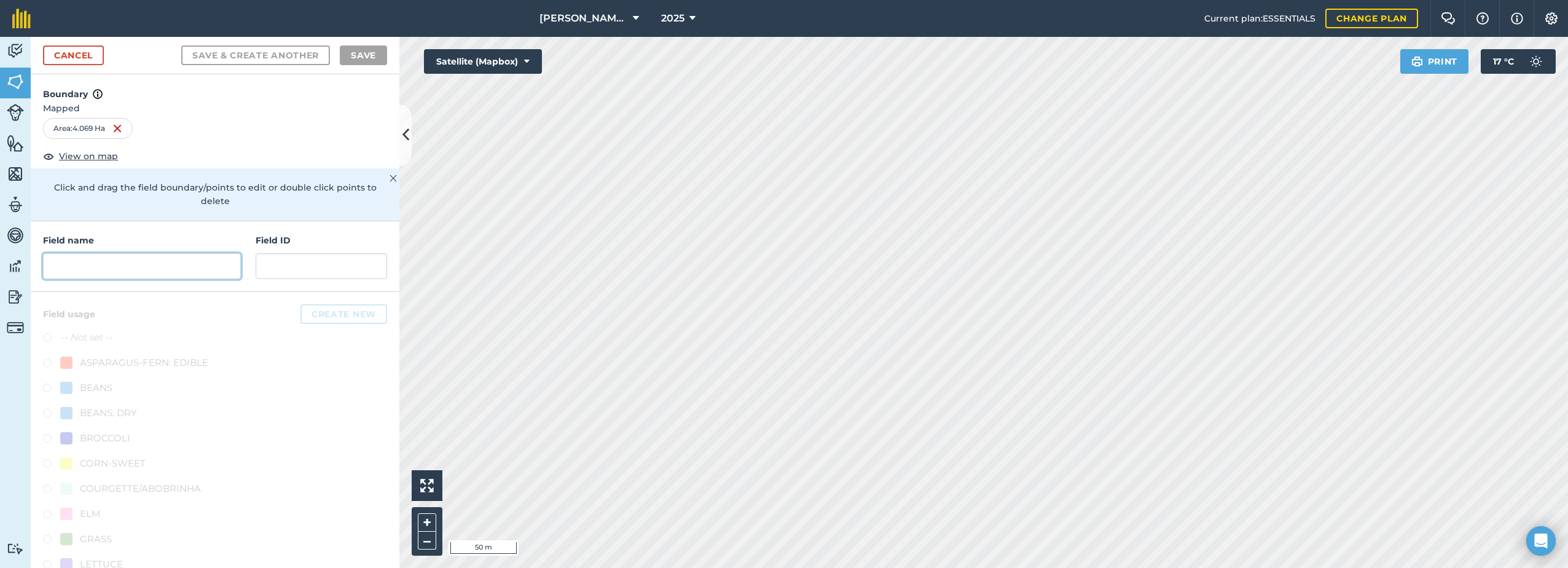
click at [111, 265] on input "text" at bounding box center [141, 265] width 198 height 25
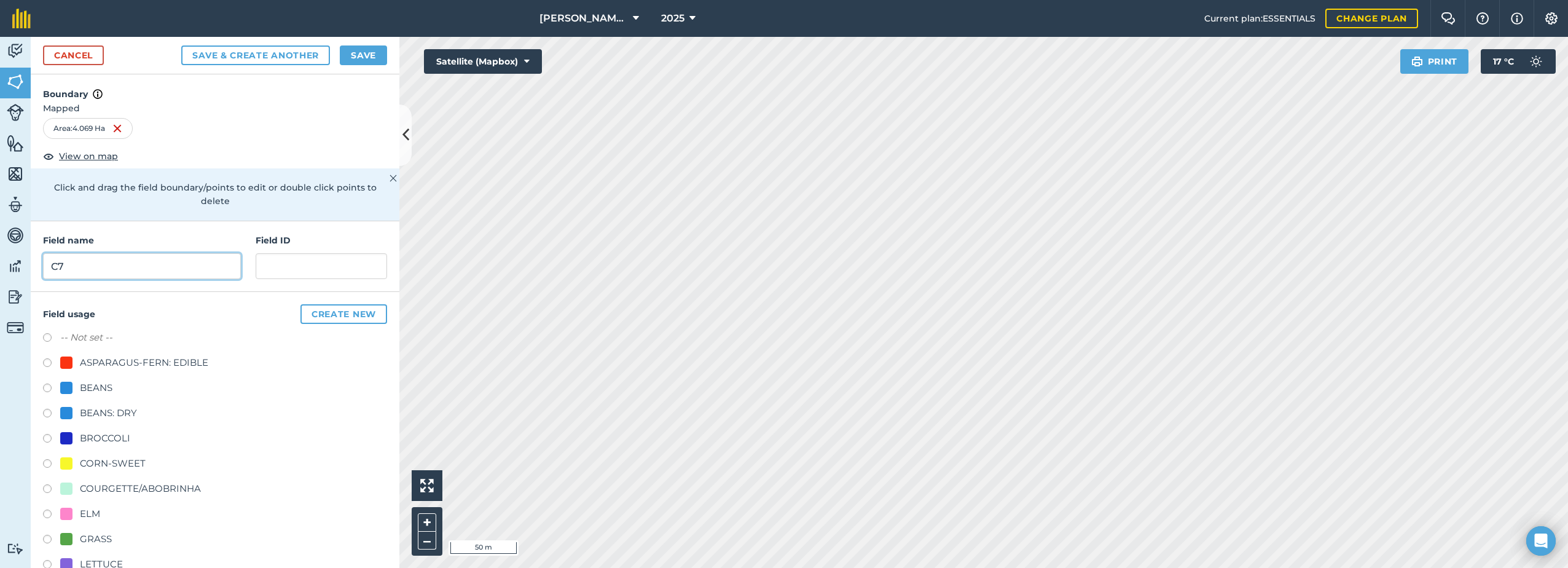
type input "C7"
click at [97, 508] on div "ELM" at bounding box center [89, 514] width 21 height 15
drag, startPoint x: 97, startPoint y: 508, endPoint x: 62, endPoint y: 515, distance: 35.7
click at [62, 515] on div at bounding box center [66, 513] width 12 height 12
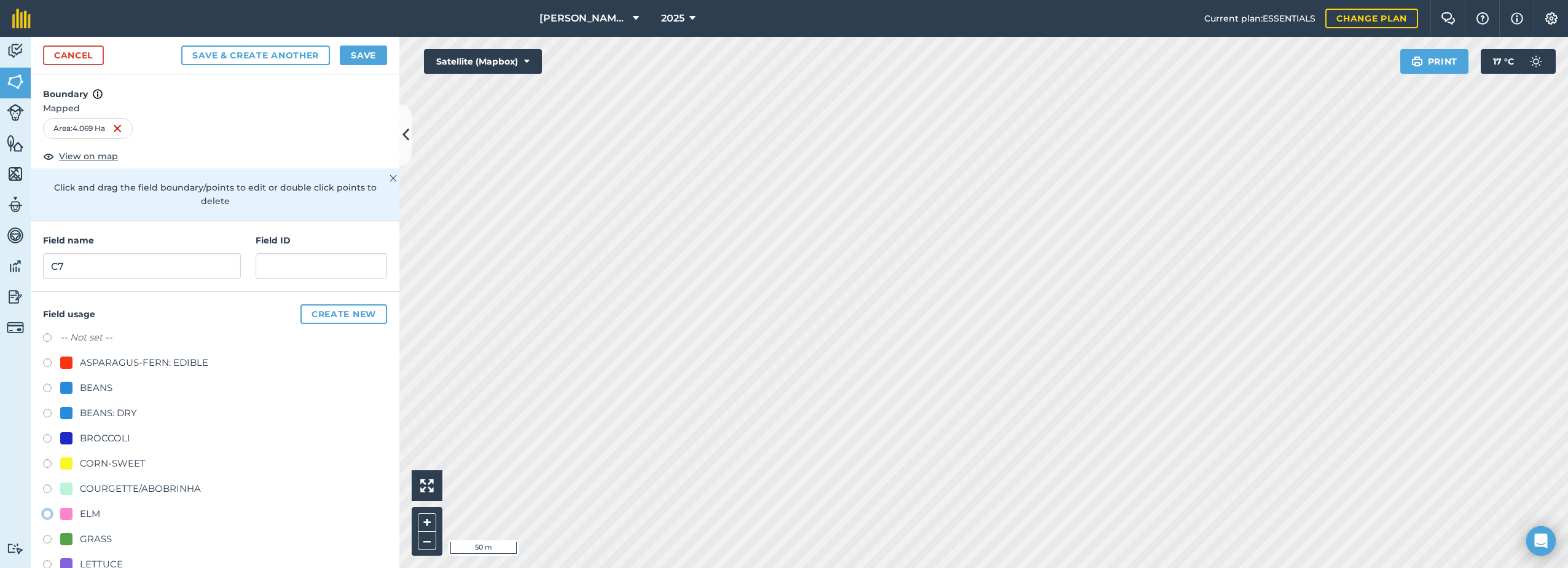
radio input "true"
click at [380, 57] on button "Save" at bounding box center [363, 55] width 48 height 20
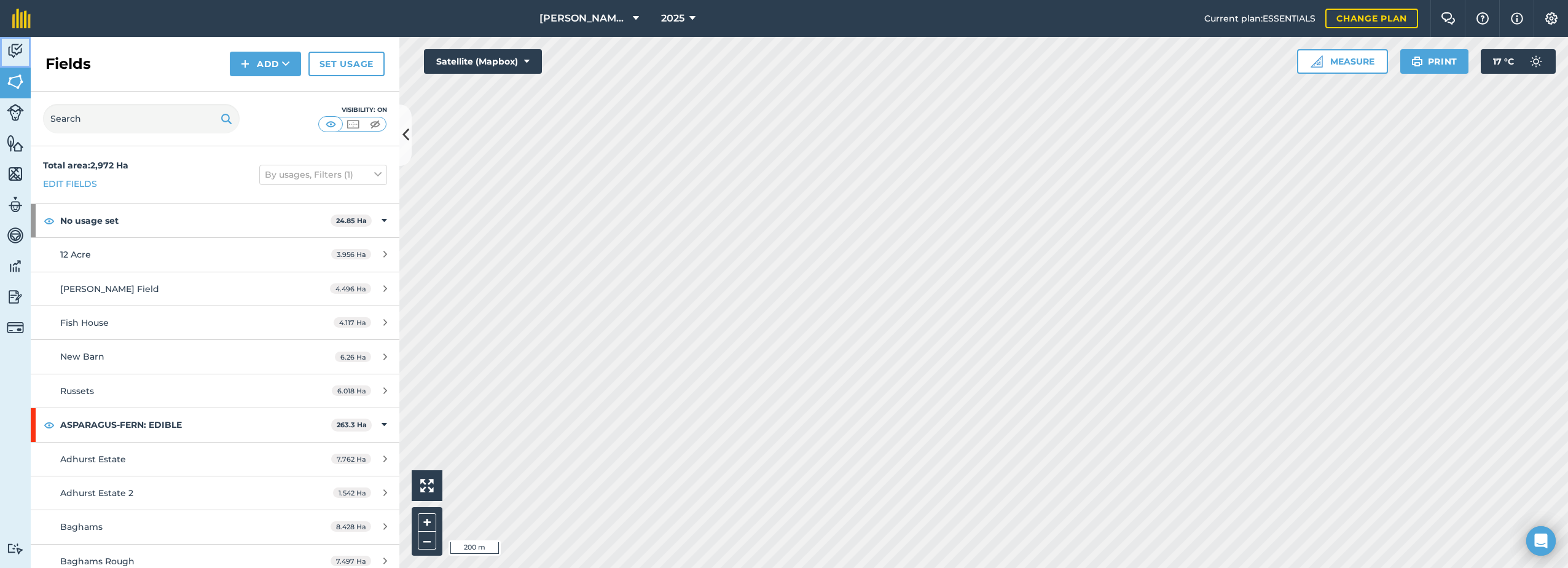
click at [7, 52] on link "Activity" at bounding box center [15, 52] width 30 height 30
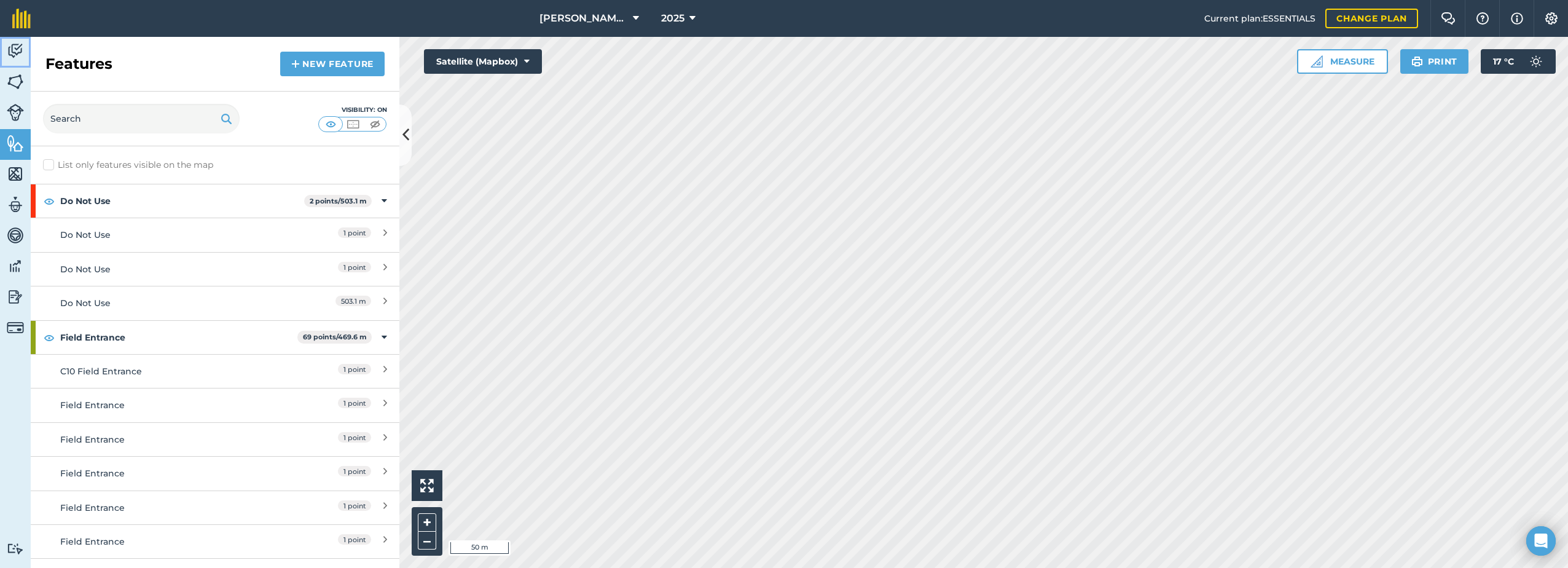
click at [18, 53] on img at bounding box center [15, 51] width 17 height 18
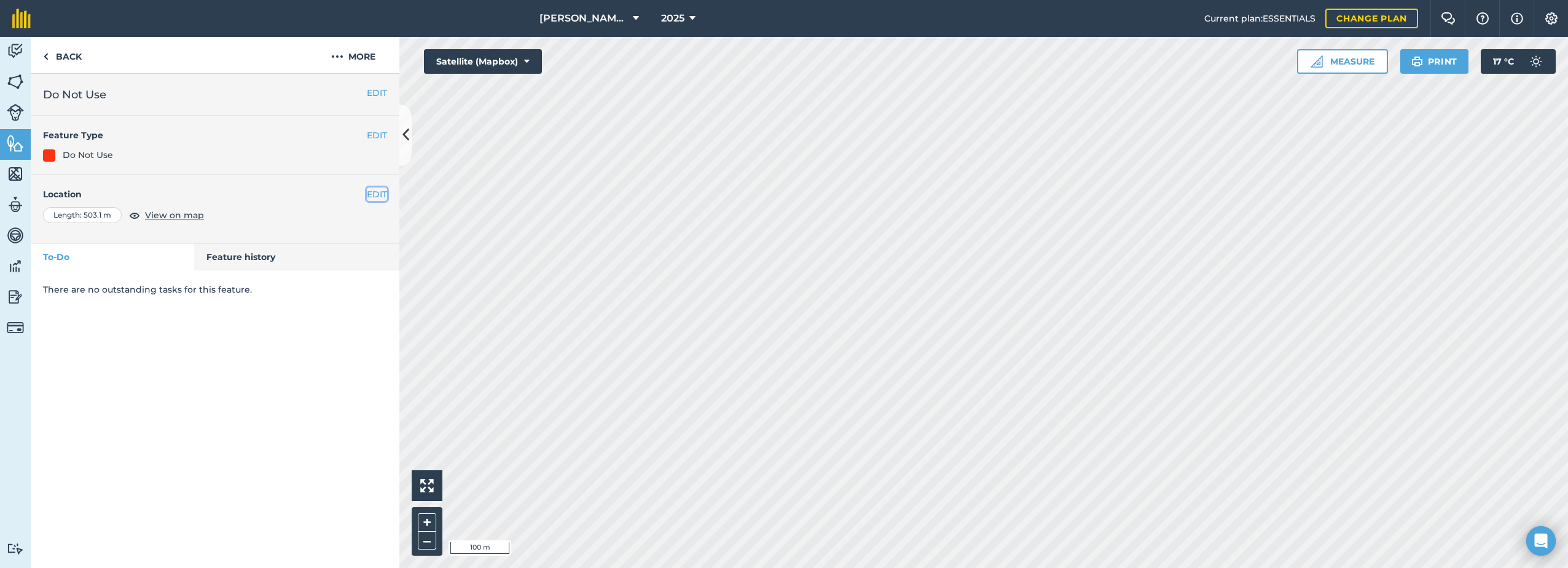
click at [376, 190] on button "EDIT" at bounding box center [377, 194] width 21 height 13
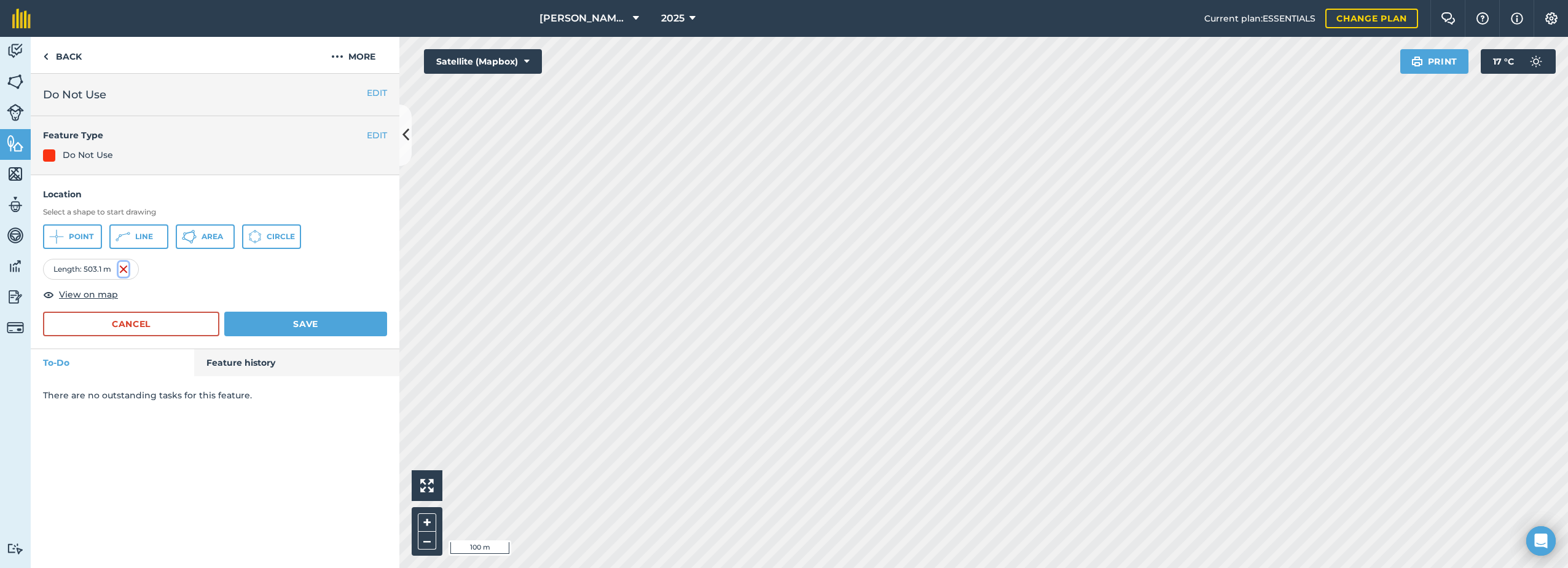
click at [123, 269] on img at bounding box center [123, 269] width 10 height 15
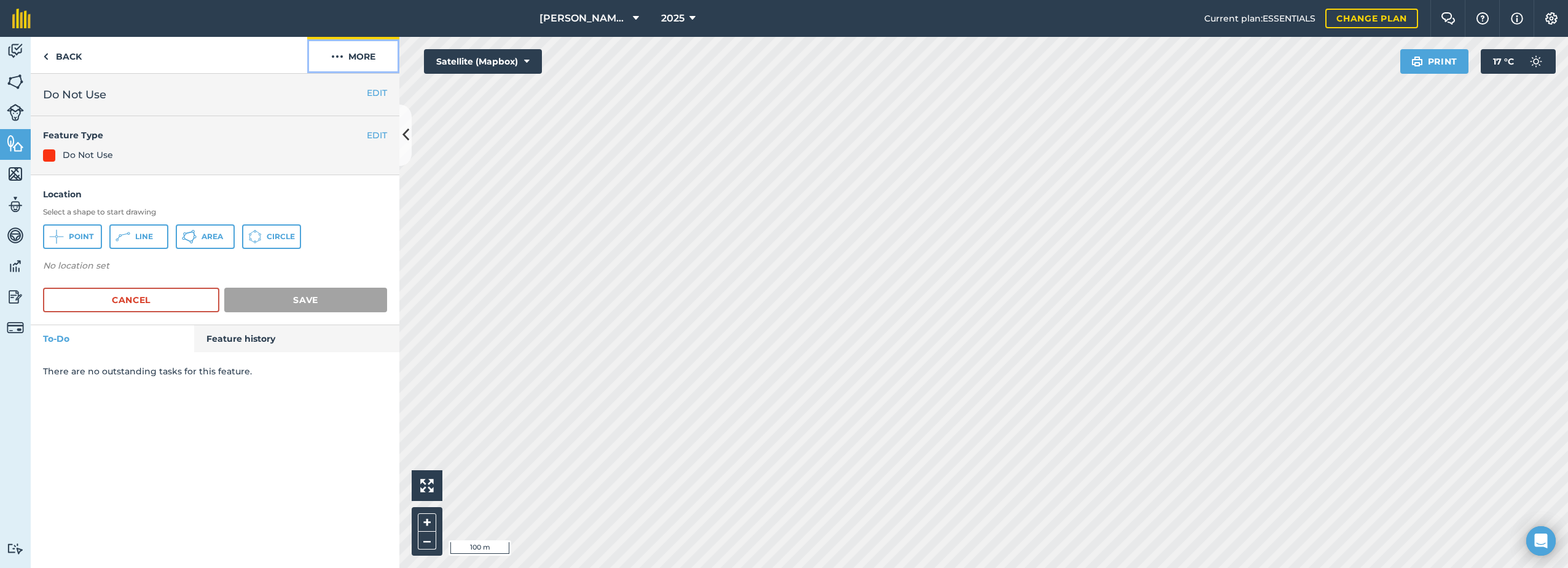
click at [340, 57] on img at bounding box center [337, 57] width 12 height 15
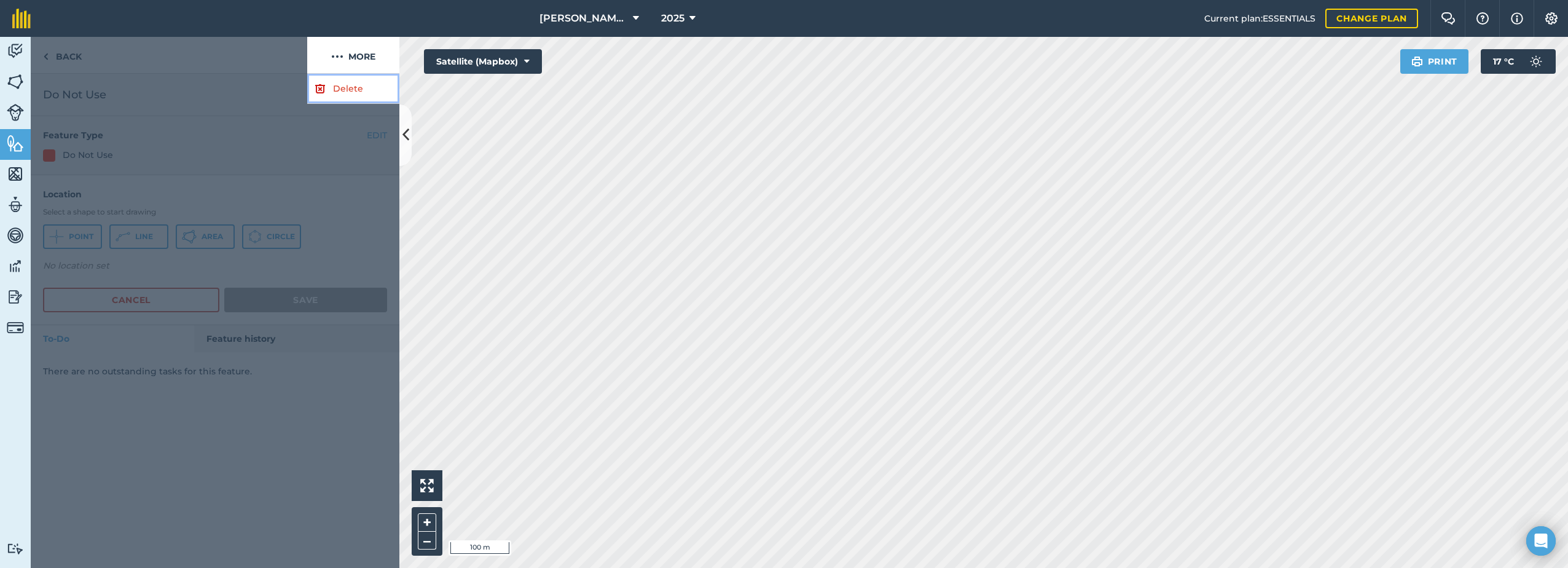
click at [333, 92] on link "Delete" at bounding box center [353, 89] width 92 height 30
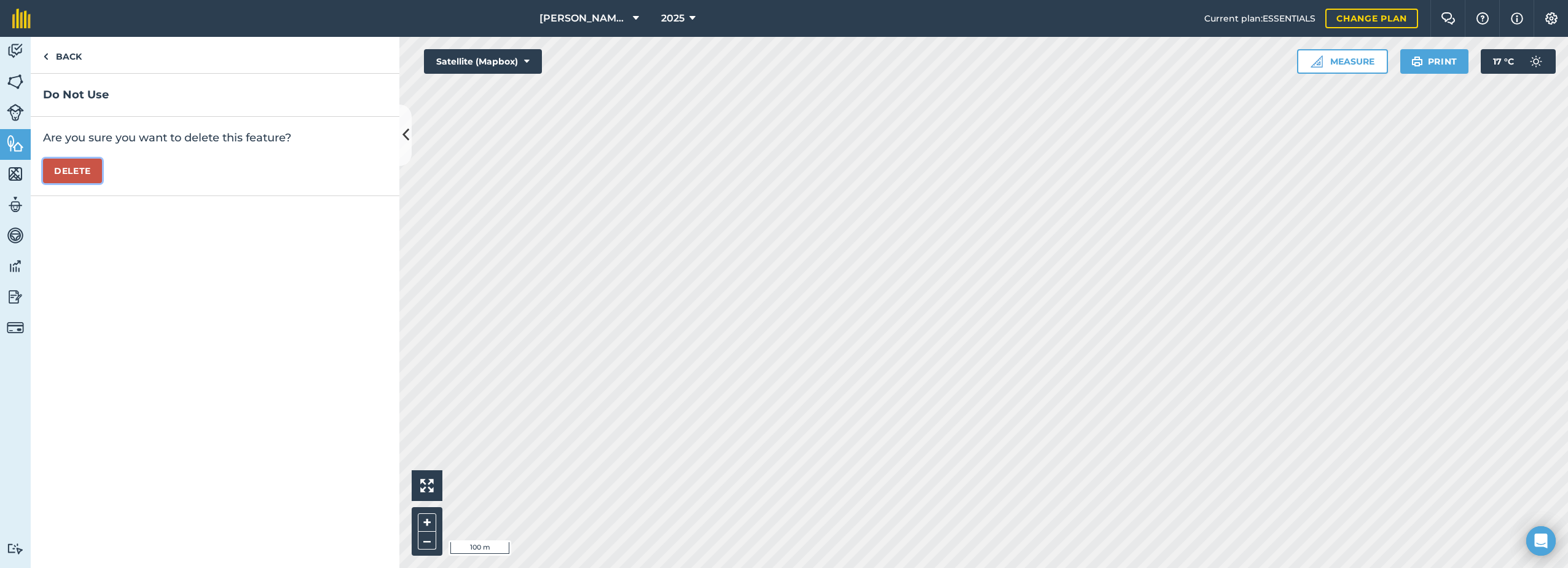
click at [81, 168] on button "Delete" at bounding box center [72, 171] width 59 height 25
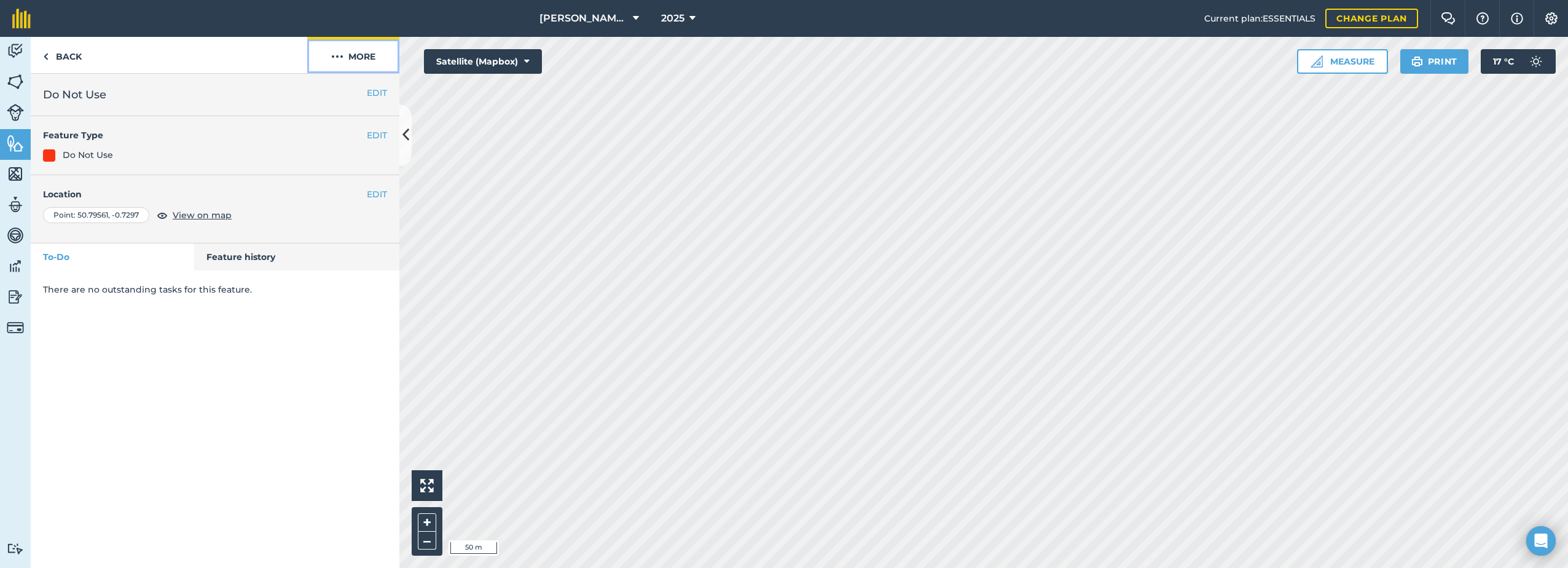
click at [360, 61] on button "More" at bounding box center [353, 55] width 92 height 36
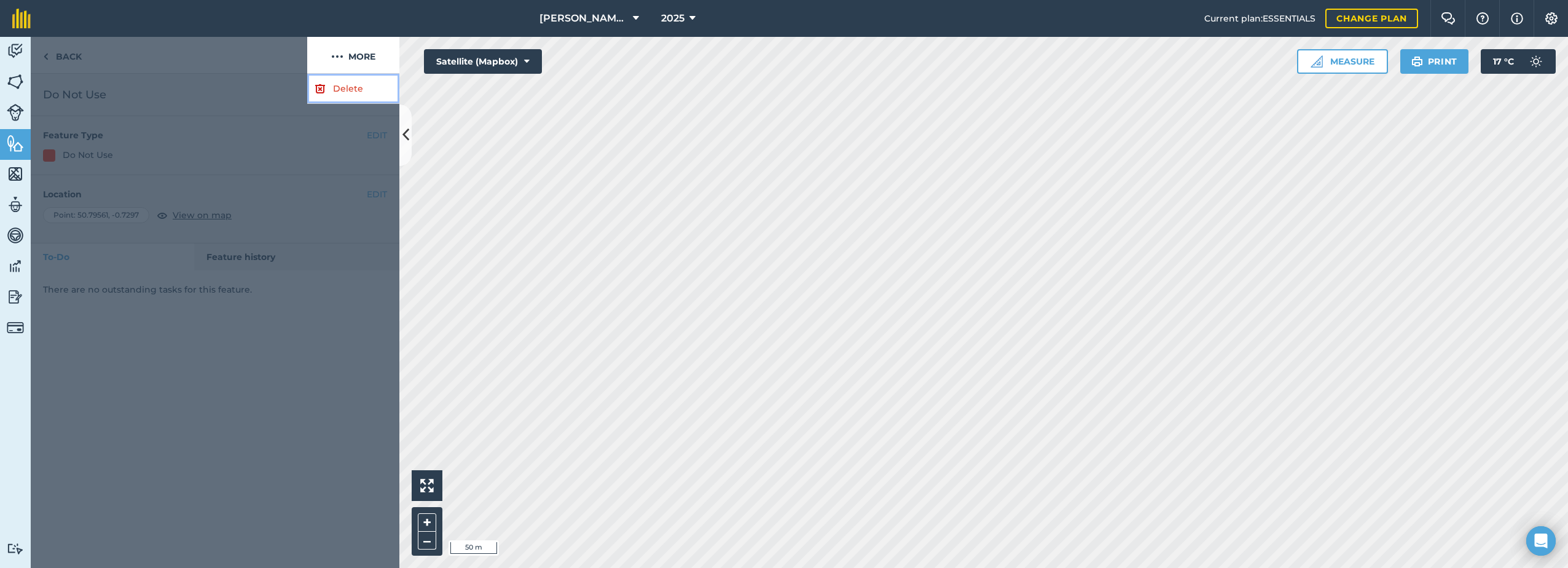
click at [333, 83] on link "Delete" at bounding box center [353, 89] width 92 height 30
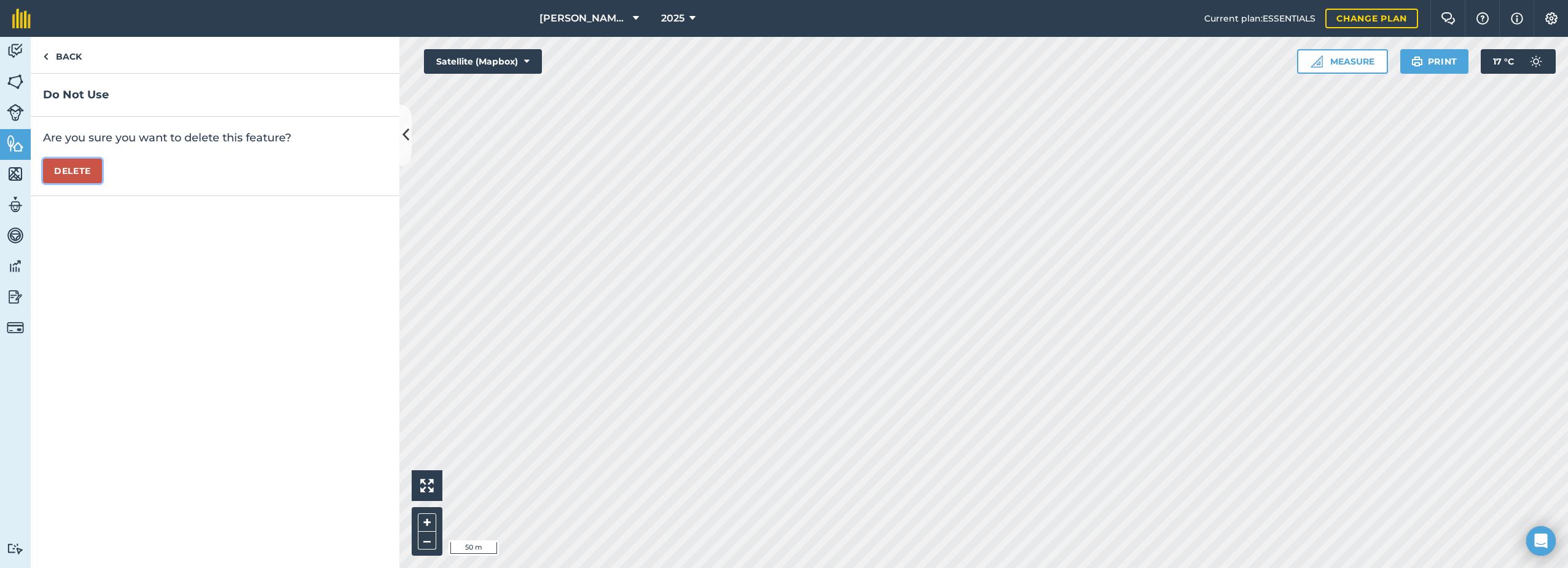
click at [60, 170] on button "Delete" at bounding box center [72, 171] width 59 height 25
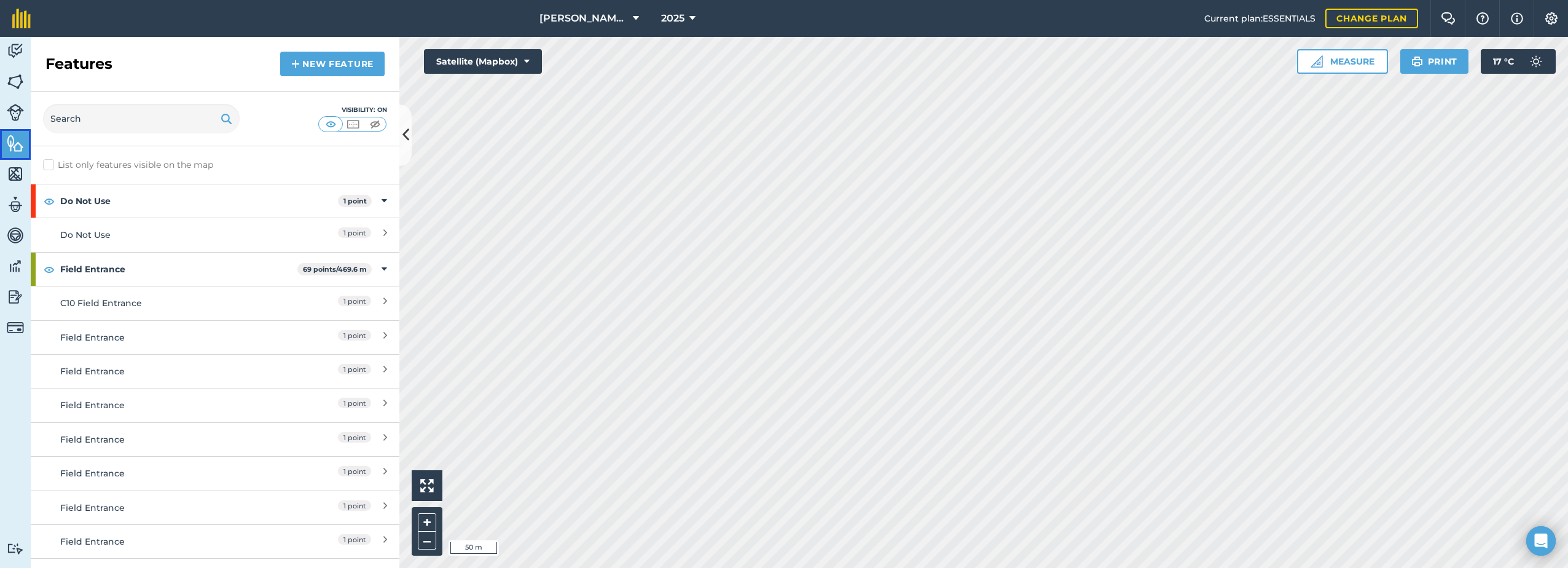
click at [18, 146] on img at bounding box center [15, 143] width 17 height 18
click at [301, 67] on link "New feature" at bounding box center [331, 64] width 104 height 25
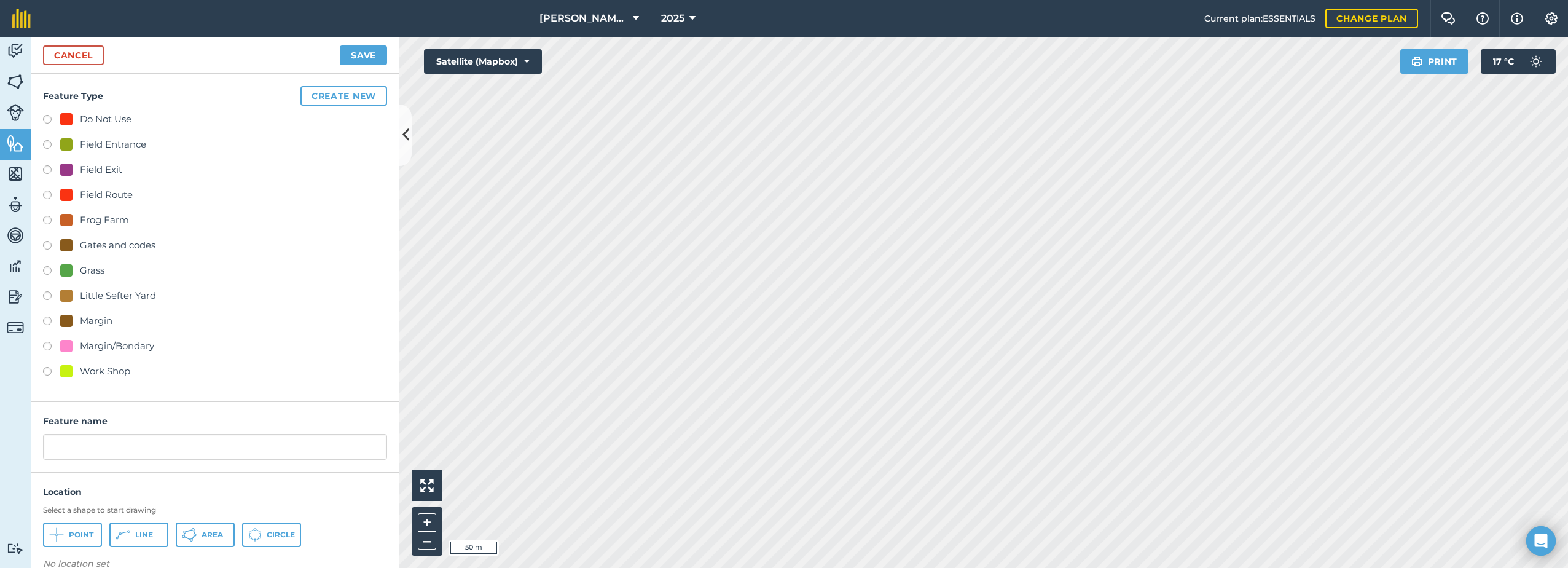
click at [89, 116] on div "Do Not Use" at bounding box center [105, 119] width 52 height 15
radio input "true"
click at [77, 534] on span "Point" at bounding box center [81, 534] width 25 height 10
click at [158, 442] on input "Do Not Use 2" at bounding box center [214, 447] width 344 height 25
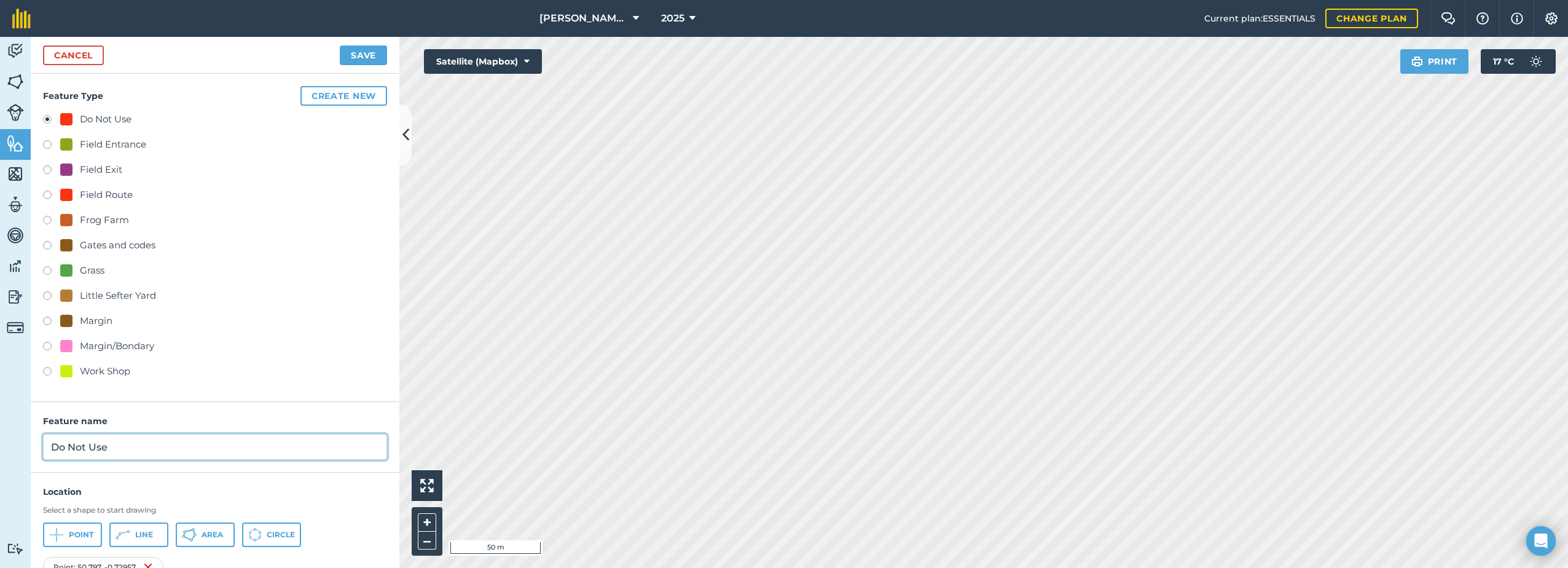
type input "Do Not Use"
click at [368, 53] on button "Save" at bounding box center [363, 55] width 48 height 20
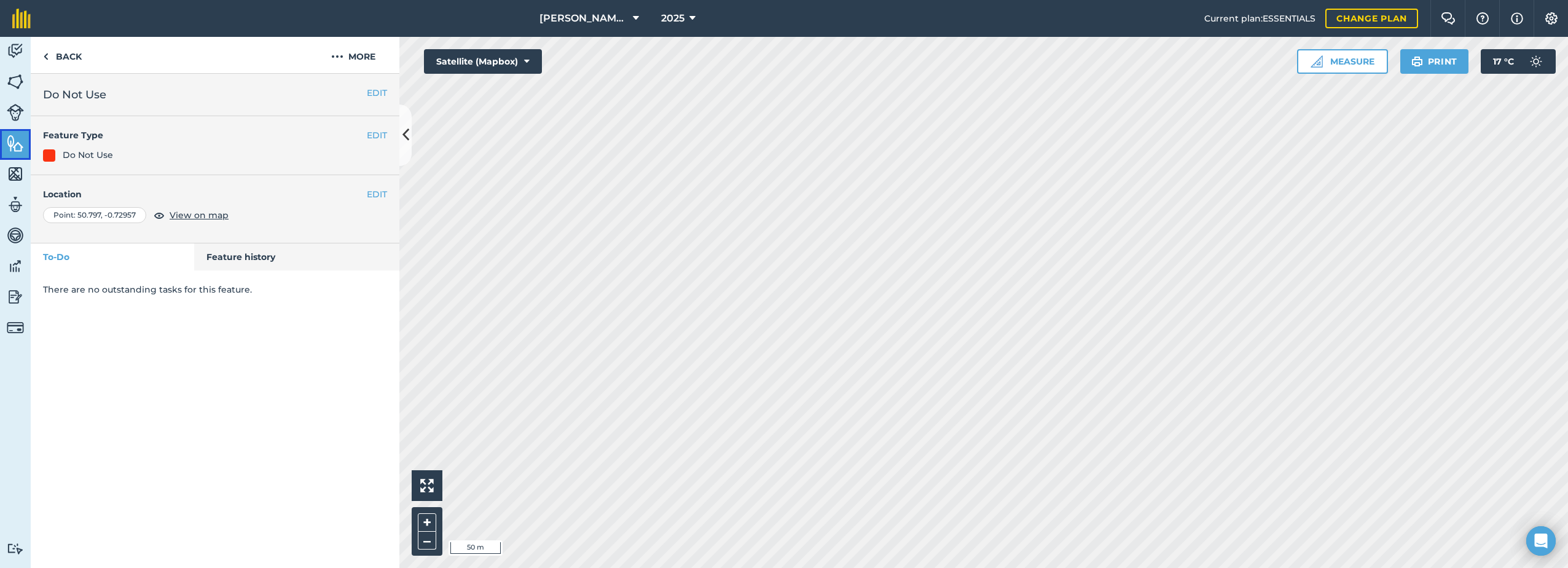
click at [25, 144] on link "Features" at bounding box center [15, 144] width 30 height 30
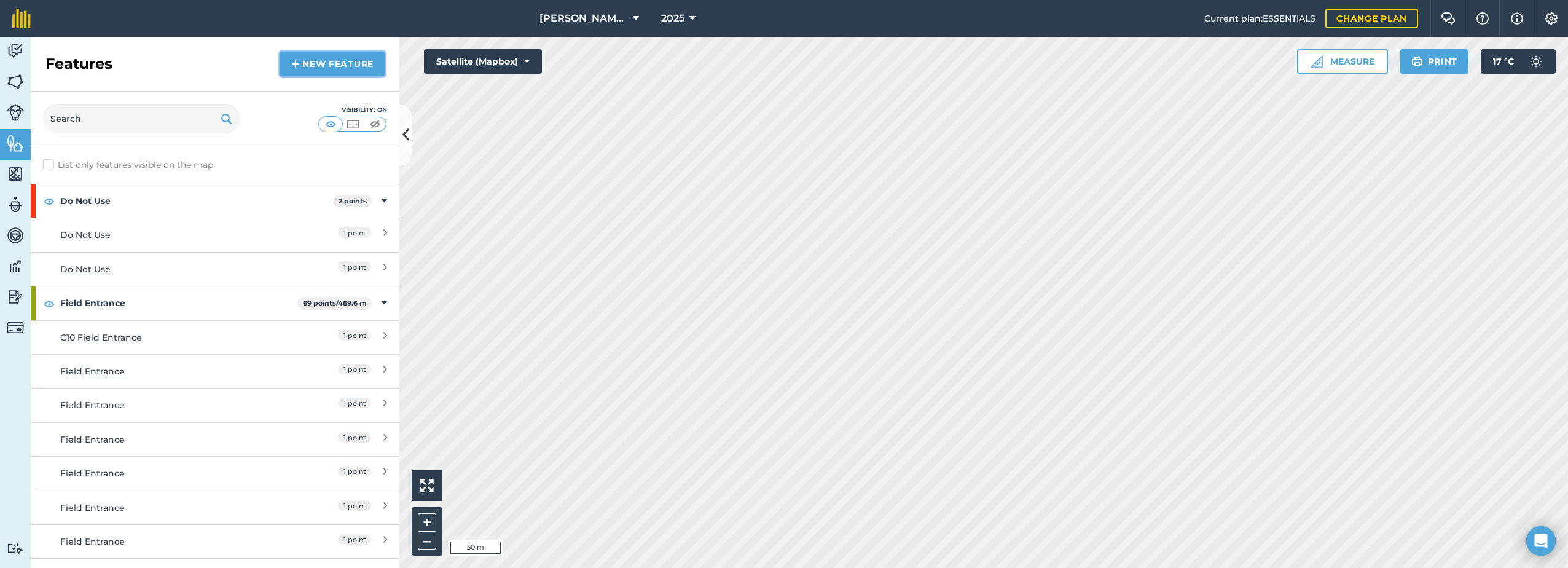
click at [302, 64] on link "New feature" at bounding box center [331, 64] width 104 height 25
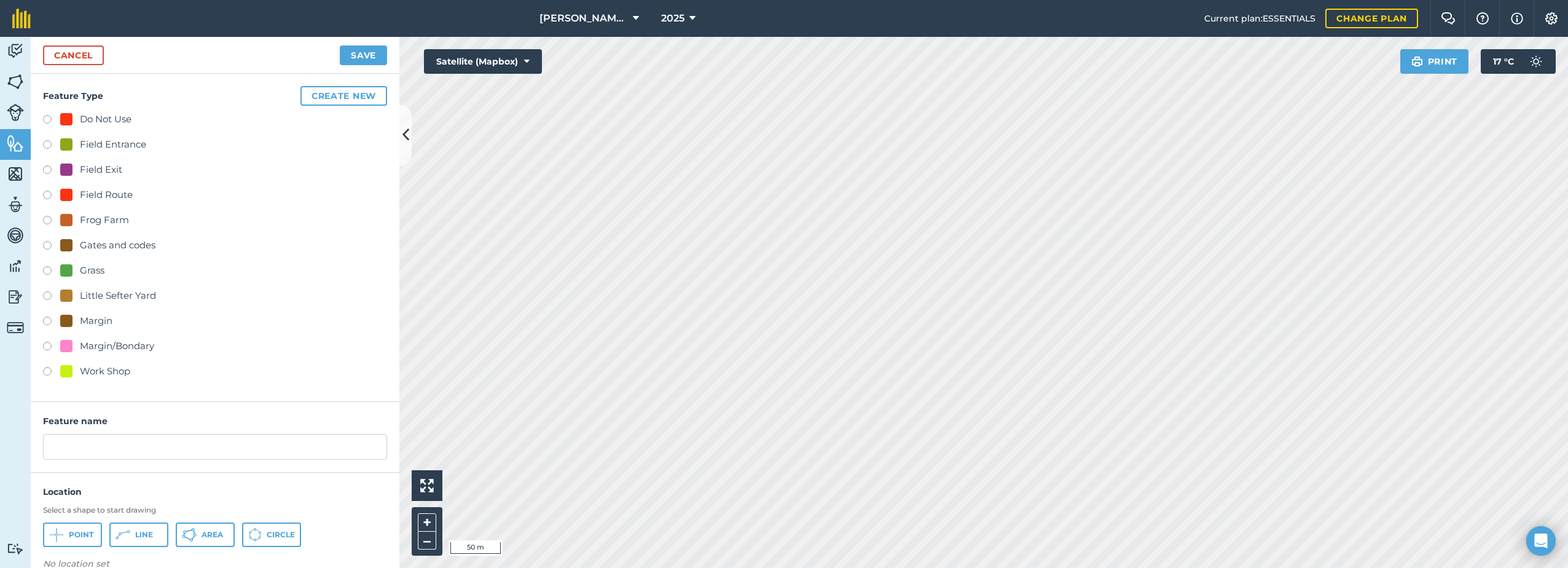
click at [94, 189] on div "Field Route" at bounding box center [106, 195] width 53 height 15
radio input "true"
click at [135, 447] on input "Field Route 4" at bounding box center [214, 447] width 344 height 25
type input "Field Route"
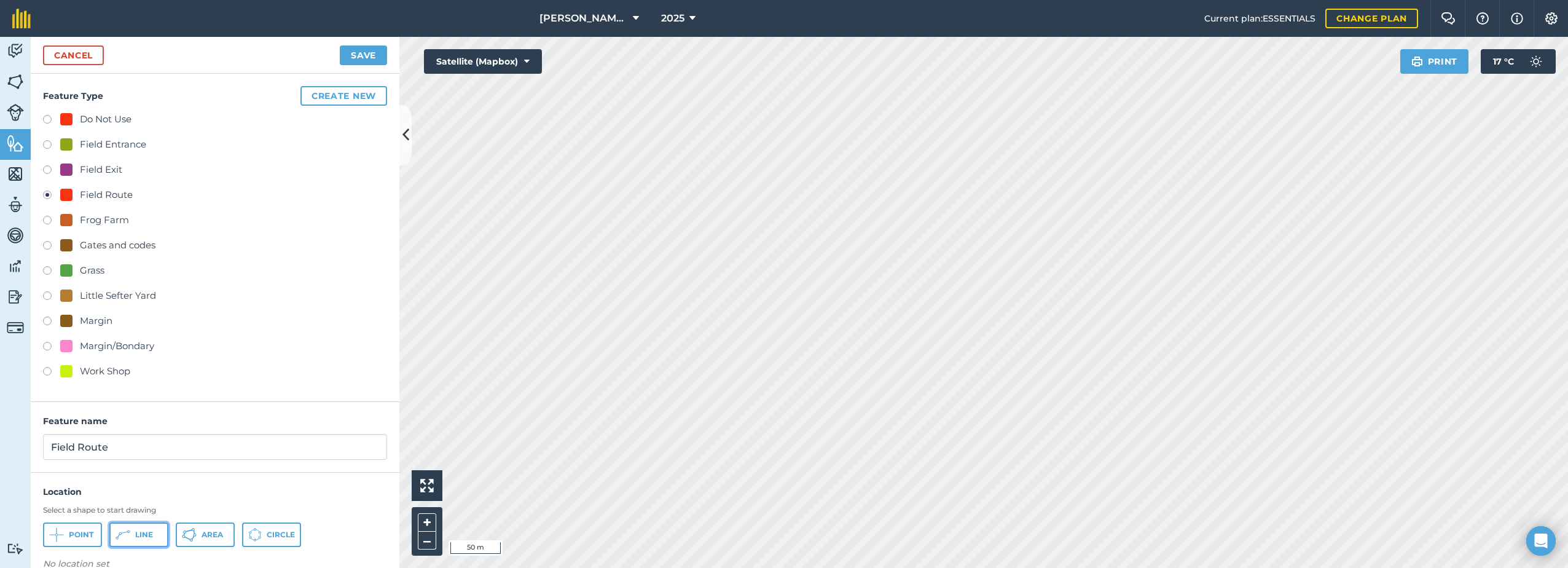
drag, startPoint x: 126, startPoint y: 534, endPoint x: 190, endPoint y: 517, distance: 66.2
click at [64, 535] on icon at bounding box center [57, 534] width 15 height 15
click at [80, 57] on link "Cancel" at bounding box center [73, 55] width 61 height 20
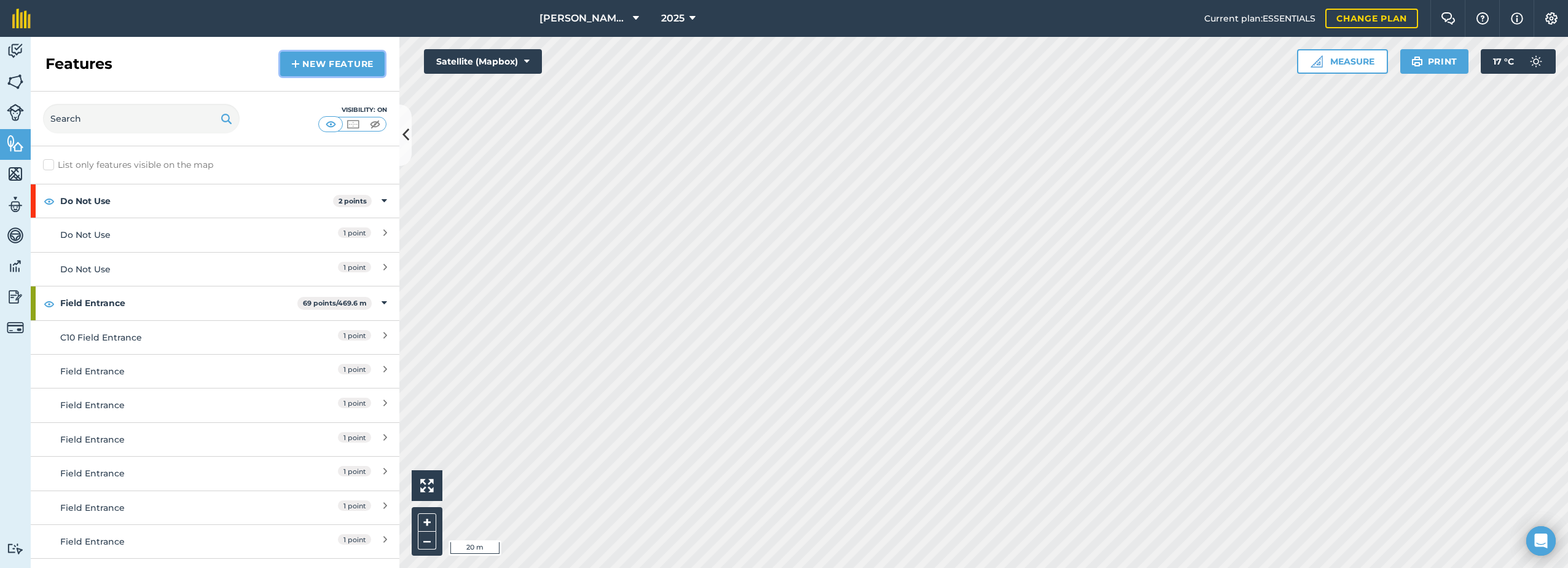
click at [299, 64] on img at bounding box center [295, 64] width 8 height 15
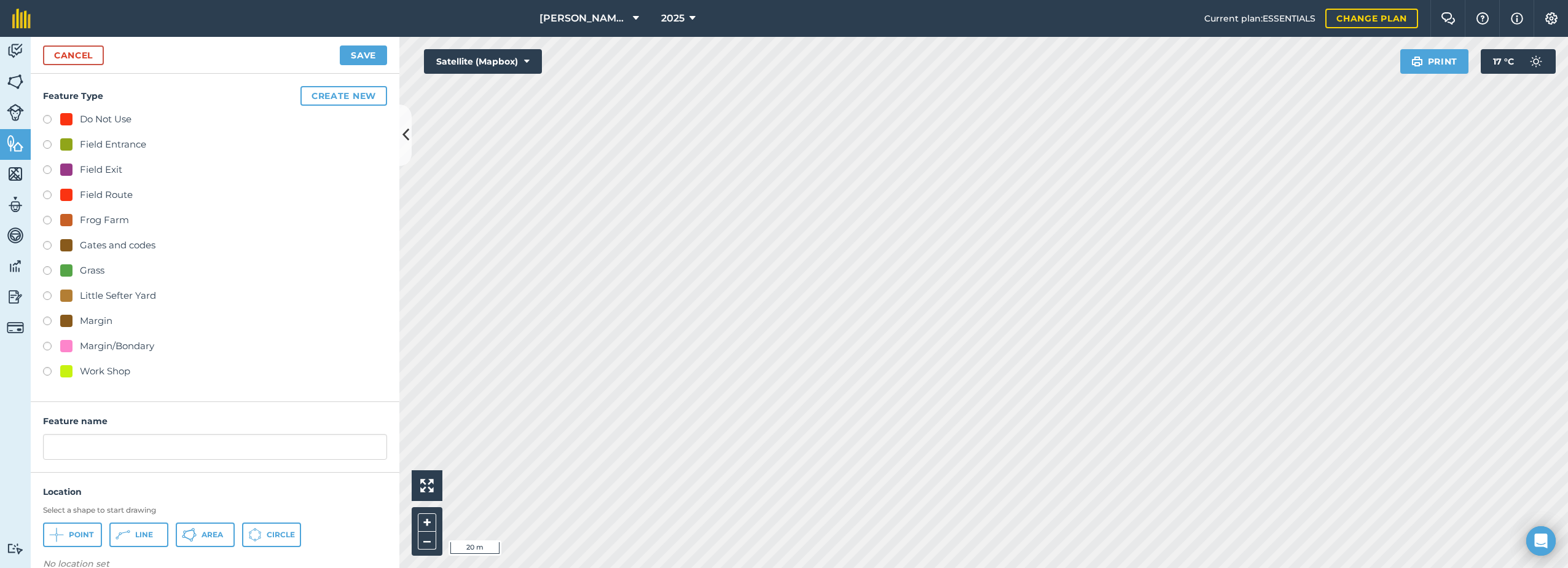
click at [104, 192] on div "Field Route" at bounding box center [106, 195] width 53 height 15
radio input "true"
click at [116, 447] on input "Field Route 4" at bounding box center [214, 447] width 344 height 25
type input "Field Route"
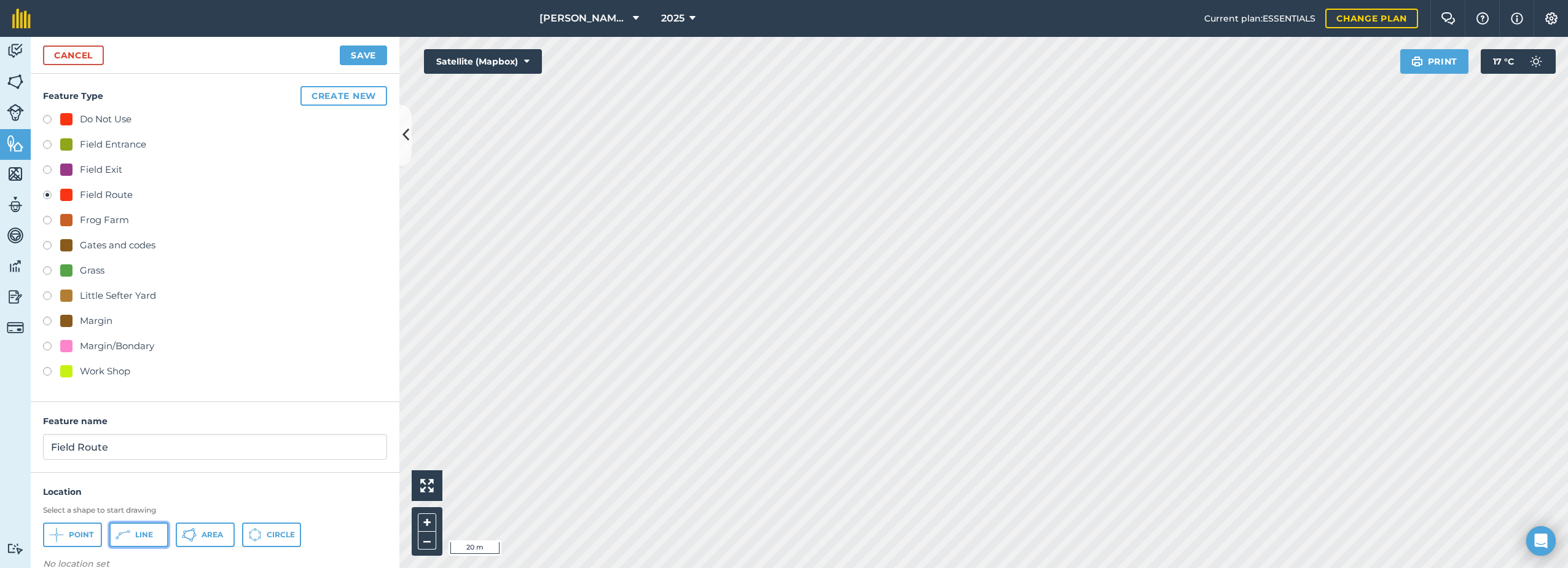
click at [133, 534] on button "Line" at bounding box center [139, 534] width 59 height 25
click at [363, 53] on button "Save" at bounding box center [363, 55] width 48 height 20
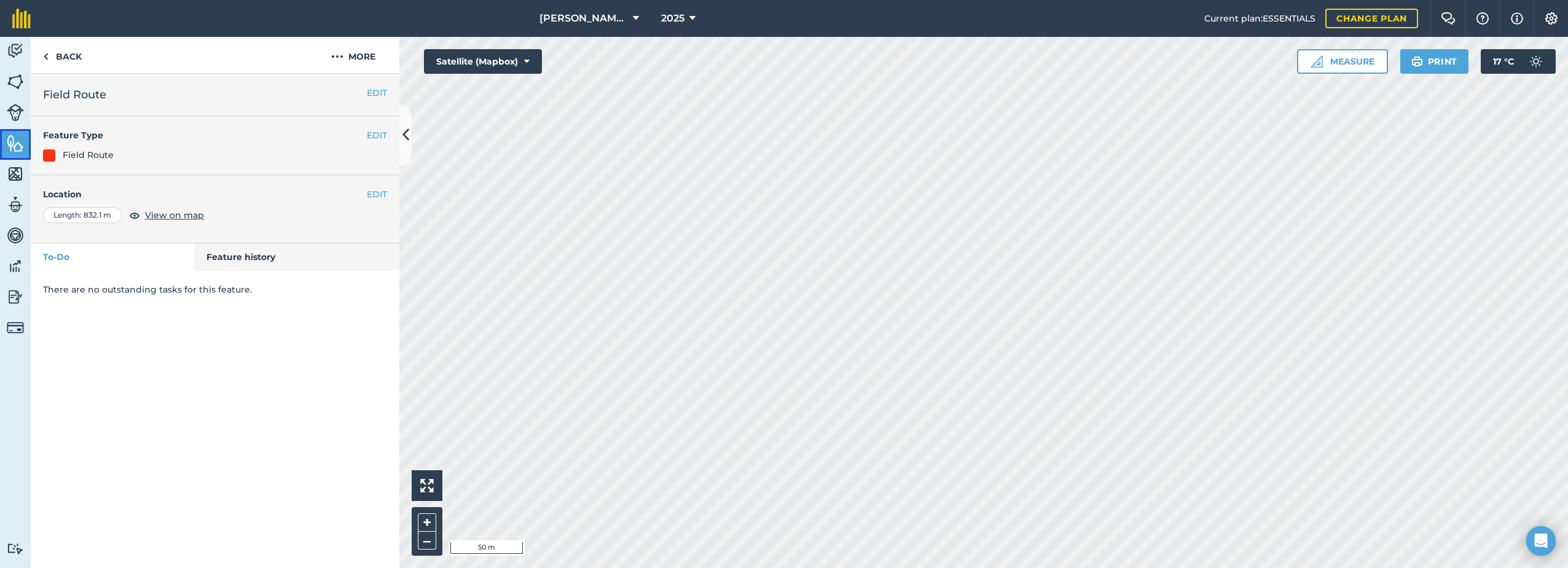
click at [21, 140] on img at bounding box center [15, 143] width 17 height 18
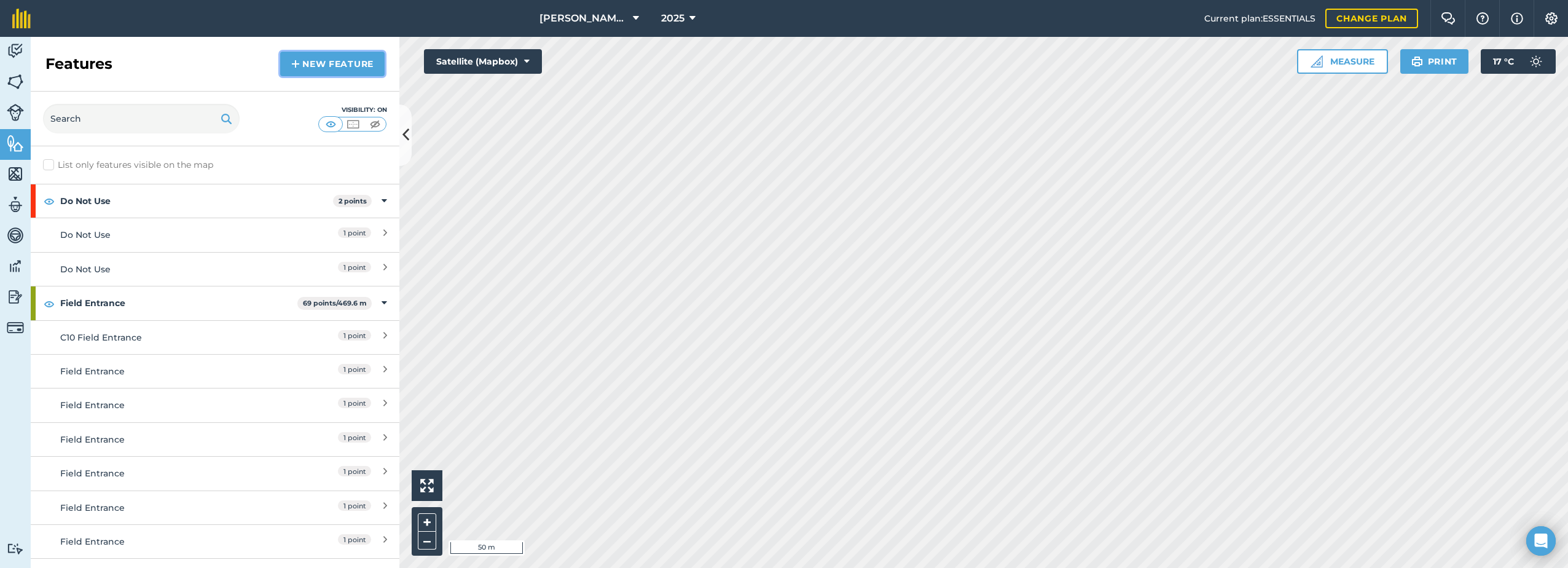
click at [358, 60] on link "New feature" at bounding box center [331, 64] width 104 height 25
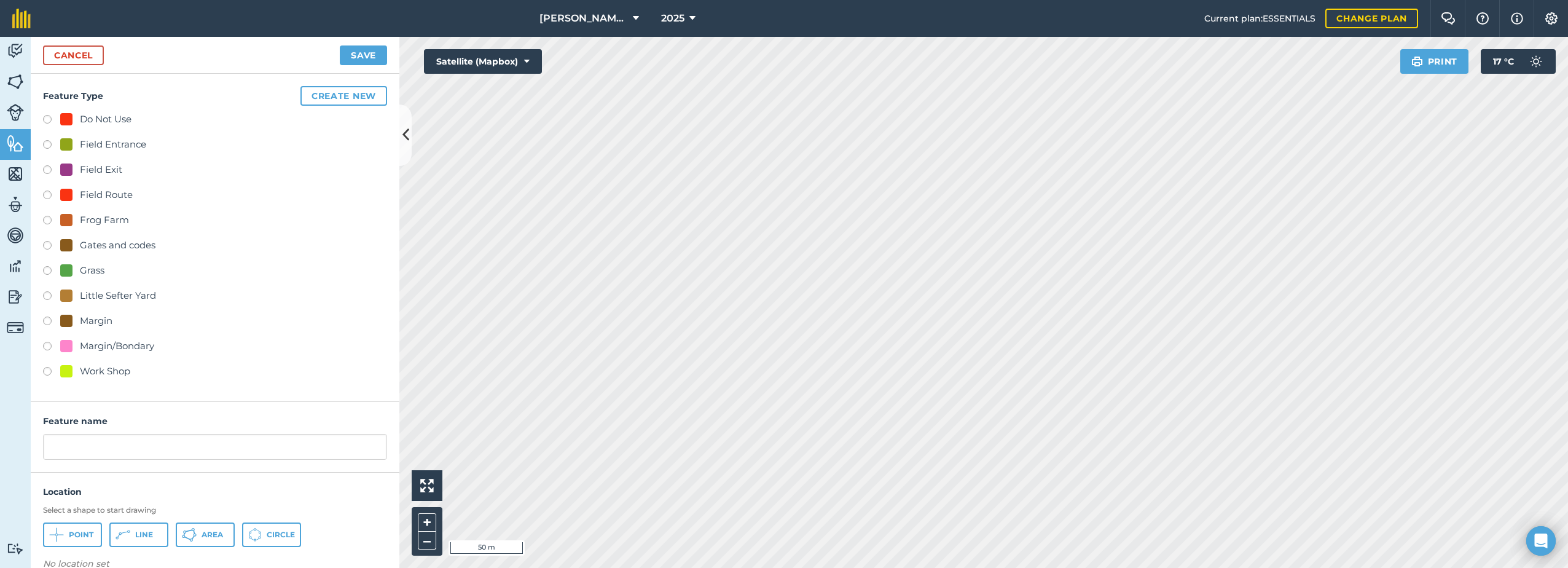
click at [91, 142] on div "Field Entrance" at bounding box center [112, 144] width 66 height 15
radio input "true"
click at [153, 447] on input "Field Entrance 2" at bounding box center [214, 447] width 344 height 25
type input "Field Entrance"
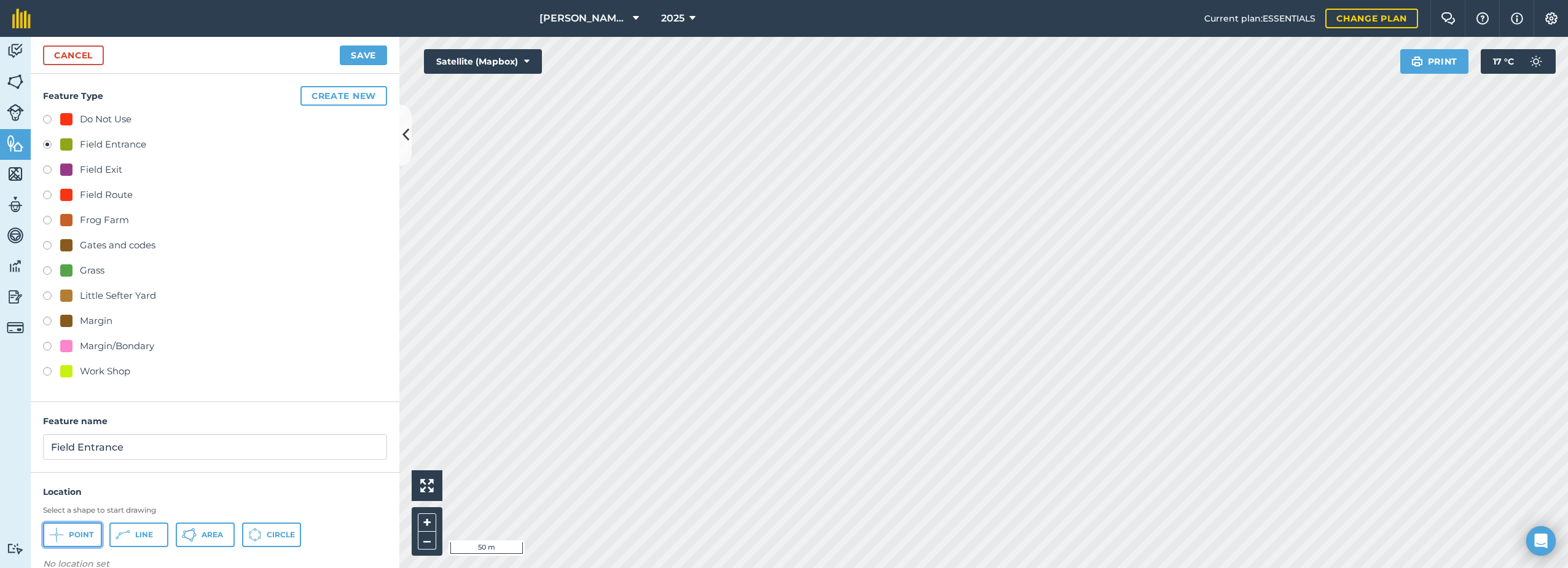
click at [75, 534] on span "Point" at bounding box center [81, 534] width 25 height 10
click at [353, 57] on button "Save" at bounding box center [363, 55] width 48 height 20
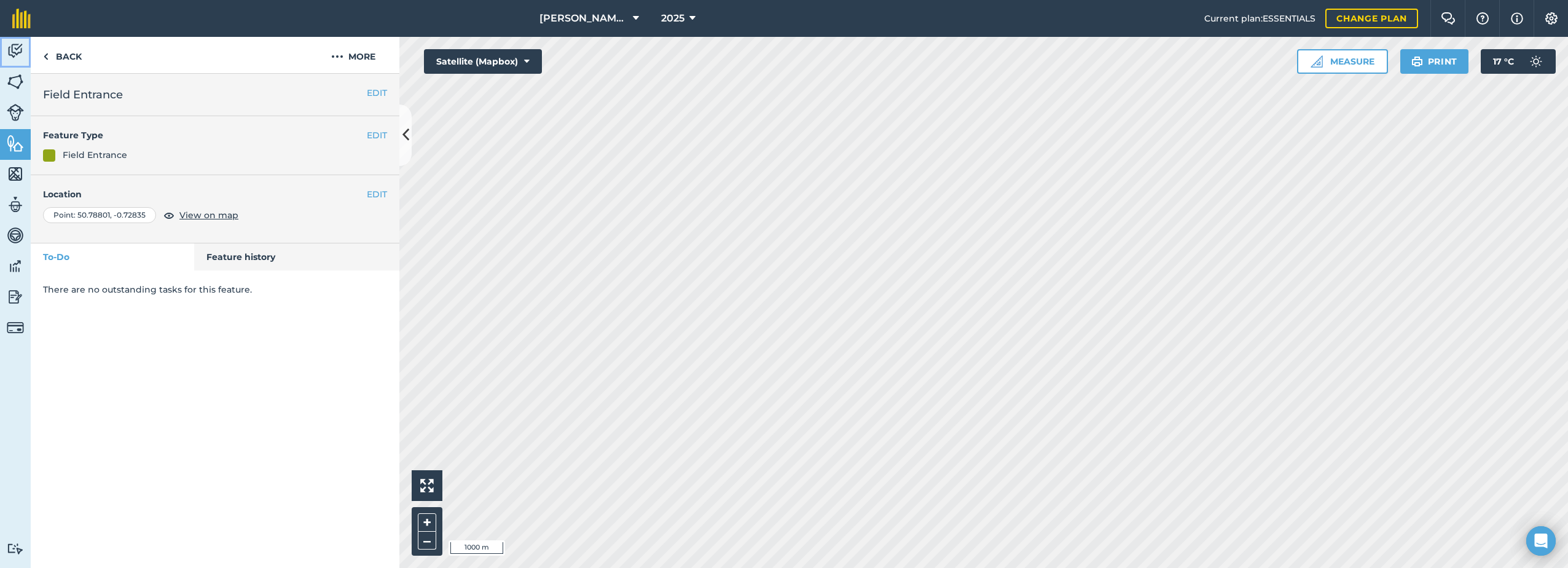
click at [18, 47] on img at bounding box center [15, 51] width 17 height 18
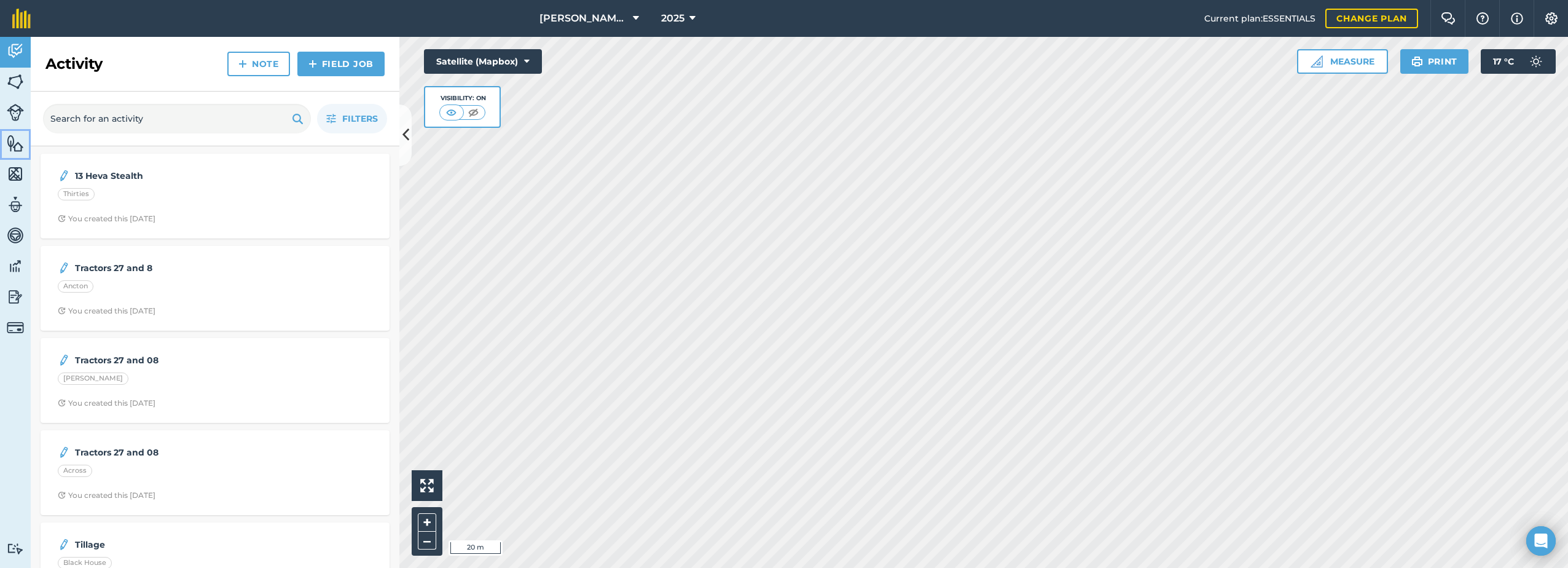
click at [8, 142] on img at bounding box center [15, 143] width 17 height 18
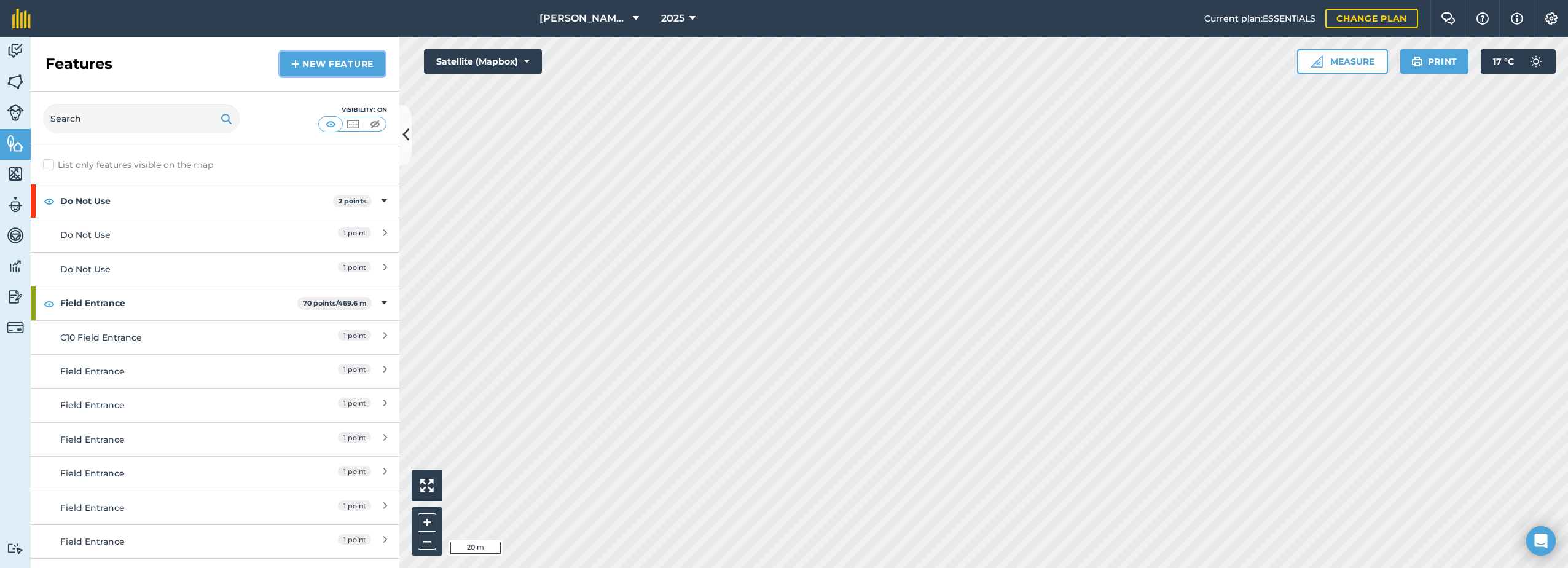
click at [308, 62] on link "New feature" at bounding box center [331, 64] width 104 height 25
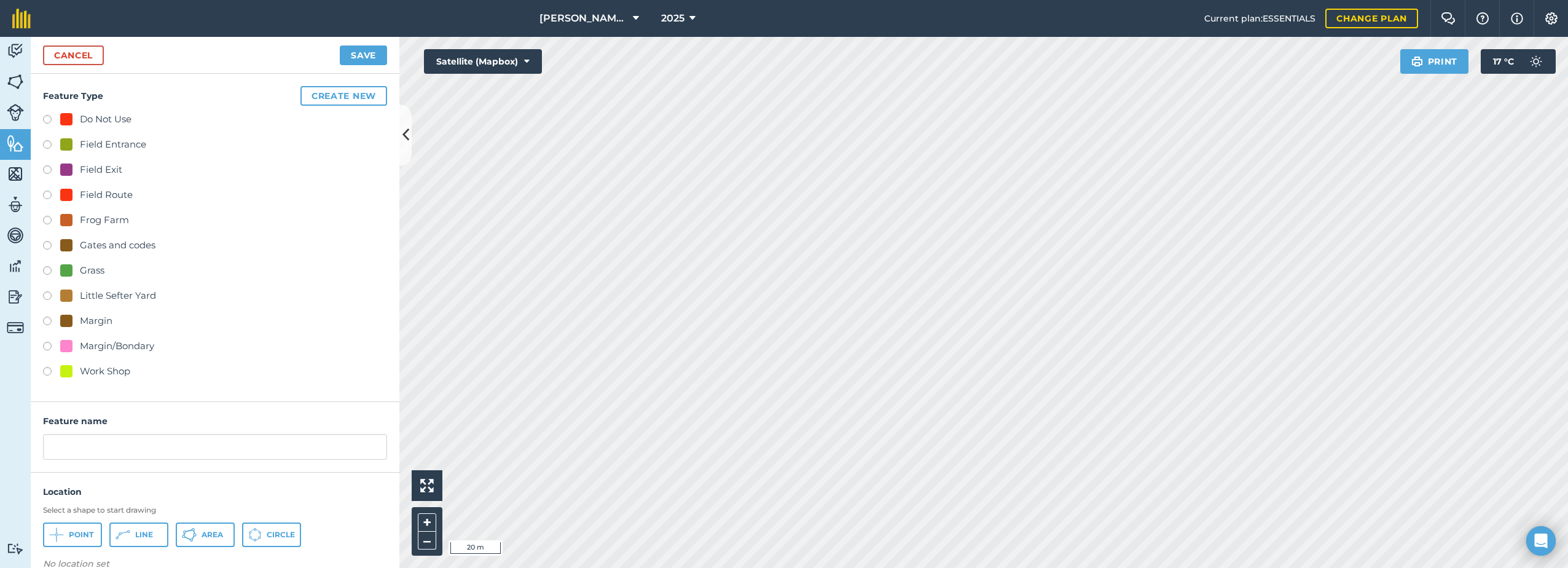
click at [87, 145] on div "Field Entrance" at bounding box center [112, 144] width 66 height 15
radio input "true"
click at [154, 444] on input "Field Entrance 2" at bounding box center [214, 447] width 344 height 25
type input "Field Entrance"
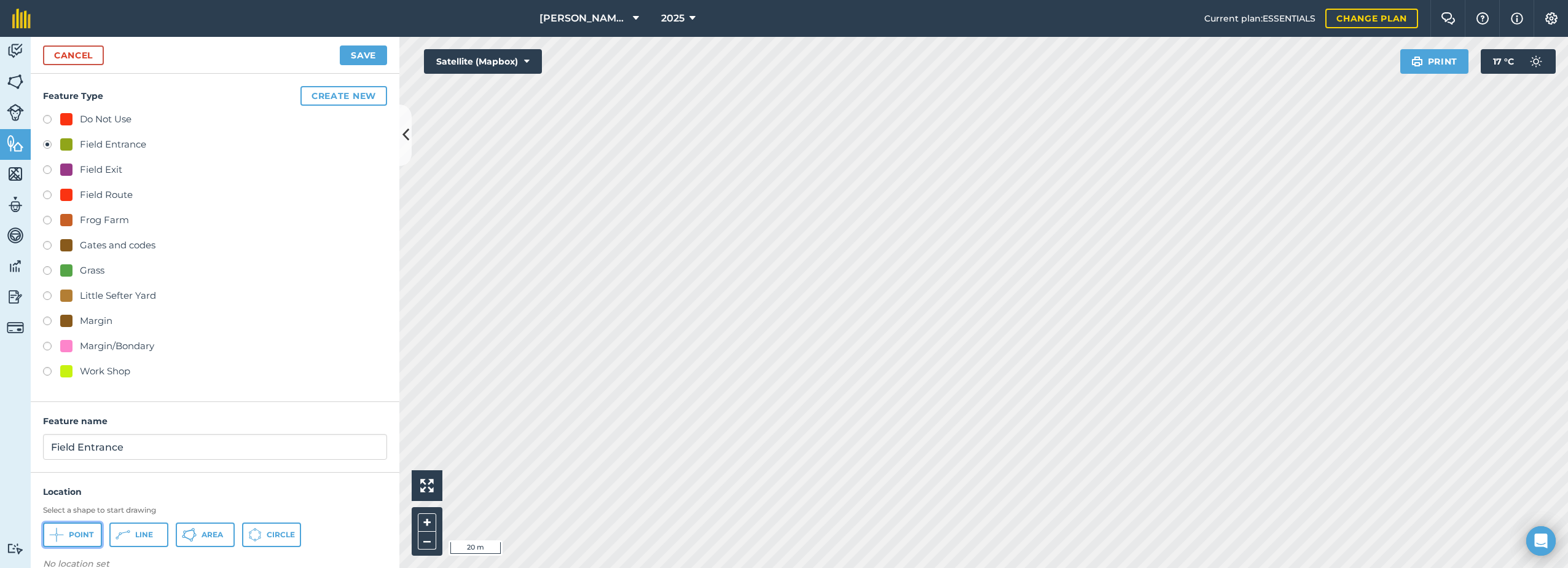
click at [57, 533] on icon at bounding box center [57, 534] width 15 height 15
click at [374, 55] on button "Save" at bounding box center [363, 55] width 48 height 20
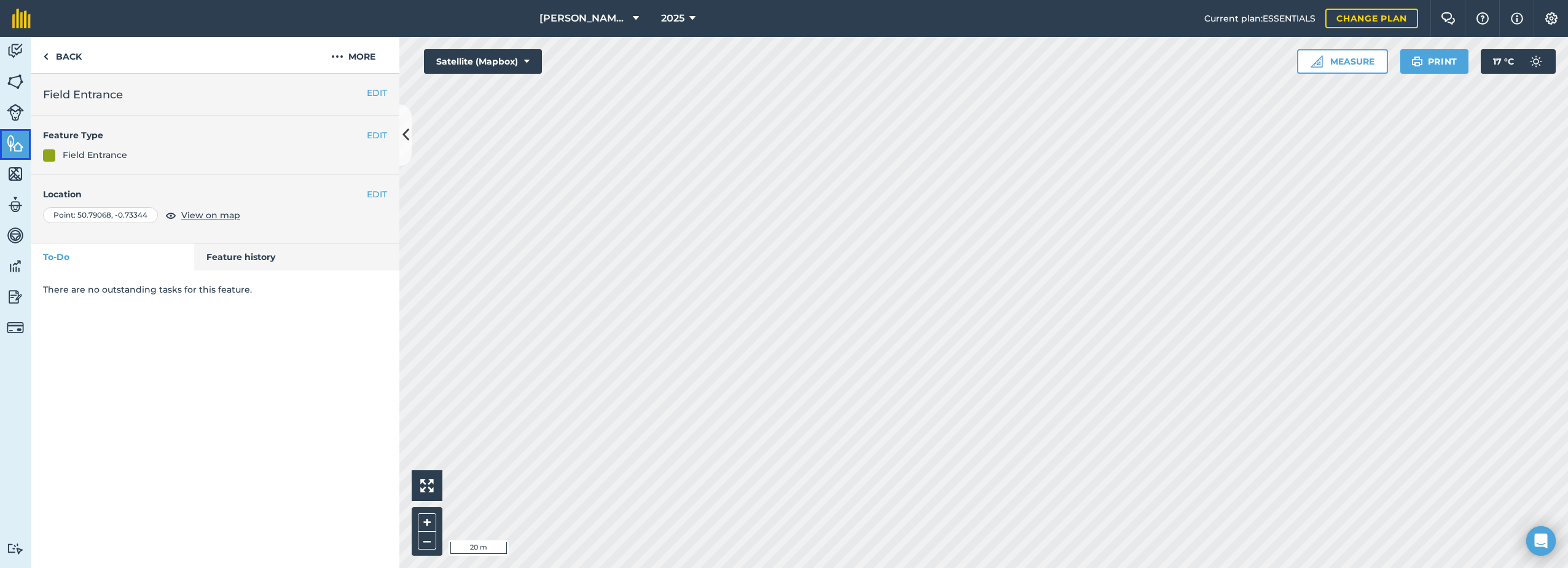
click at [11, 146] on img at bounding box center [15, 143] width 17 height 18
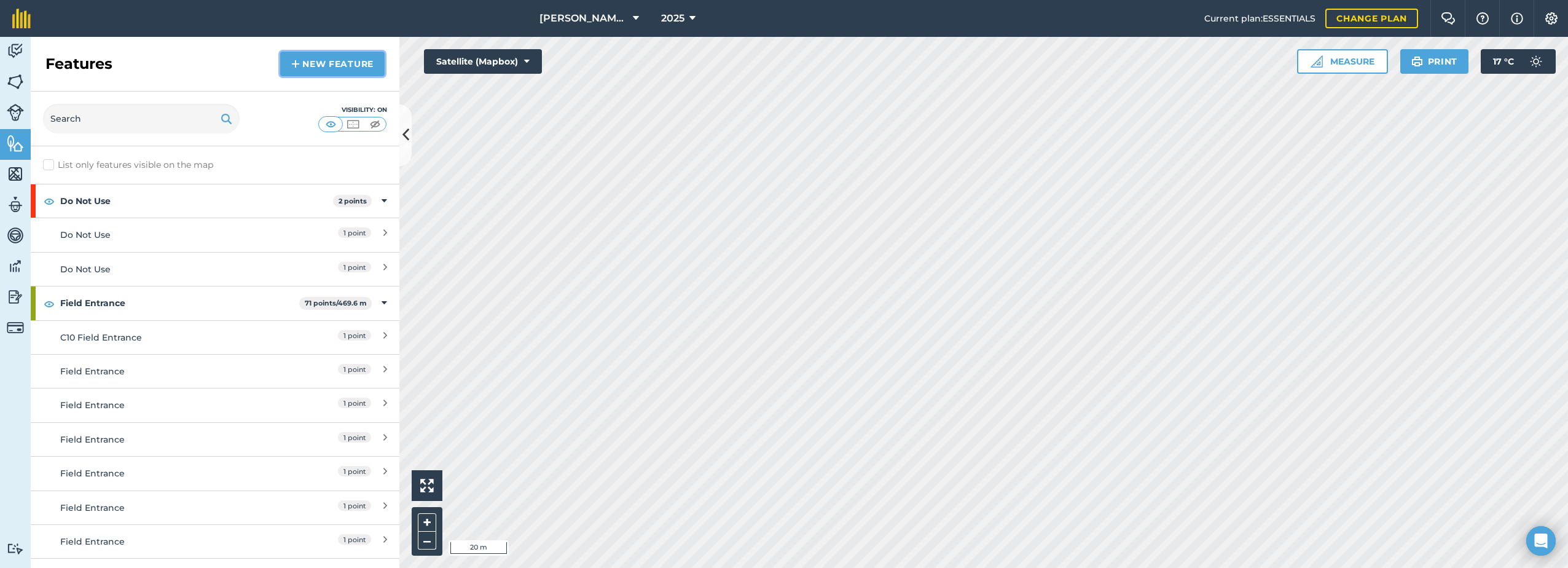
click at [358, 62] on link "New feature" at bounding box center [331, 64] width 104 height 25
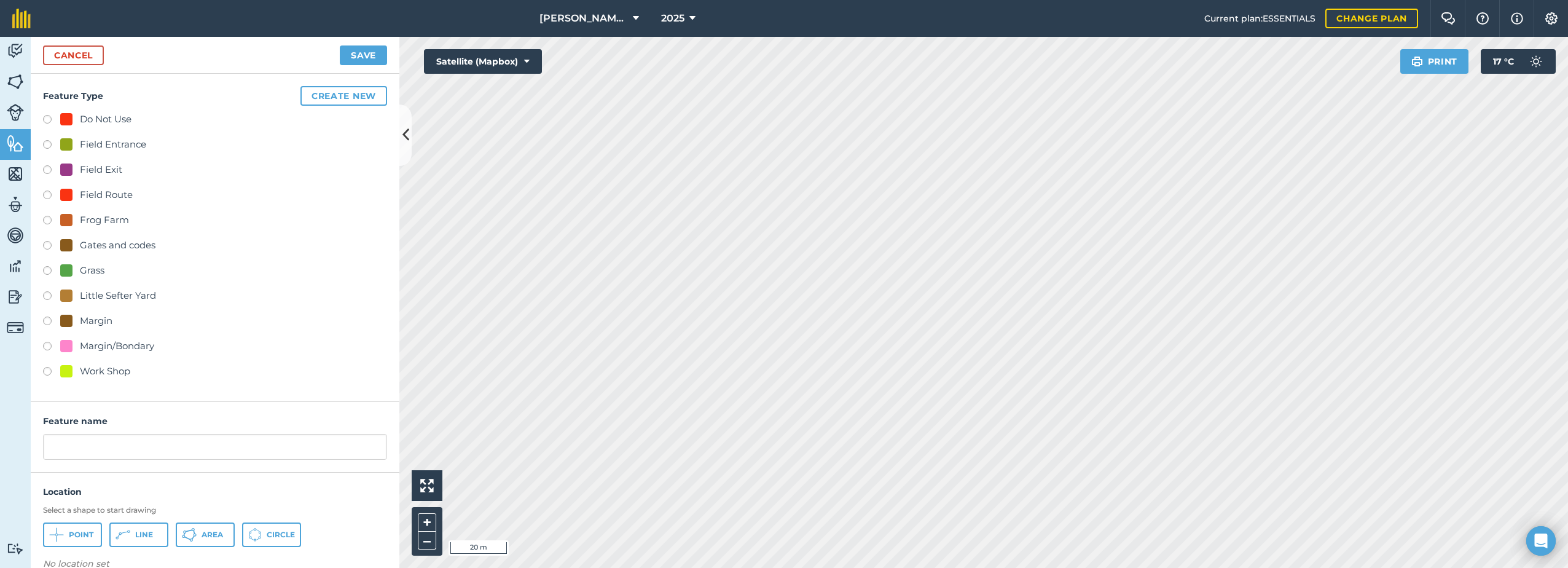
click at [75, 143] on div "Field Entrance" at bounding box center [103, 144] width 86 height 15
radio input "true"
click at [135, 442] on input "Field Entrance 2" at bounding box center [214, 447] width 344 height 25
type input "Field Entrance"
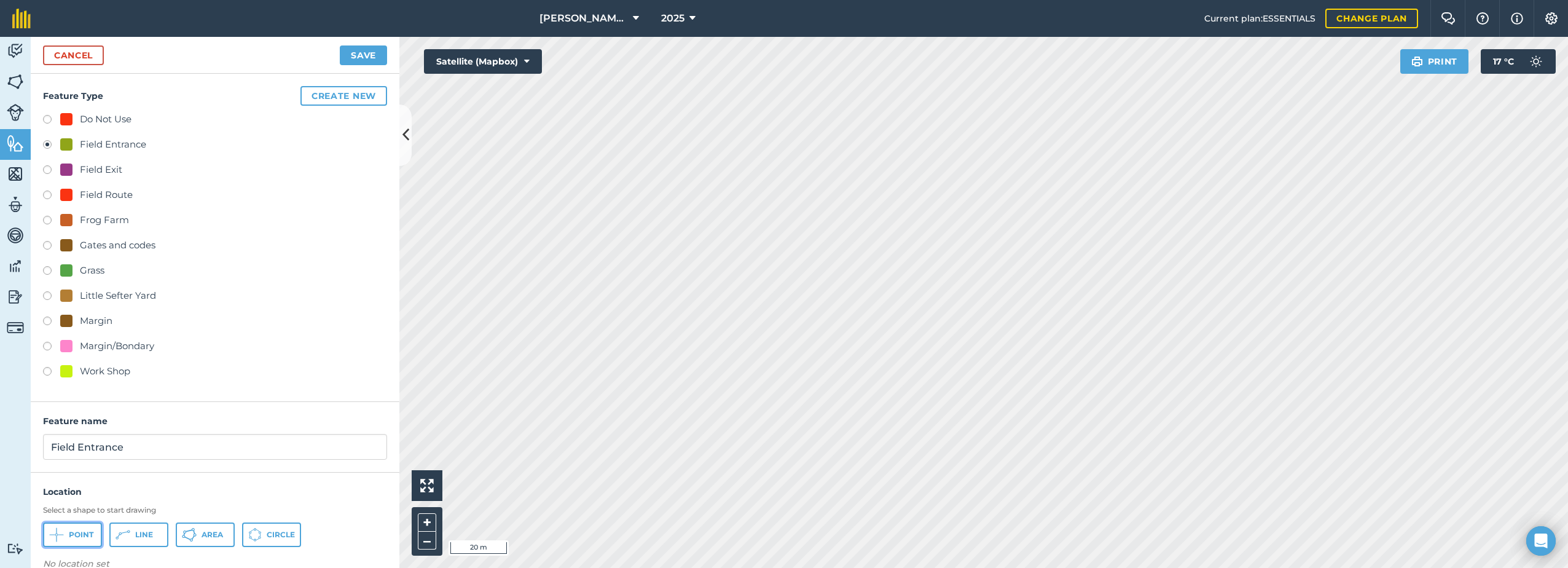
click at [85, 534] on span "Point" at bounding box center [81, 534] width 25 height 10
click at [363, 52] on button "Save" at bounding box center [363, 55] width 48 height 20
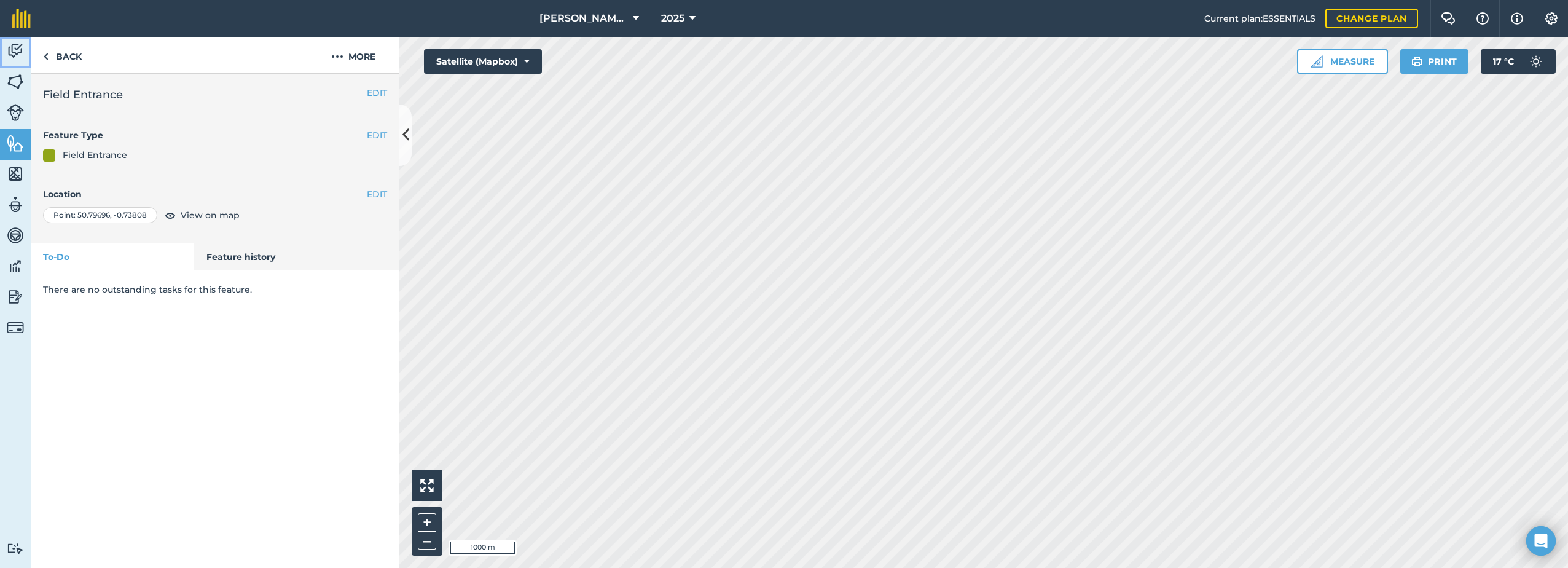
click at [16, 49] on img at bounding box center [15, 51] width 17 height 18
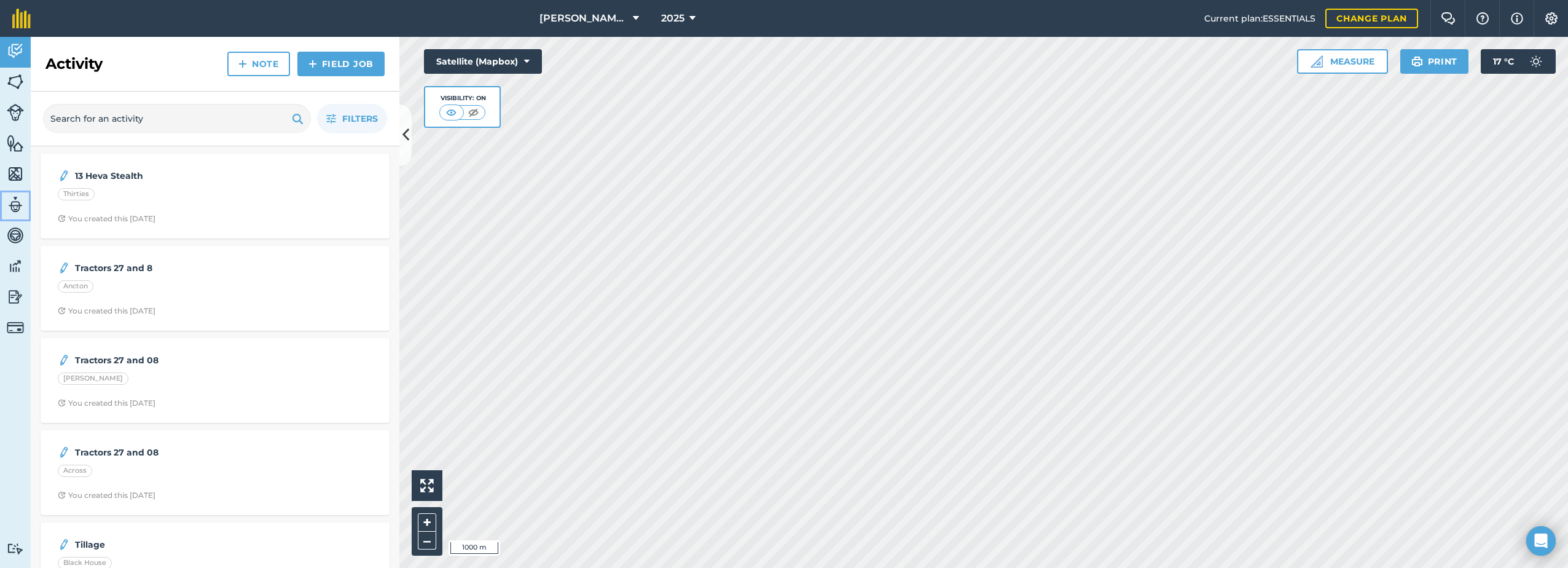
click at [17, 208] on img at bounding box center [15, 204] width 17 height 18
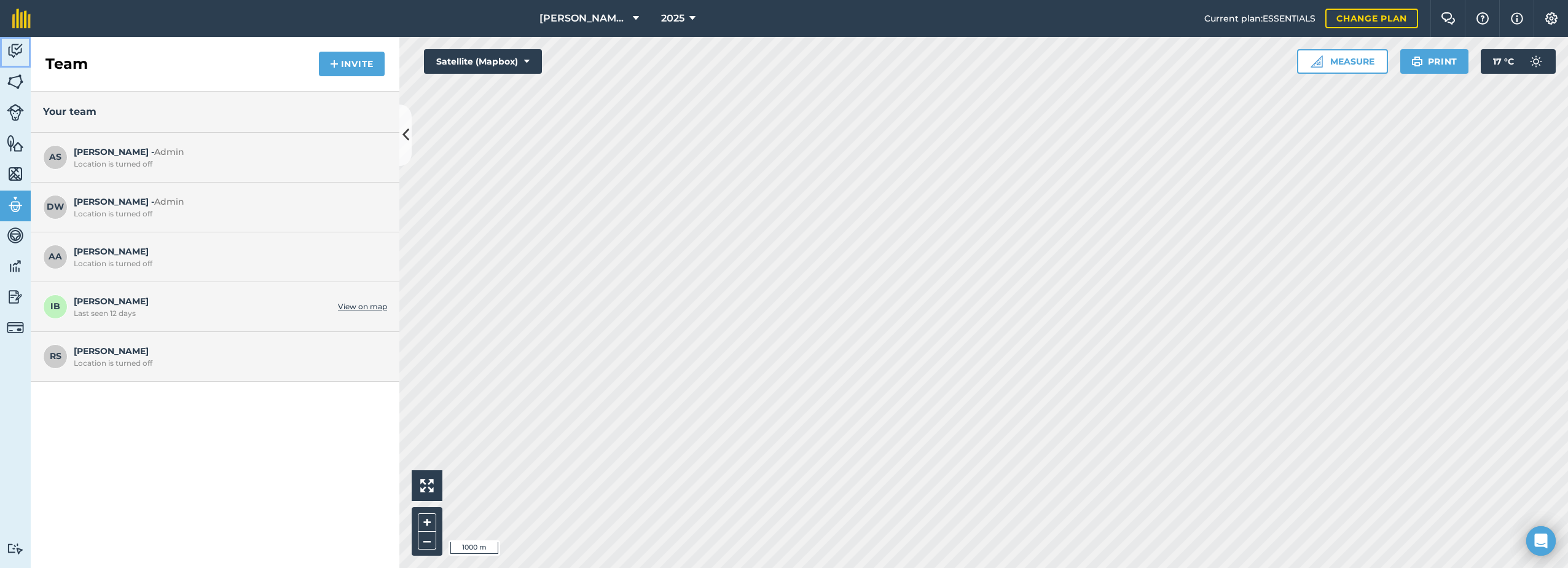
click at [13, 49] on img at bounding box center [15, 51] width 17 height 18
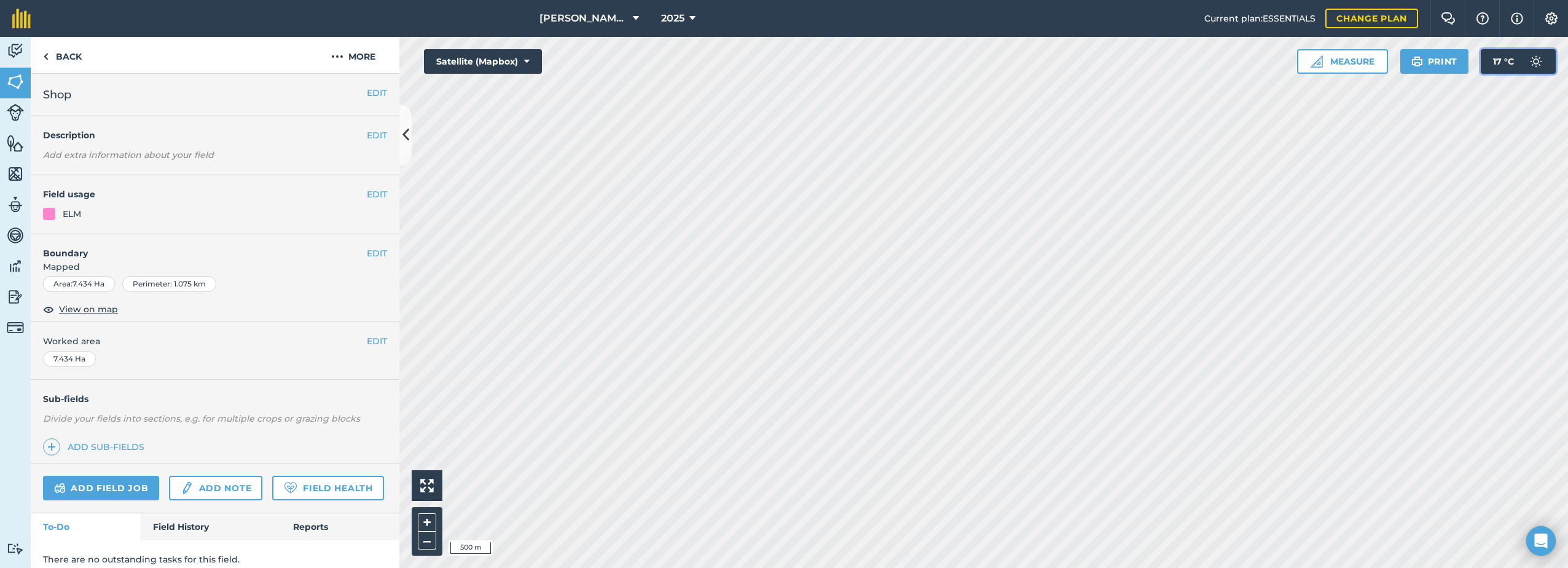
click at [779, 60] on img at bounding box center [1536, 62] width 25 height 25
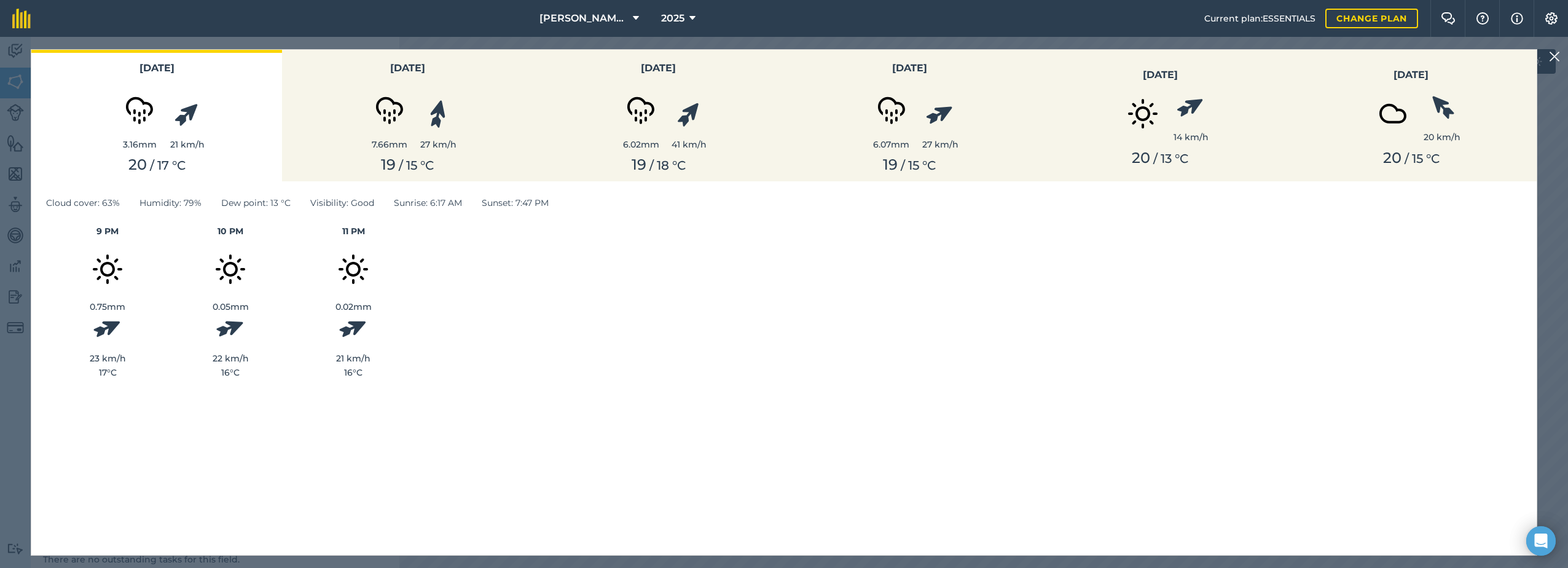
click at [779, 59] on img at bounding box center [1553, 57] width 11 height 15
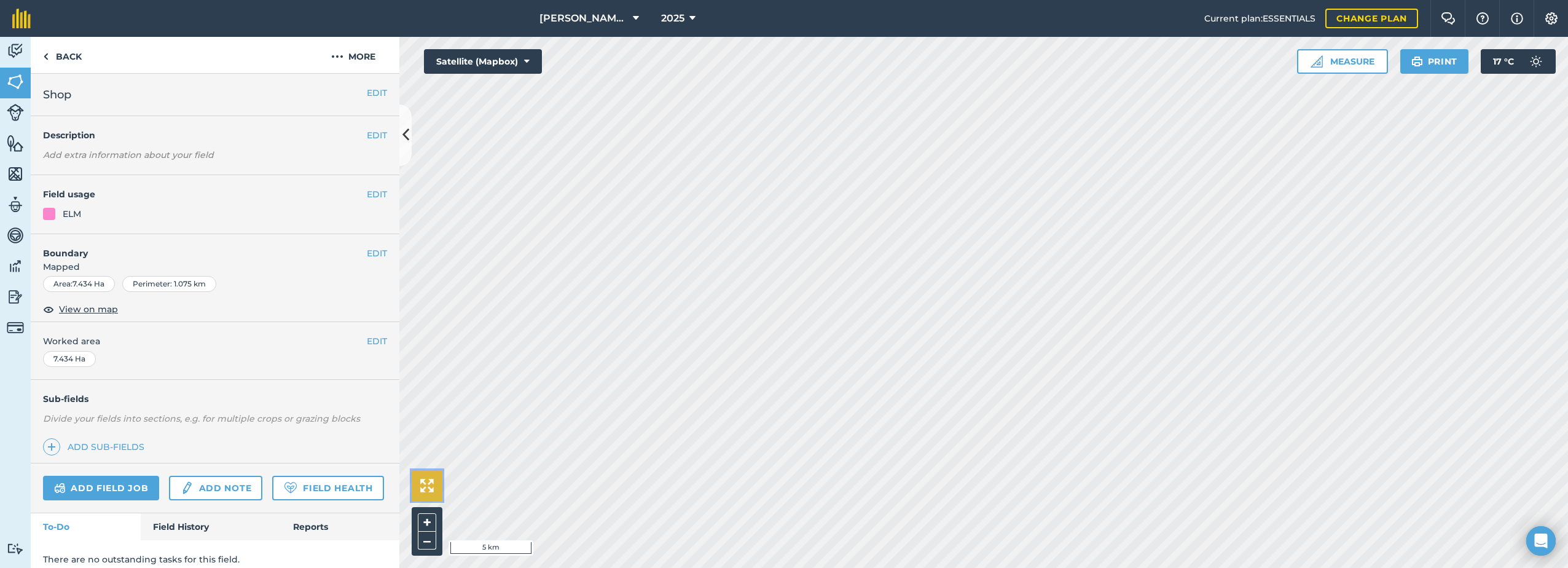
drag, startPoint x: 429, startPoint y: 490, endPoint x: 432, endPoint y: 485, distance: 5.8
click at [429, 490] on img at bounding box center [427, 485] width 13 height 13
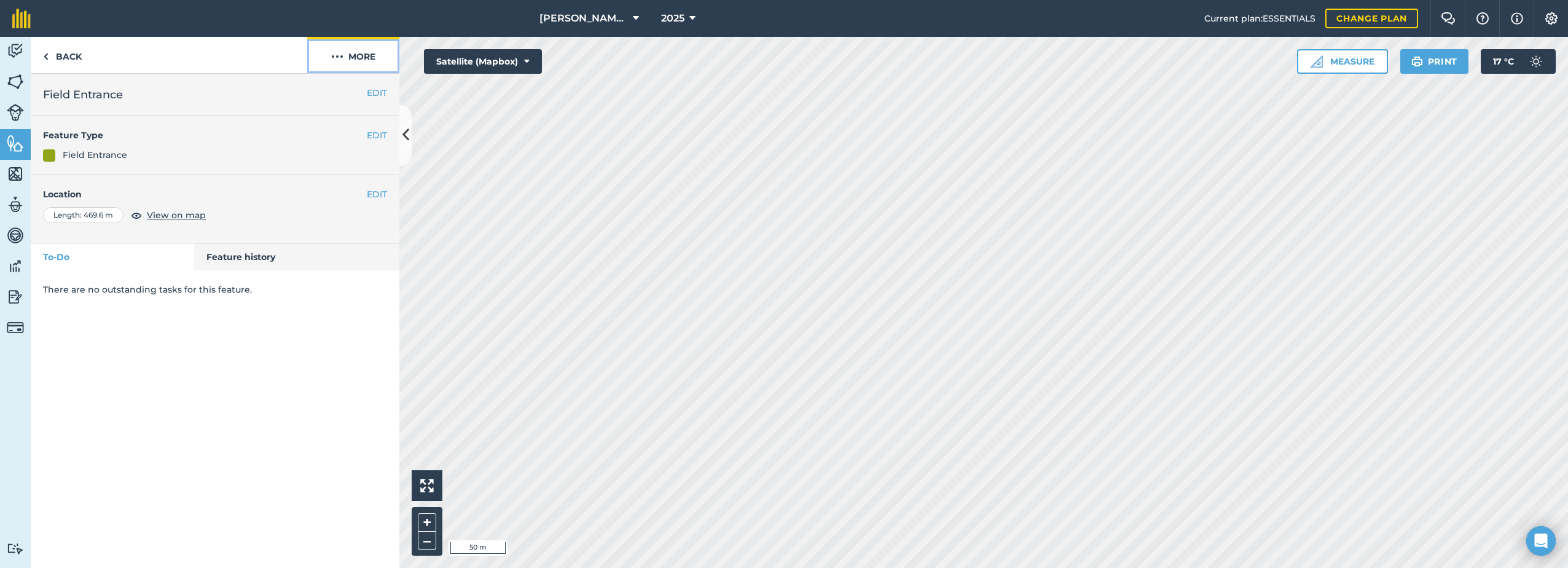
click at [354, 60] on button "More" at bounding box center [353, 55] width 92 height 36
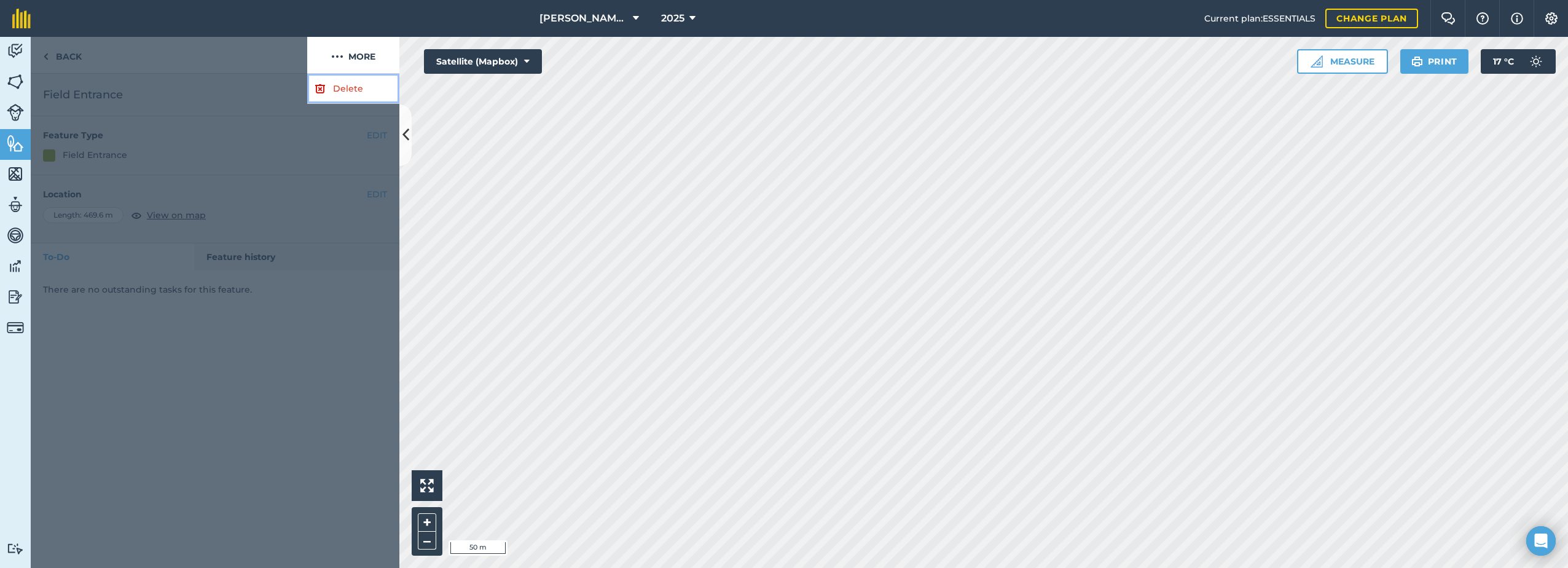
click at [337, 92] on link "Delete" at bounding box center [353, 89] width 92 height 30
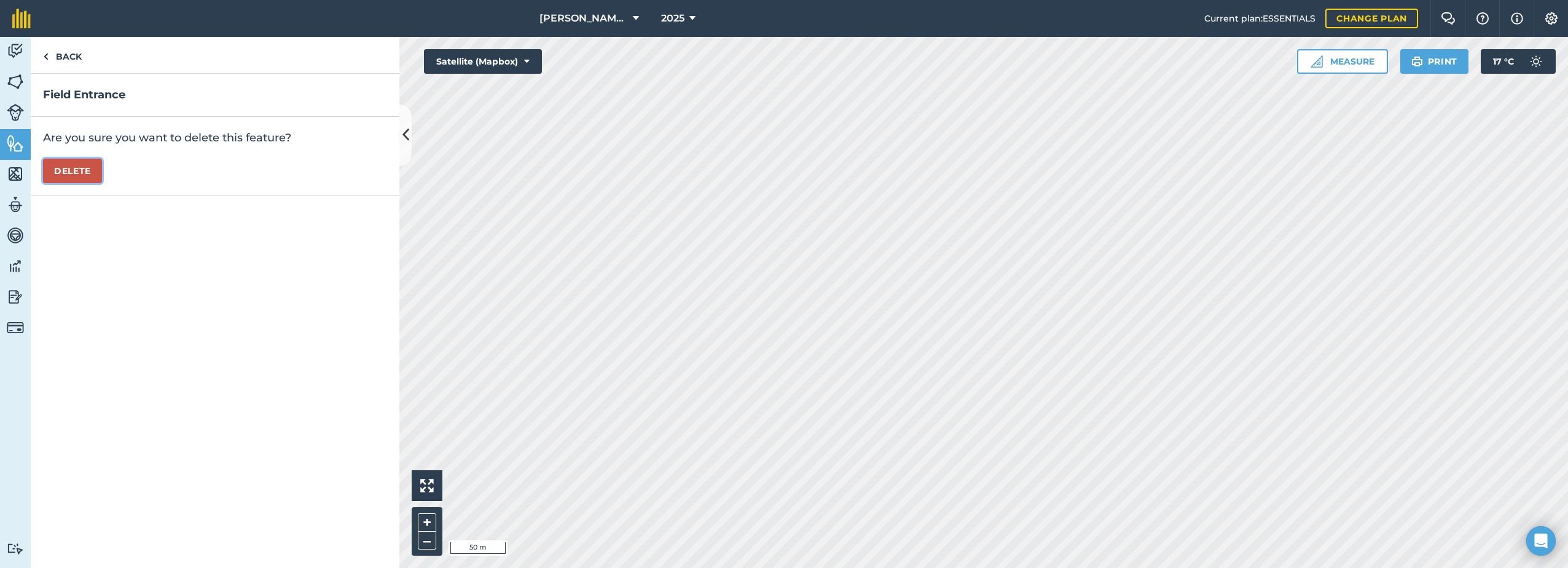
click at [71, 169] on button "Delete" at bounding box center [72, 171] width 59 height 25
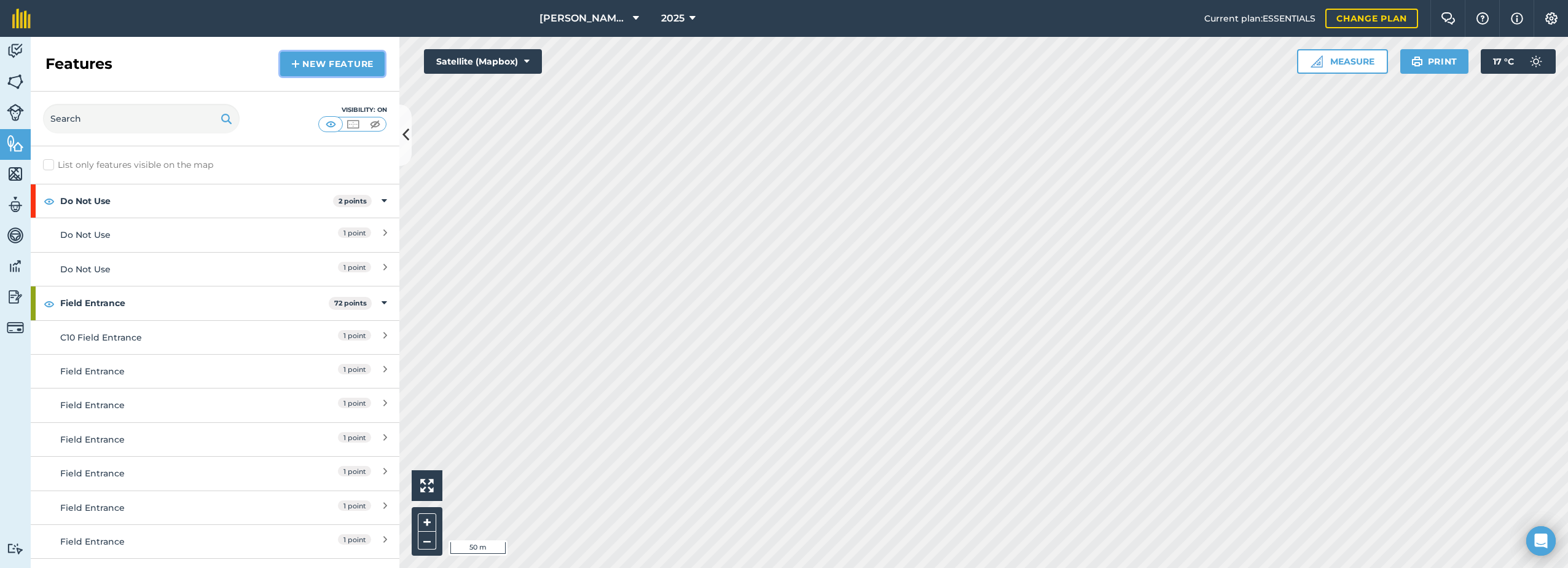
click at [322, 65] on link "New feature" at bounding box center [331, 64] width 104 height 25
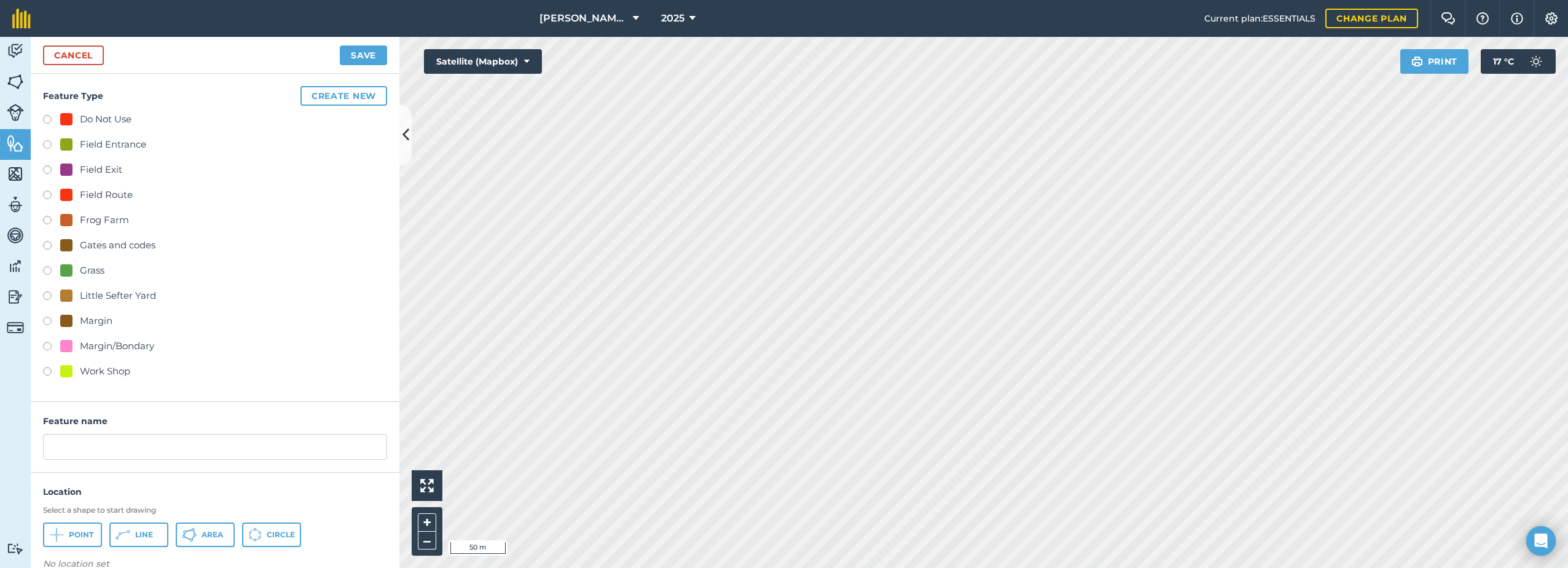
click at [76, 195] on div "Field Route" at bounding box center [96, 195] width 72 height 15
radio input "true"
drag, startPoint x: 132, startPoint y: 448, endPoint x: 148, endPoint y: 454, distance: 17.1
click at [132, 447] on input "Field Route 4" at bounding box center [214, 447] width 344 height 25
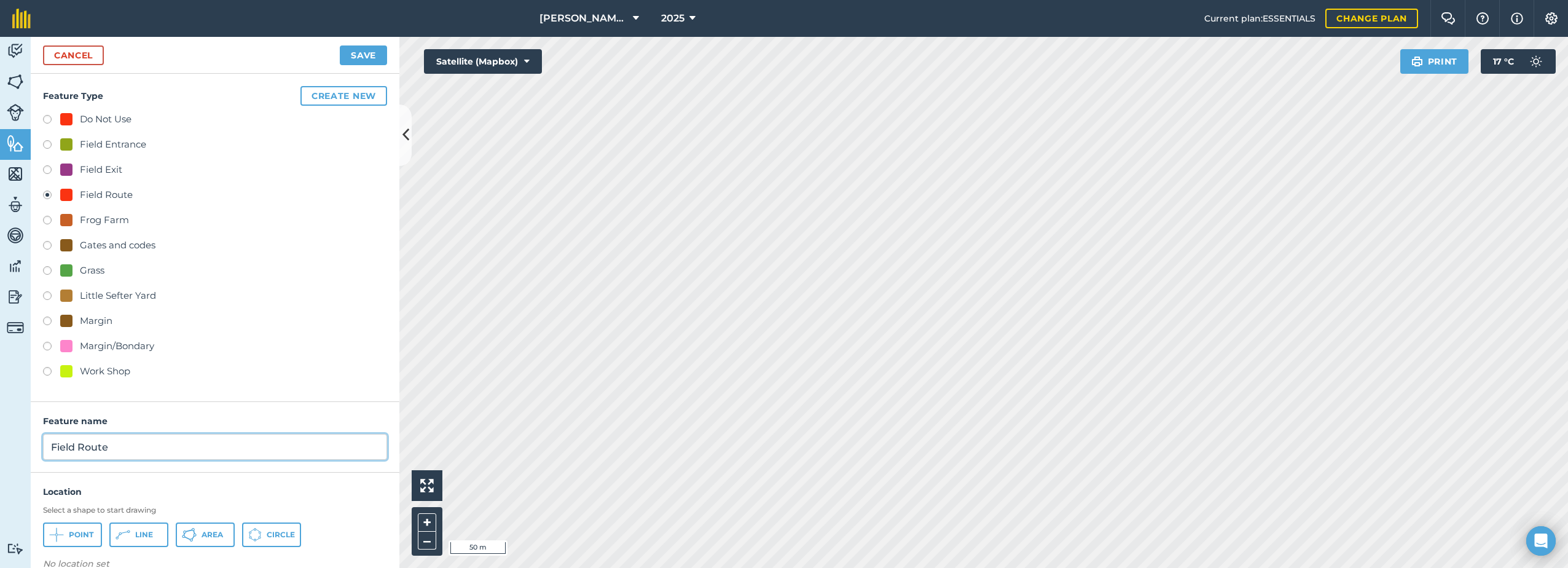
type input "Field Route"
click at [146, 532] on span "Line" at bounding box center [144, 534] width 18 height 10
click at [368, 49] on button "Save" at bounding box center [363, 55] width 48 height 20
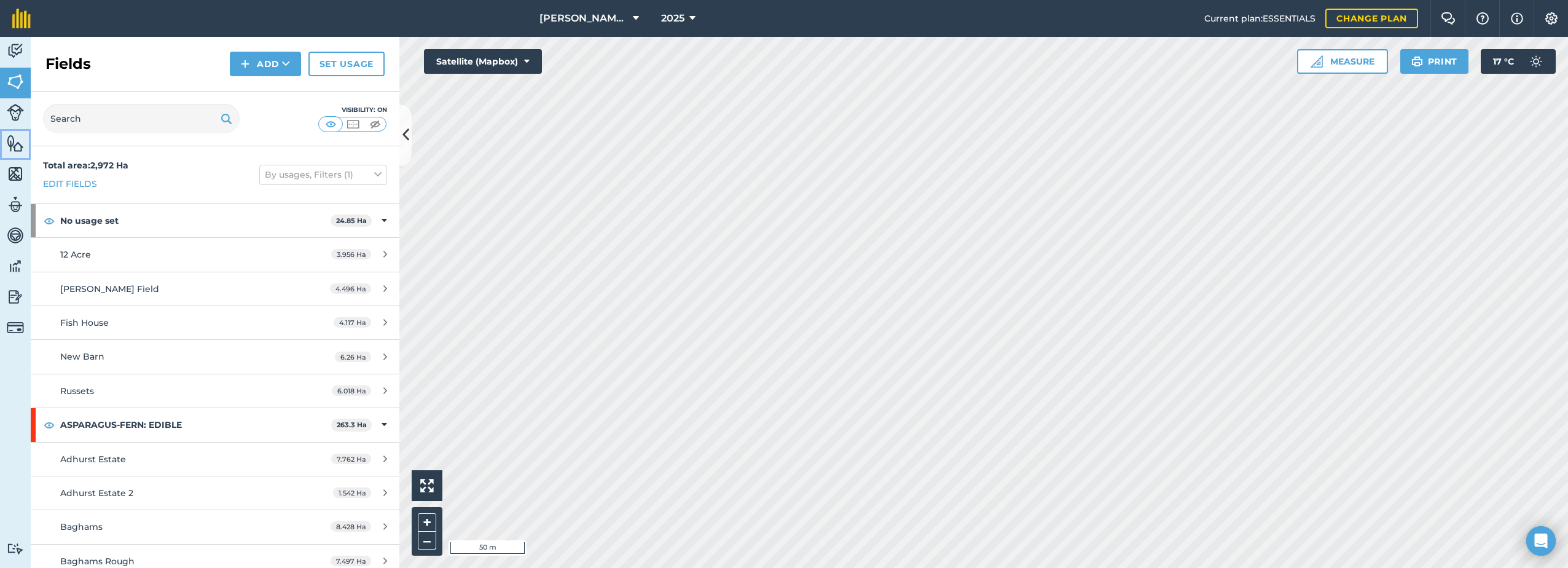
click at [15, 142] on img at bounding box center [15, 143] width 17 height 18
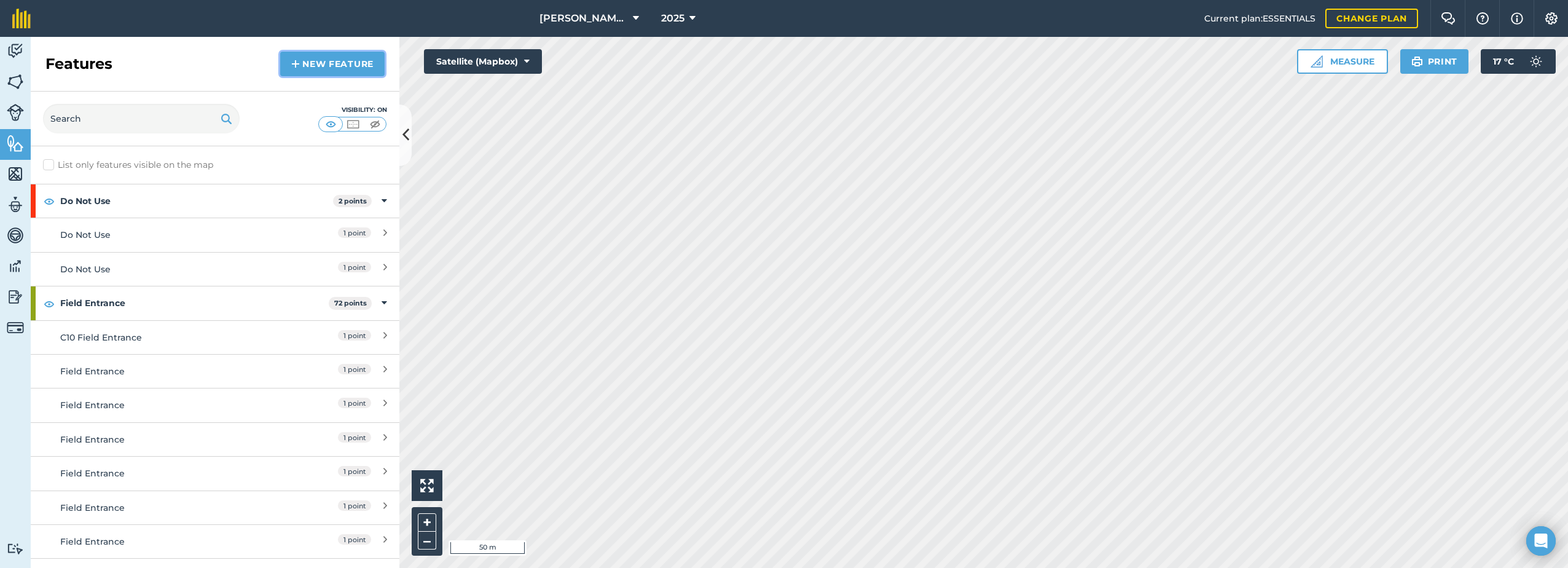
click at [317, 60] on link "New feature" at bounding box center [331, 64] width 104 height 25
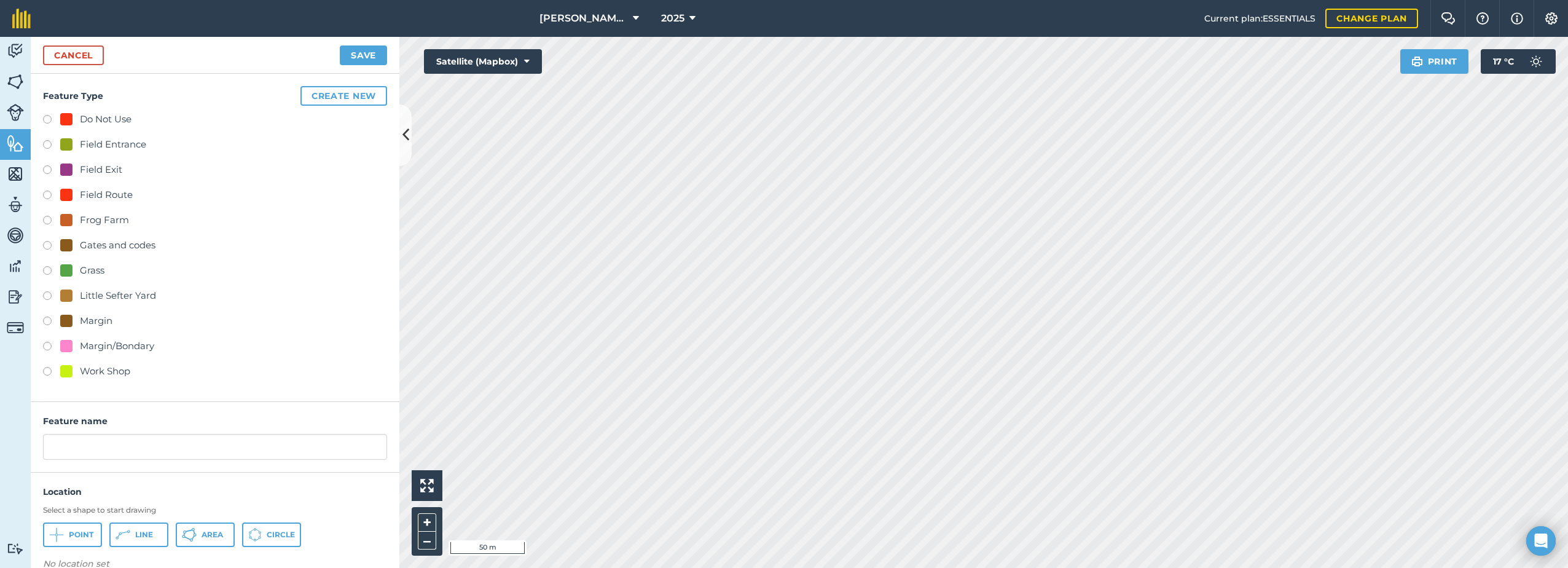
click at [87, 145] on div "Field Entrance" at bounding box center [112, 144] width 66 height 15
radio input "true"
click at [158, 449] on input "Field Entrance 2" at bounding box center [214, 447] width 344 height 25
type input "Field Entrance"
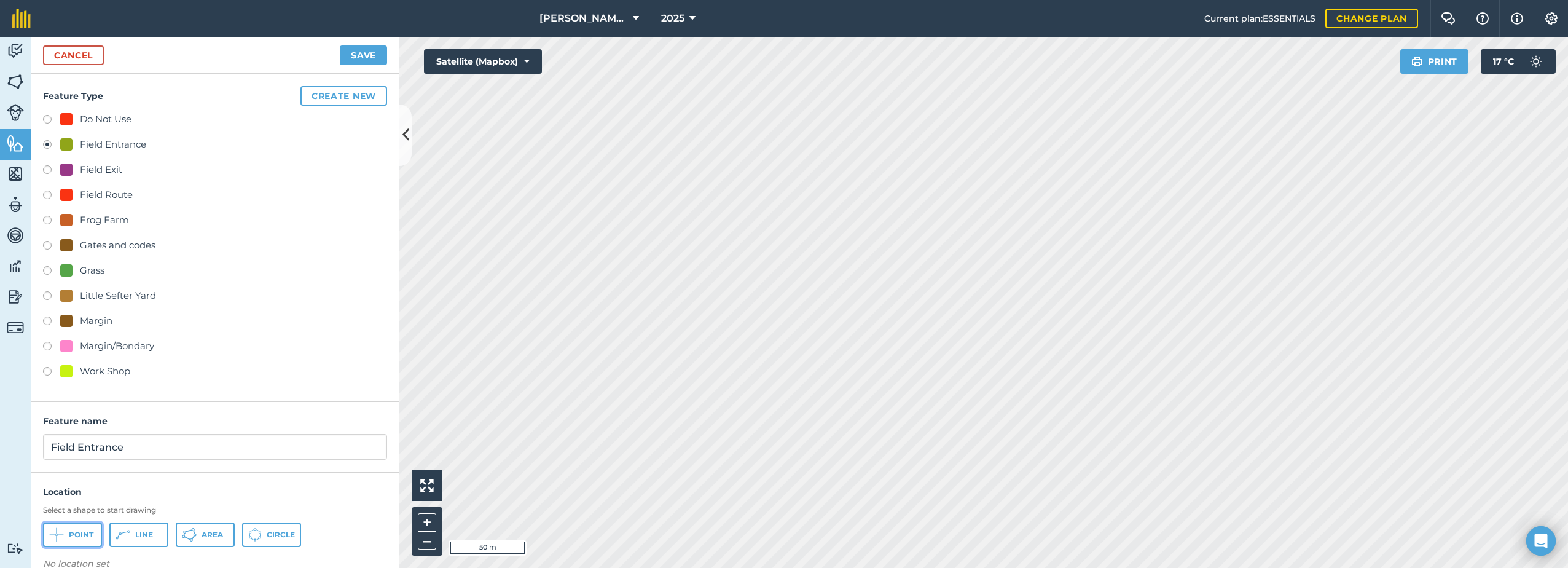
click at [57, 539] on icon at bounding box center [57, 534] width 15 height 15
click at [364, 53] on button "Save" at bounding box center [363, 55] width 48 height 20
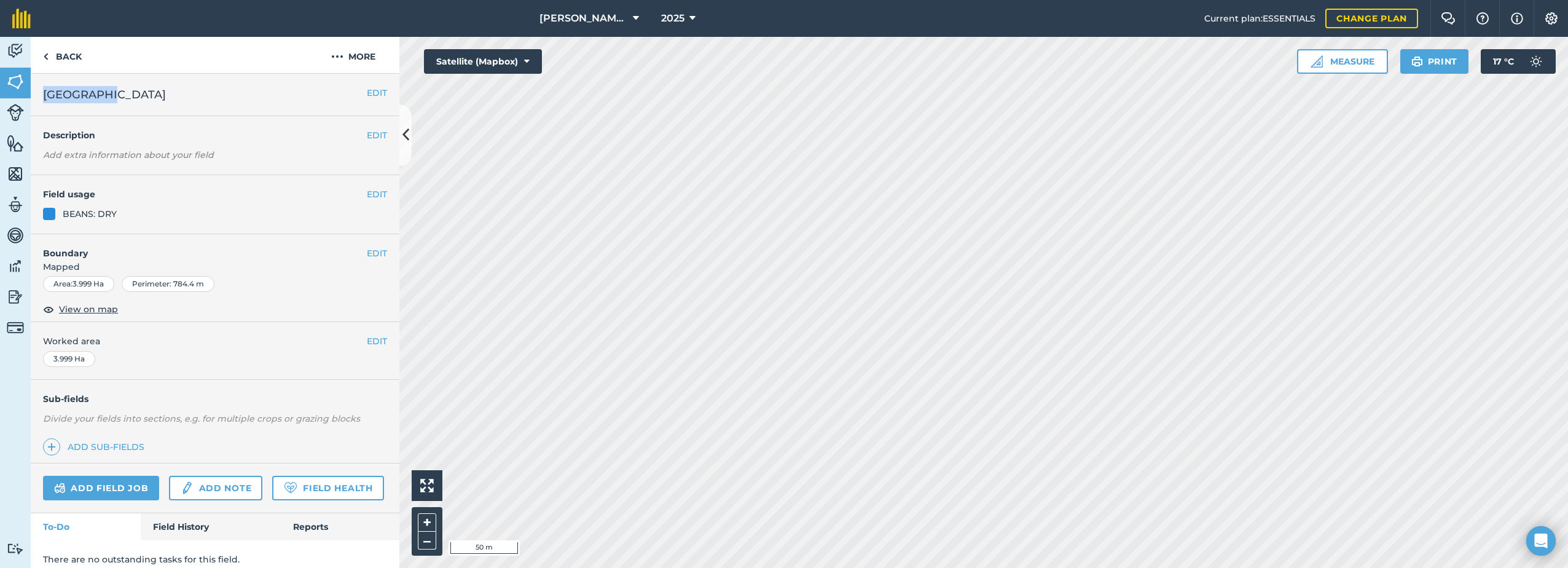
drag, startPoint x: 100, startPoint y: 91, endPoint x: 47, endPoint y: 99, distance: 53.6
click at [47, 99] on h2 "[GEOGRAPHIC_DATA]" at bounding box center [204, 94] width 324 height 17
copy span "[GEOGRAPHIC_DATA]"
click at [348, 51] on button "More" at bounding box center [353, 55] width 92 height 36
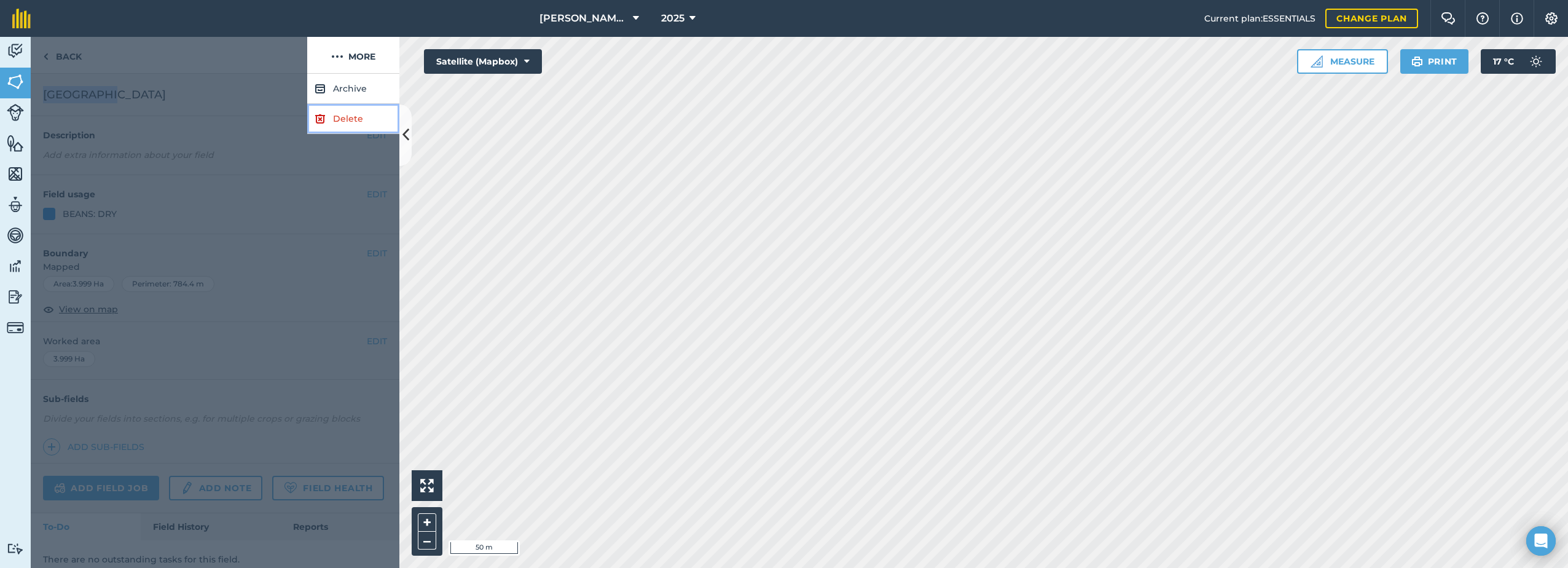
click at [345, 121] on link "Delete" at bounding box center [353, 119] width 92 height 30
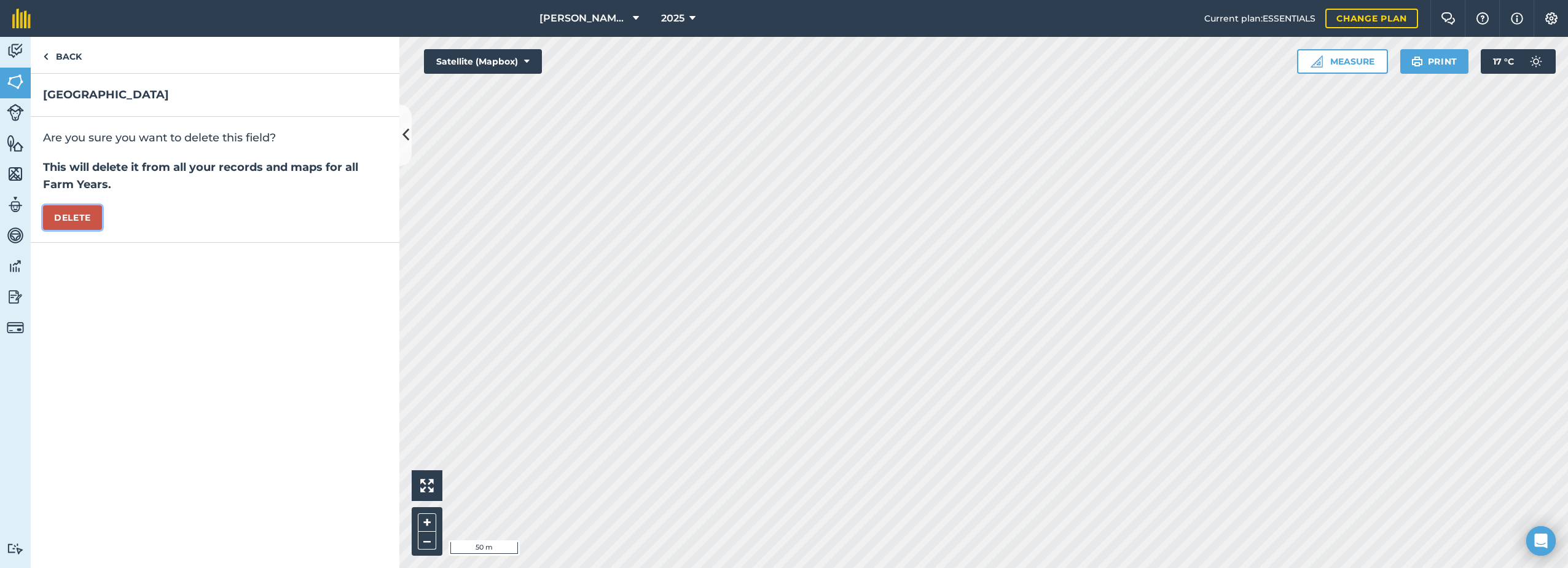
drag, startPoint x: 72, startPoint y: 218, endPoint x: 86, endPoint y: 217, distance: 14.0
click at [76, 218] on button "Delete" at bounding box center [72, 218] width 59 height 25
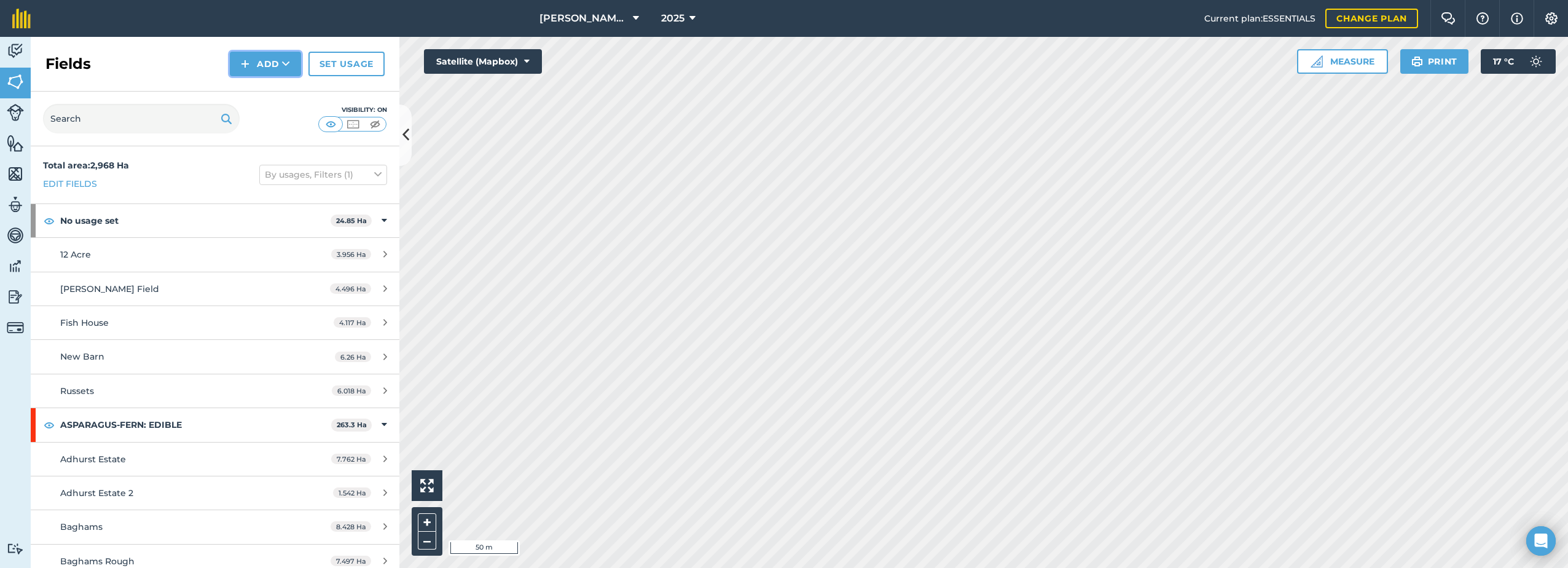
click at [270, 63] on button "Add" at bounding box center [265, 64] width 71 height 25
click at [256, 89] on link "Draw" at bounding box center [265, 91] width 67 height 27
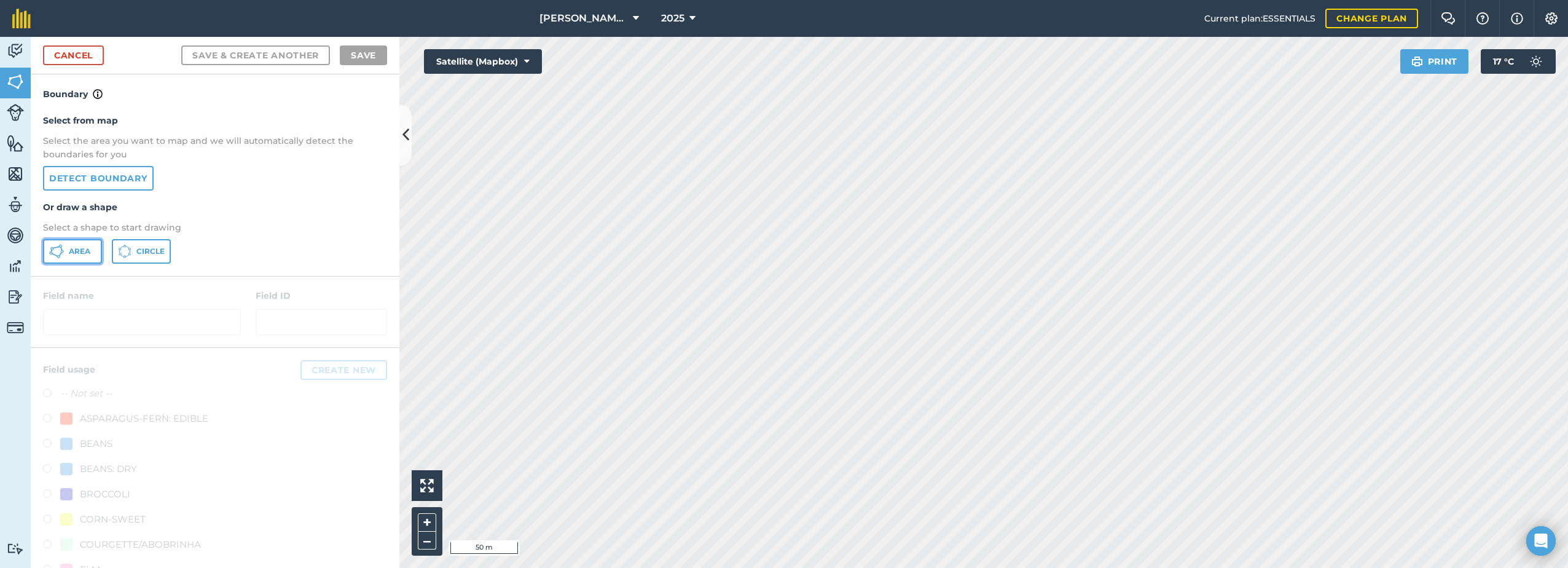
click at [77, 251] on span "Area" at bounding box center [80, 251] width 21 height 10
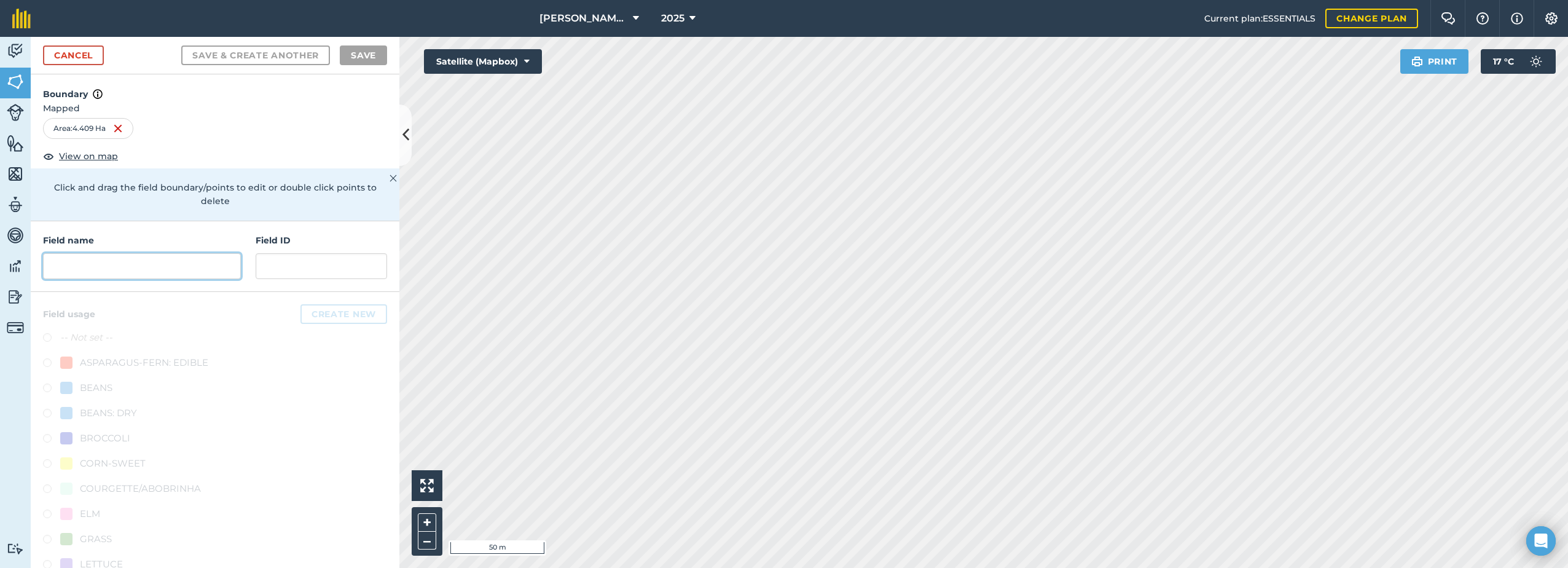
paste input "[GEOGRAPHIC_DATA]"
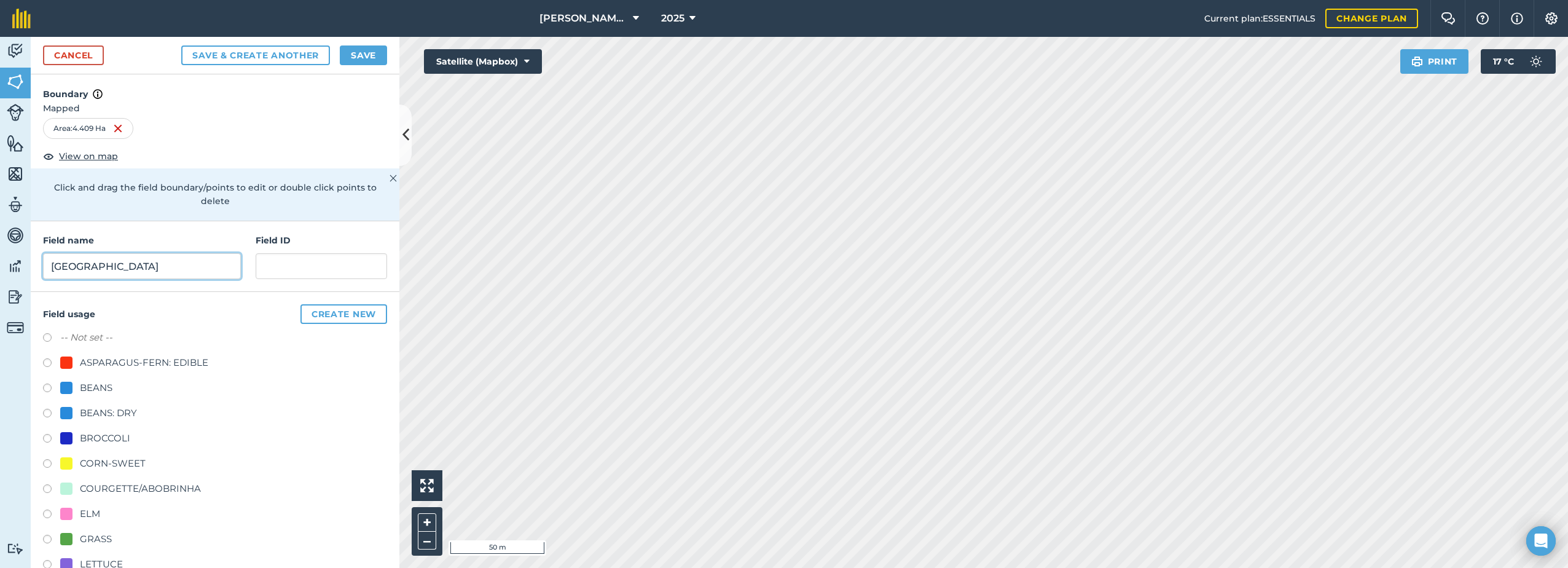
type input "[GEOGRAPHIC_DATA]"
click at [107, 385] on div "BEANS" at bounding box center [96, 387] width 33 height 15
radio input "true"
click at [355, 62] on button "Save" at bounding box center [363, 55] width 48 height 20
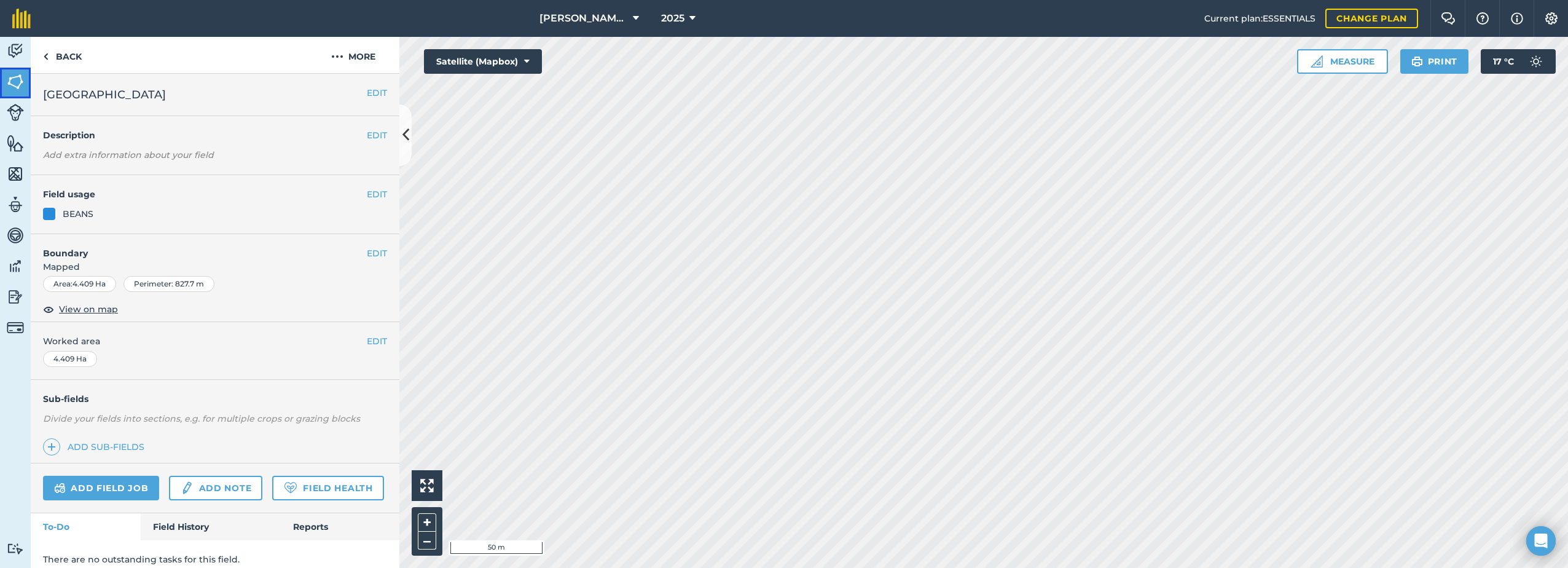
click at [11, 77] on img at bounding box center [15, 81] width 17 height 18
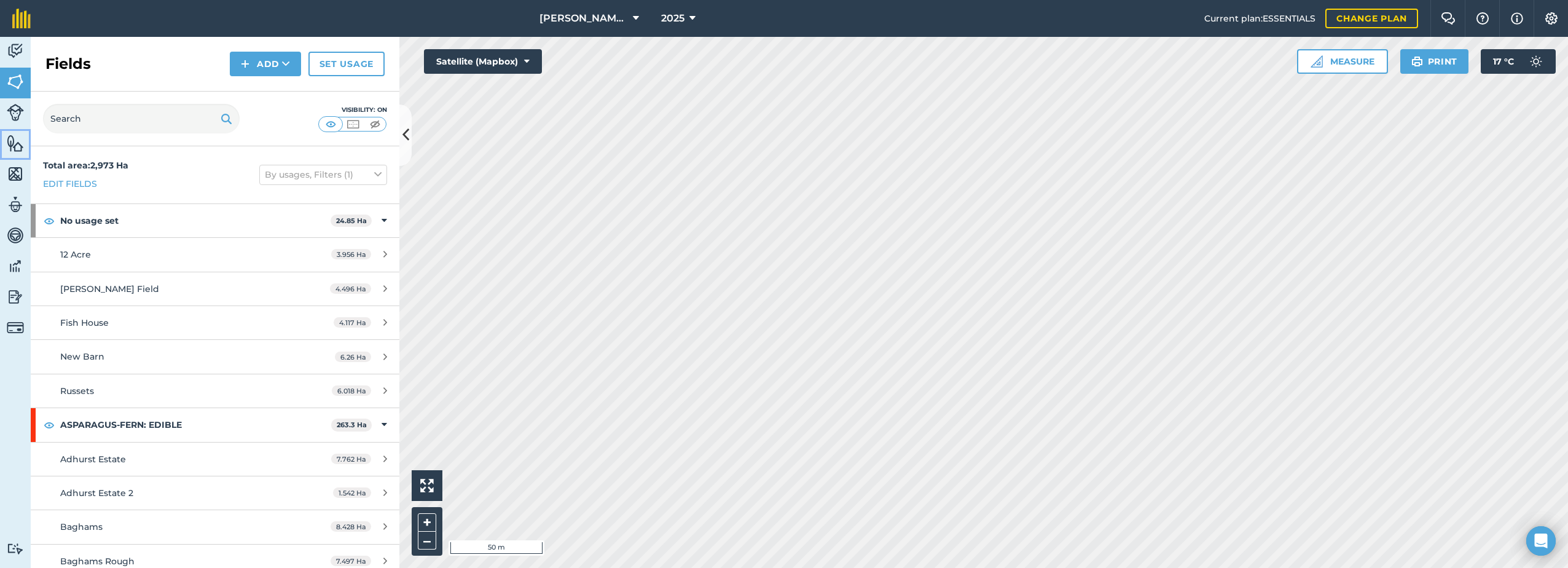
click at [11, 145] on img at bounding box center [15, 143] width 17 height 18
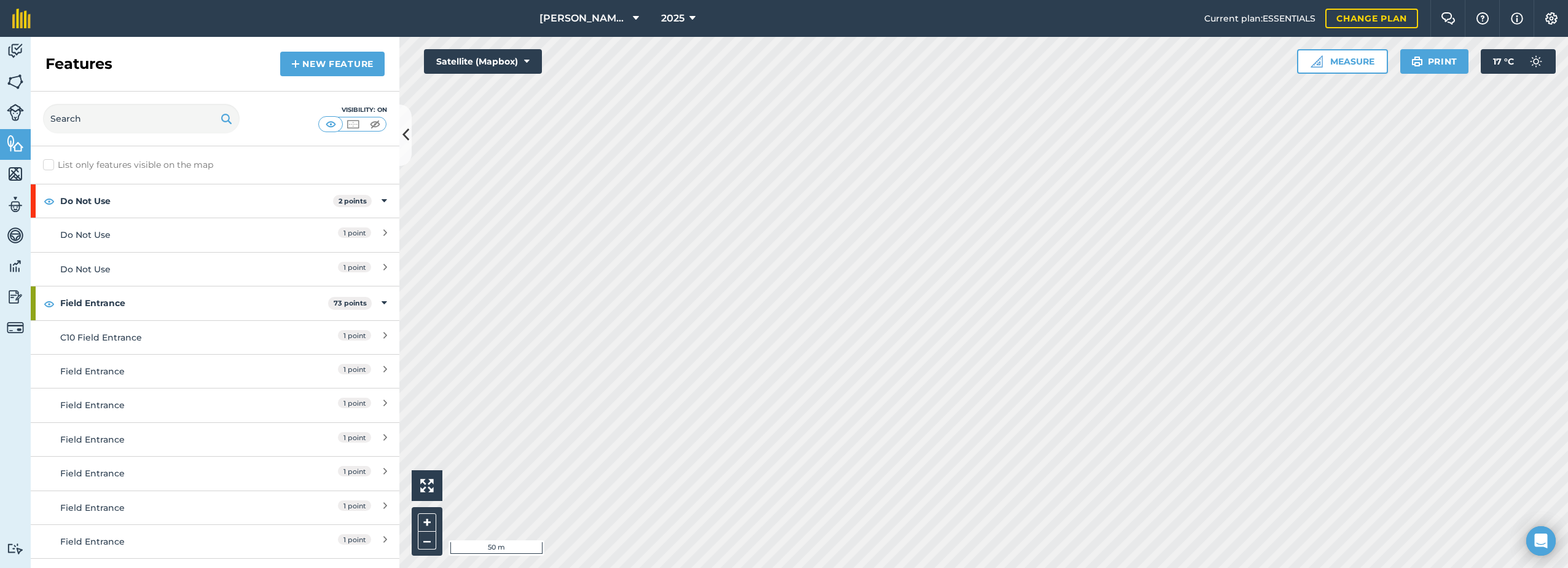
click at [322, 51] on div "Features New feature" at bounding box center [214, 64] width 368 height 55
click at [324, 61] on link "New feature" at bounding box center [331, 64] width 104 height 25
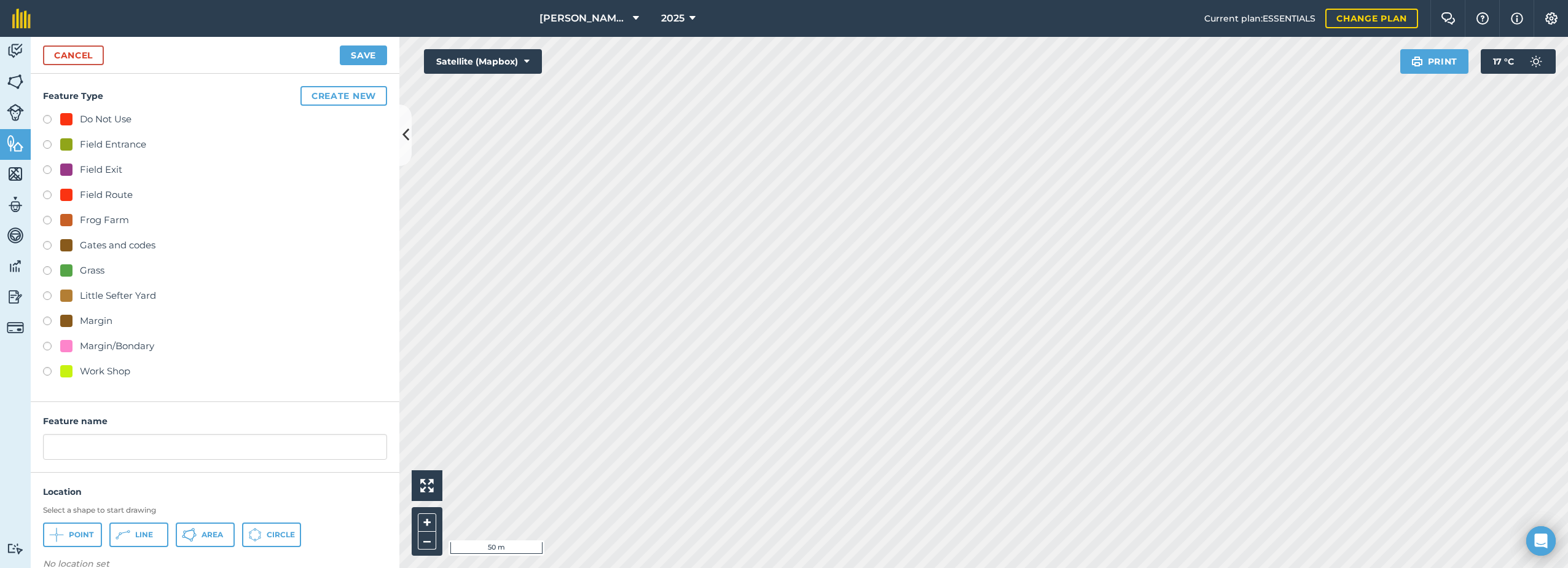
click at [72, 269] on div at bounding box center [66, 270] width 12 height 12
radio input "true"
click at [199, 534] on button "Area" at bounding box center [205, 534] width 59 height 25
click at [102, 449] on input "Grass 10" at bounding box center [214, 447] width 344 height 25
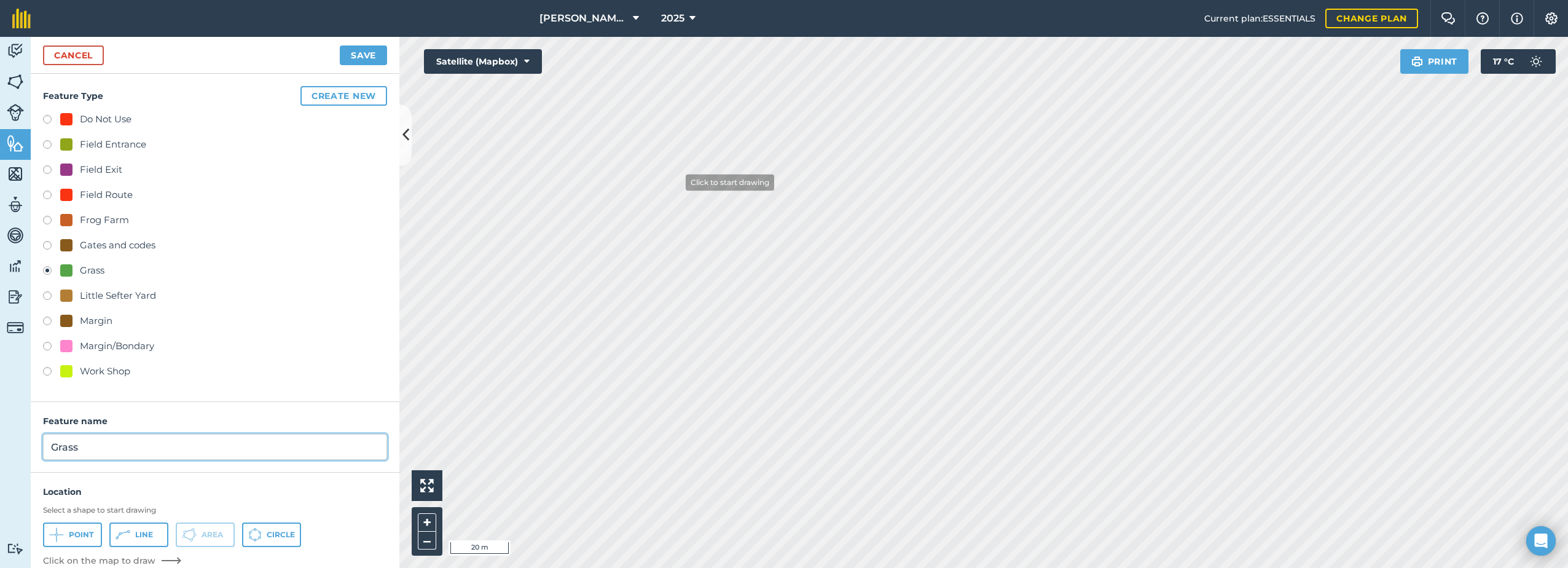
type input "Grass"
click at [366, 52] on button "Save" at bounding box center [363, 55] width 48 height 20
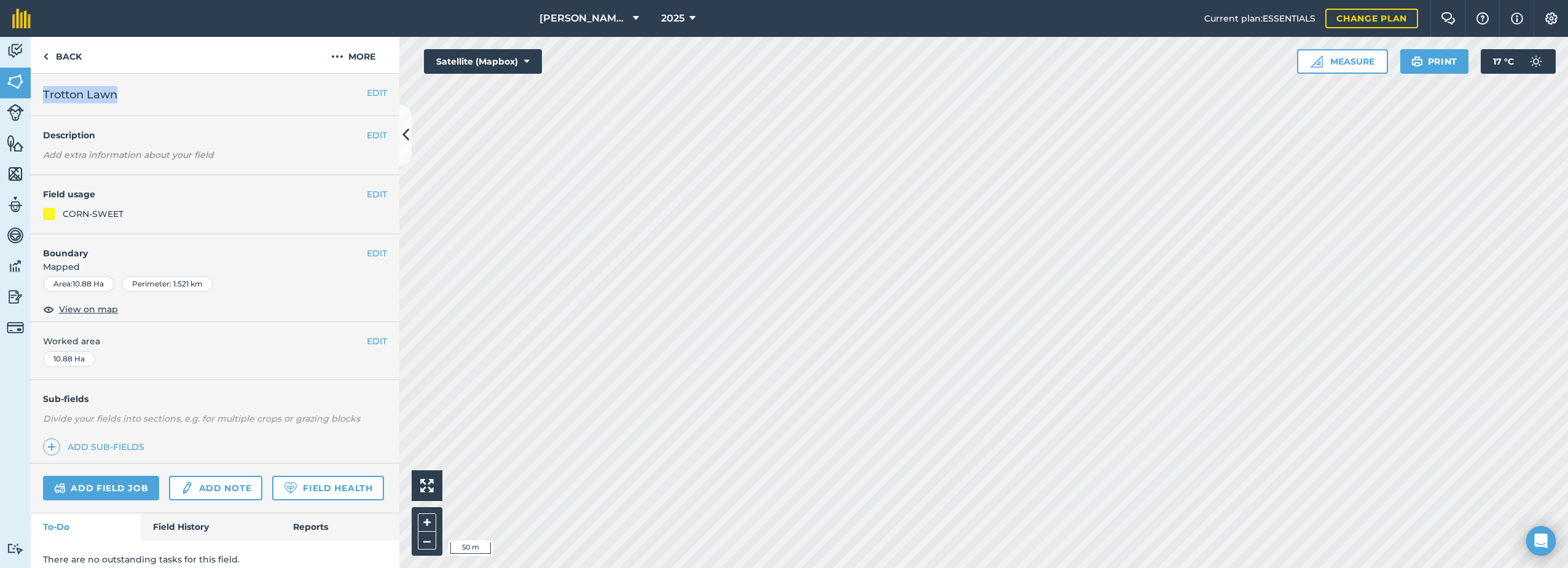
drag, startPoint x: 121, startPoint y: 96, endPoint x: 40, endPoint y: 92, distance: 81.1
click at [40, 92] on div "EDIT Trotton Lawn" at bounding box center [214, 95] width 368 height 43
drag, startPoint x: 40, startPoint y: 92, endPoint x: 47, endPoint y: 98, distance: 9.2
copy span "Trotton Lawn"
click at [330, 57] on button "More" at bounding box center [353, 55] width 92 height 36
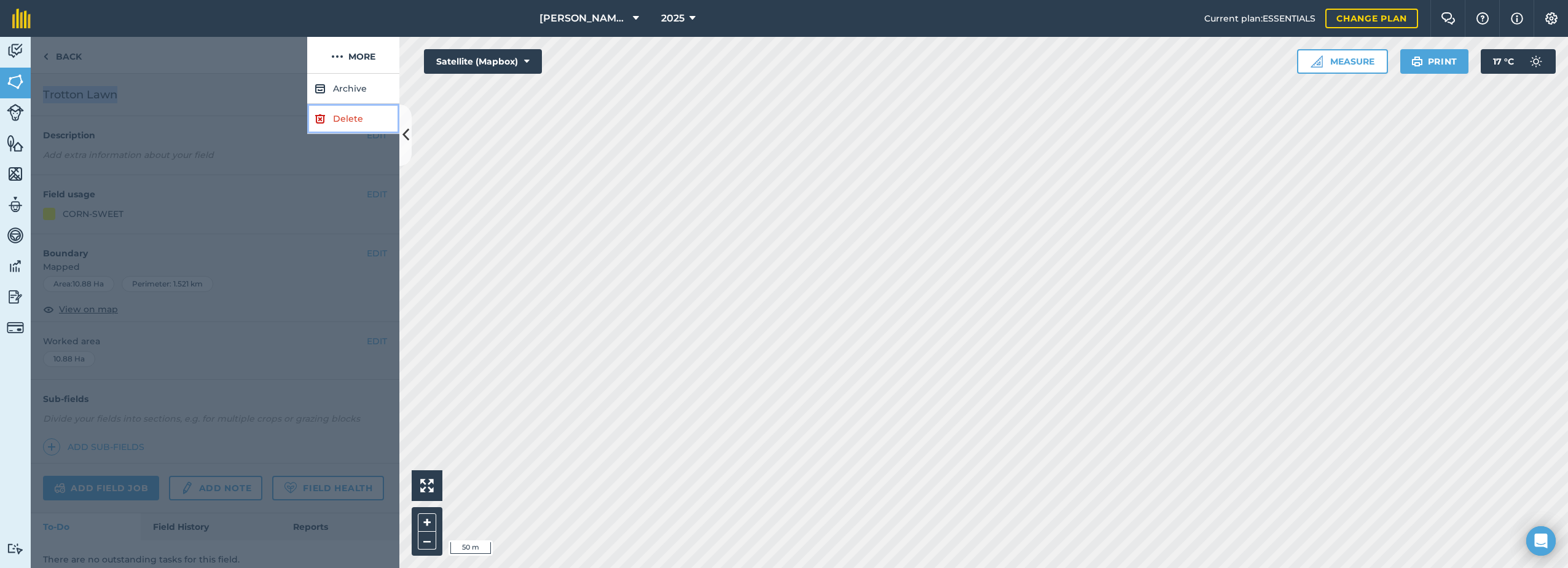
click at [322, 123] on img at bounding box center [319, 119] width 11 height 15
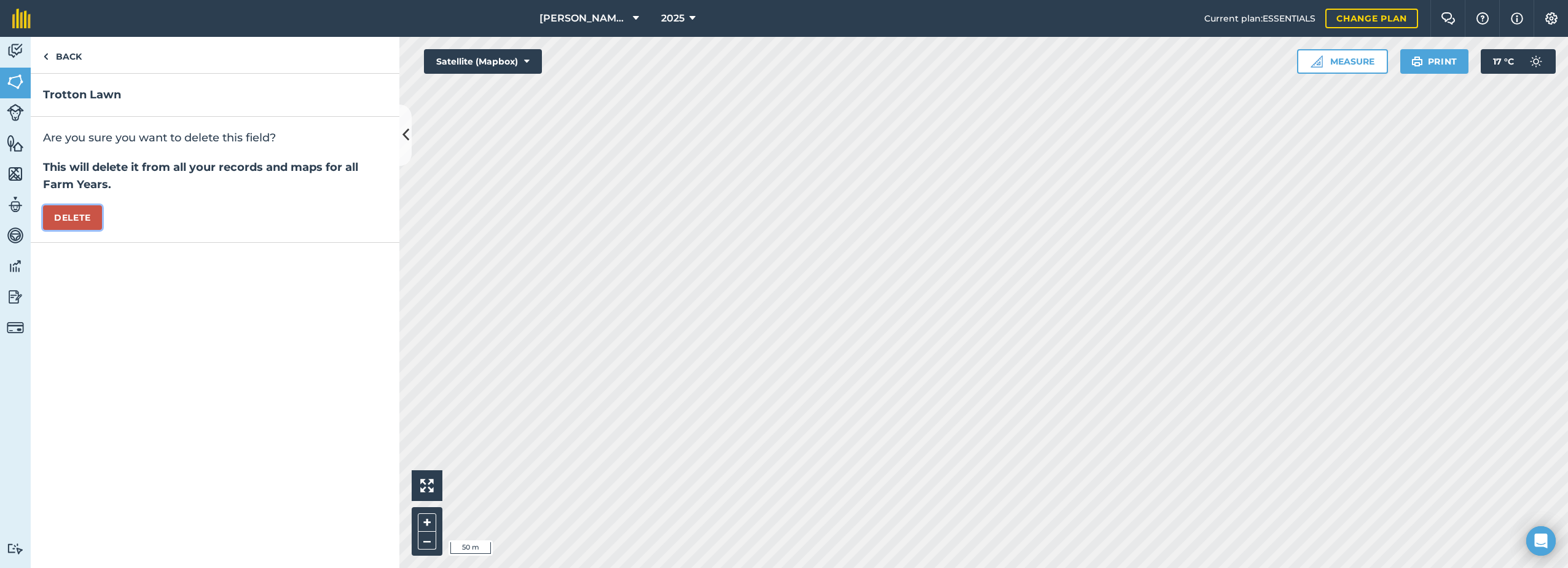
drag, startPoint x: 70, startPoint y: 217, endPoint x: 144, endPoint y: 228, distance: 74.8
click at [71, 217] on button "Delete" at bounding box center [72, 218] width 59 height 25
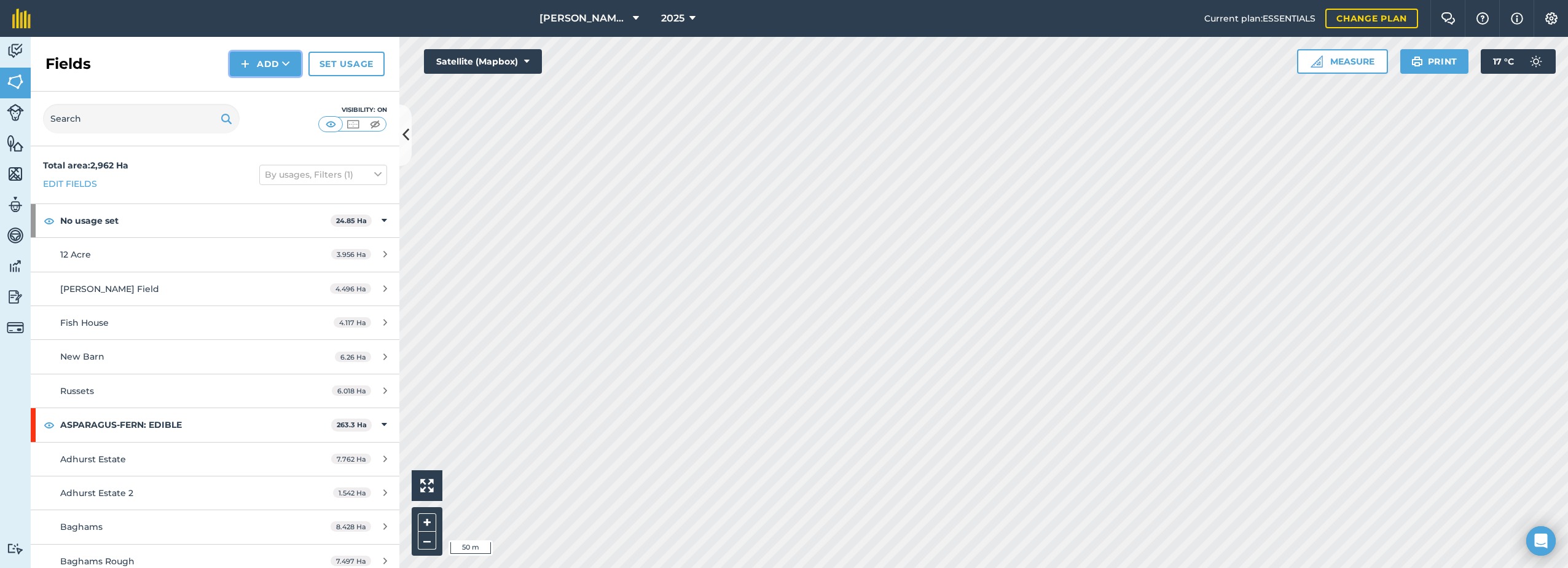
click at [273, 65] on button "Add" at bounding box center [265, 64] width 71 height 25
click at [247, 94] on link "Draw" at bounding box center [265, 91] width 67 height 27
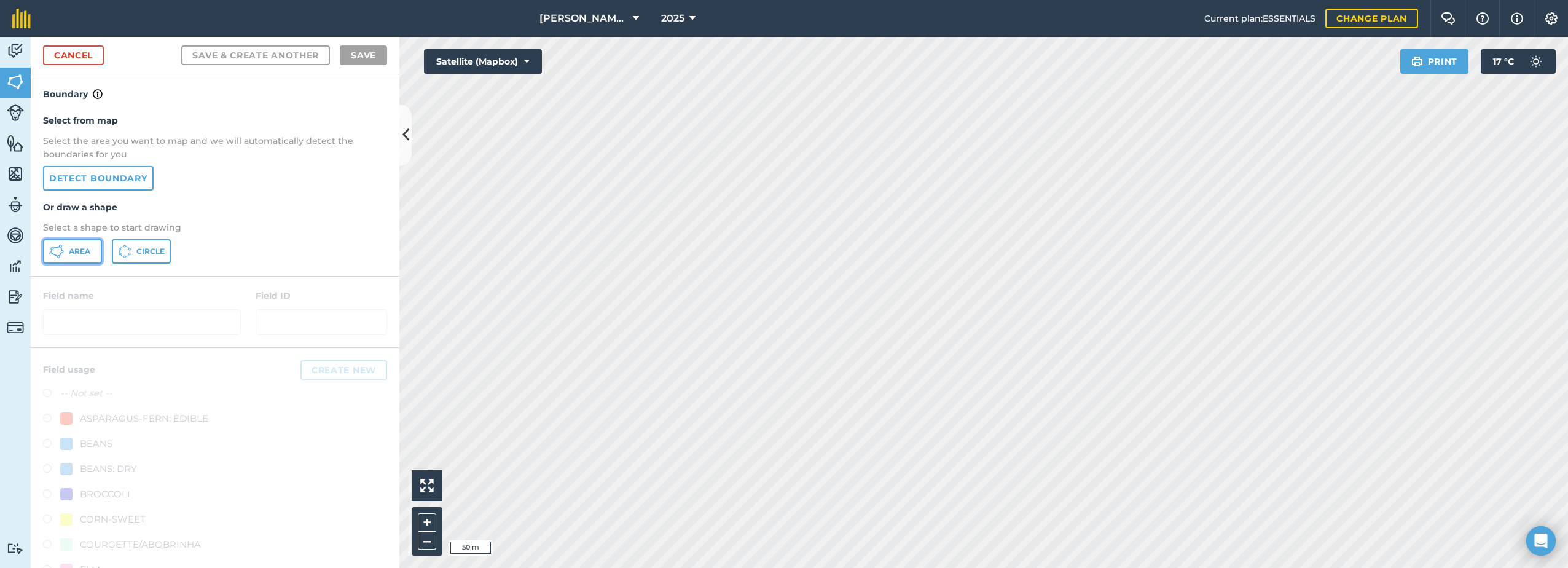
click at [72, 253] on span "Area" at bounding box center [80, 251] width 21 height 10
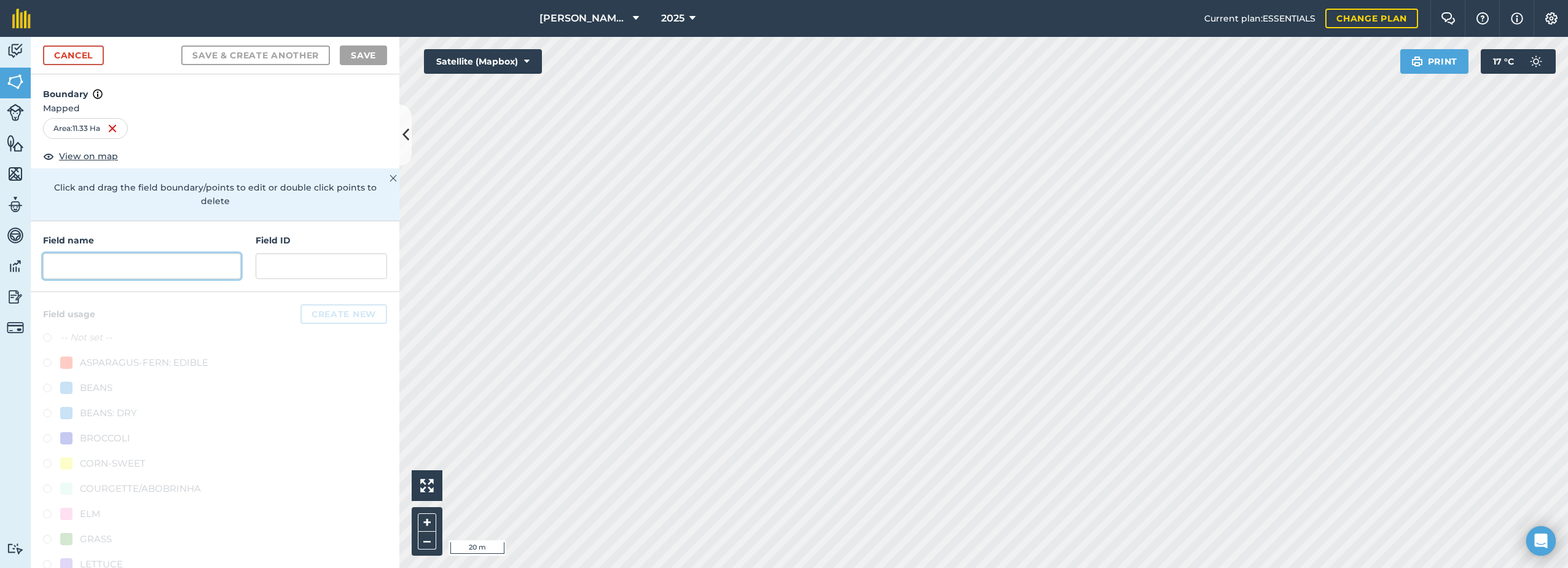
paste input "Trotton Lawn"
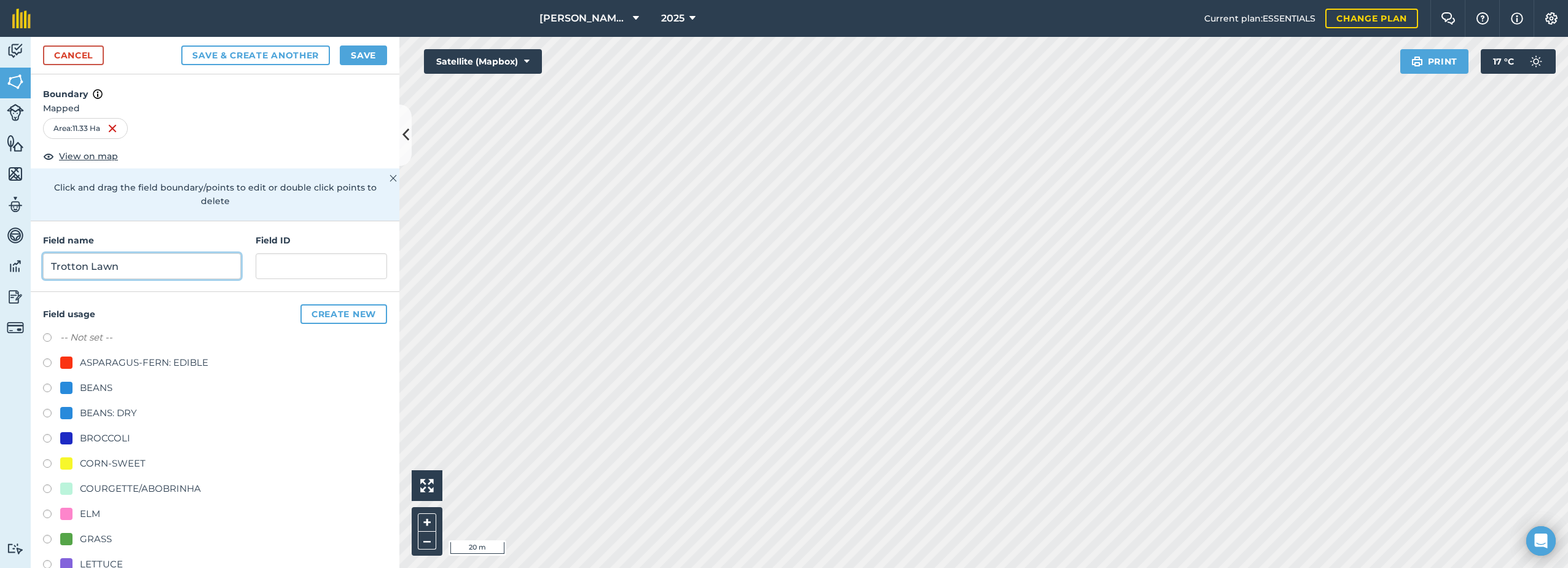
type input "Trotton Lawn"
click at [80, 465] on div "CORN-SWEET" at bounding box center [112, 464] width 66 height 15
radio input "true"
click at [370, 55] on button "Save" at bounding box center [363, 55] width 48 height 20
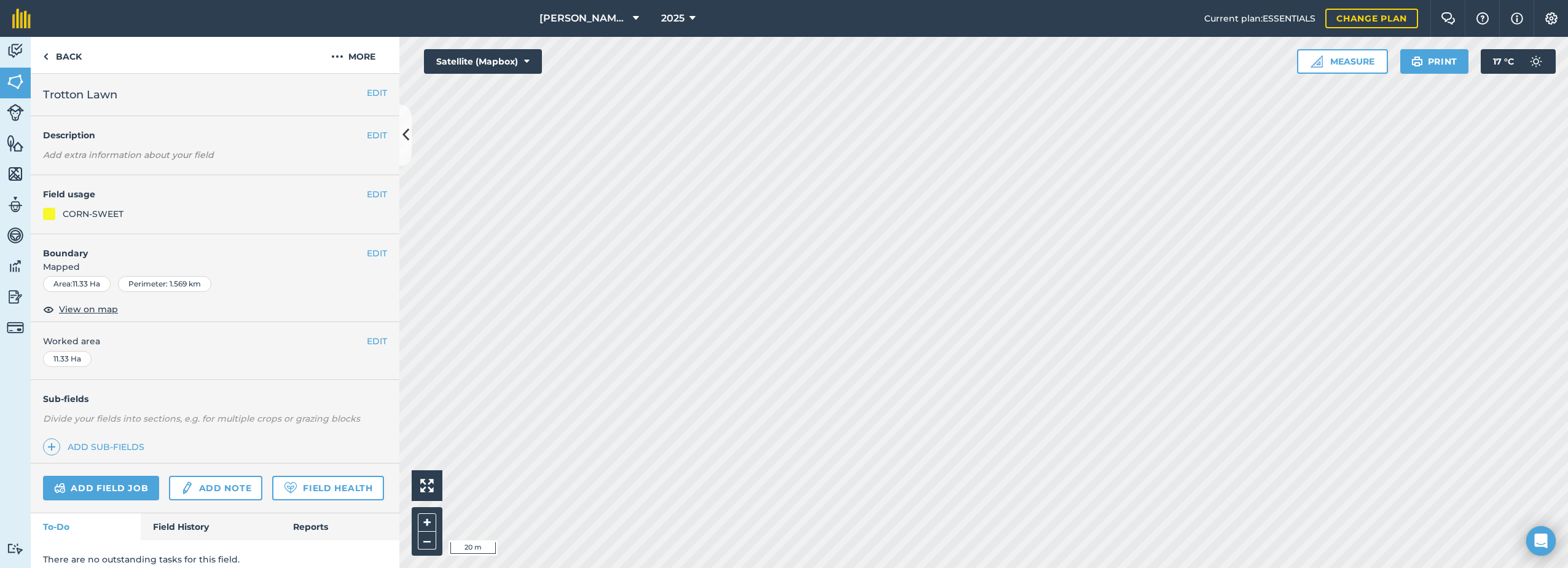
click at [779, 27] on div "[PERSON_NAME] Farm Life 2025 Current plan : ESSENTIALS Change plan Farm Chat He…" at bounding box center [784, 284] width 1568 height 568
click at [779, 1] on div "[PERSON_NAME] Farm Life 2025 Current plan : ESSENTIALS Change plan Farm Chat He…" at bounding box center [784, 284] width 1568 height 568
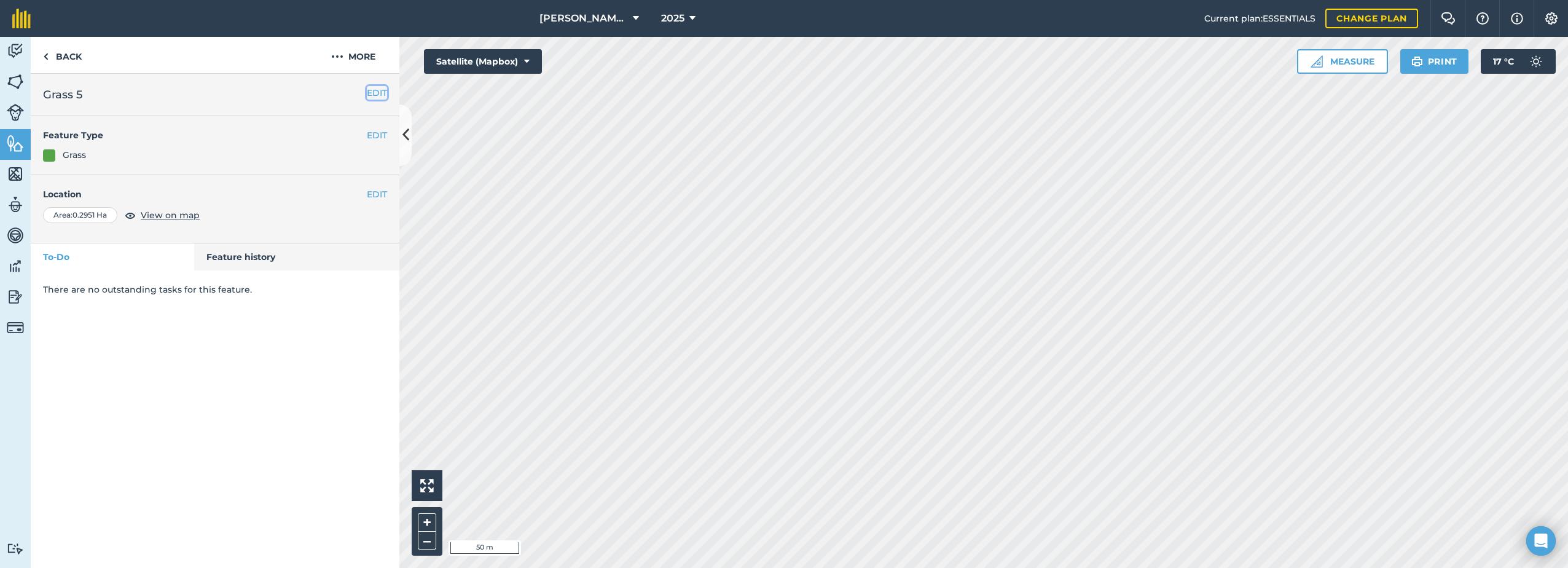
click at [377, 92] on button "EDIT" at bounding box center [377, 93] width 21 height 13
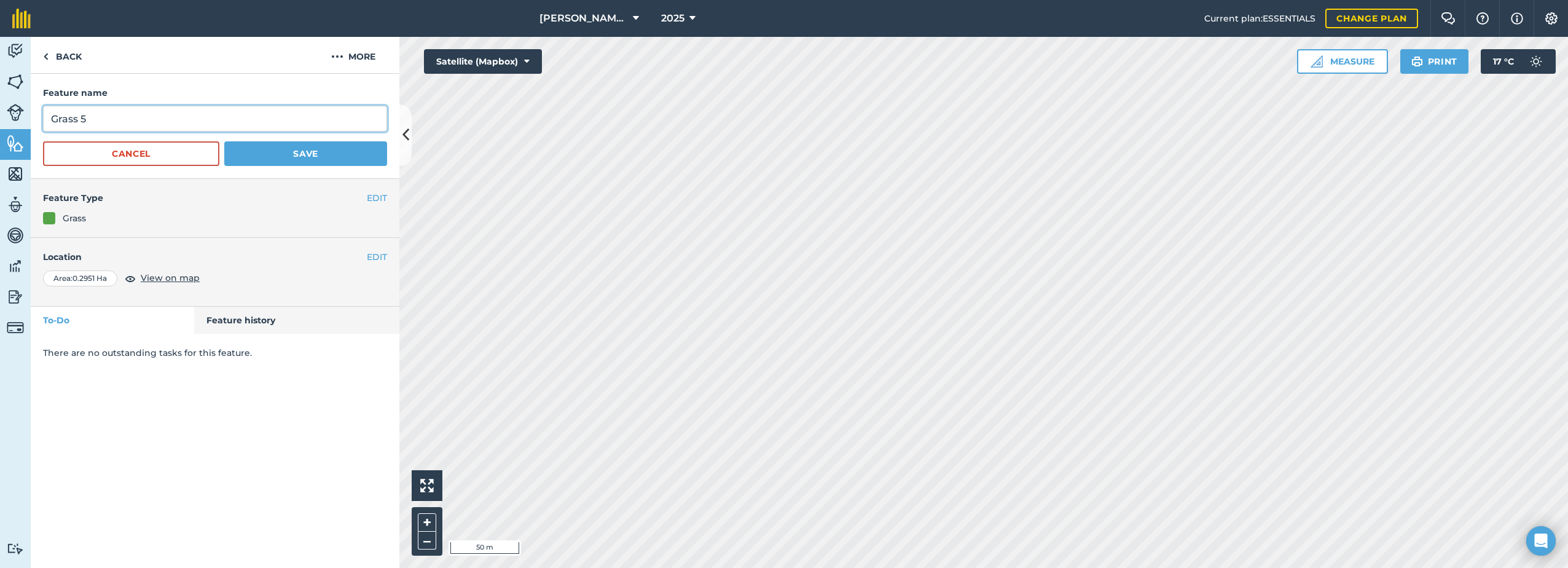
click at [116, 124] on input "Grass 5" at bounding box center [214, 118] width 344 height 25
type input "Grass"
click at [305, 158] on button "Save" at bounding box center [305, 153] width 162 height 25
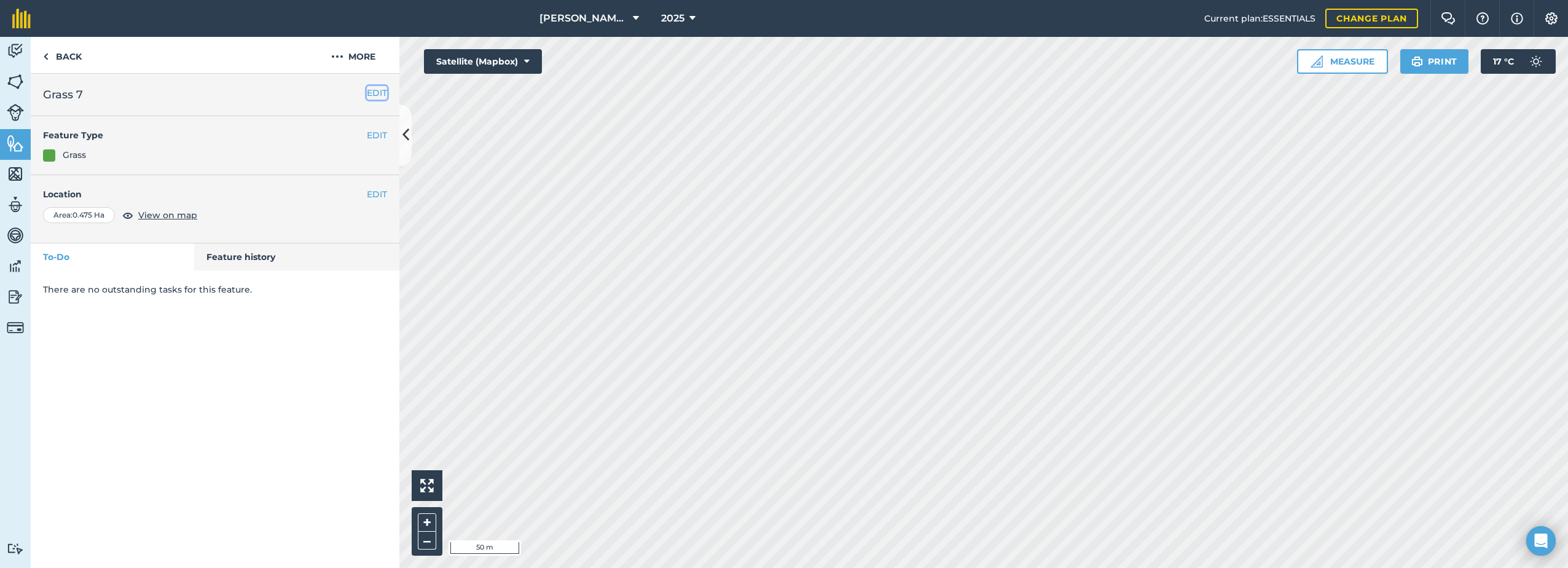
click at [373, 92] on button "EDIT" at bounding box center [377, 93] width 21 height 13
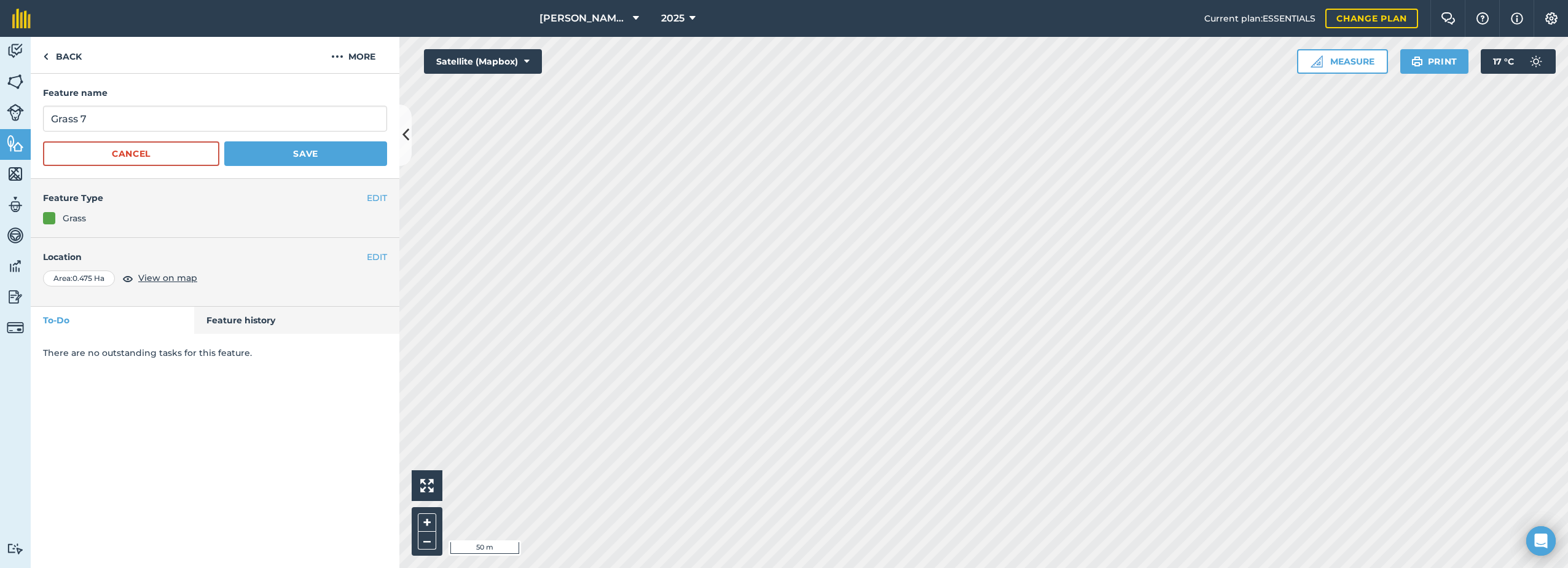
click at [154, 102] on form "Feature name Grass 7 Cancel Save" at bounding box center [214, 126] width 344 height 80
click at [142, 114] on input "Grass 7" at bounding box center [214, 118] width 344 height 25
type input "Grass"
click at [267, 157] on button "Save" at bounding box center [305, 153] width 162 height 25
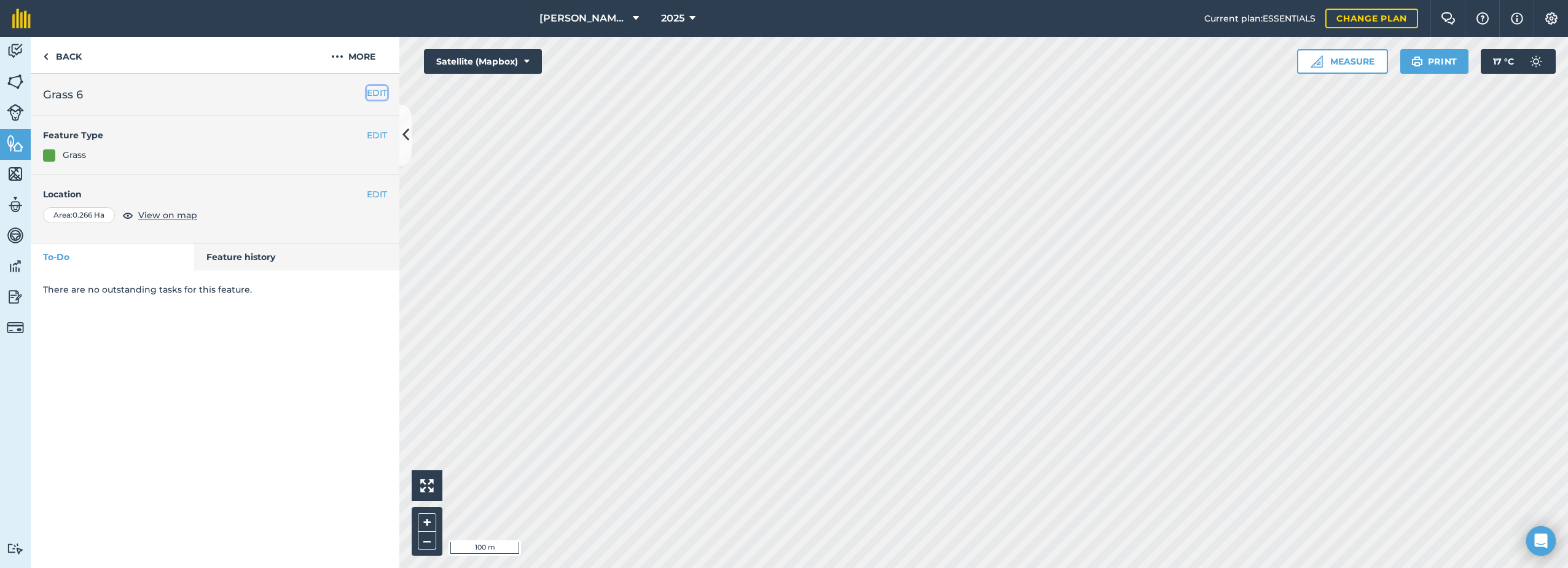
click at [385, 92] on button "EDIT" at bounding box center [377, 93] width 21 height 13
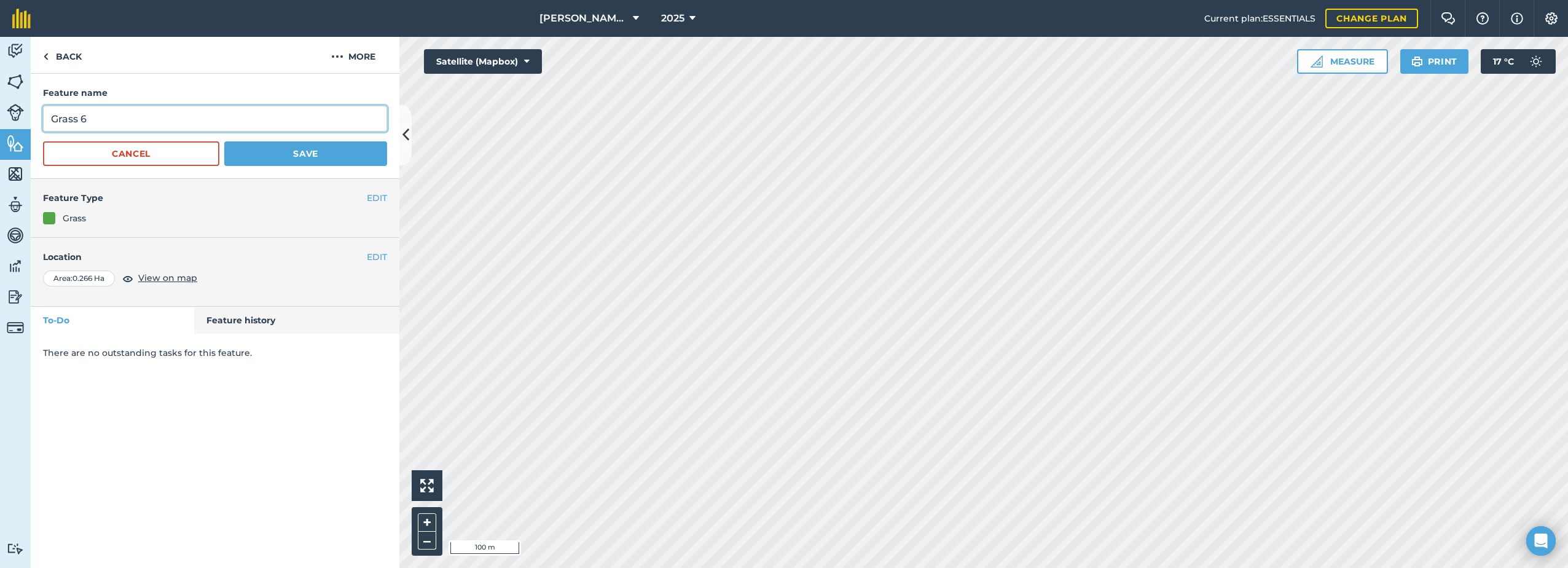
click at [114, 120] on input "Grass 6" at bounding box center [214, 118] width 344 height 25
type input "Grass"
click at [287, 146] on button "Save" at bounding box center [305, 153] width 162 height 25
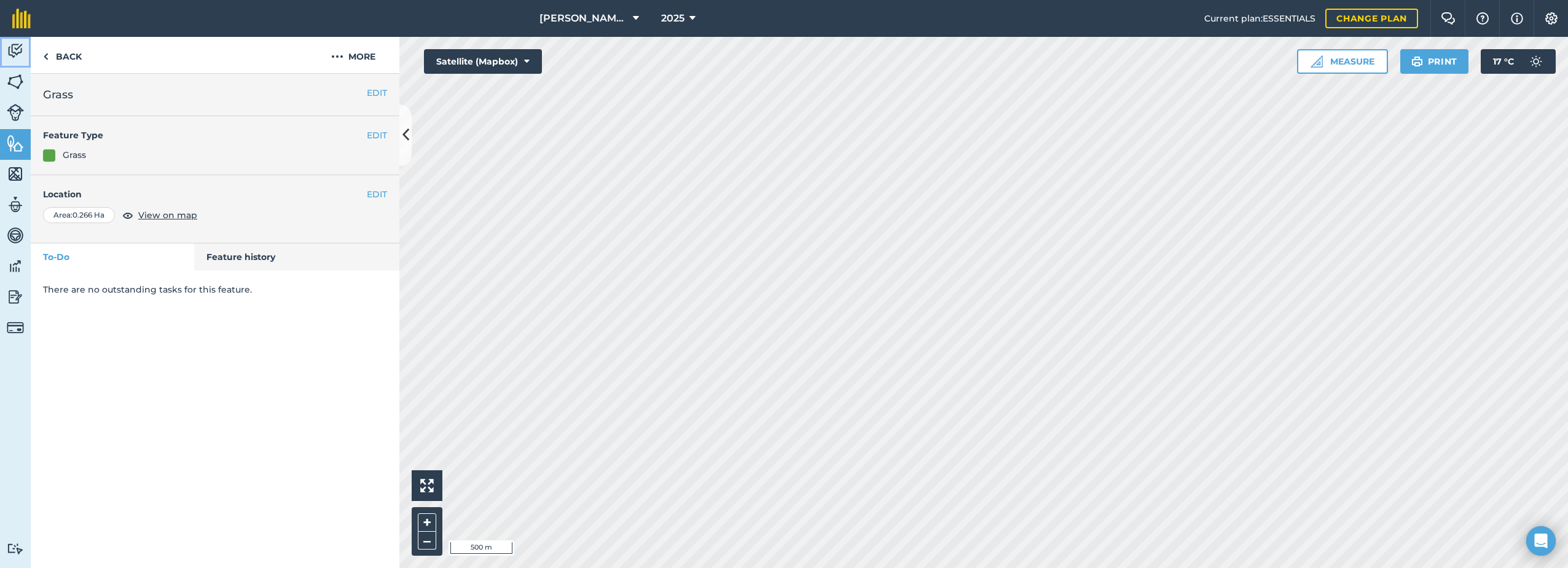
click at [9, 52] on img at bounding box center [15, 51] width 17 height 18
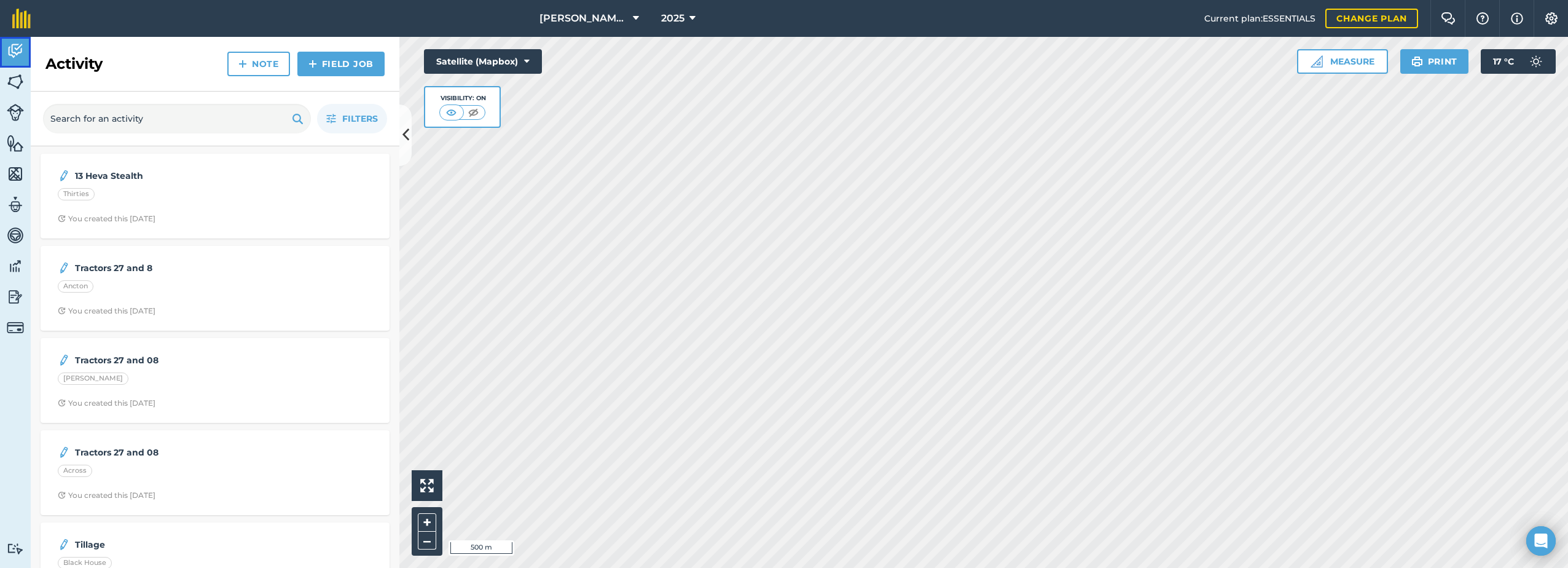
click at [16, 45] on img at bounding box center [15, 51] width 17 height 18
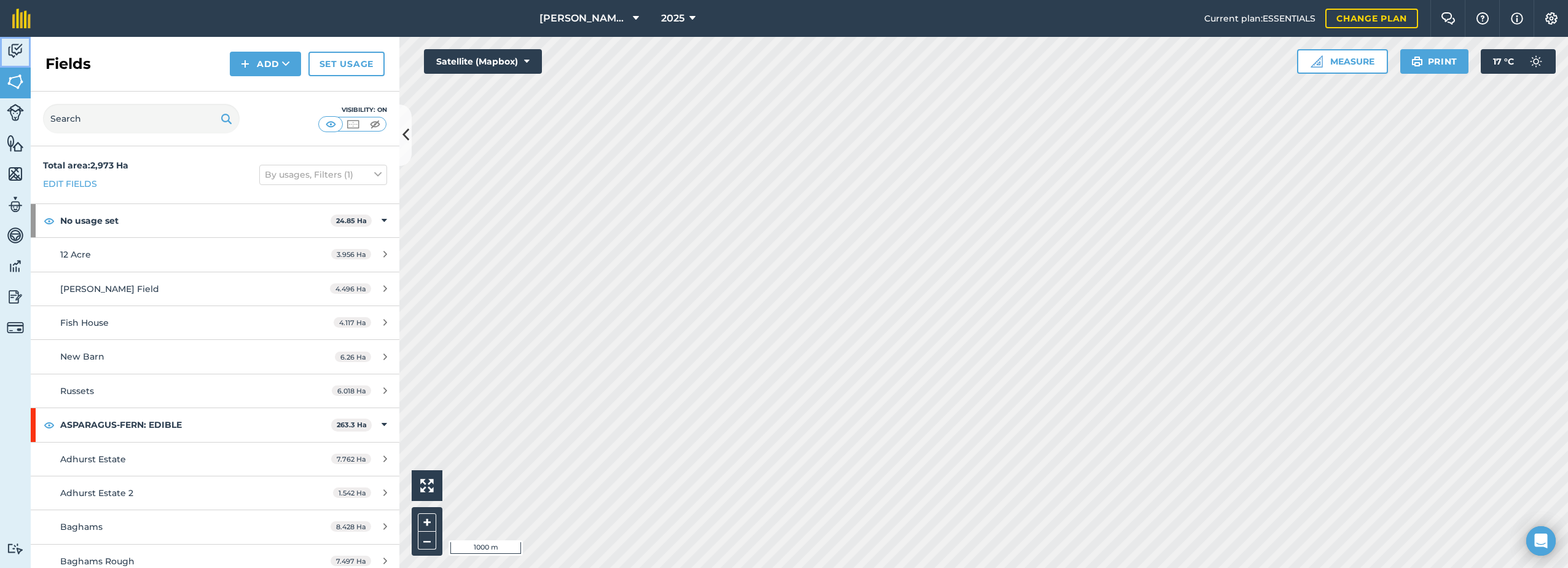
click at [9, 48] on img at bounding box center [15, 51] width 17 height 18
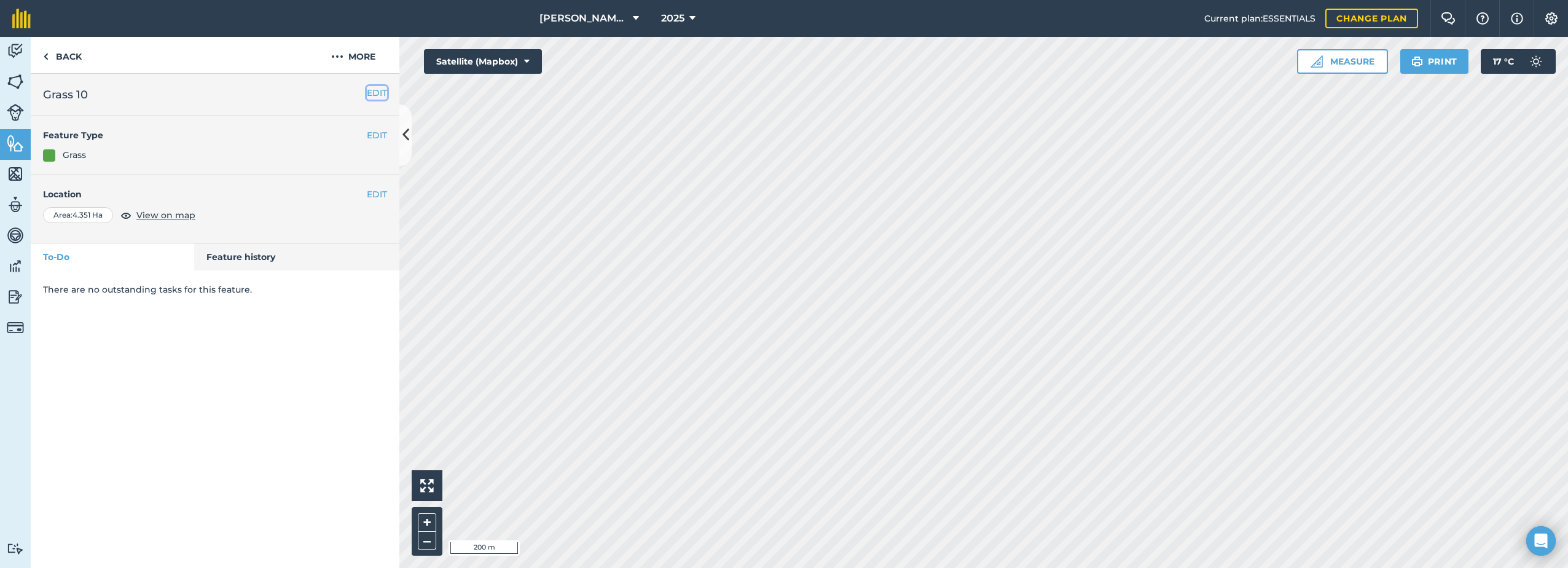
click at [375, 96] on button "EDIT" at bounding box center [377, 93] width 21 height 13
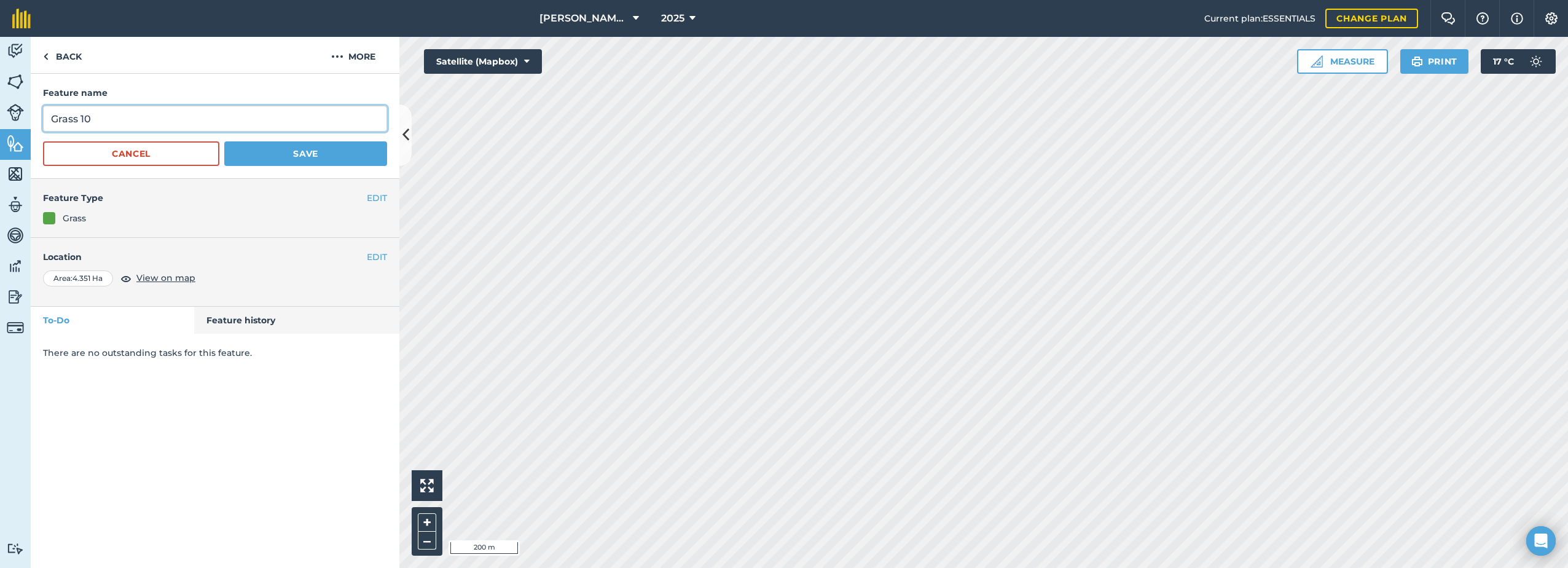
click at [100, 118] on input "Grass 10" at bounding box center [214, 118] width 344 height 25
type input "Grass"
click at [281, 148] on button "Save" at bounding box center [305, 153] width 162 height 25
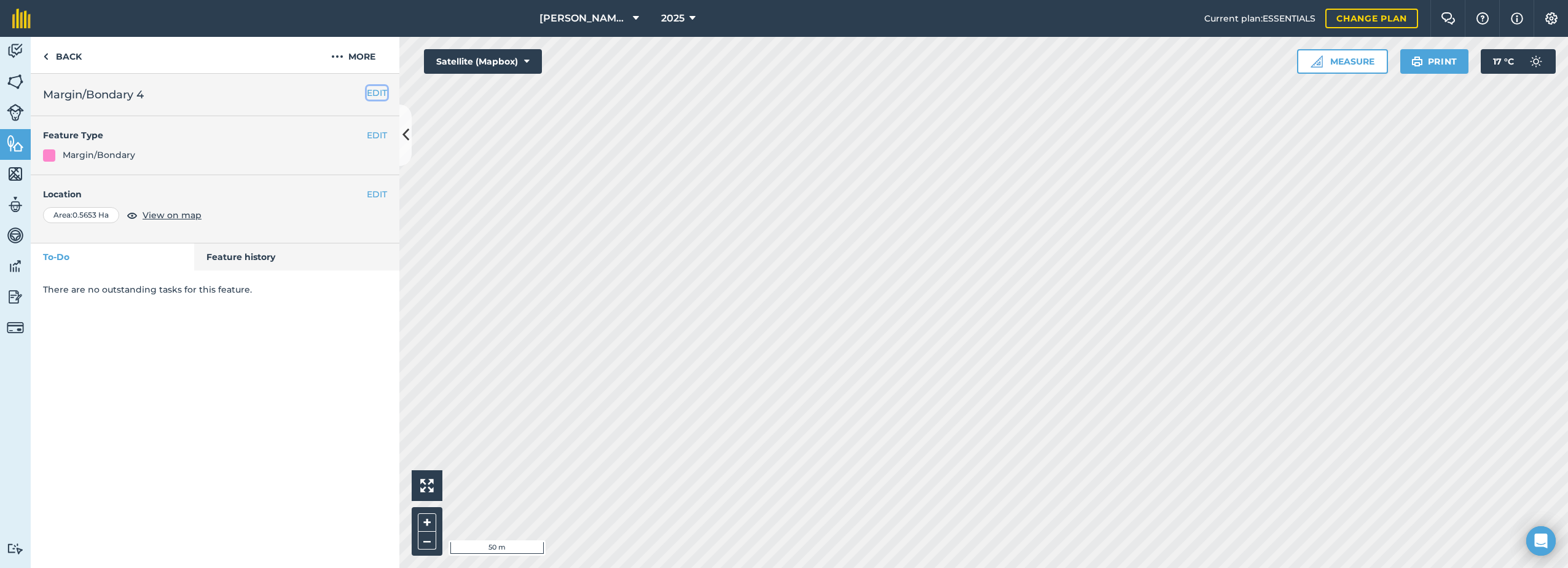
click at [374, 93] on button "EDIT" at bounding box center [377, 93] width 21 height 13
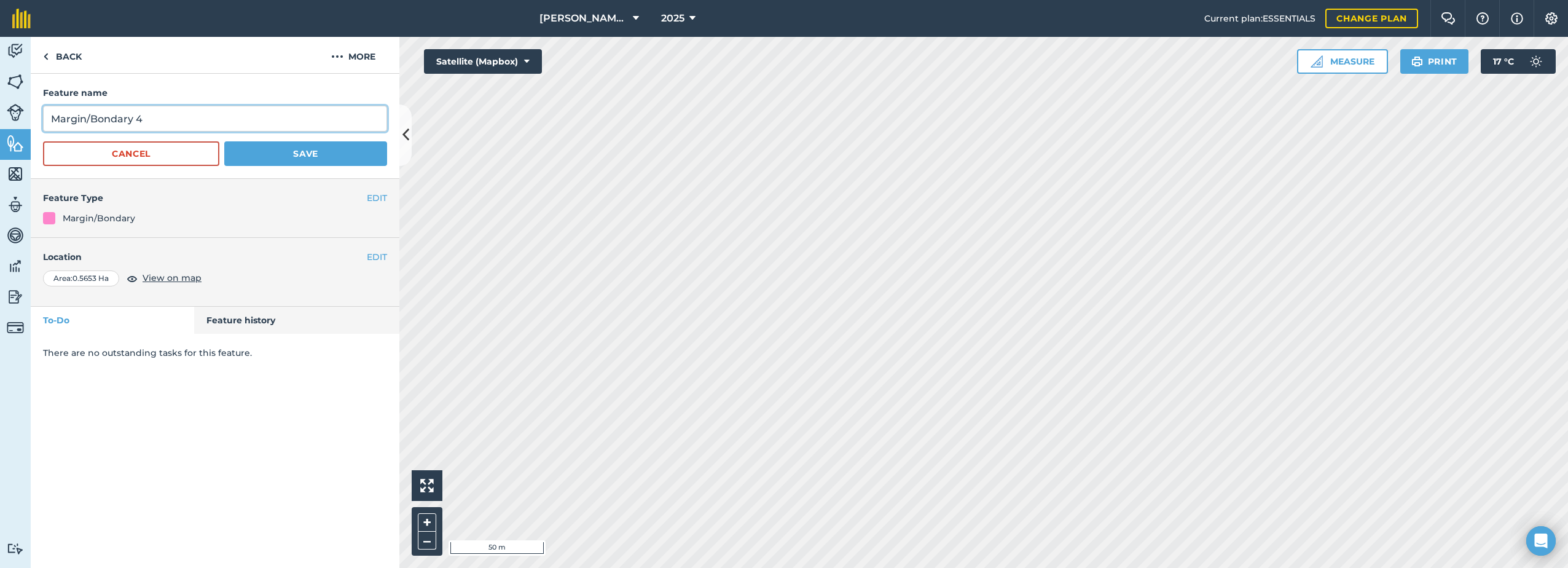
click at [153, 121] on input "Margin/Bondary 4" at bounding box center [214, 118] width 344 height 25
type input "Margin/Bondary"
click at [270, 158] on button "Save" at bounding box center [305, 153] width 162 height 25
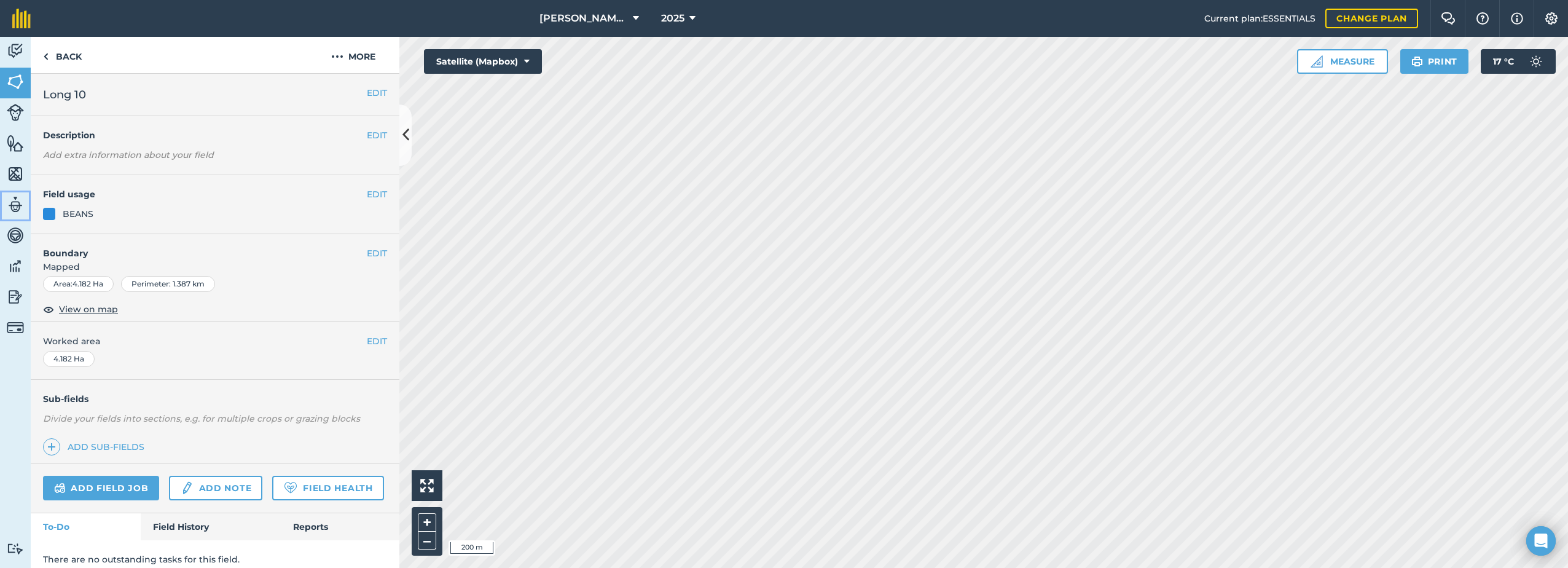
click at [11, 199] on img at bounding box center [15, 204] width 17 height 18
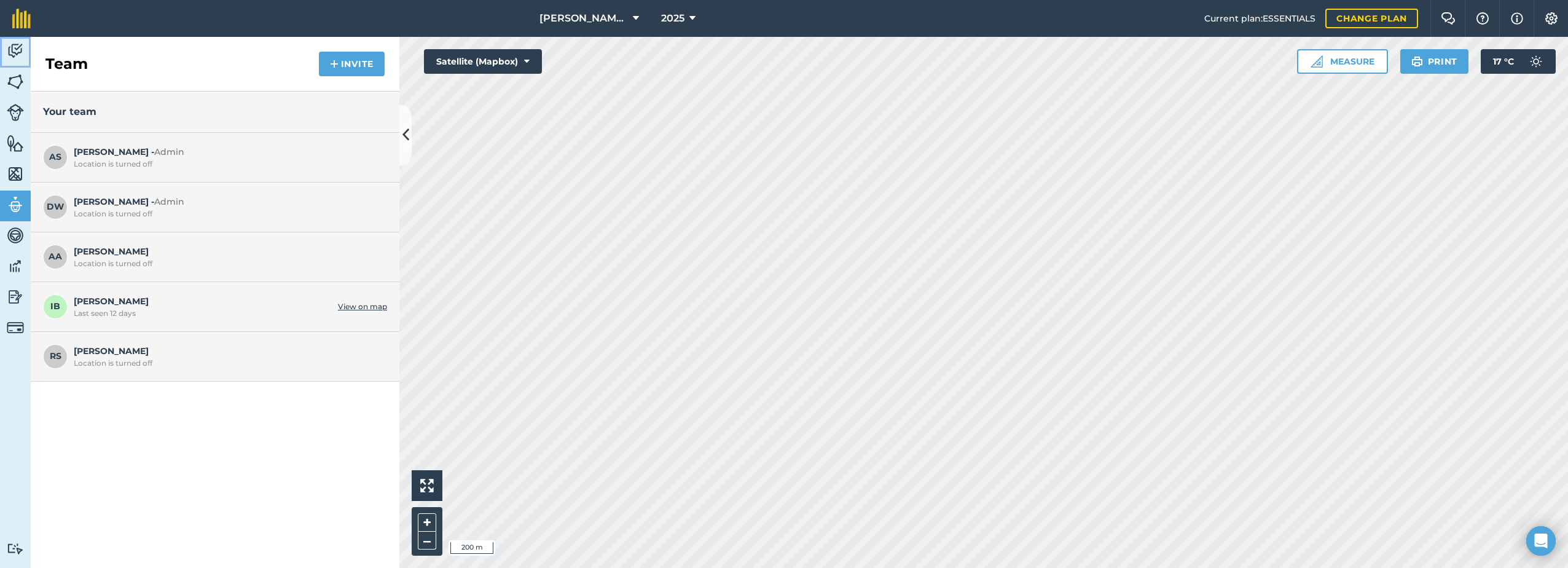
click at [7, 55] on img at bounding box center [15, 51] width 17 height 18
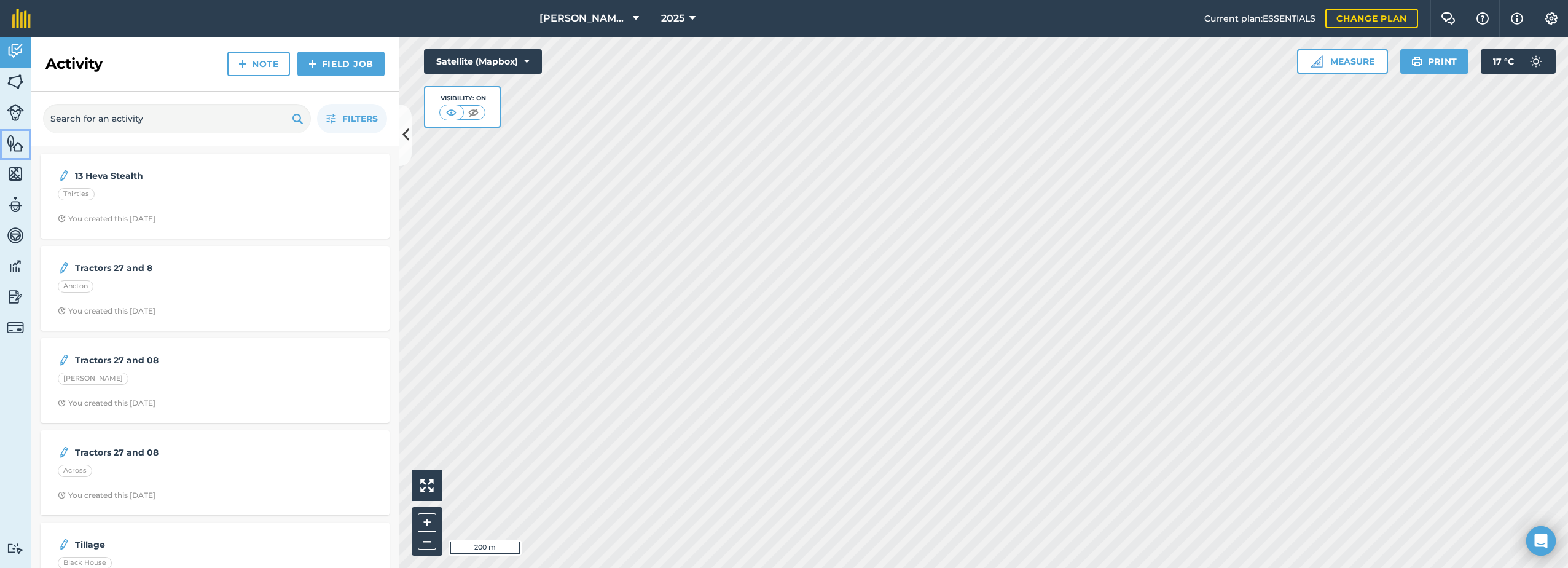
click at [18, 143] on img at bounding box center [15, 143] width 17 height 18
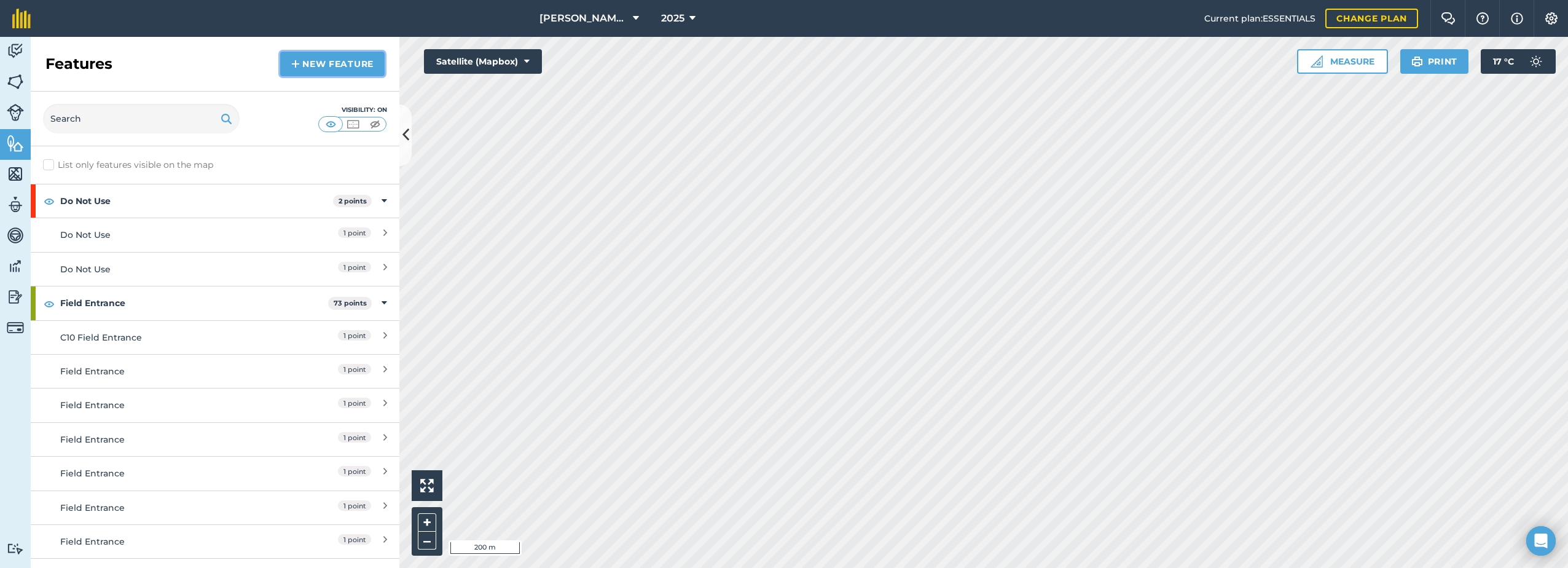
click at [311, 73] on link "New feature" at bounding box center [331, 64] width 104 height 25
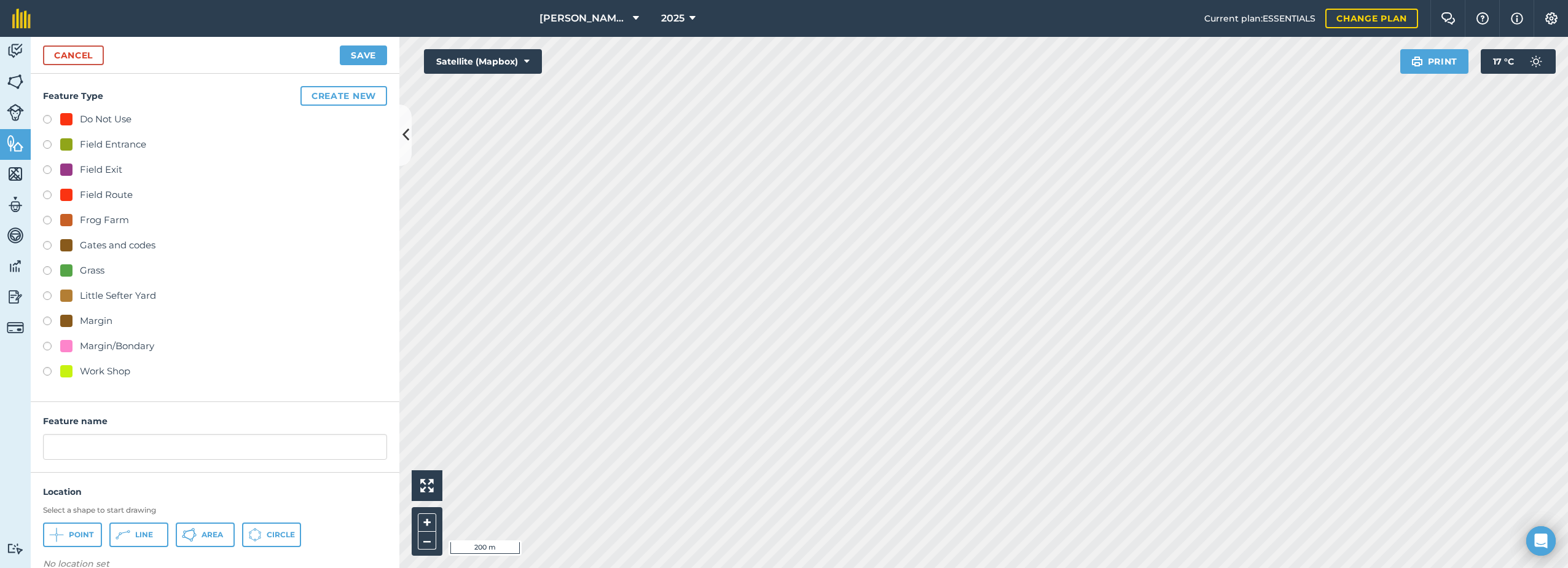
click at [95, 141] on div "Field Entrance" at bounding box center [112, 144] width 66 height 15
radio input "true"
click at [175, 449] on input "Field Entrance 2" at bounding box center [214, 447] width 344 height 25
type input "Field Entrance"
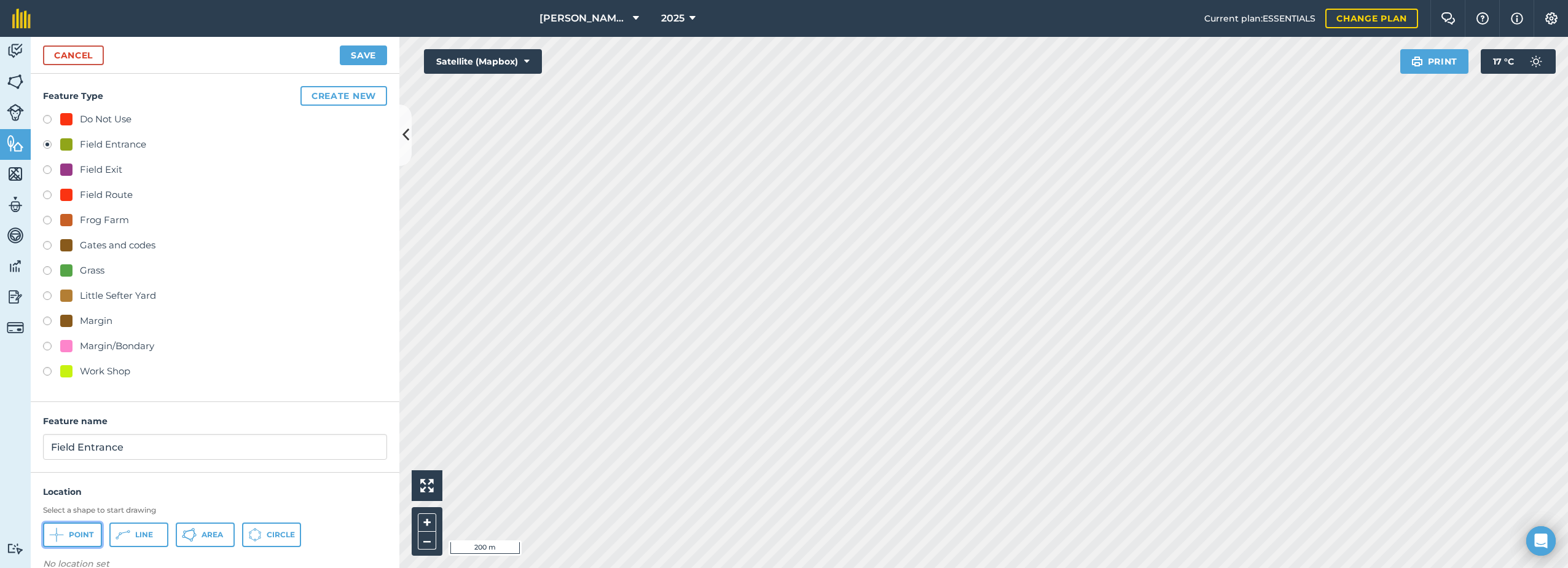
click at [70, 540] on button "Point" at bounding box center [72, 534] width 59 height 25
click at [368, 65] on div "Cancel Save" at bounding box center [214, 55] width 368 height 37
click at [364, 55] on button "Save" at bounding box center [363, 55] width 48 height 20
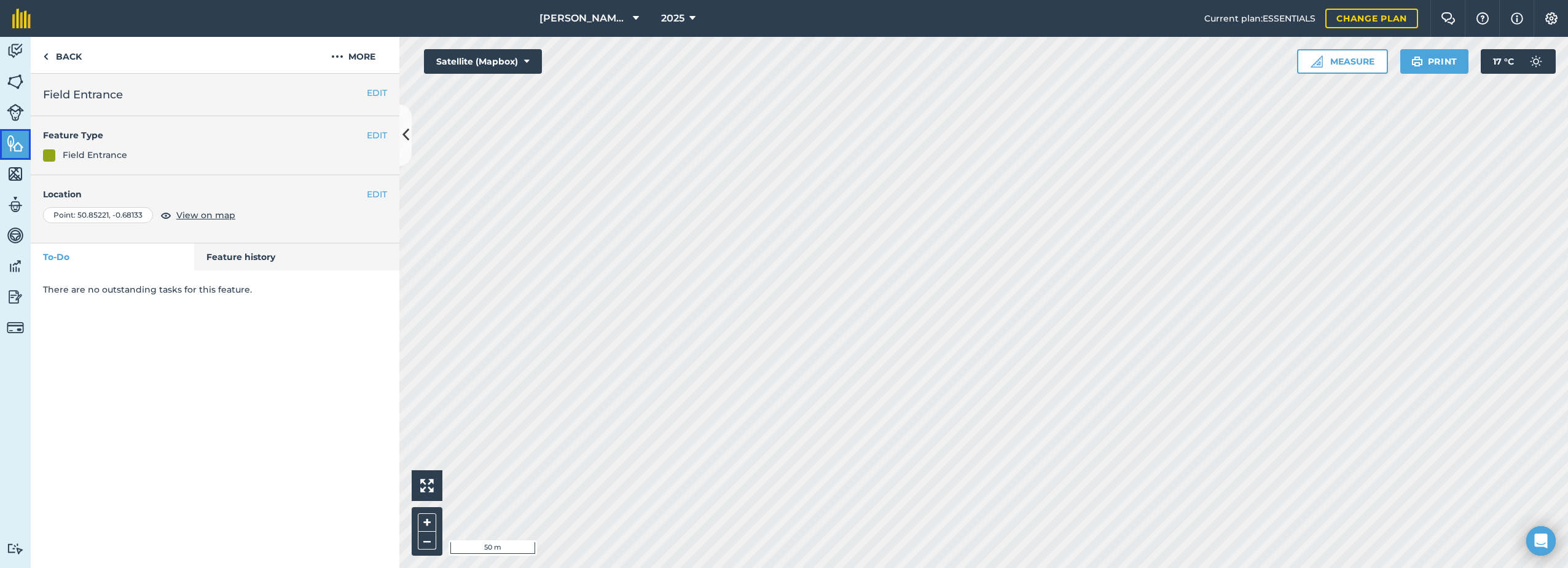
click at [12, 142] on img at bounding box center [15, 143] width 17 height 18
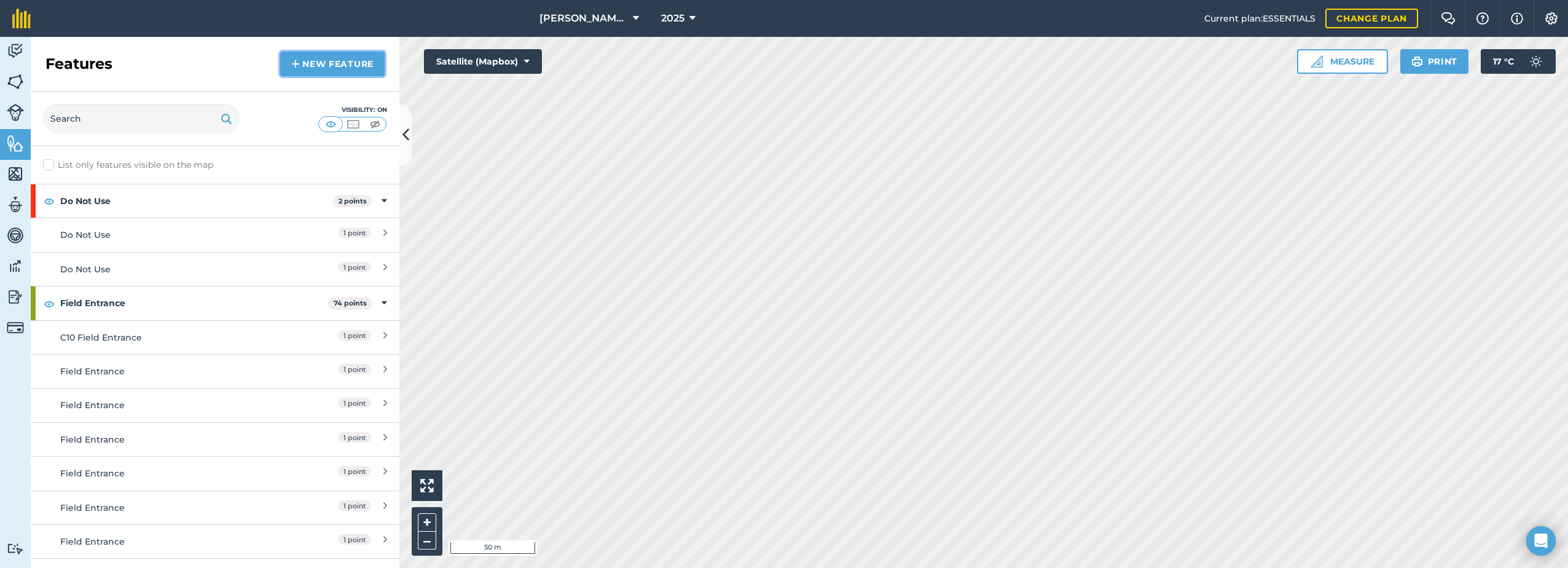
click at [336, 66] on link "New feature" at bounding box center [331, 64] width 104 height 25
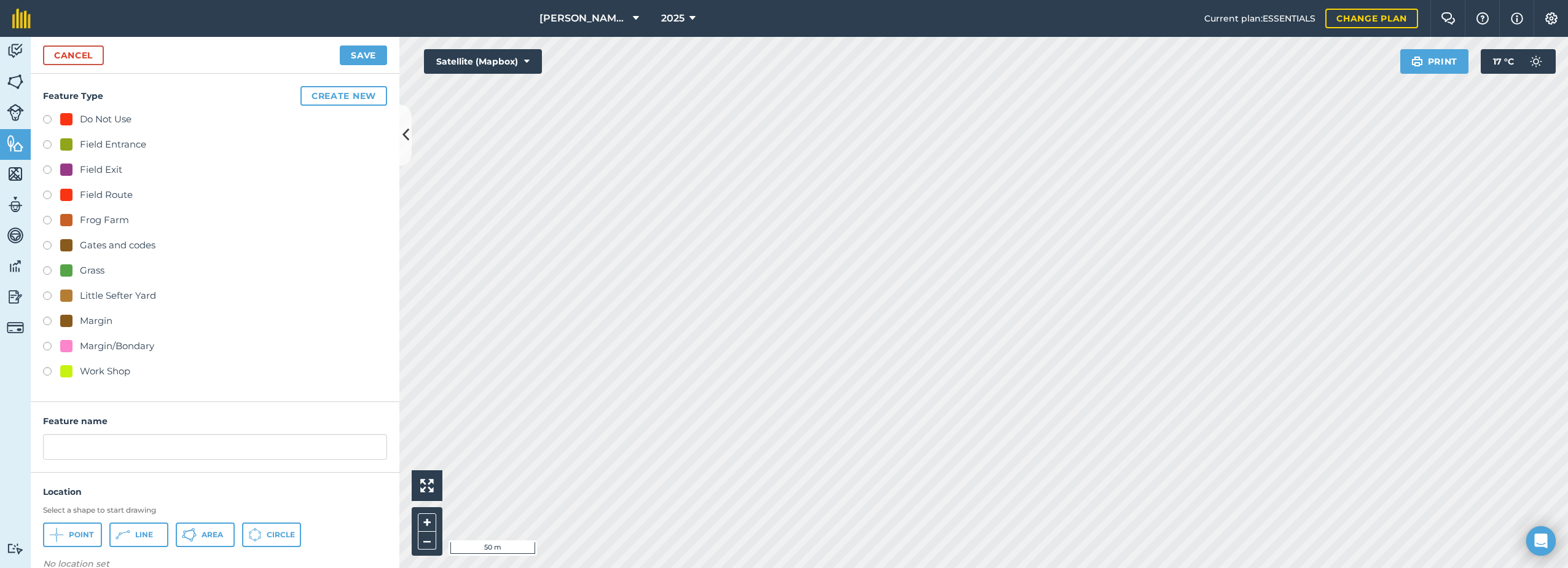
click at [77, 117] on div "Do Not Use" at bounding box center [95, 119] width 71 height 15
radio input "true"
click at [140, 449] on input "Do Not Use 2" at bounding box center [214, 447] width 344 height 25
type input "Do Not Use"
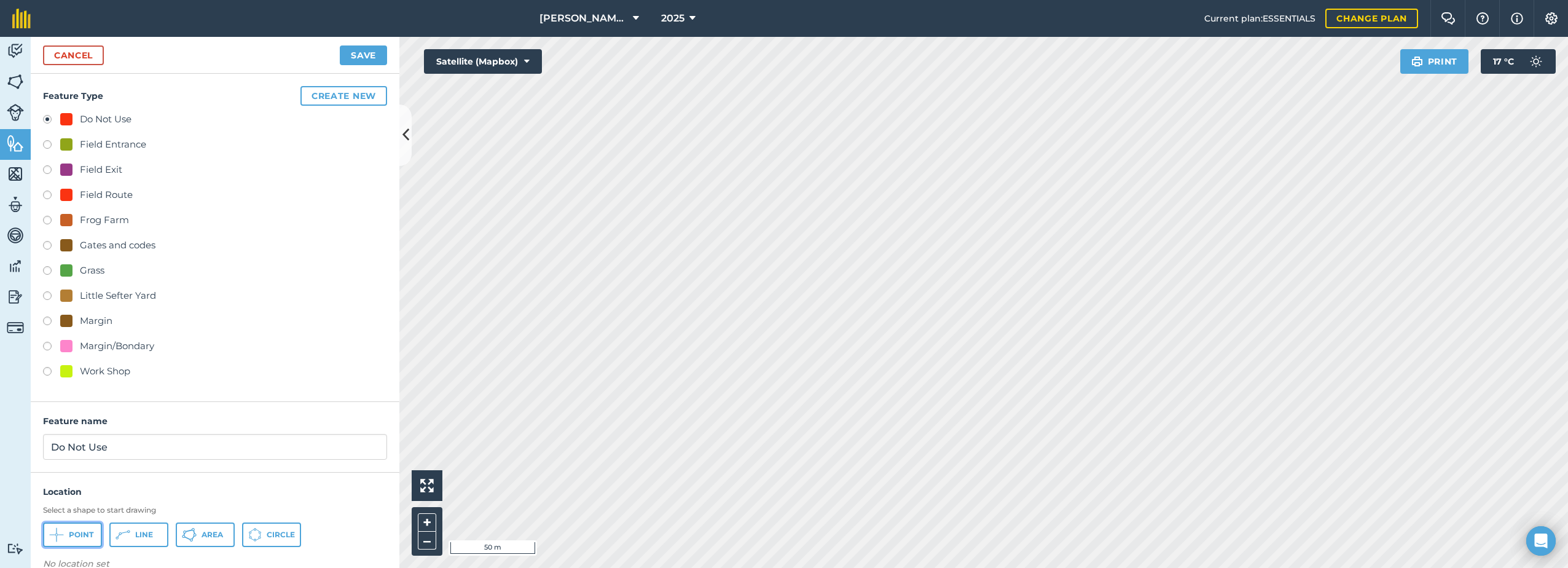
click at [82, 537] on span "Point" at bounding box center [81, 534] width 25 height 10
click at [373, 58] on button "Save" at bounding box center [363, 55] width 48 height 20
